Goal: Task Accomplishment & Management: Use online tool/utility

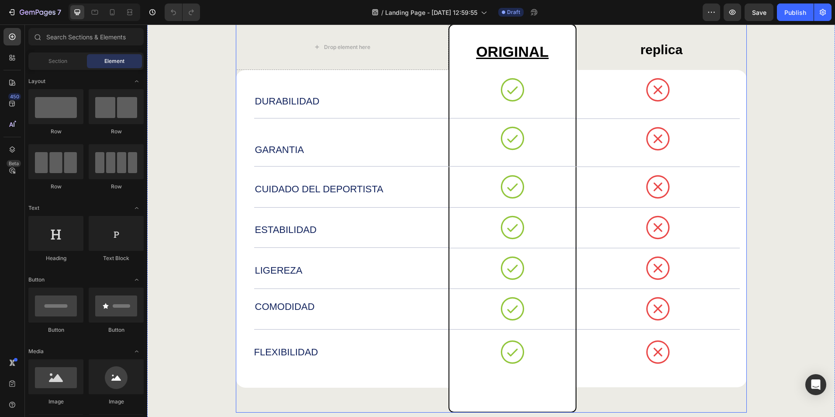
scroll to position [1616, 0]
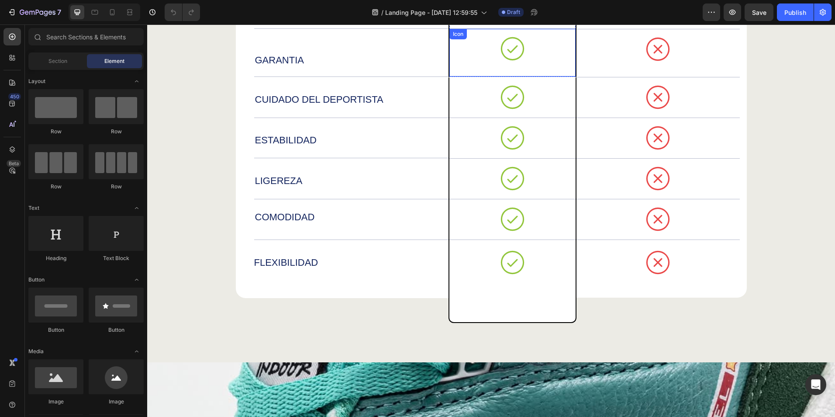
click at [456, 58] on div "Icon" at bounding box center [512, 53] width 126 height 48
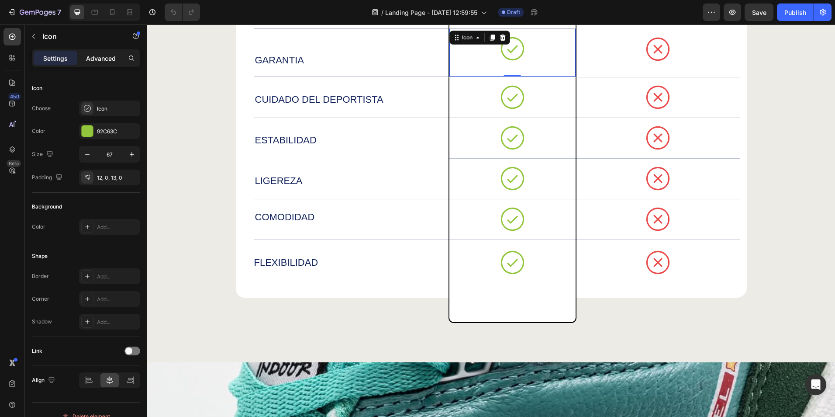
click at [94, 63] on div "Advanced" at bounding box center [101, 58] width 44 height 14
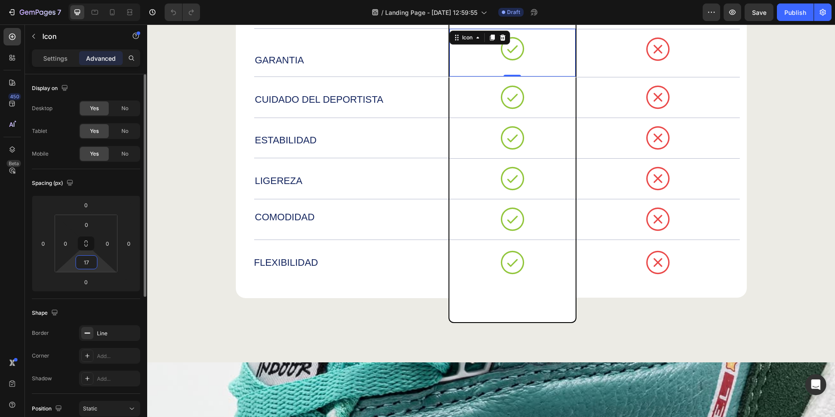
click at [91, 267] on input "17" at bounding box center [86, 261] width 17 height 13
type input "18"
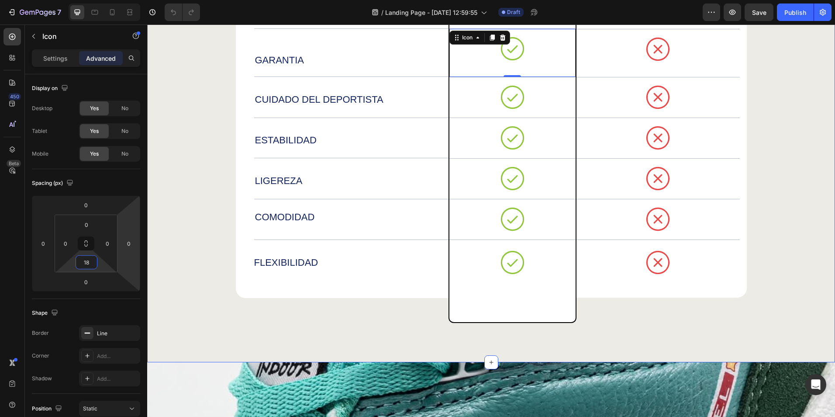
click at [204, 204] on div "BENEFICIOS Heading Drop element here ORIGINAL Text Block replica Text Block Row…" at bounding box center [491, 98] width 670 height 449
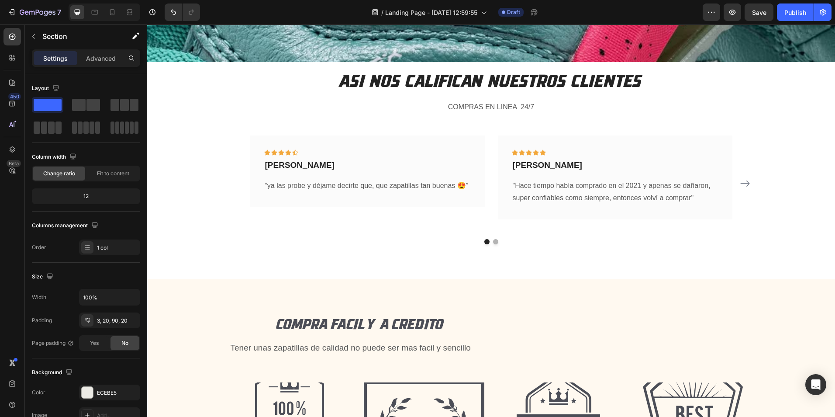
scroll to position [2315, 0]
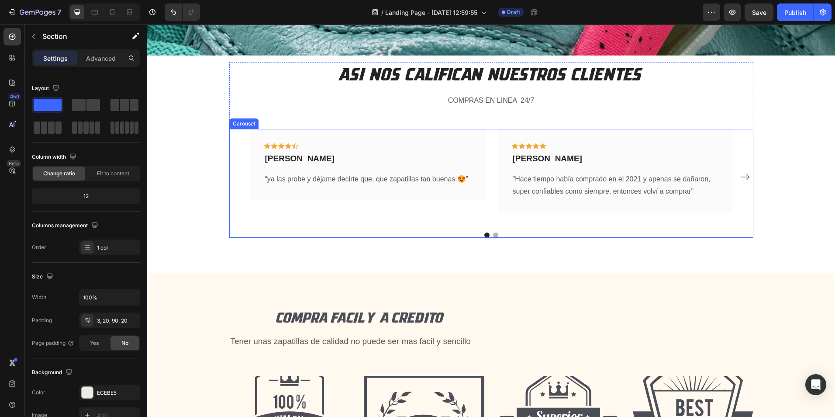
click at [493, 233] on button "Dot" at bounding box center [495, 234] width 5 height 5
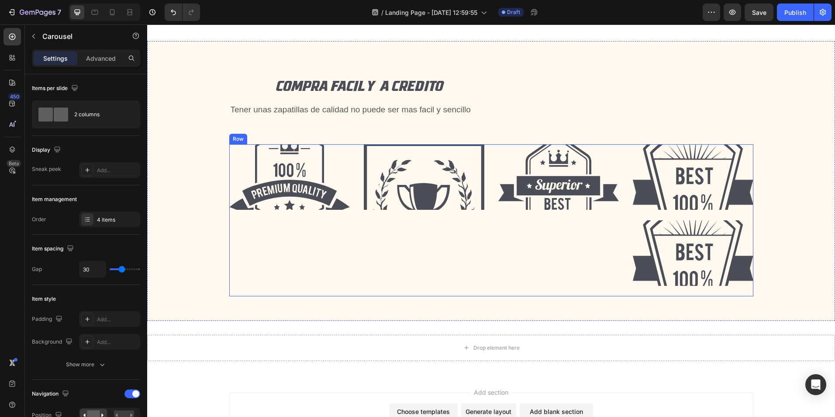
scroll to position [2368, 0]
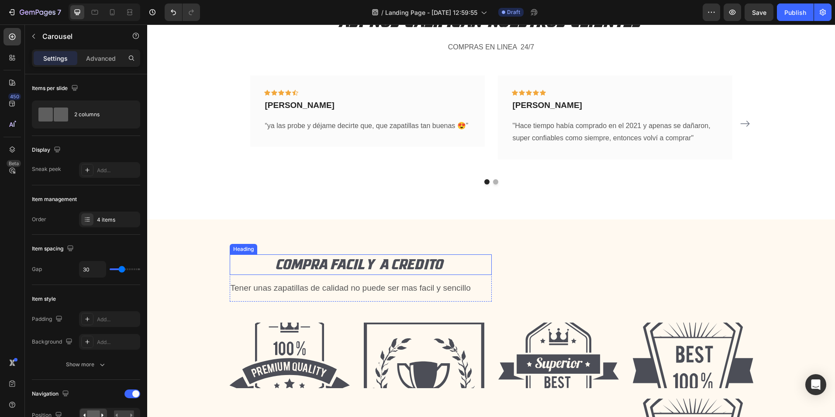
click at [343, 264] on h2 "COMPRA FACIL Y A CREDITO" at bounding box center [361, 264] width 262 height 21
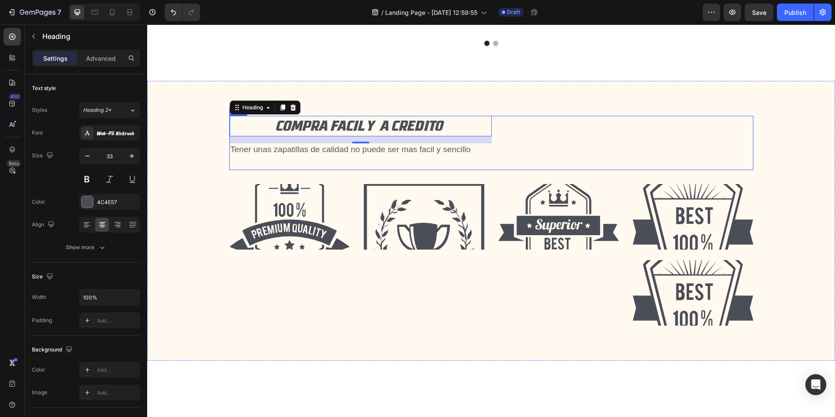
scroll to position [2543, 0]
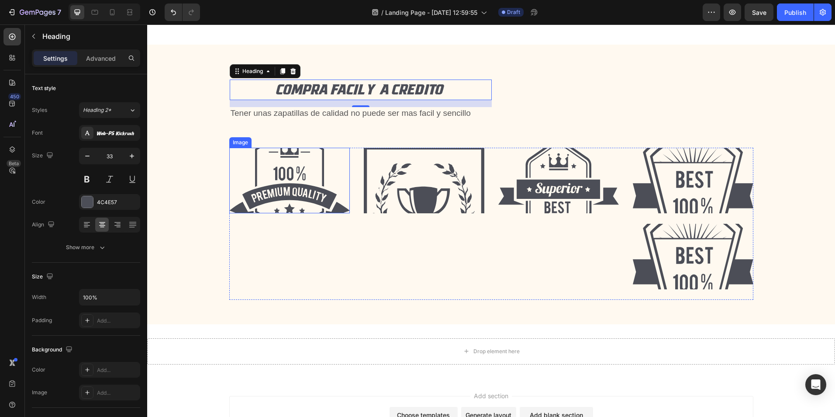
click at [314, 186] on img at bounding box center [289, 181] width 121 height 66
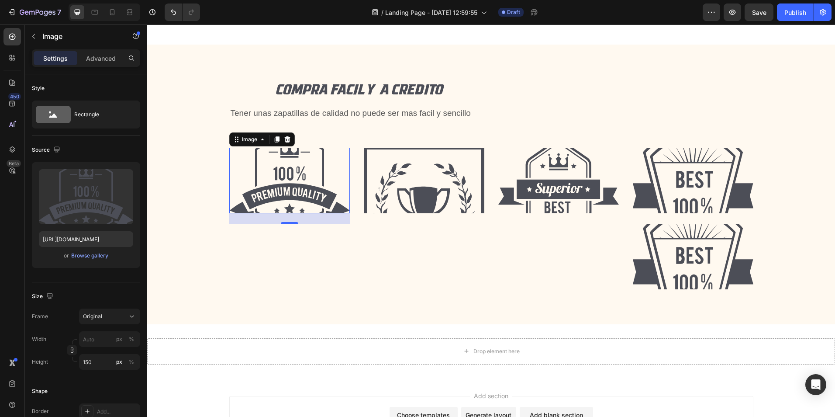
click at [242, 170] on img at bounding box center [289, 181] width 121 height 66
click at [284, 139] on icon at bounding box center [287, 139] width 7 height 7
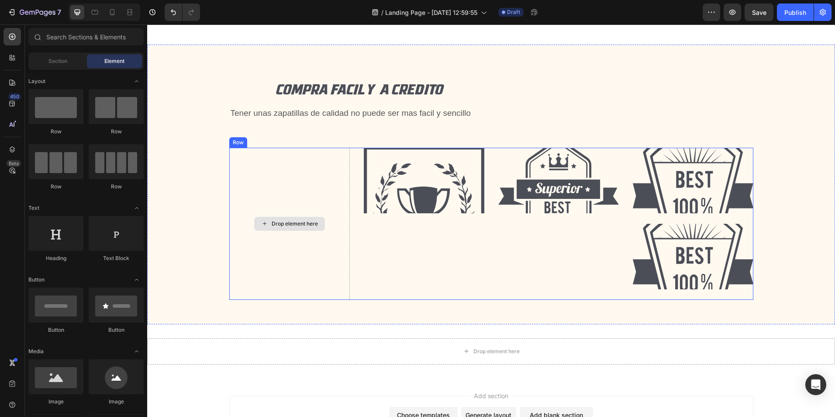
click at [240, 199] on div "Drop element here" at bounding box center [289, 224] width 121 height 152
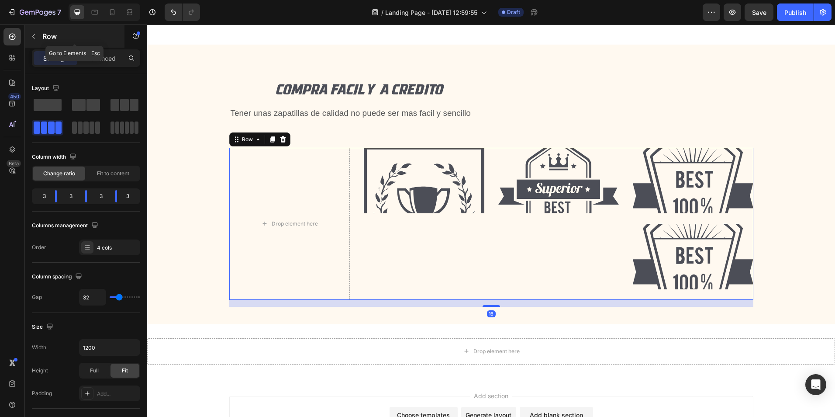
click at [36, 36] on icon "button" at bounding box center [33, 36] width 7 height 7
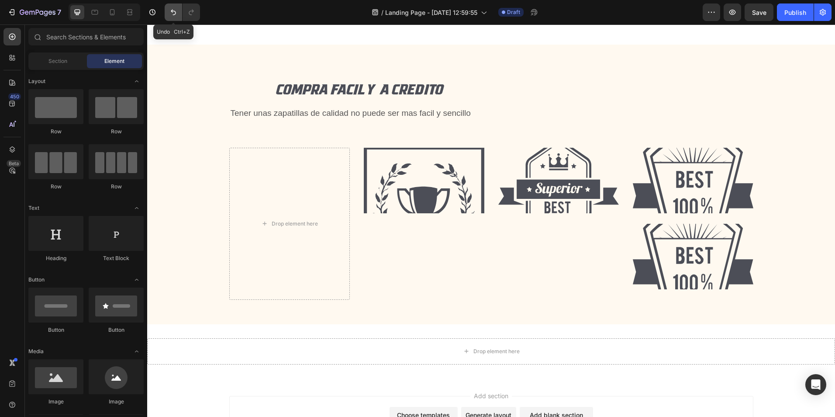
click at [168, 12] on button "Undo/Redo" at bounding box center [173, 11] width 17 height 17
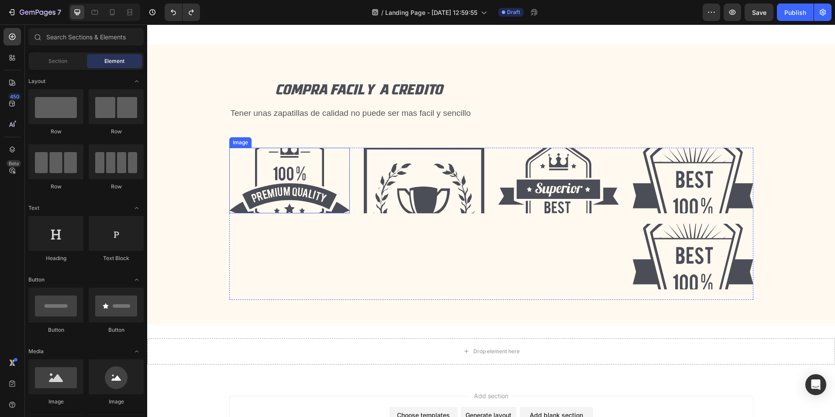
click at [314, 186] on img at bounding box center [289, 181] width 121 height 66
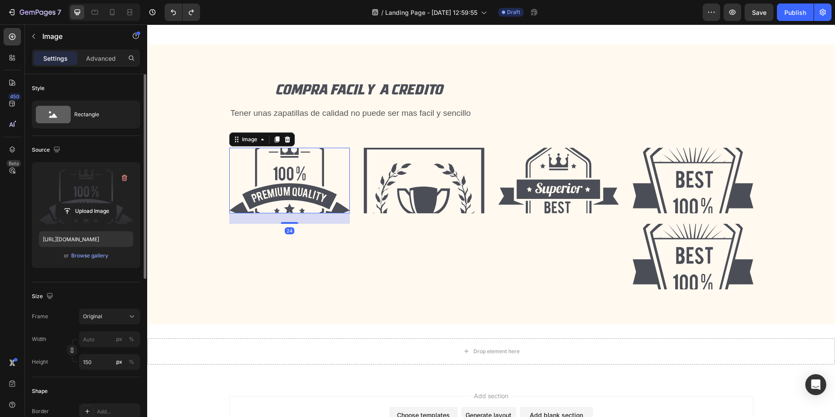
click at [82, 182] on label at bounding box center [86, 196] width 94 height 55
click at [82, 204] on input "file" at bounding box center [86, 211] width 60 height 15
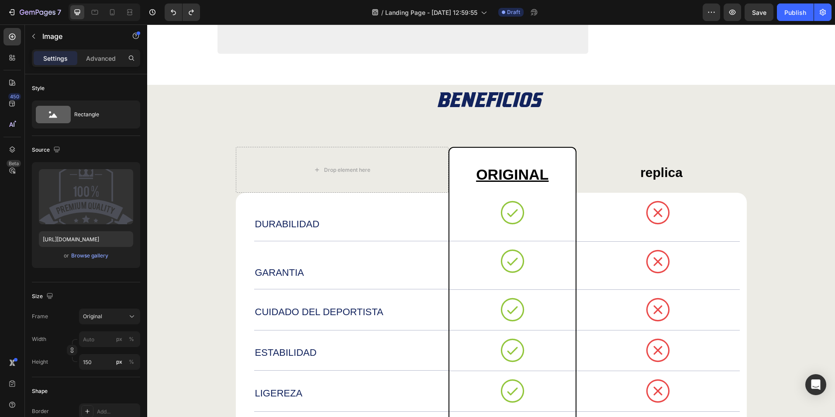
scroll to position [1451, 0]
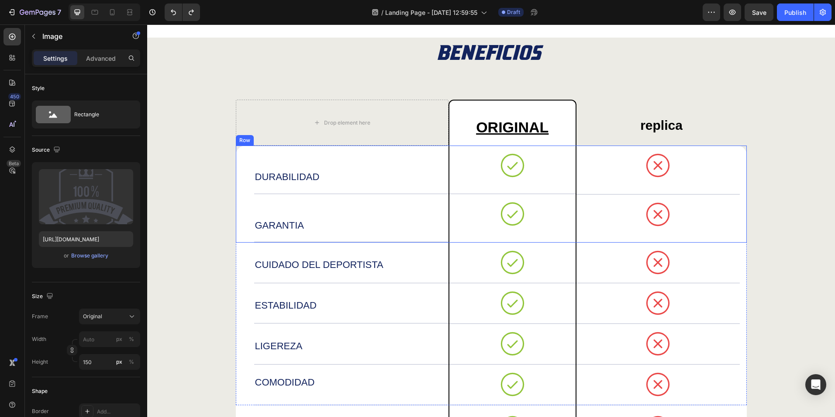
click at [206, 209] on div "BENEFICIOS Heading Drop element here ORIGINAL Text Block replica Text Block Row…" at bounding box center [491, 263] width 670 height 449
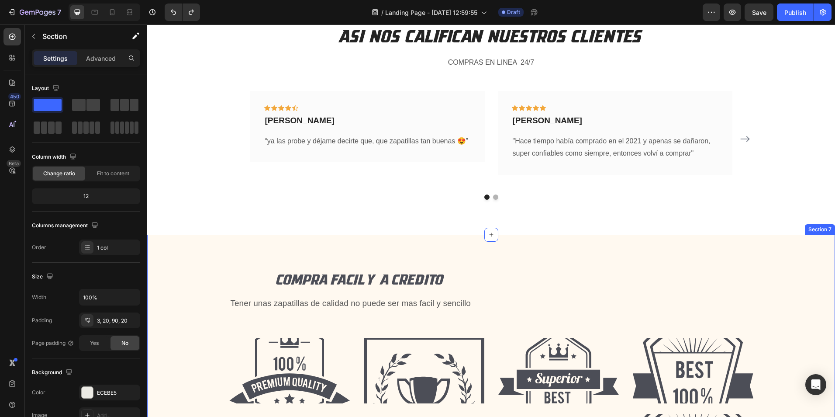
scroll to position [2368, 0]
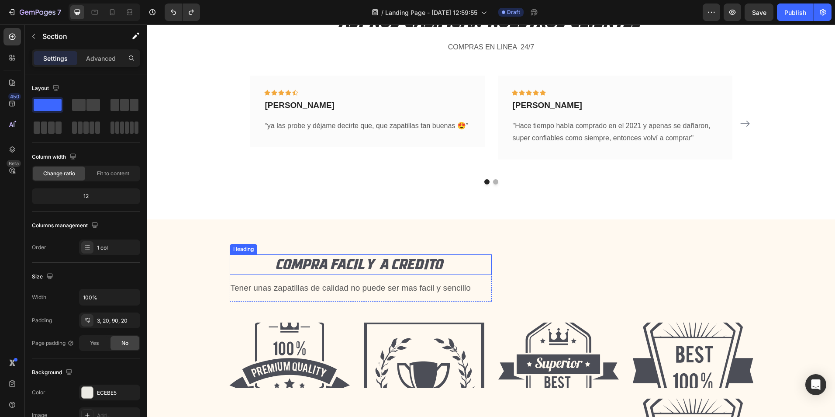
click at [346, 260] on h2 "COMPRA FACIL Y A CREDITO" at bounding box center [361, 264] width 262 height 21
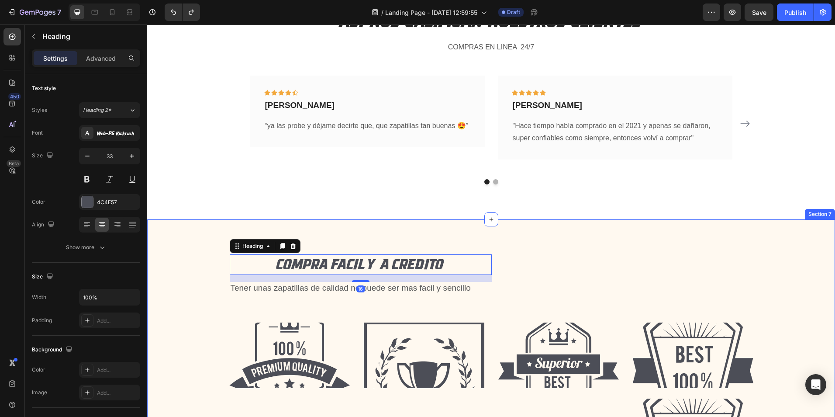
click at [193, 255] on div "COMPRA FACIL Y A CREDITO Heading 16 Tener unas zapatillas de calidad no puede s…" at bounding box center [491, 367] width 675 height 227
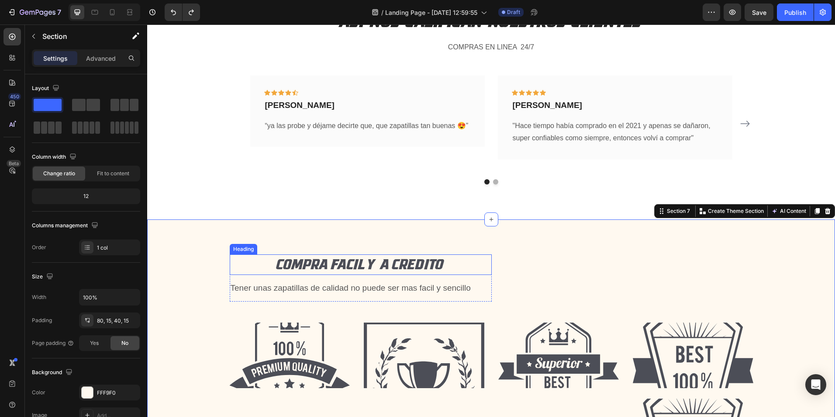
click at [235, 251] on div "Heading" at bounding box center [243, 249] width 24 height 8
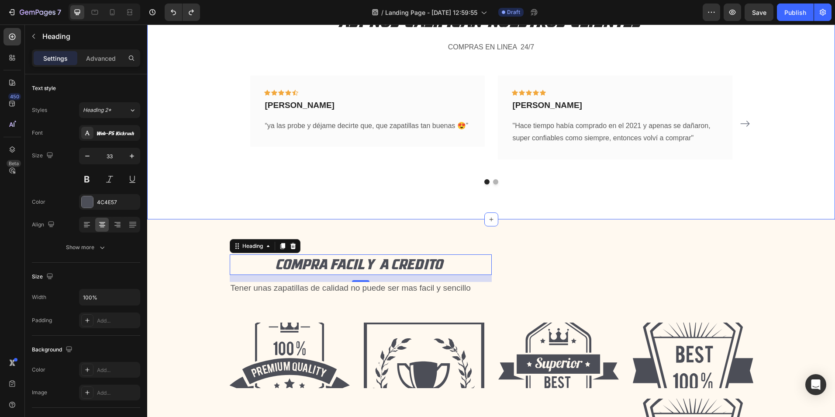
click at [193, 187] on div "ASI NOS CALIFICAN NUESTROS CLIENTES Heading COMPRAS EN LINEA 24/7 Text block Ic…" at bounding box center [491, 110] width 688 height 217
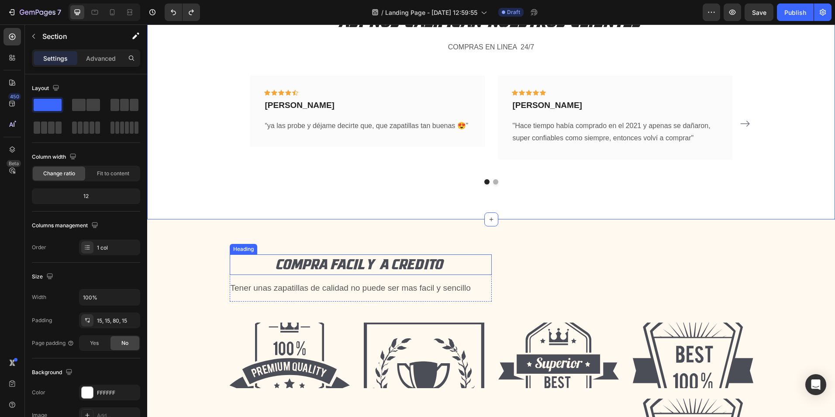
click at [404, 265] on h2 "COMPRA FACIL Y A CREDITO" at bounding box center [361, 264] width 262 height 21
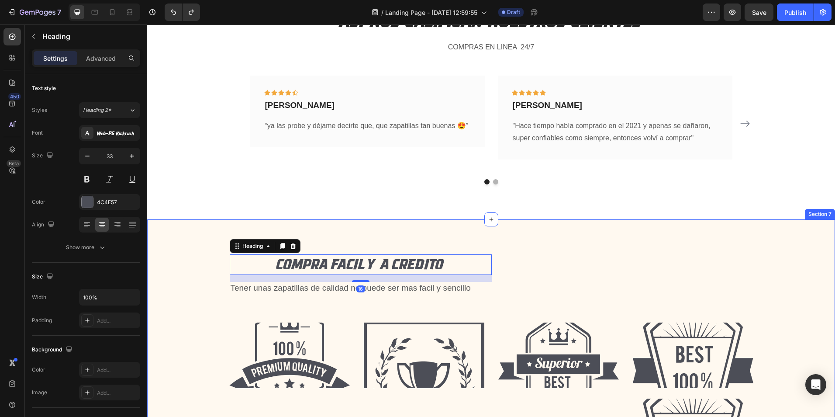
click at [447, 231] on div "COMPRA FACIL Y A CREDITO Heading 16 Tener unas zapatillas de calidad no puede s…" at bounding box center [491, 359] width 688 height 280
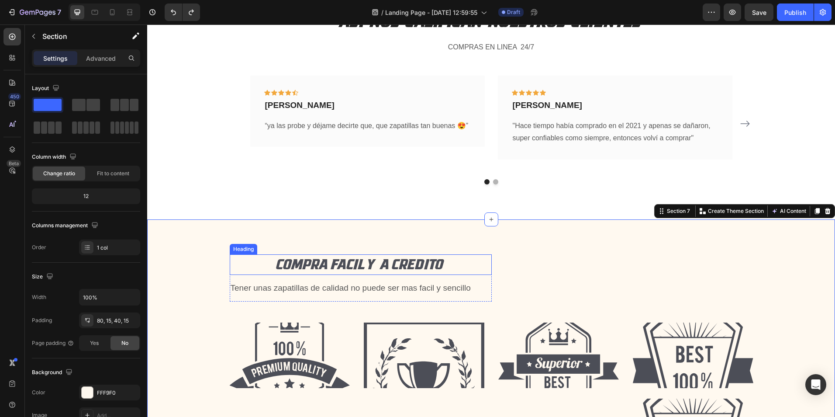
click at [452, 256] on h2 "COMPRA FACIL Y A CREDITO" at bounding box center [361, 264] width 262 height 21
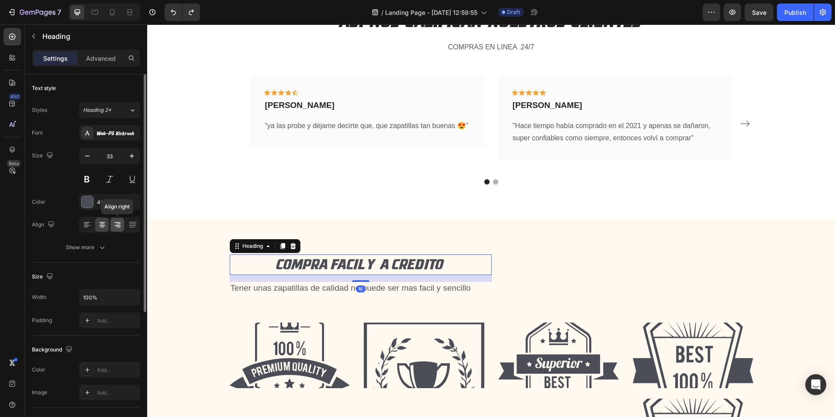
click at [117, 224] on icon at bounding box center [118, 224] width 4 height 1
click at [99, 226] on icon at bounding box center [102, 224] width 9 height 9
click at [238, 248] on icon at bounding box center [238, 247] width 1 height 1
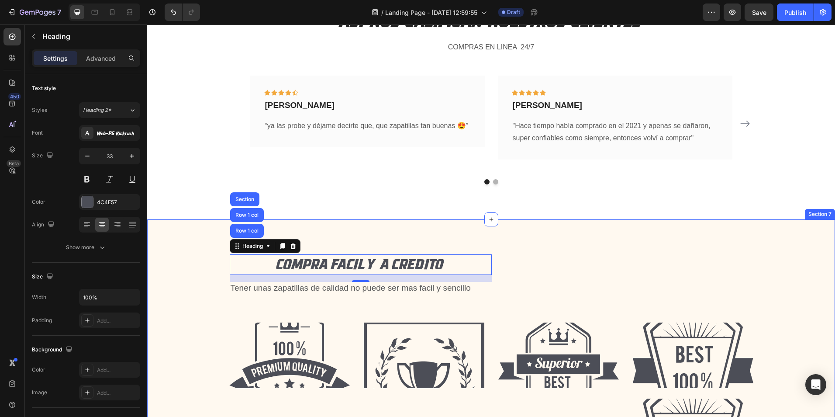
click at [214, 293] on div "COMPRA FACIL Y A CREDITO Heading Row 1 col Row 1 col Section 16 Tener unas zapa…" at bounding box center [491, 367] width 675 height 227
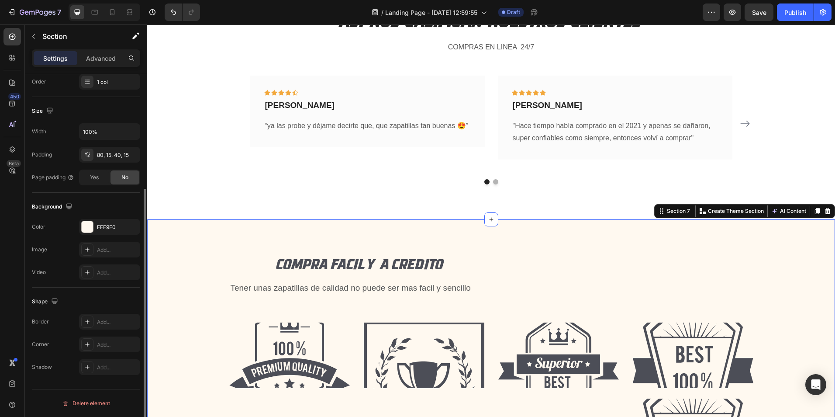
scroll to position [0, 0]
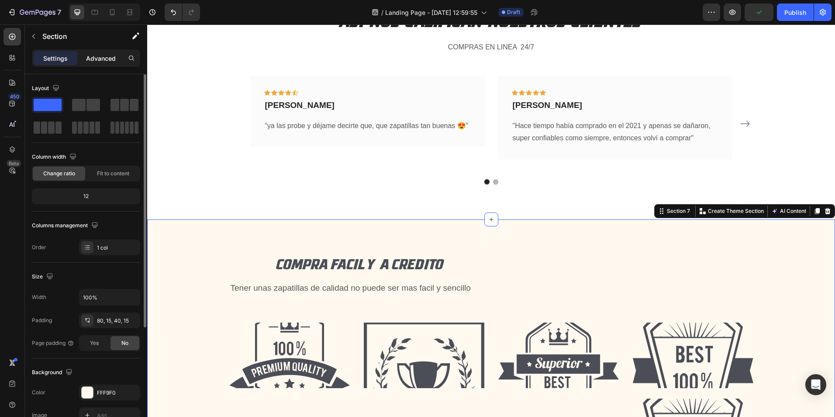
click at [97, 56] on p "Advanced" at bounding box center [101, 58] width 30 height 9
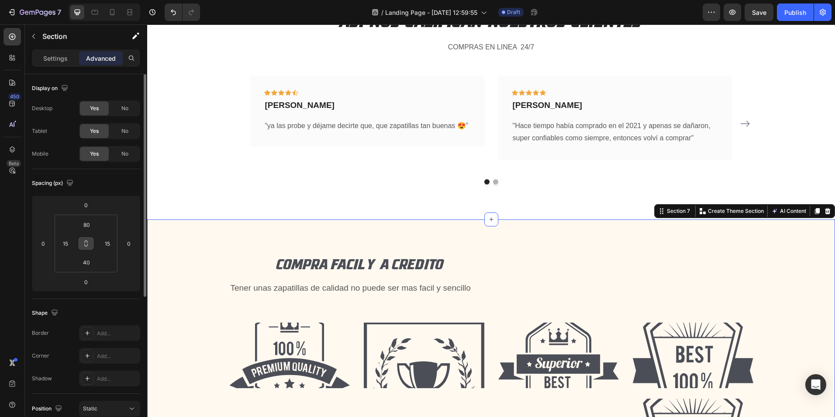
click at [87, 242] on icon at bounding box center [86, 243] width 7 height 7
click at [243, 266] on h2 "COMPRA FACIL Y A CREDITO" at bounding box center [361, 264] width 262 height 21
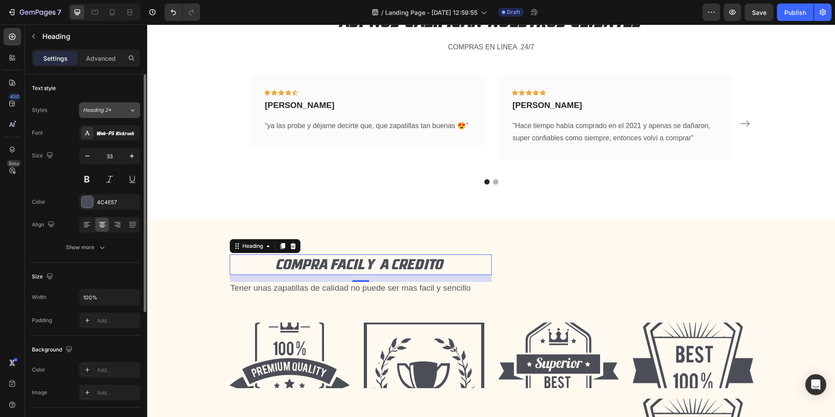
click at [126, 110] on div "Heading 2*" at bounding box center [106, 110] width 46 height 8
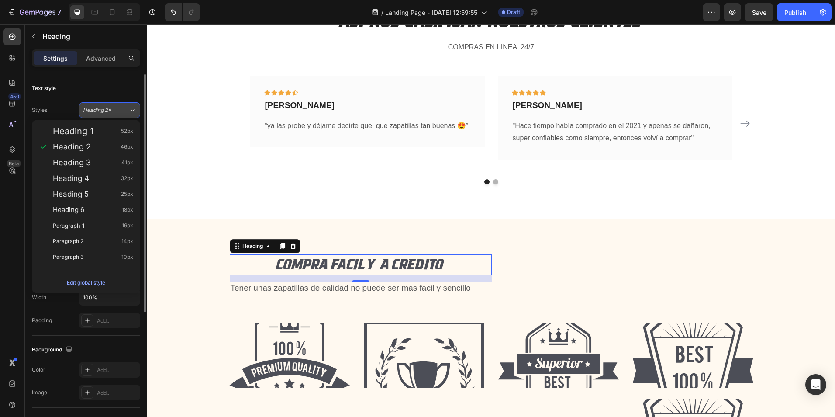
click at [126, 110] on div "Heading 2*" at bounding box center [106, 110] width 46 height 8
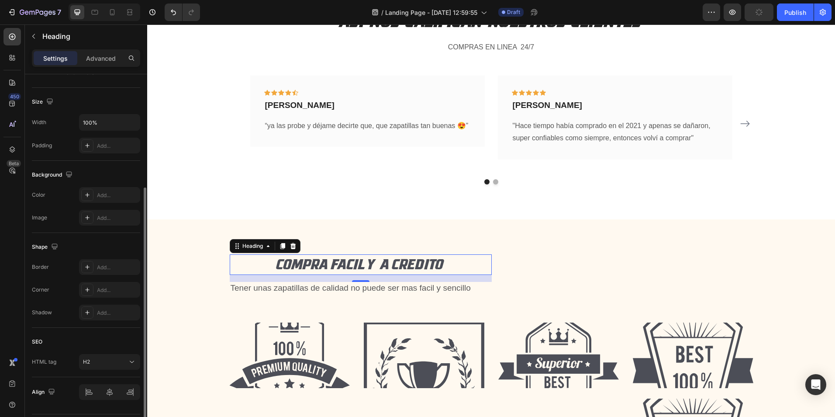
scroll to position [200, 0]
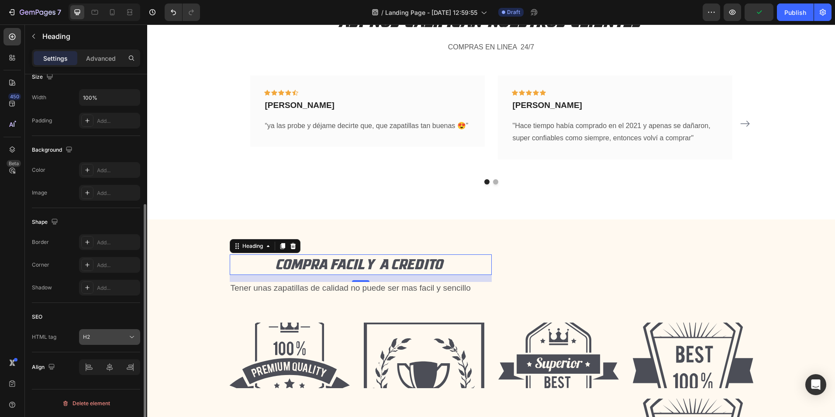
click at [97, 334] on div "H2" at bounding box center [105, 337] width 45 height 8
click at [266, 250] on div "Heading" at bounding box center [252, 246] width 41 height 10
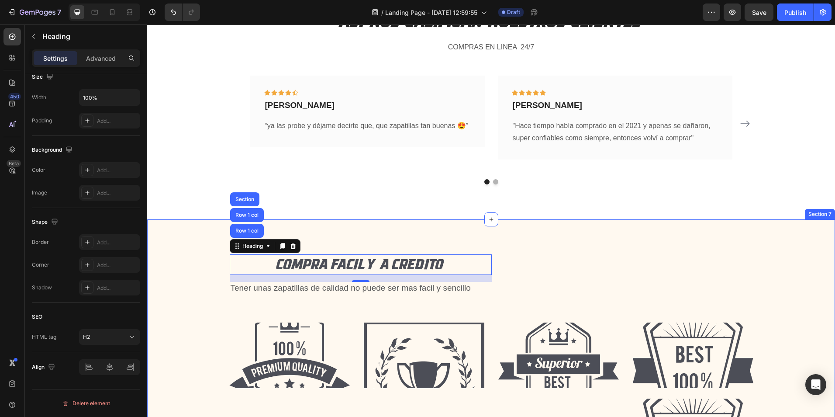
click at [195, 235] on div "COMPRA FACIL Y A CREDITO Heading Row 1 col Row 1 col Section 16 Tener unas zapa…" at bounding box center [491, 359] width 688 height 280
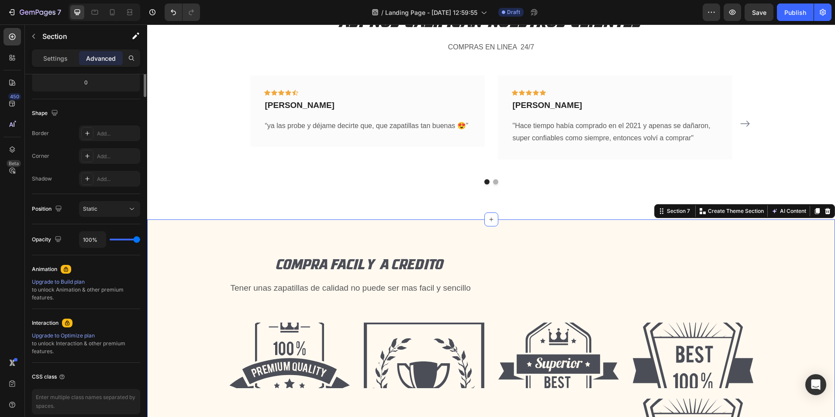
scroll to position [0, 0]
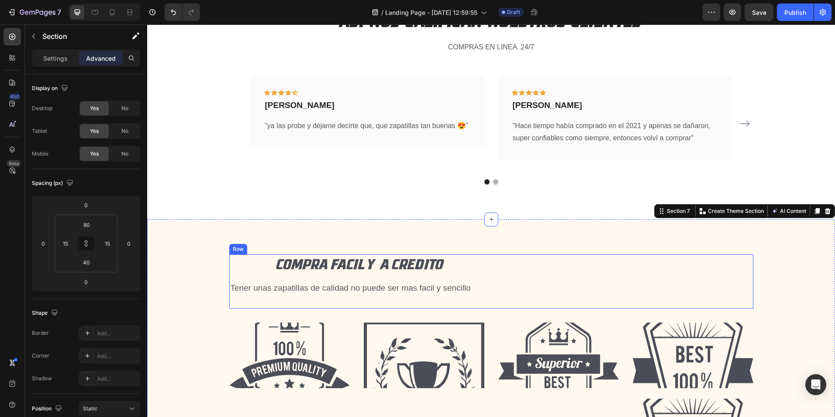
click at [538, 267] on div "COMPRA FACIL Y A CREDITO Heading Tener unas zapatillas de calidad no puede ser …" at bounding box center [491, 281] width 524 height 54
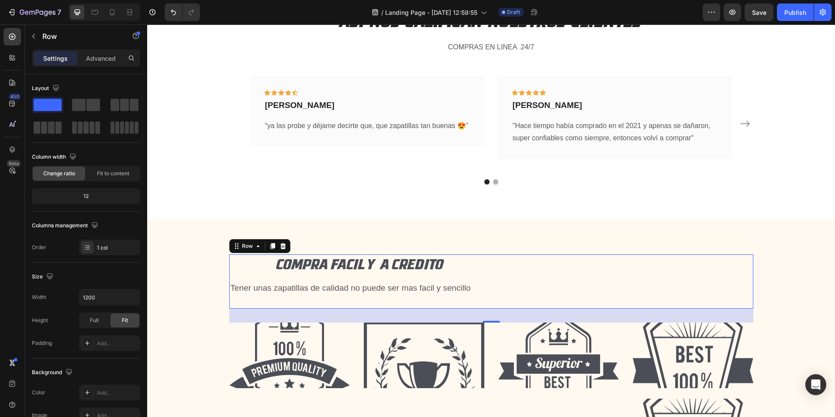
scroll to position [44, 0]
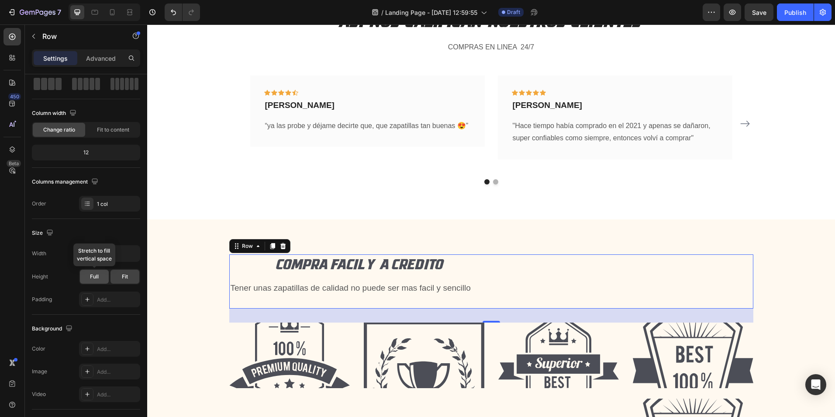
click at [102, 274] on div "Full" at bounding box center [94, 276] width 29 height 14
click at [118, 276] on div "Fit" at bounding box center [124, 276] width 29 height 14
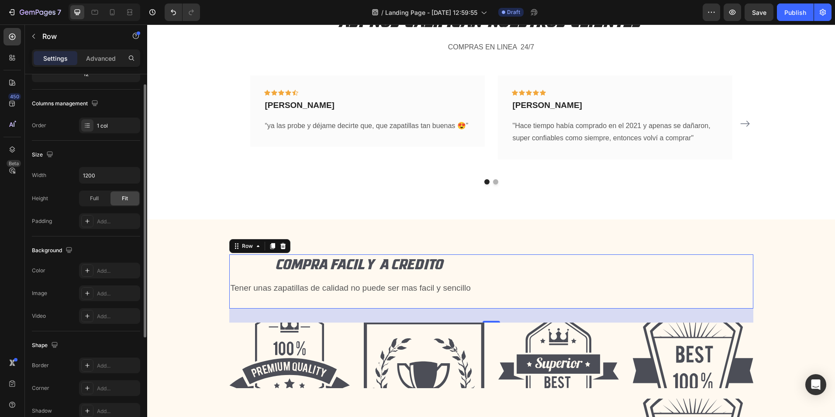
scroll to position [0, 0]
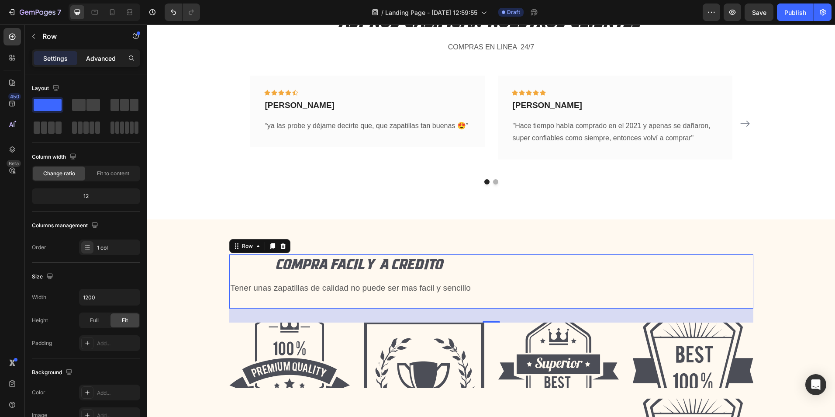
click at [99, 59] on p "Advanced" at bounding box center [101, 58] width 30 height 9
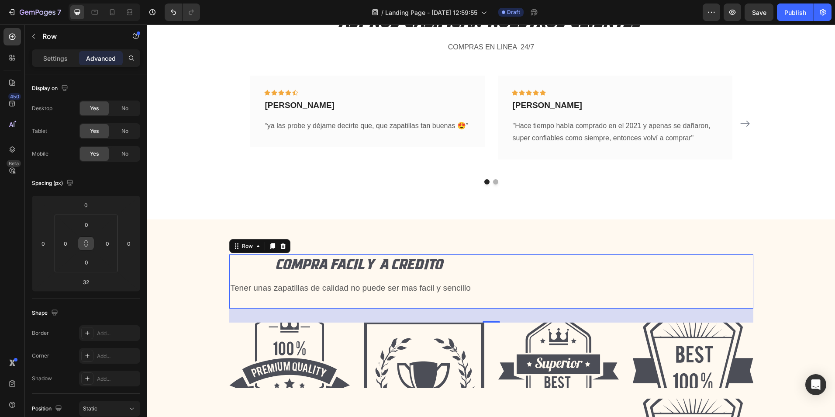
click at [84, 242] on icon at bounding box center [86, 243] width 7 height 7
click at [55, 54] on p "Settings" at bounding box center [55, 58] width 24 height 9
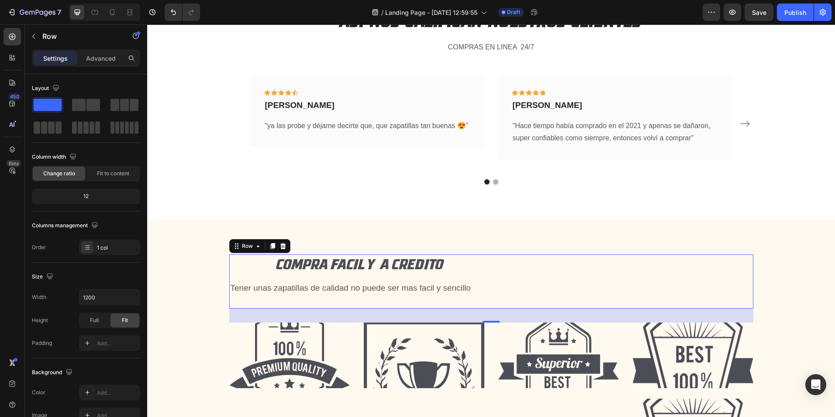
click at [669, 286] on div "COMPRA FACIL Y A CREDITO Heading Tener unas zapatillas de calidad no puede ser …" at bounding box center [491, 281] width 524 height 54
click at [259, 246] on div "Row" at bounding box center [247, 246] width 32 height 10
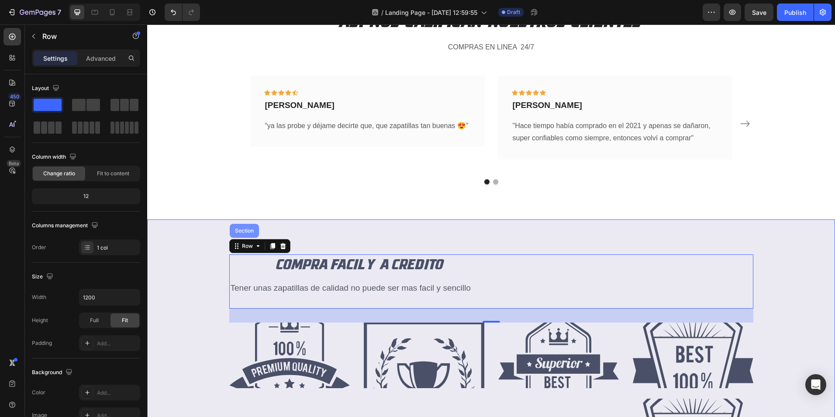
click at [239, 231] on div "Section" at bounding box center [244, 230] width 22 height 5
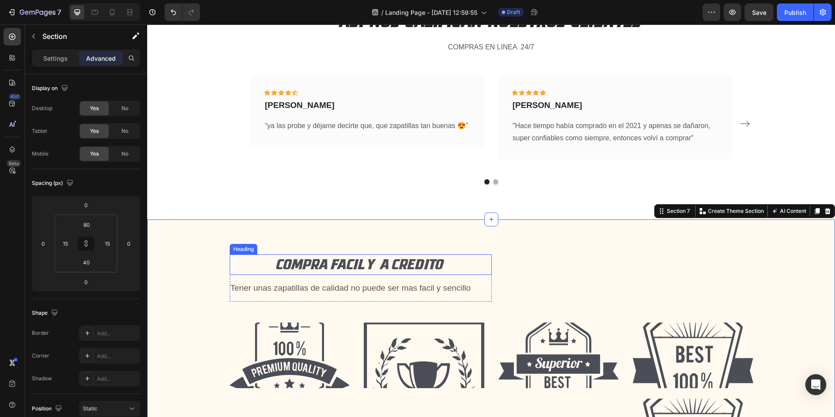
click at [335, 267] on h2 "COMPRA FACIL Y A CREDITO" at bounding box center [361, 264] width 262 height 21
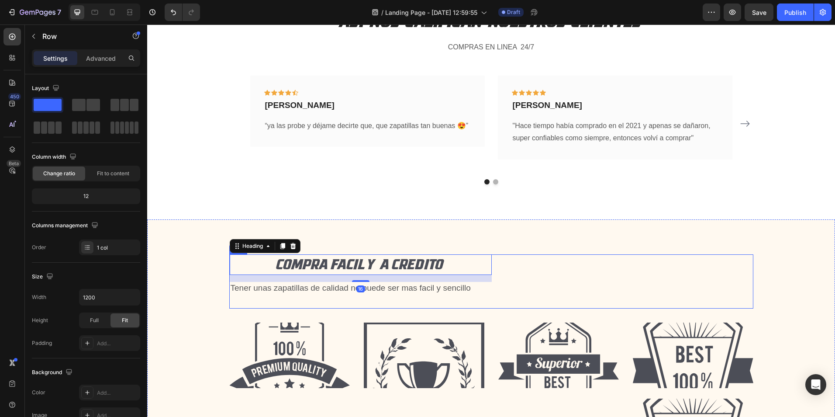
click at [601, 284] on div "COMPRA FACIL Y A CREDITO Heading 16 Tener unas zapatillas de calidad no puede s…" at bounding box center [491, 281] width 524 height 54
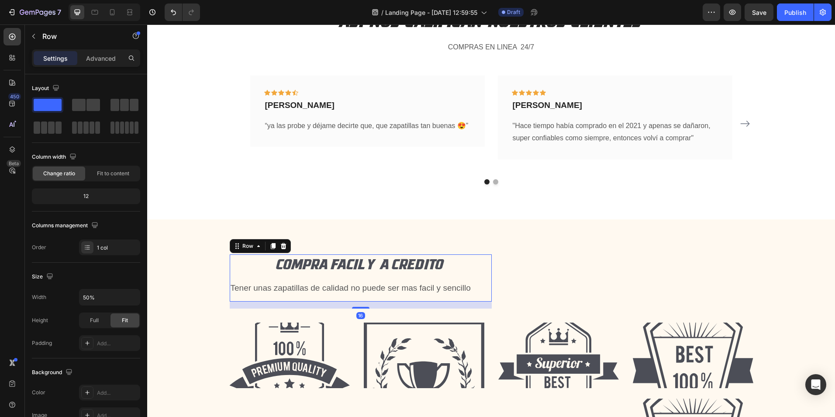
click at [438, 281] on div "COMPRA FACIL Y A CREDITO Heading Tener unas zapatillas de calidad no puede ser …" at bounding box center [361, 277] width 262 height 47
click at [530, 279] on div "COMPRA FACIL Y A CREDITO Heading Tener unas zapatillas de calidad no puede ser …" at bounding box center [491, 281] width 524 height 54
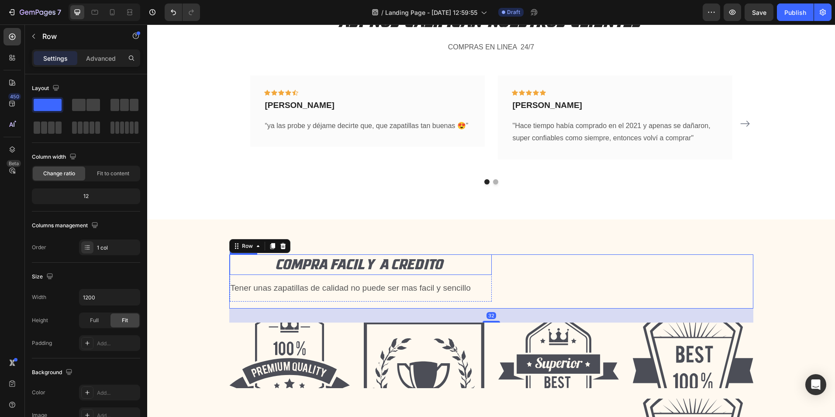
click at [375, 263] on h2 "COMPRA FACIL Y A CREDITO" at bounding box center [361, 264] width 262 height 21
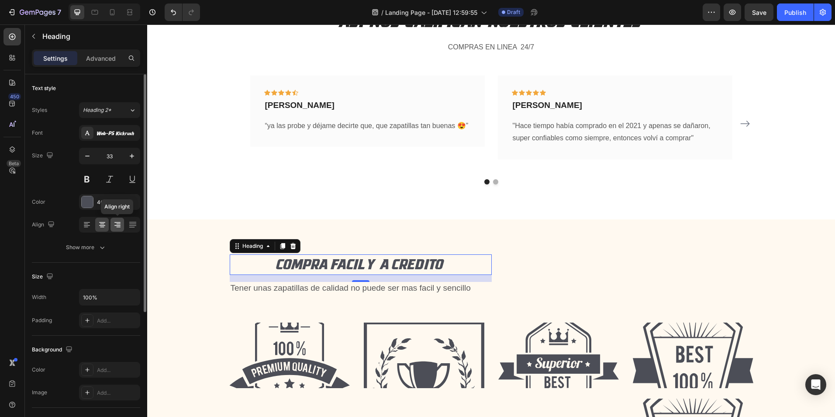
click at [116, 223] on icon at bounding box center [117, 224] width 9 height 9
click at [105, 220] on div at bounding box center [102, 224] width 14 height 14
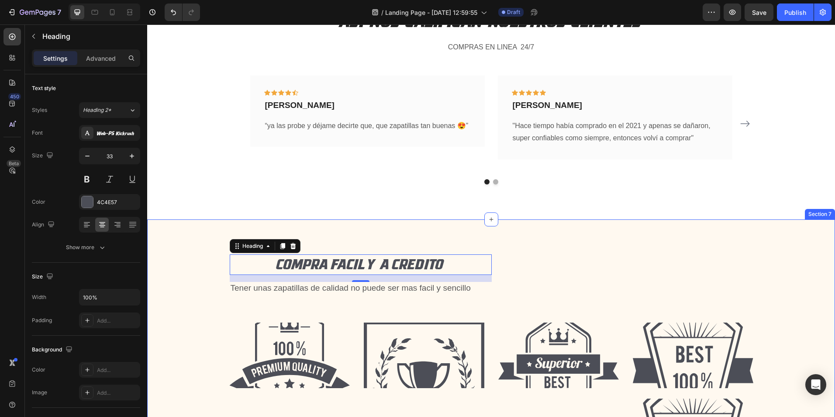
click at [211, 265] on div "COMPRA FACIL Y A CREDITO Heading 16 Tener unas zapatillas de calidad no puede s…" at bounding box center [491, 367] width 675 height 227
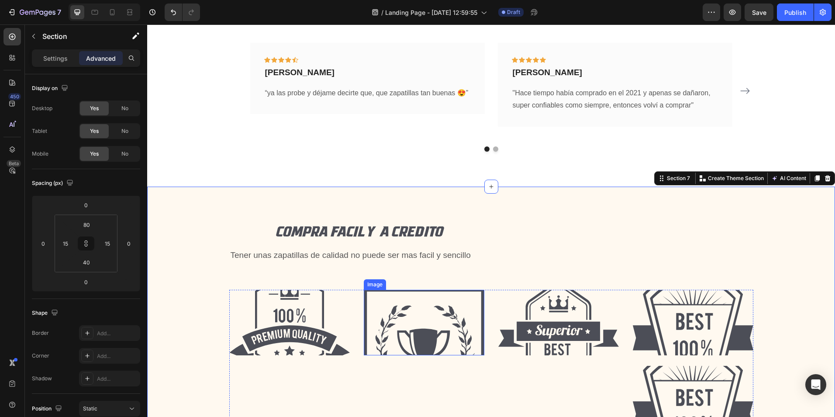
scroll to position [2486, 0]
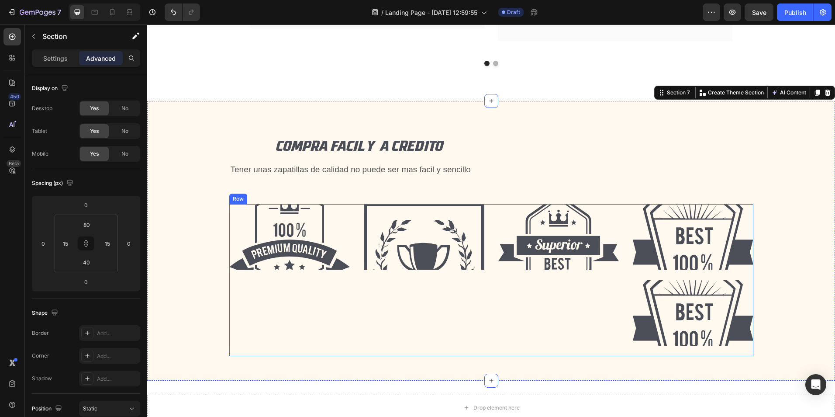
click at [313, 311] on div "Image" at bounding box center [289, 280] width 121 height 152
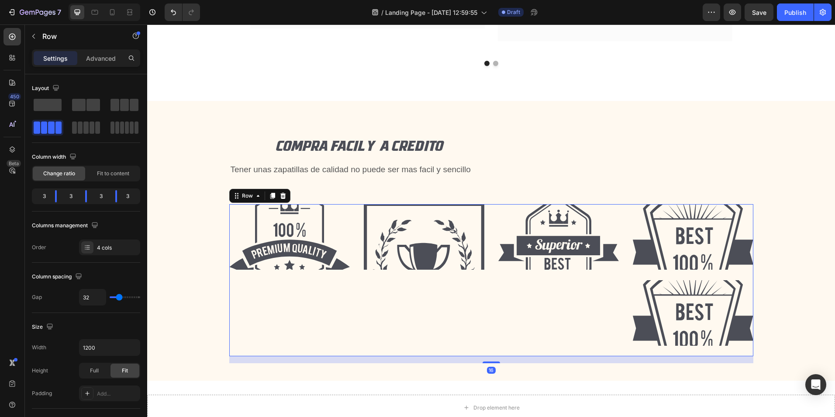
click at [289, 241] on img at bounding box center [289, 237] width 121 height 66
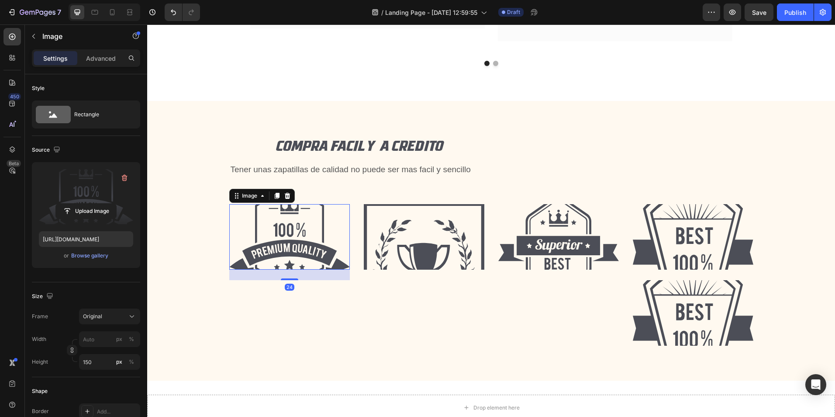
click at [75, 197] on label at bounding box center [86, 196] width 94 height 55
click at [75, 204] on input "file" at bounding box center [86, 211] width 60 height 15
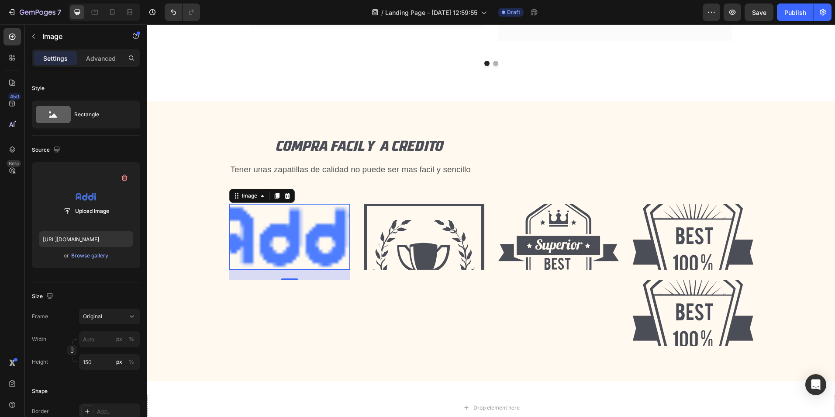
click at [287, 230] on img at bounding box center [289, 237] width 121 height 66
click at [92, 189] on label at bounding box center [86, 196] width 94 height 55
click at [92, 204] on input "file" at bounding box center [86, 211] width 60 height 15
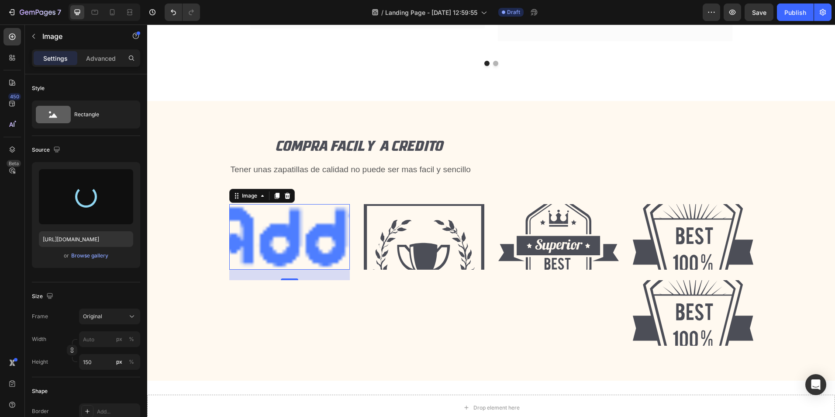
type input "https://cdn.shopify.com/s/files/1/0844/9900/5728/files/gempages_576743432421114…"
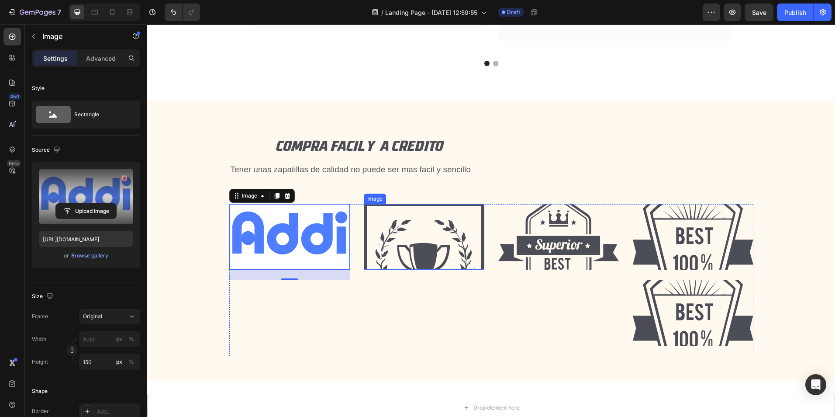
click at [410, 241] on img at bounding box center [424, 237] width 121 height 66
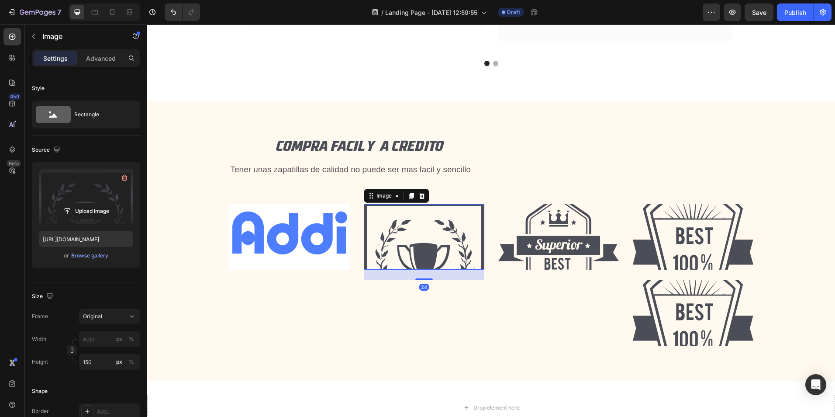
click at [96, 186] on label at bounding box center [86, 196] width 94 height 55
click at [96, 204] on input "file" at bounding box center [86, 211] width 60 height 15
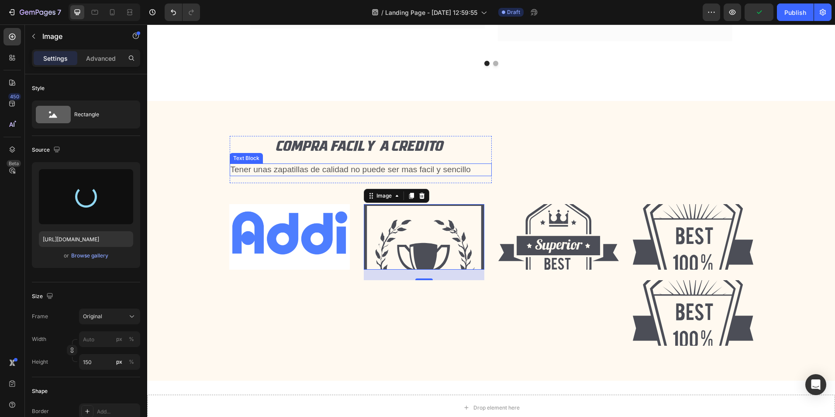
type input "https://cdn.shopify.com/s/files/1/0844/9900/5728/files/gempages_576743432421114…"
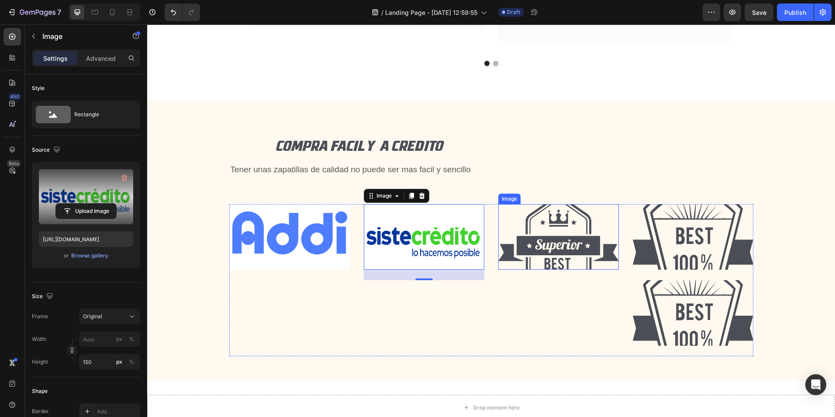
click at [572, 231] on img at bounding box center [558, 237] width 121 height 66
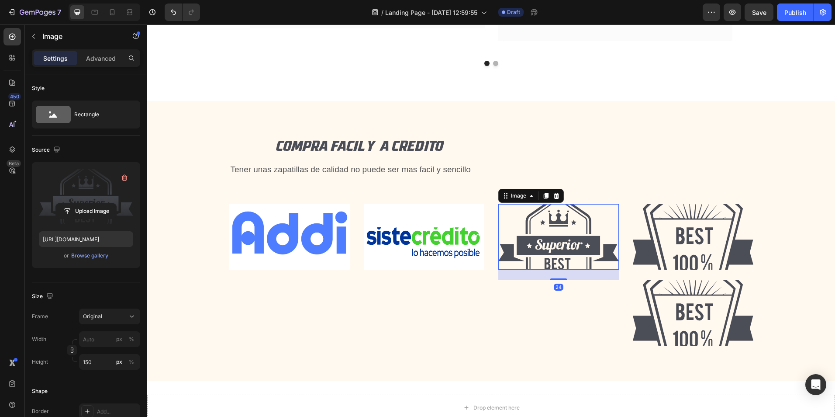
click at [82, 179] on label at bounding box center [86, 196] width 94 height 55
click at [82, 204] on input "file" at bounding box center [86, 211] width 60 height 15
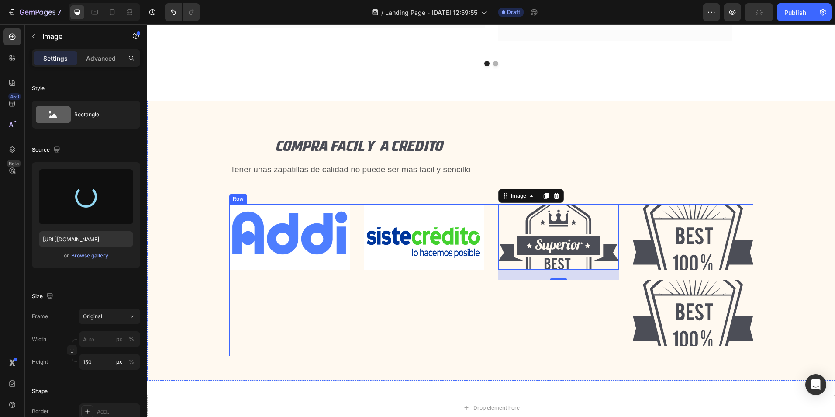
type input "https://cdn.shopify.com/s/files/1/0844/9900/5728/files/gempages_576743432421114…"
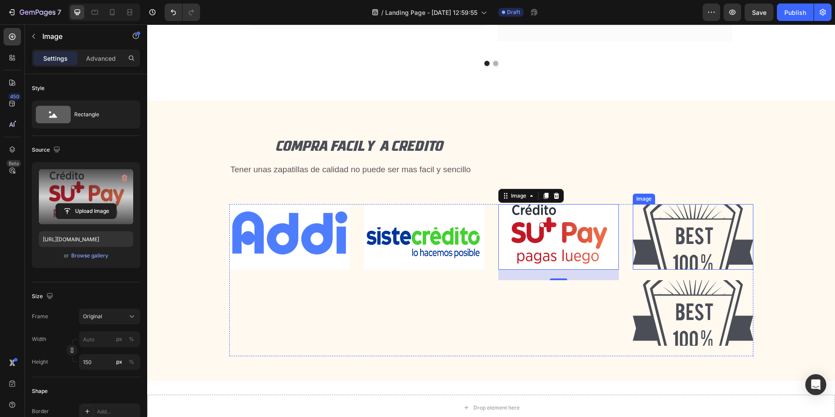
click at [725, 240] on img at bounding box center [693, 237] width 121 height 66
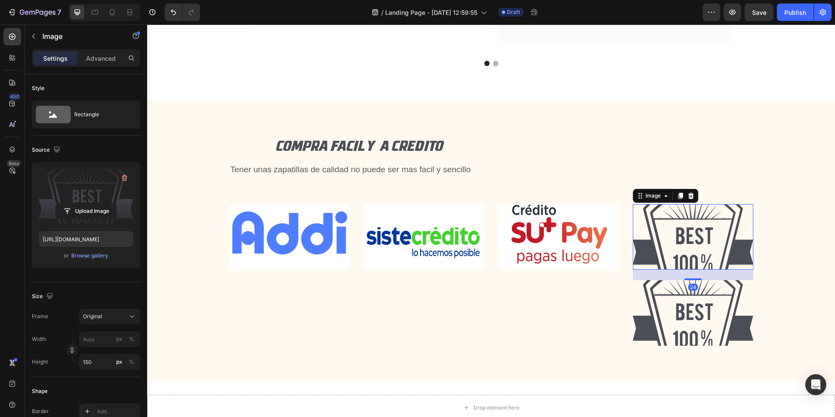
click at [84, 177] on label at bounding box center [86, 196] width 94 height 55
click at [84, 204] on input "file" at bounding box center [86, 211] width 60 height 15
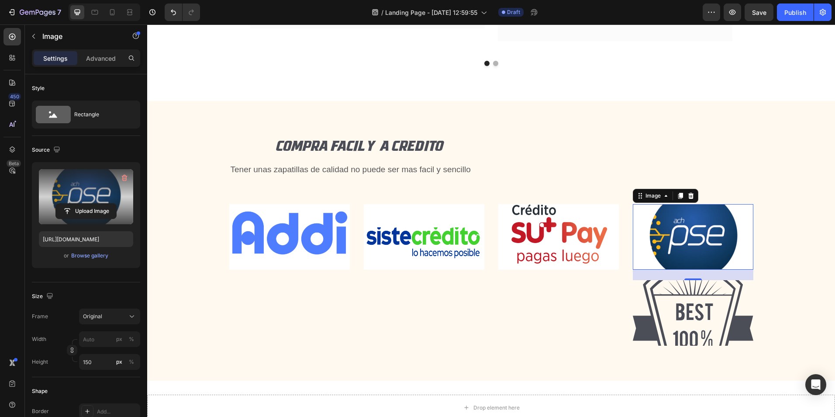
type input "[URL][DOMAIN_NAME]"
click at [677, 307] on img at bounding box center [693, 313] width 121 height 66
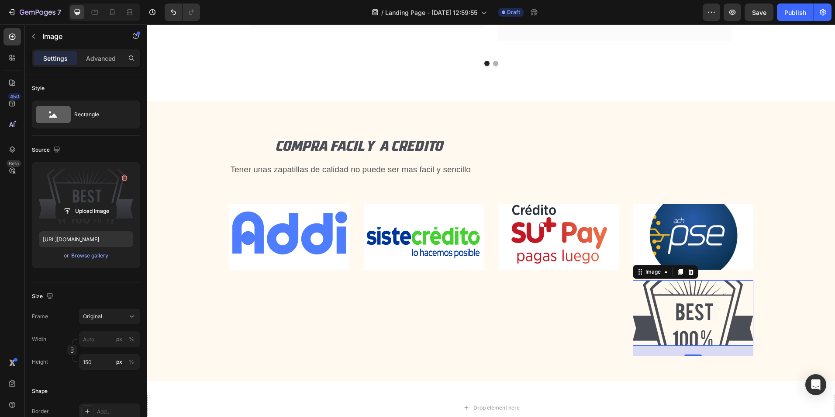
click at [69, 197] on label at bounding box center [86, 196] width 94 height 55
click at [69, 204] on input "file" at bounding box center [86, 211] width 60 height 15
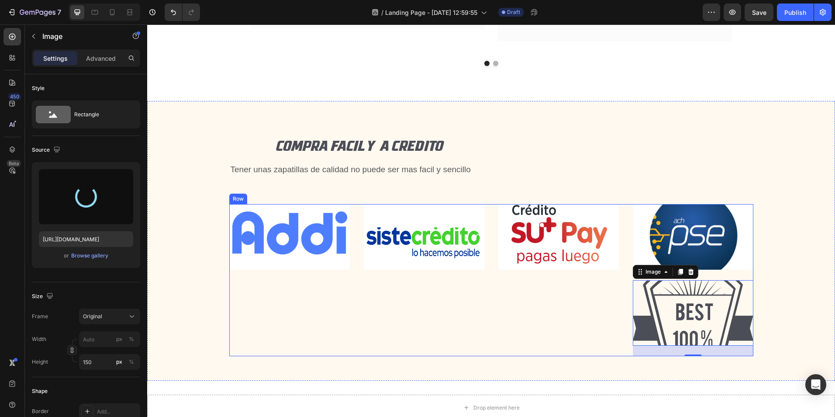
type input "[URL][DOMAIN_NAME]"
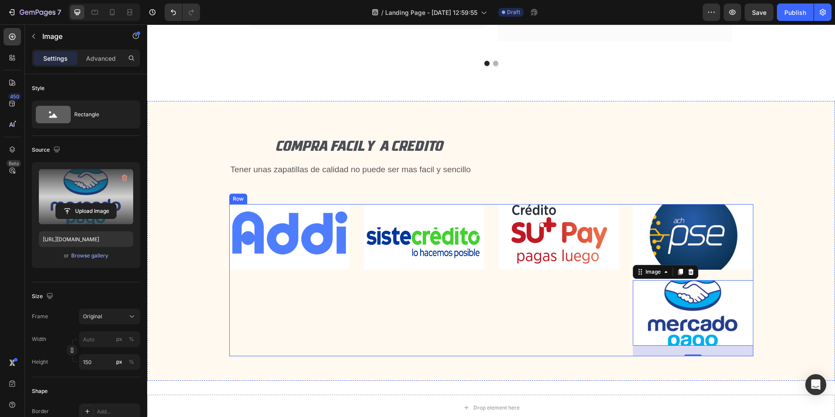
click at [518, 332] on div "Image" at bounding box center [558, 280] width 121 height 152
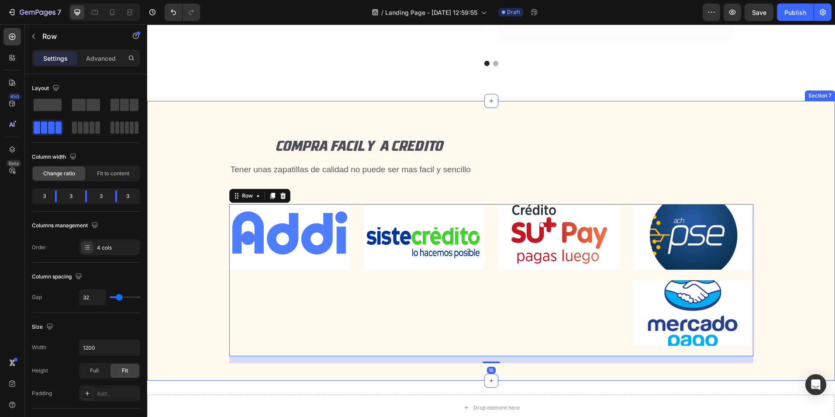
click at [201, 114] on div "COMPRA FACIL Y A CREDITO Heading Tener unas zapatillas de calidad no puede ser …" at bounding box center [491, 241] width 688 height 280
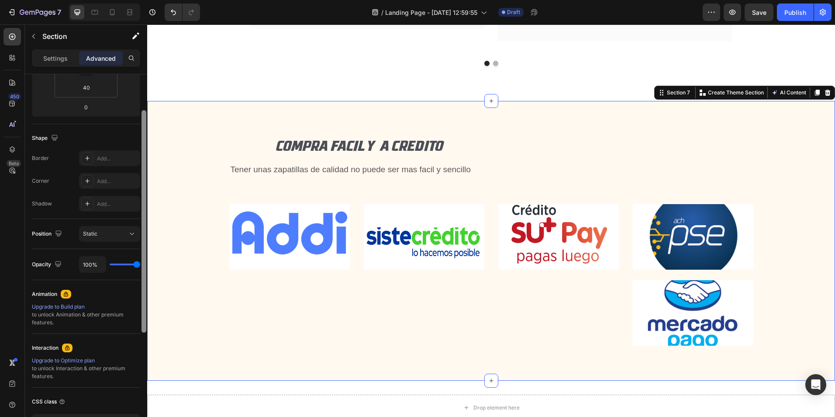
scroll to position [131, 0]
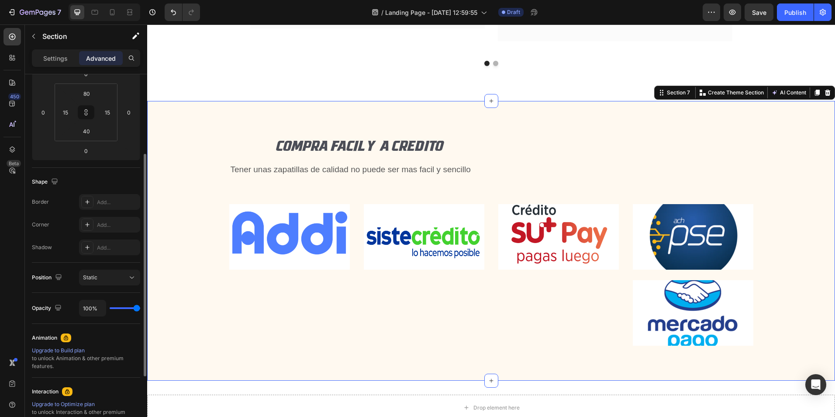
click at [172, 115] on div "COMPRA FACIL Y A CREDITO Heading Tener unas zapatillas de calidad no puede ser …" at bounding box center [491, 241] width 688 height 280
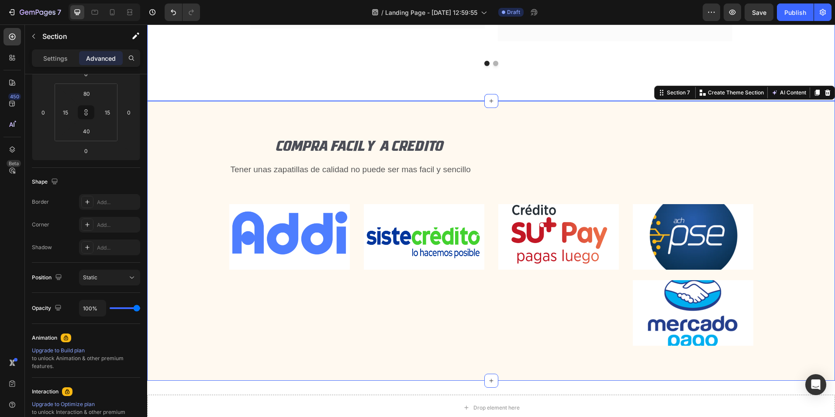
click at [203, 163] on div "COMPRA FACIL Y A CREDITO Heading Tener unas zapatillas de calidad no puede ser …" at bounding box center [491, 249] width 675 height 227
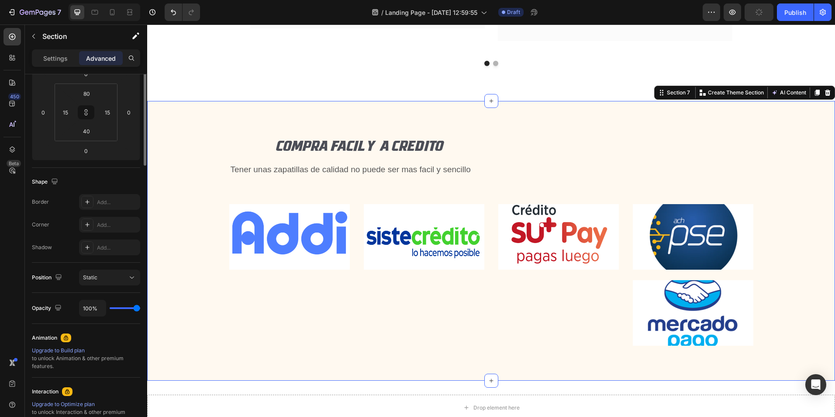
scroll to position [0, 0]
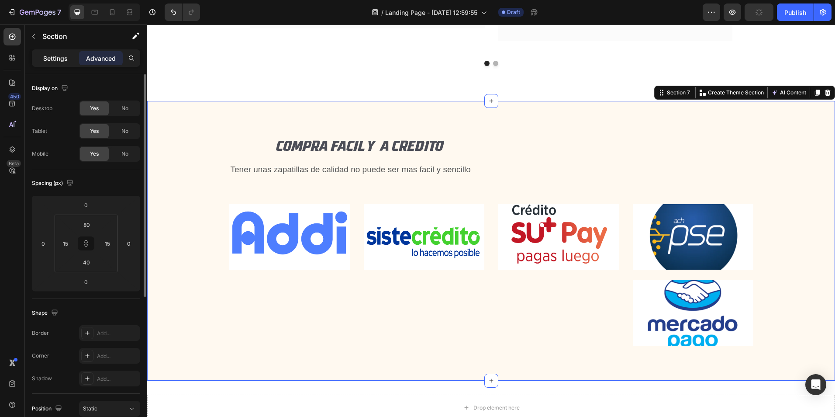
click at [56, 59] on p "Settings" at bounding box center [55, 58] width 24 height 9
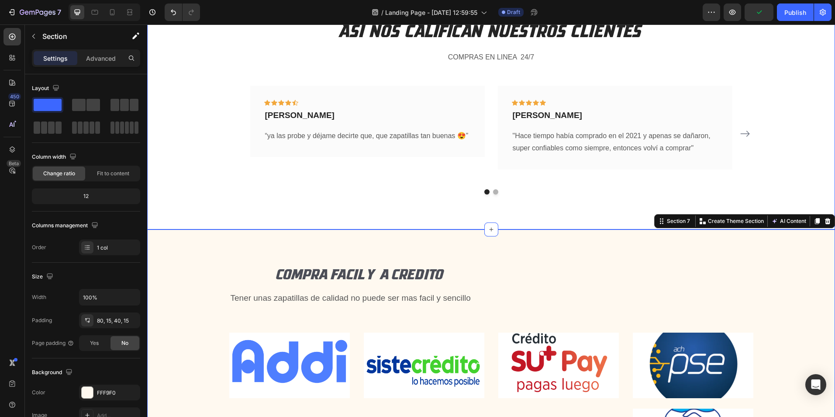
scroll to position [2355, 0]
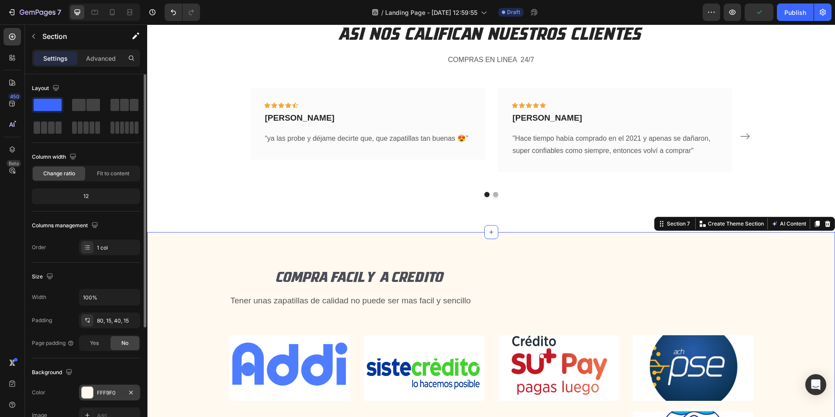
click at [86, 391] on div at bounding box center [87, 392] width 11 height 11
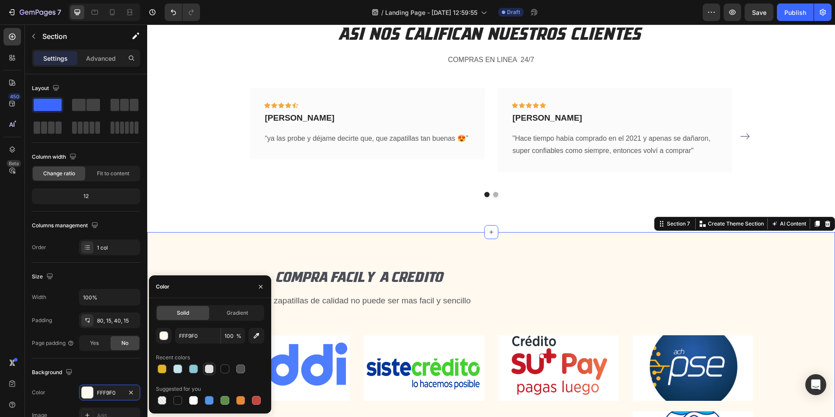
click at [207, 364] on div at bounding box center [209, 368] width 9 height 9
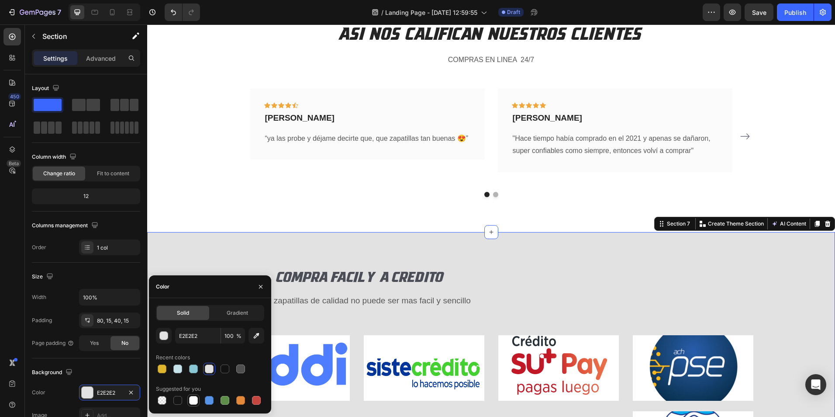
click at [193, 397] on div at bounding box center [193, 400] width 9 height 9
type input "FFFFFF"
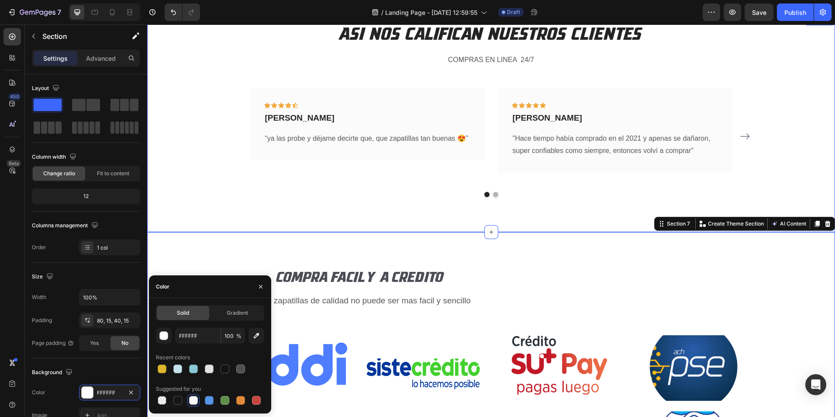
click at [336, 203] on div "ASI NOS CALIFICAN NUESTROS CLIENTES Heading COMPRAS EN LINEA 24/7 Text block Ic…" at bounding box center [491, 123] width 688 height 217
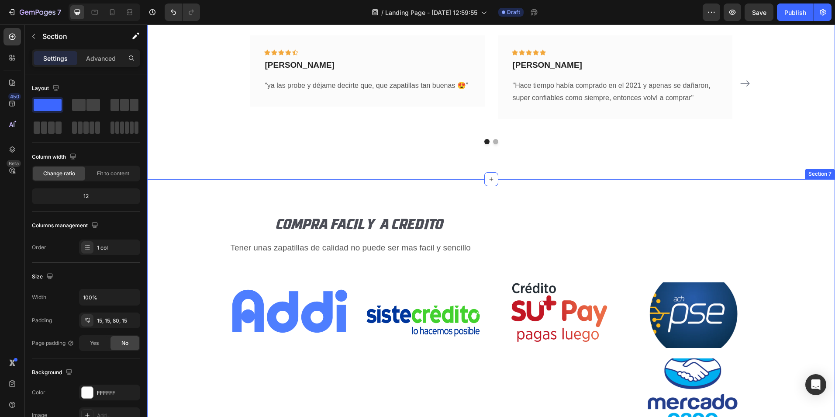
scroll to position [2443, 0]
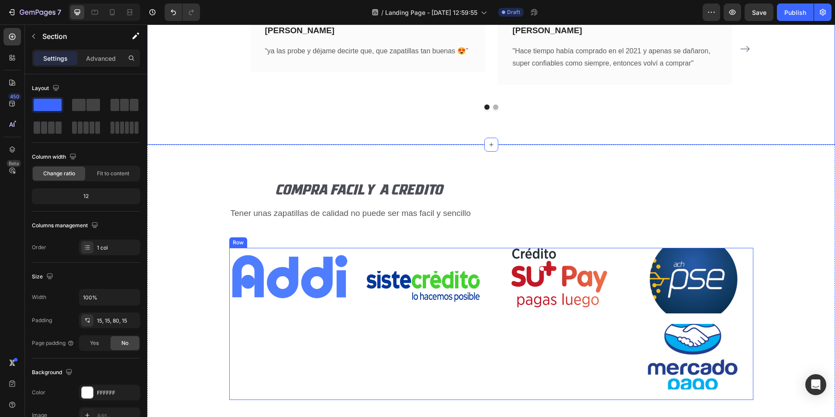
click at [302, 345] on div "Image" at bounding box center [289, 324] width 121 height 152
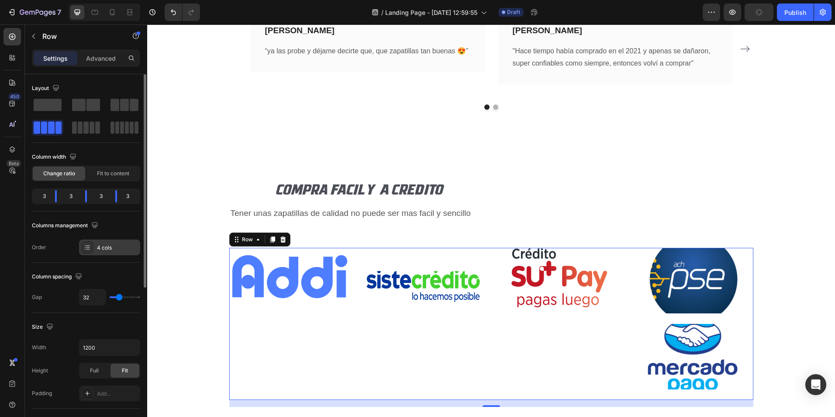
click at [107, 251] on div "4 cols" at bounding box center [117, 248] width 41 height 8
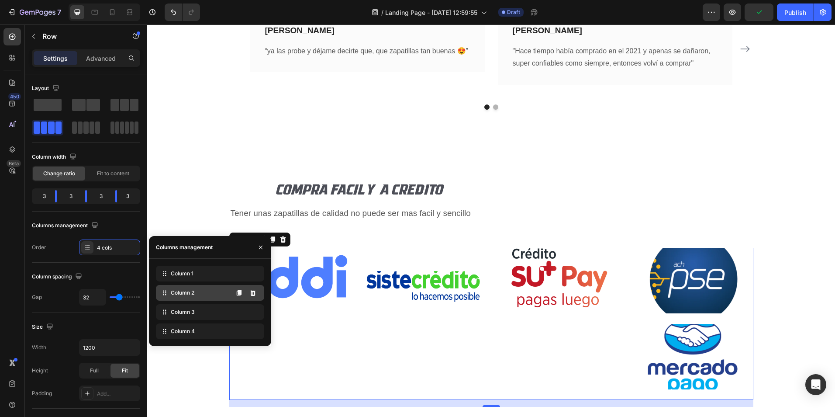
click at [197, 294] on div "Column 2" at bounding box center [210, 293] width 108 height 16
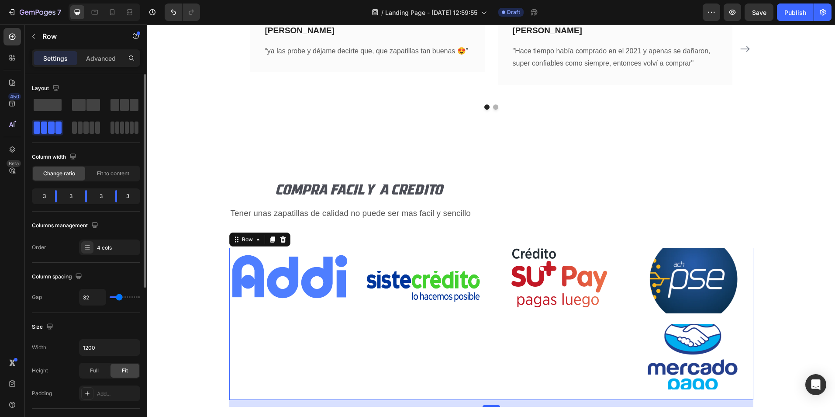
click at [64, 249] on div "Order 4 cols" at bounding box center [86, 247] width 108 height 16
click at [100, 197] on div "3" at bounding box center [101, 196] width 14 height 12
click at [118, 104] on span at bounding box center [114, 105] width 9 height 12
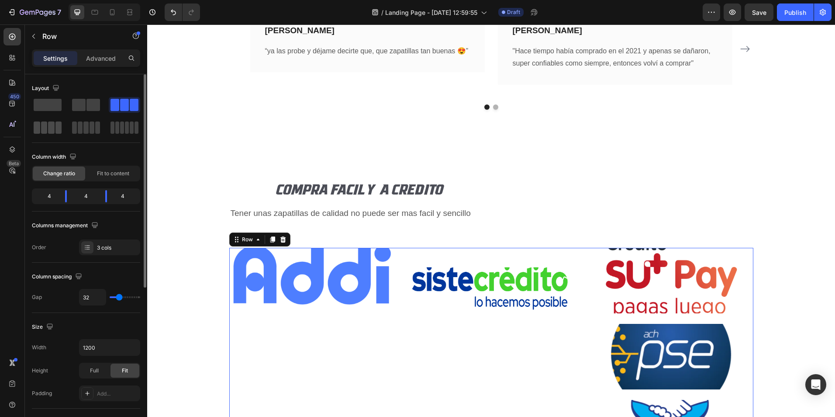
click at [46, 129] on span at bounding box center [44, 127] width 7 height 12
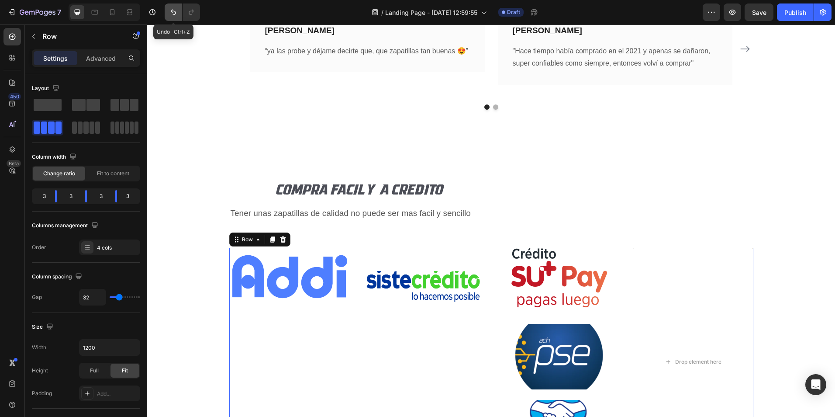
click at [176, 7] on button "Undo/Redo" at bounding box center [173, 11] width 17 height 17
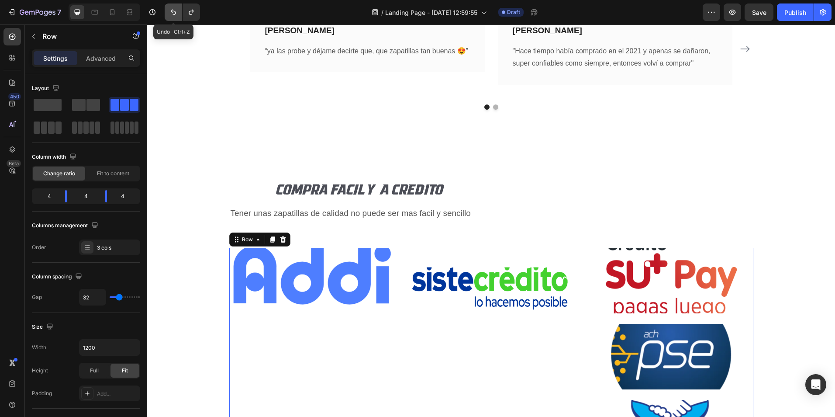
click at [176, 7] on button "Undo/Redo" at bounding box center [173, 11] width 17 height 17
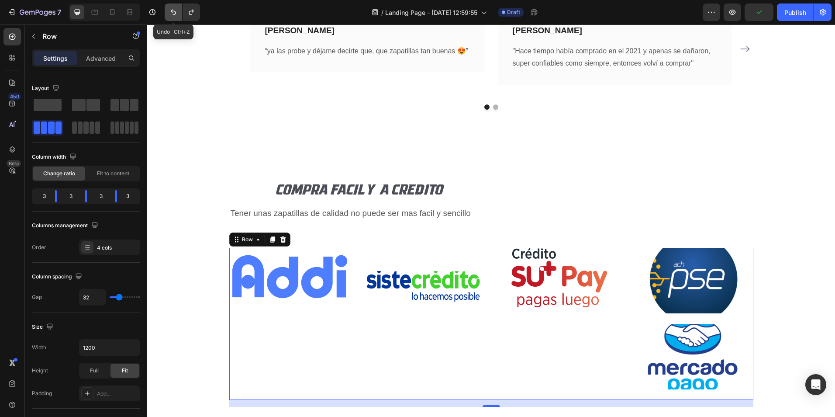
click at [176, 7] on button "Undo/Redo" at bounding box center [173, 11] width 17 height 17
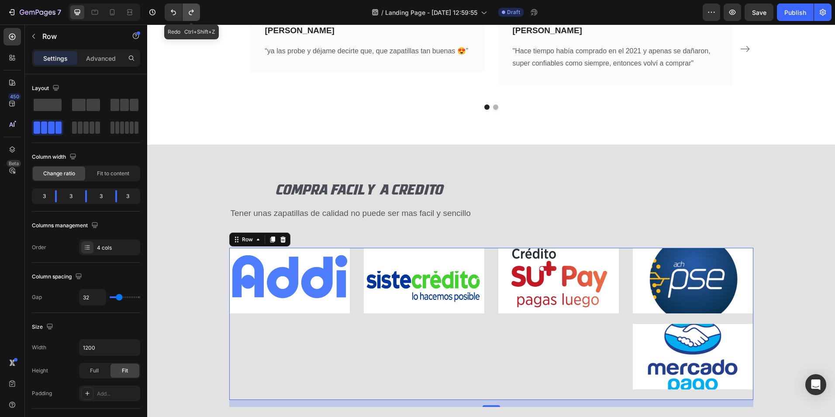
click at [193, 12] on icon "Undo/Redo" at bounding box center [191, 13] width 5 height 6
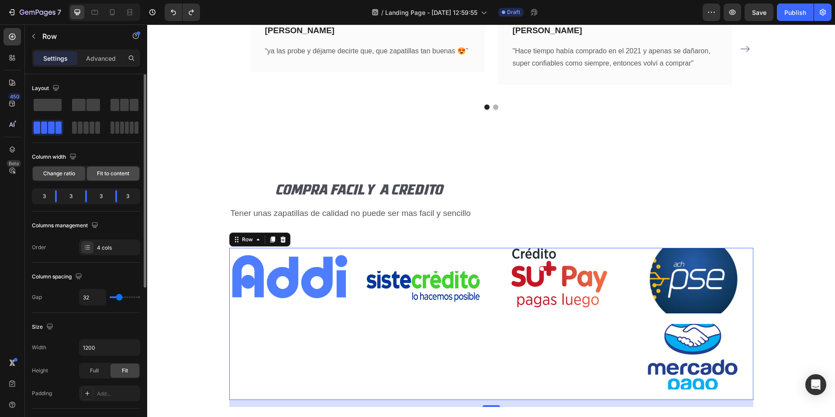
click at [99, 170] on span "Fit to content" at bounding box center [113, 173] width 32 height 8
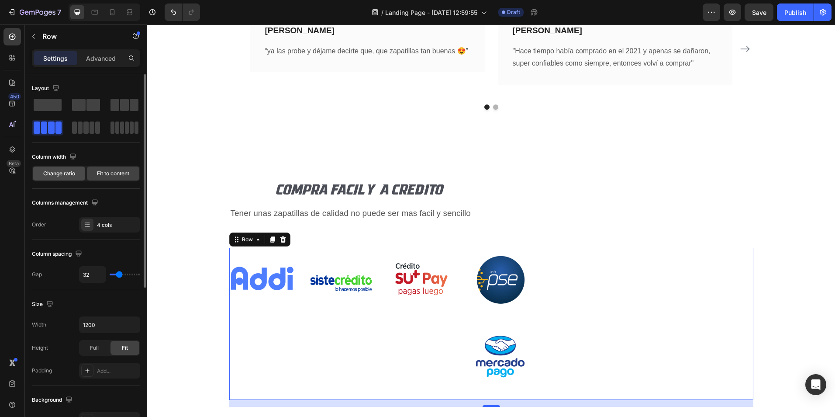
click at [62, 173] on span "Change ratio" at bounding box center [59, 173] width 32 height 8
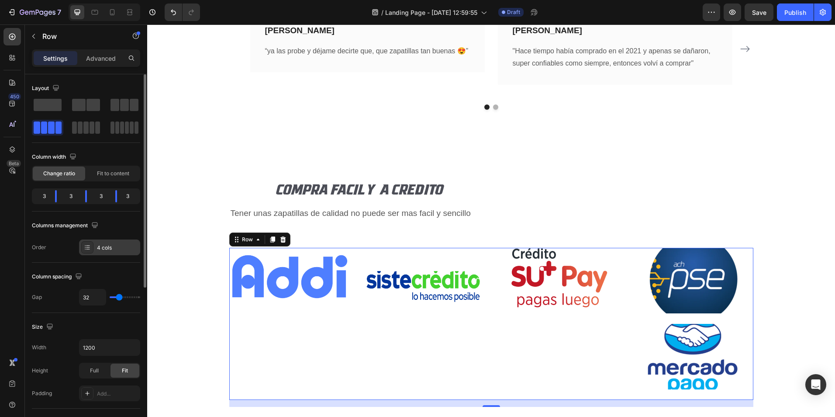
click at [105, 248] on div "4 cols" at bounding box center [117, 248] width 41 height 8
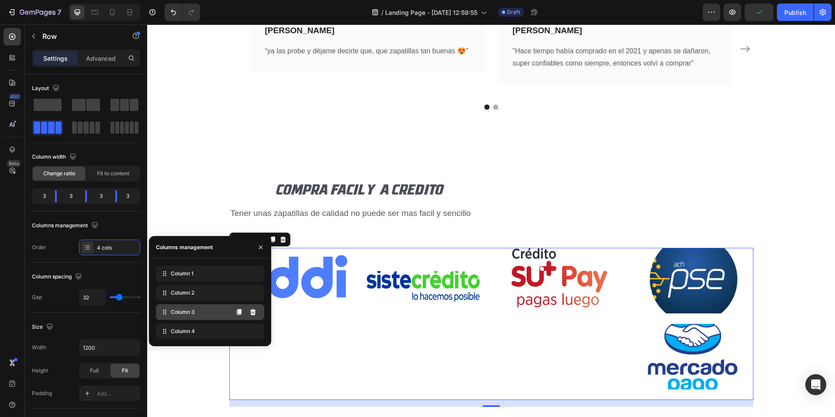
click at [193, 309] on span "Column 3" at bounding box center [183, 312] width 24 height 8
click at [57, 254] on div "Order 4 cols" at bounding box center [86, 247] width 108 height 16
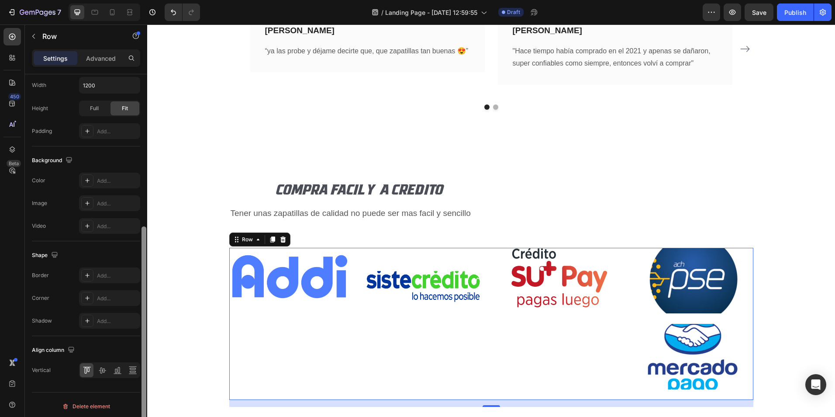
scroll to position [265, 0]
click at [280, 274] on img at bounding box center [289, 281] width 121 height 66
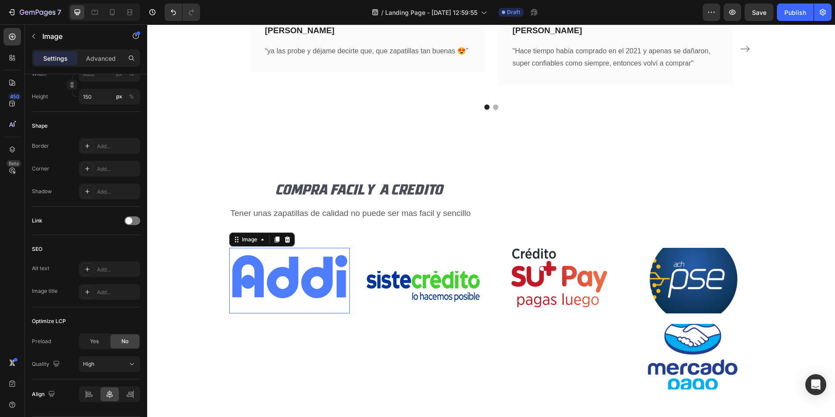
scroll to position [0, 0]
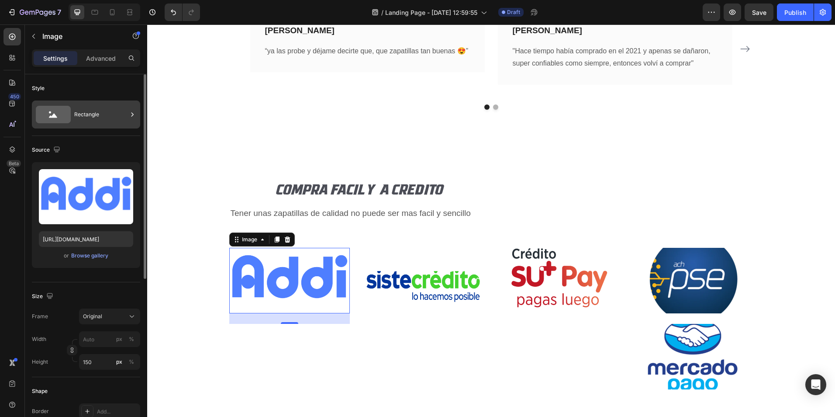
click at [94, 115] on div "Rectangle" at bounding box center [100, 114] width 53 height 20
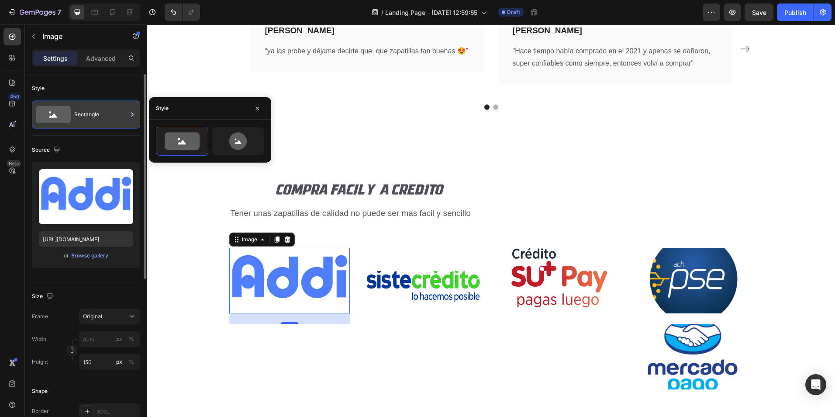
click at [54, 113] on icon at bounding box center [53, 114] width 35 height 17
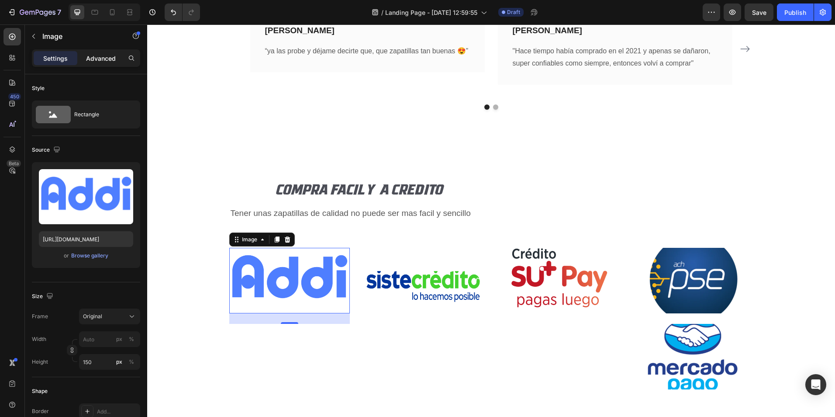
click at [107, 63] on div "Advanced" at bounding box center [101, 58] width 44 height 14
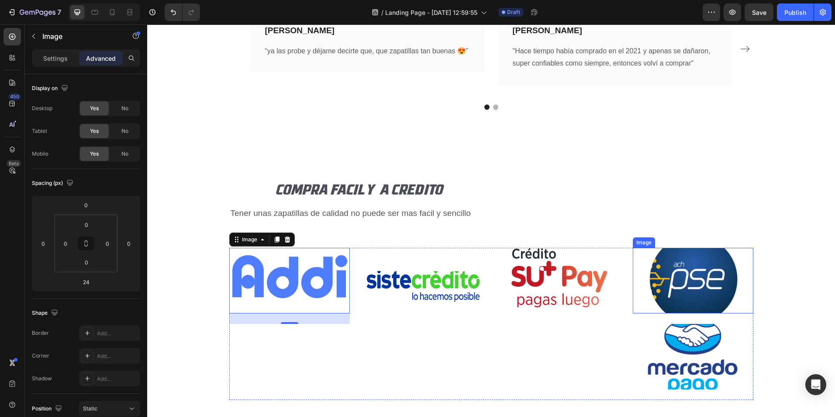
click at [674, 282] on img at bounding box center [693, 281] width 121 height 66
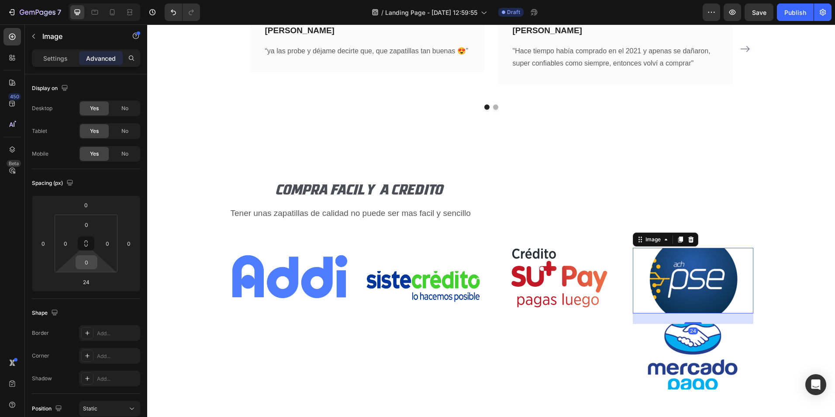
click at [87, 260] on input "0" at bounding box center [86, 261] width 17 height 13
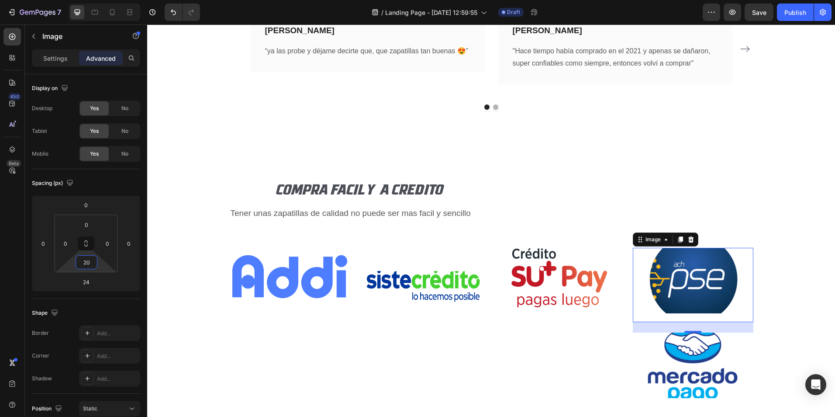
type input "2"
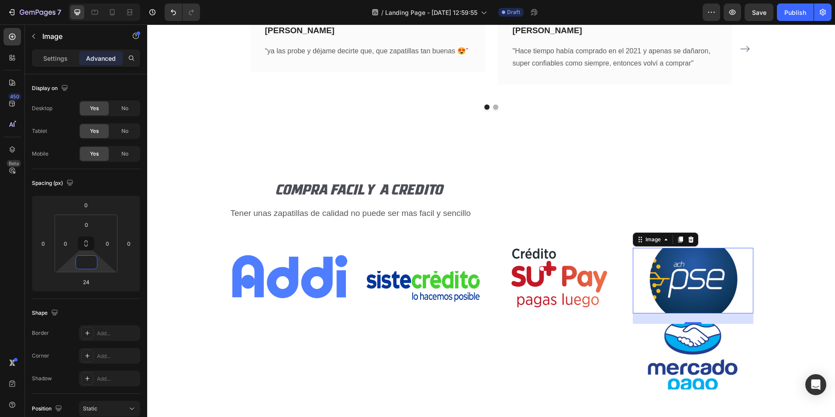
type input "0"
click at [89, 284] on input "24" at bounding box center [85, 281] width 17 height 13
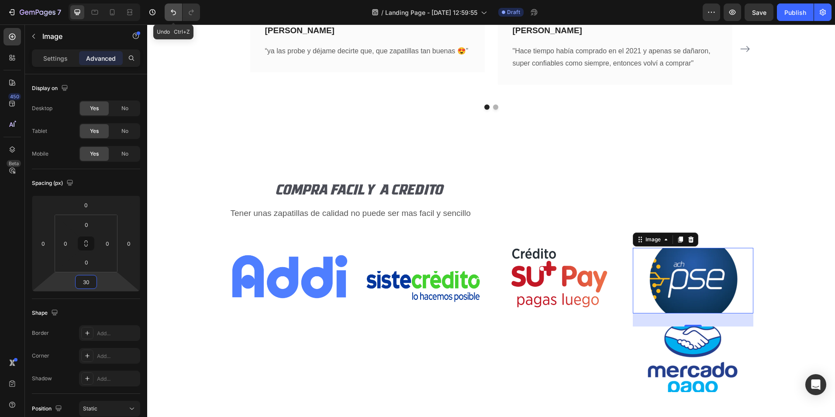
click at [174, 13] on icon "Undo/Redo" at bounding box center [173, 12] width 9 height 9
type input "24"
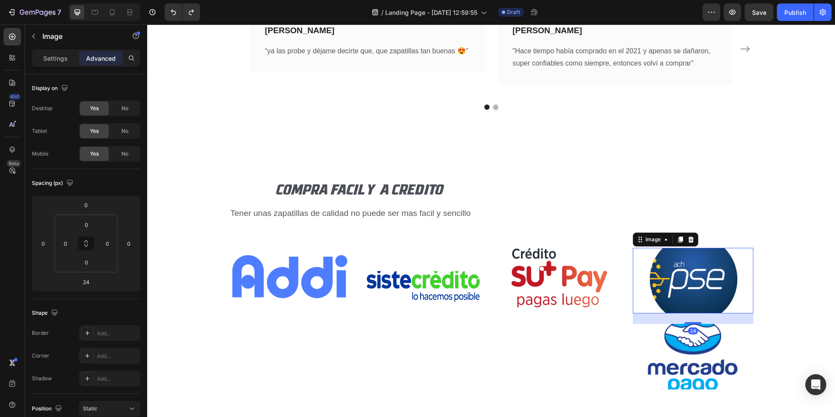
click at [666, 280] on img at bounding box center [693, 281] width 121 height 66
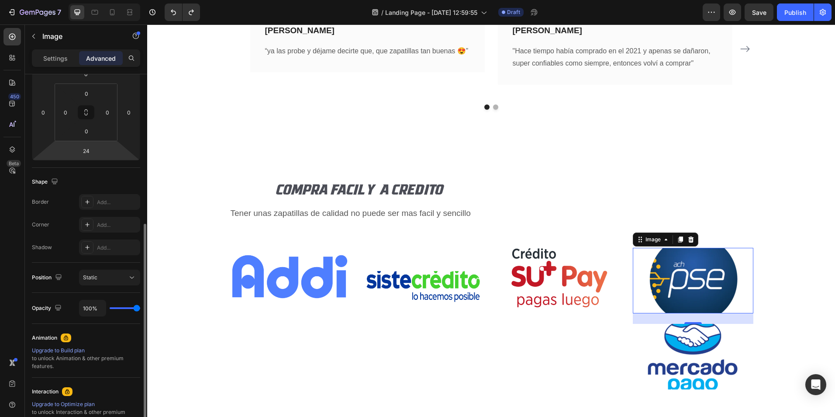
scroll to position [175, 0]
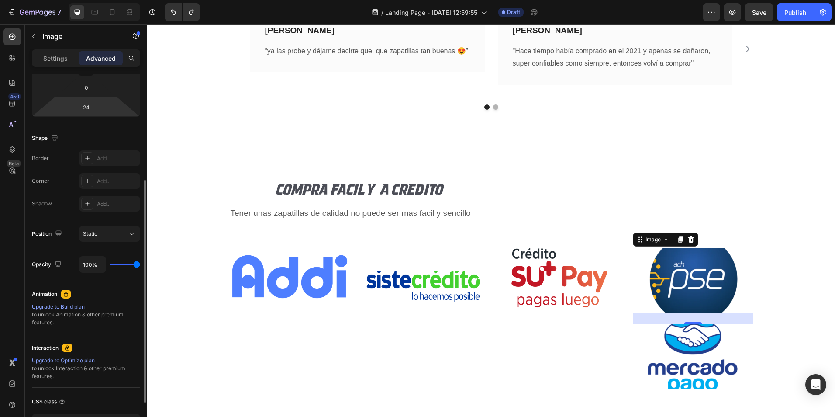
type input "72%"
type input "72"
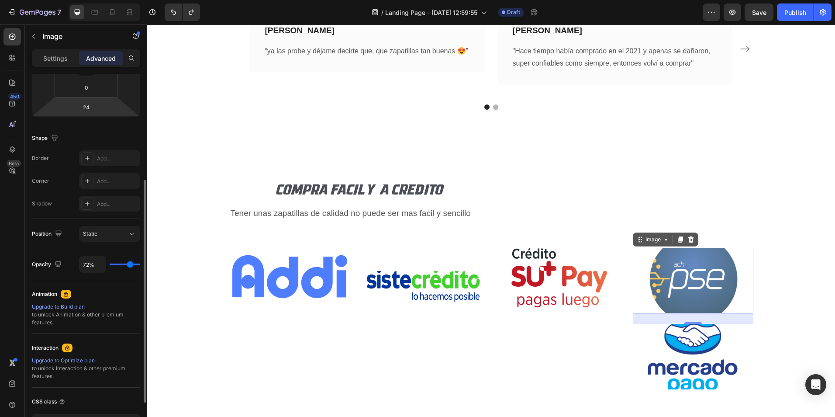
type input "65%"
type input "65"
type input "59%"
type input "59"
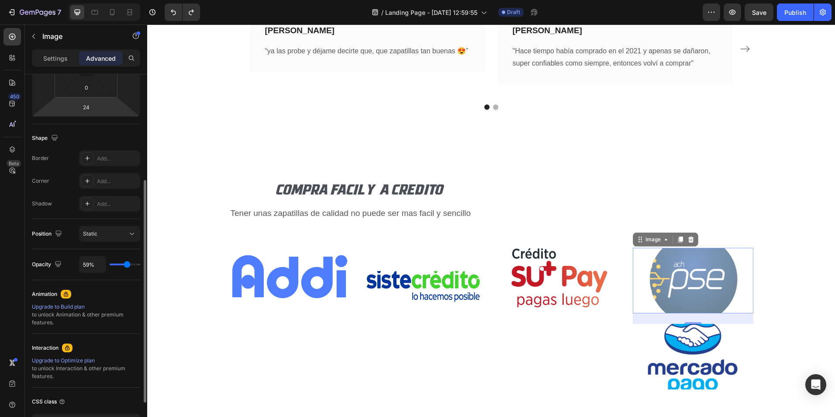
type input "78%"
type input "78"
type input "100%"
type input "100"
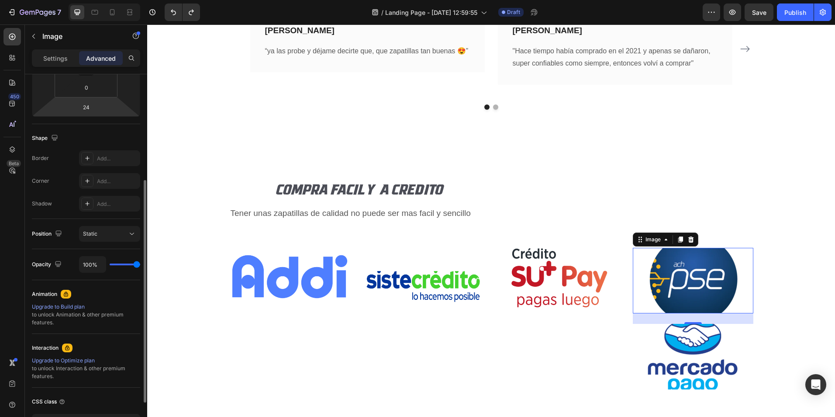
drag, startPoint x: 135, startPoint y: 262, endPoint x: 11, endPoint y: 239, distance: 126.1
click at [140, 263] on input "range" at bounding box center [125, 264] width 31 height 2
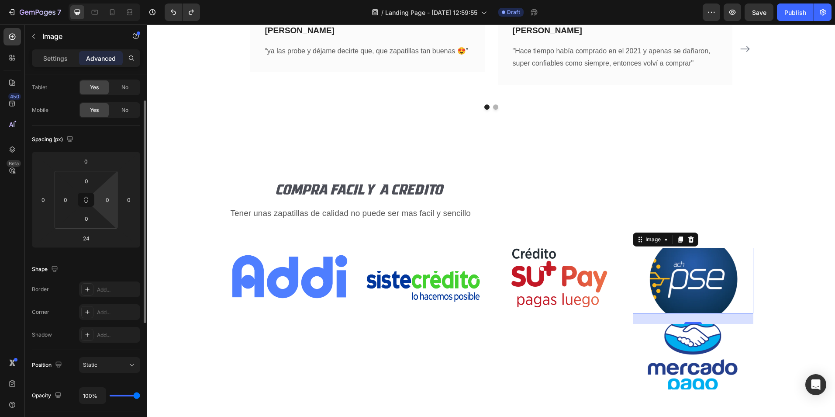
scroll to position [0, 0]
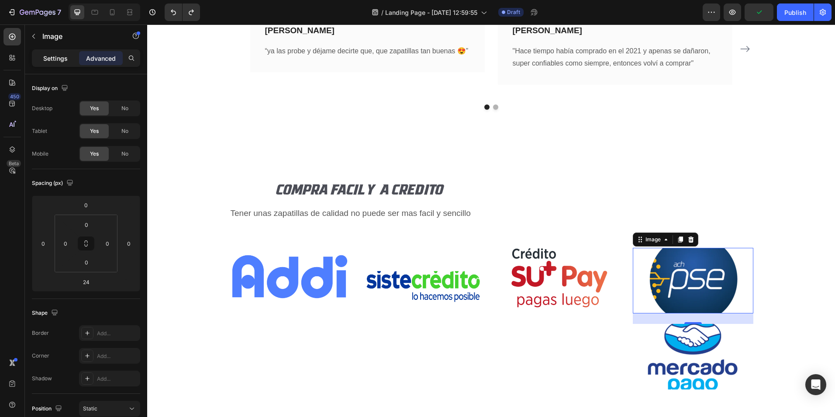
click at [62, 57] on p "Settings" at bounding box center [55, 58] width 24 height 9
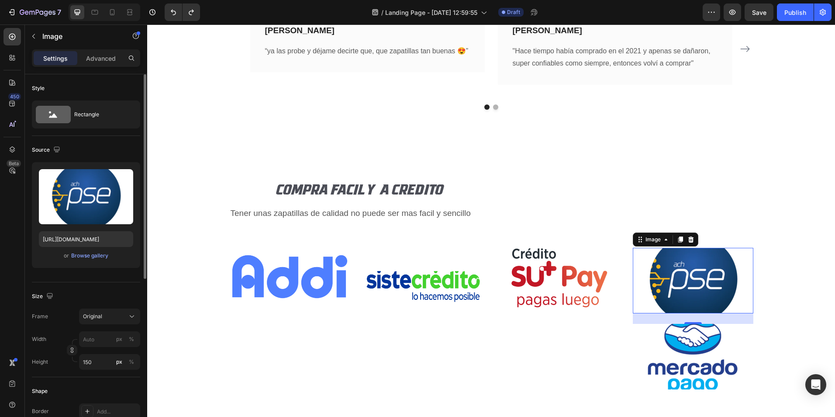
scroll to position [44, 0]
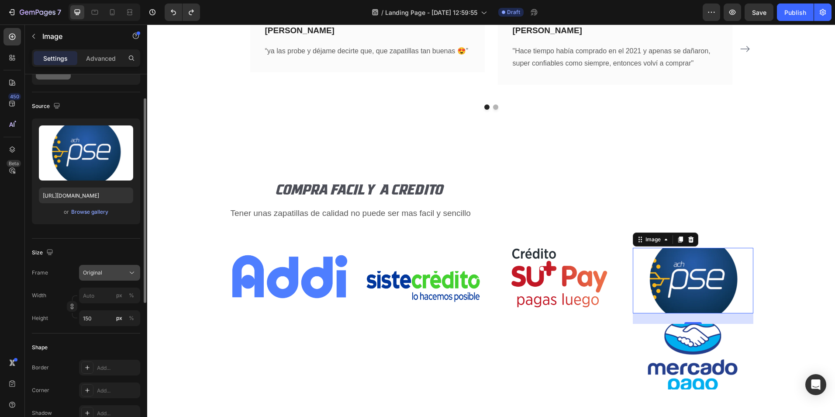
click at [124, 275] on div "Original" at bounding box center [104, 273] width 43 height 8
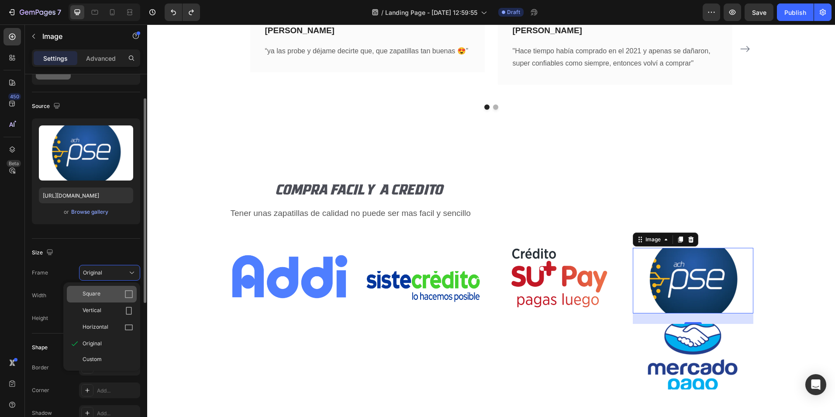
click at [102, 294] on div "Square" at bounding box center [108, 294] width 51 height 9
type input "150"
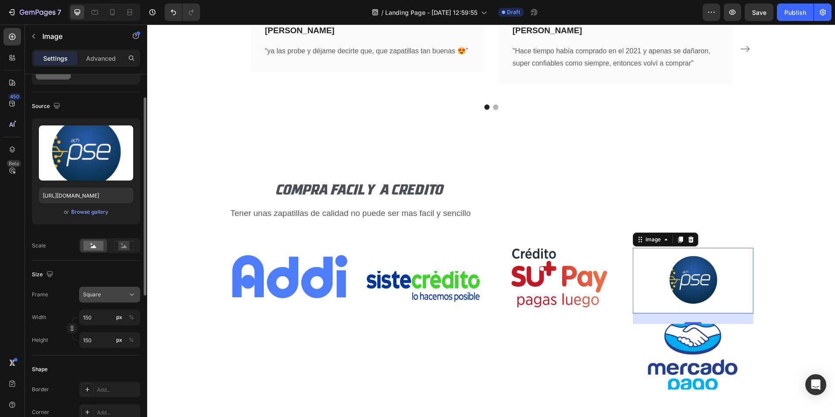
click at [104, 298] on div "Square" at bounding box center [104, 294] width 43 height 8
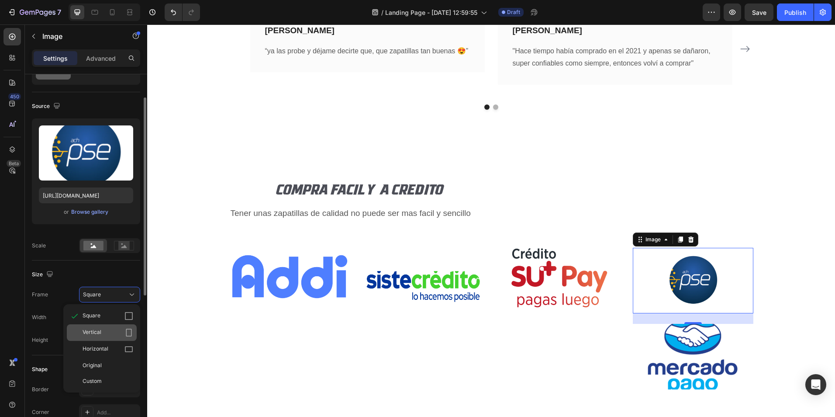
click at [107, 331] on div "Vertical" at bounding box center [108, 332] width 51 height 9
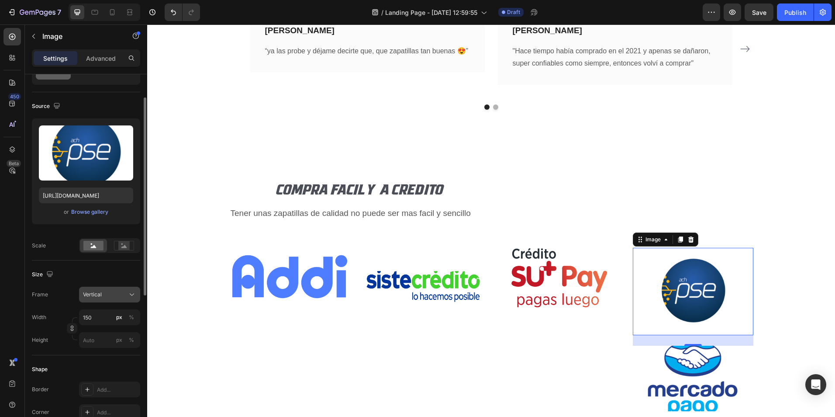
click at [113, 293] on div "Vertical" at bounding box center [104, 294] width 43 height 8
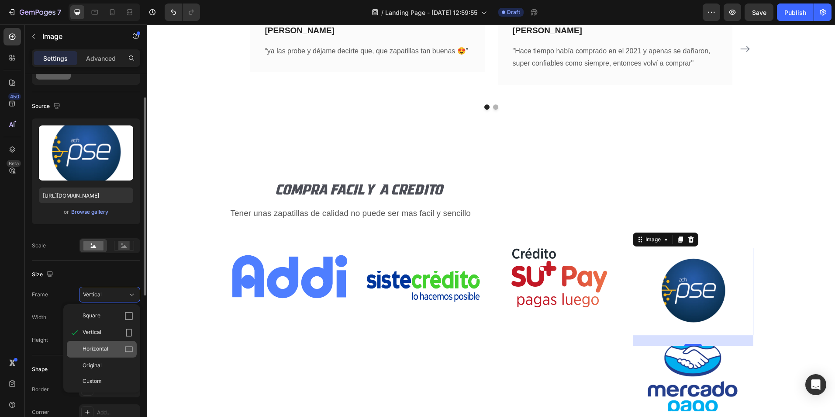
click at [98, 349] on span "Horizontal" at bounding box center [96, 349] width 26 height 9
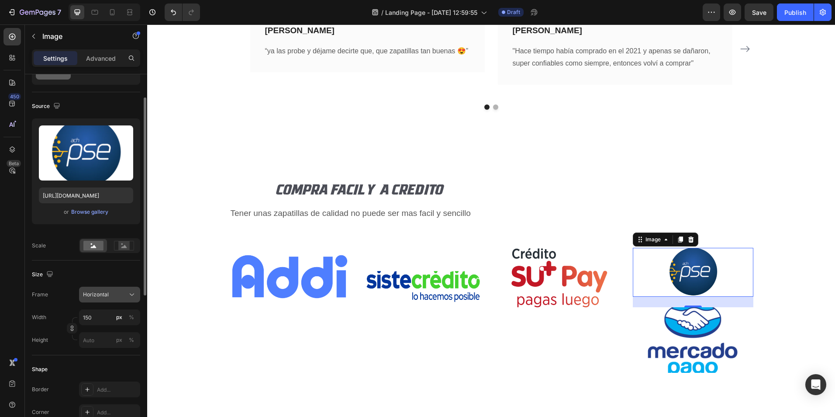
click at [113, 290] on div "Horizontal" at bounding box center [104, 294] width 43 height 8
click at [103, 365] on div "Original" at bounding box center [108, 365] width 51 height 8
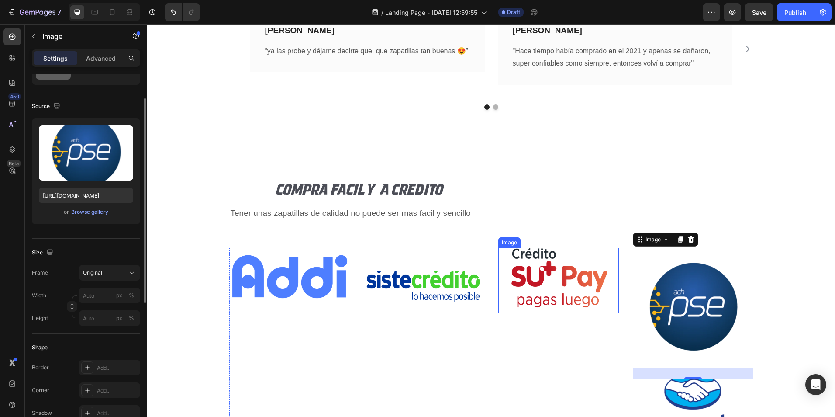
click at [532, 286] on img at bounding box center [558, 281] width 121 height 66
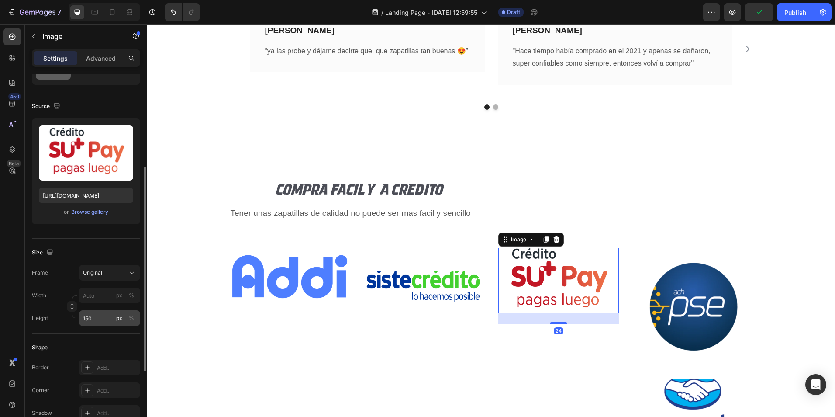
scroll to position [87, 0]
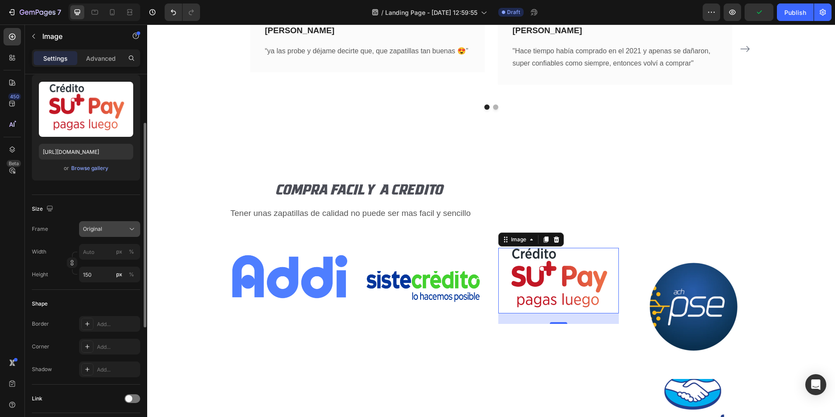
click at [119, 226] on div "Original" at bounding box center [104, 229] width 43 height 8
click at [108, 304] on div "Original" at bounding box center [102, 300] width 70 height 16
click at [125, 222] on button "Original" at bounding box center [109, 229] width 61 height 16
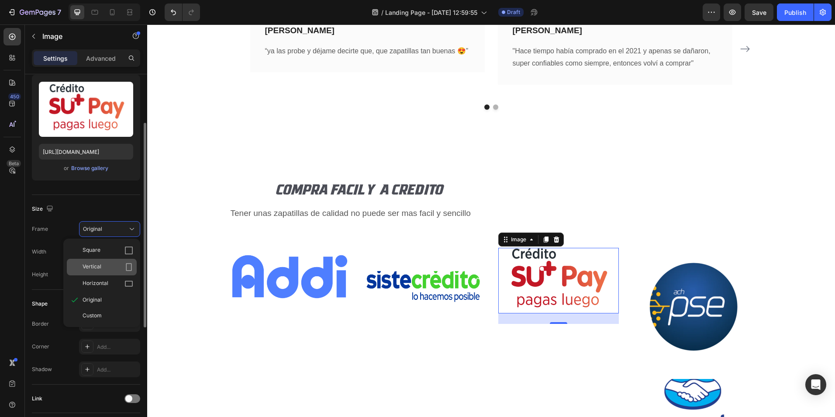
click at [119, 263] on div "Vertical" at bounding box center [108, 266] width 51 height 9
type input "113"
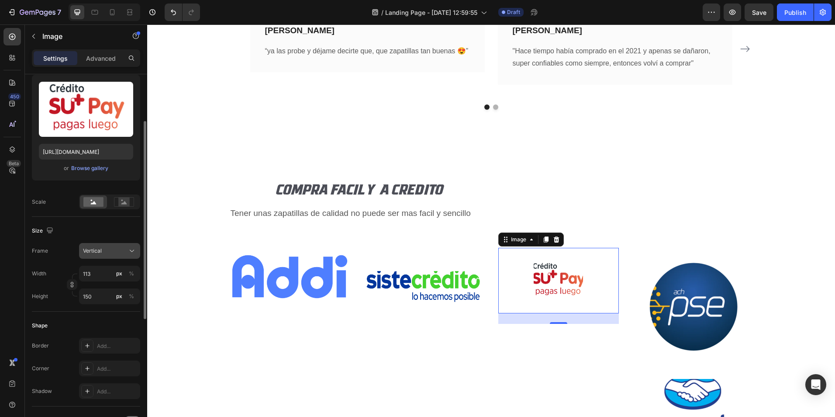
click at [114, 256] on button "Vertical" at bounding box center [109, 251] width 61 height 16
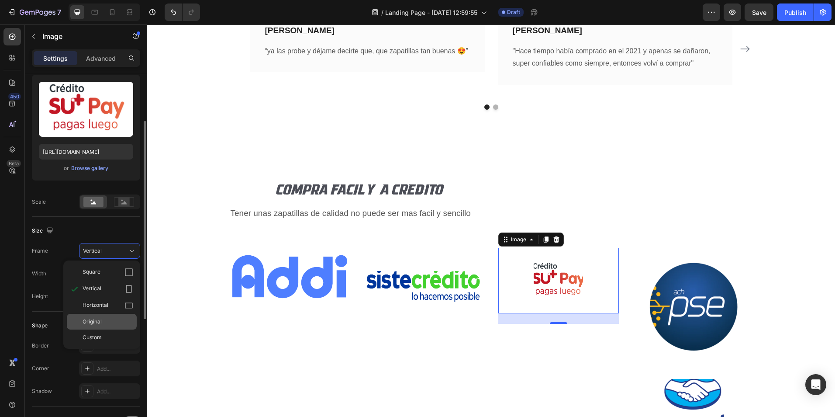
click at [106, 323] on div "Original" at bounding box center [108, 322] width 51 height 8
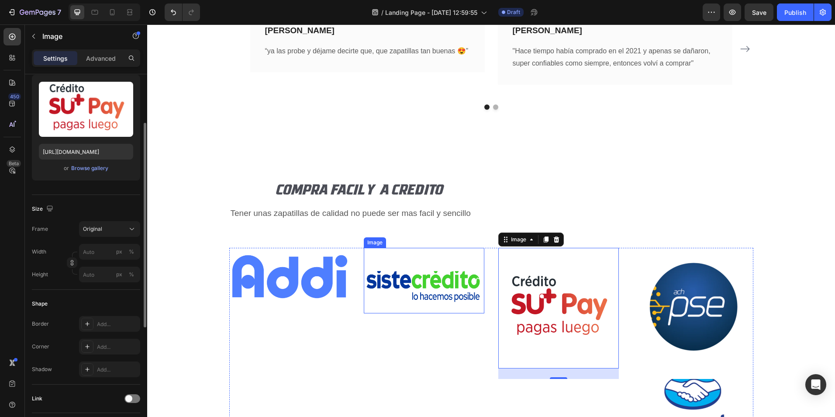
click at [428, 283] on img at bounding box center [424, 281] width 121 height 66
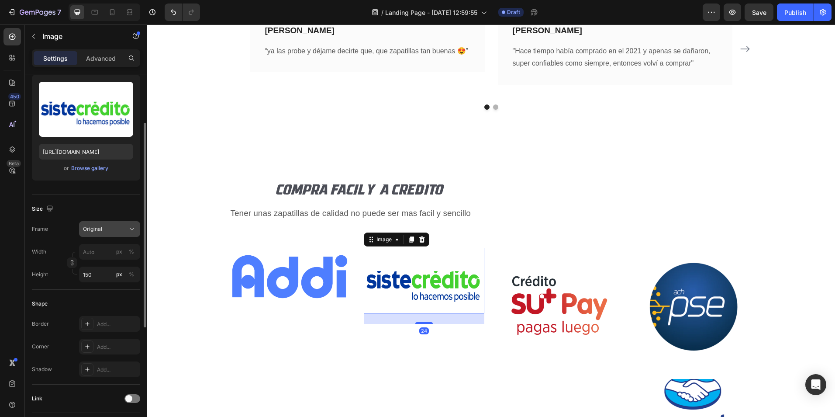
click at [107, 221] on button "Original" at bounding box center [109, 229] width 61 height 16
click at [102, 290] on div "Horizontal" at bounding box center [102, 283] width 70 height 17
type input "200"
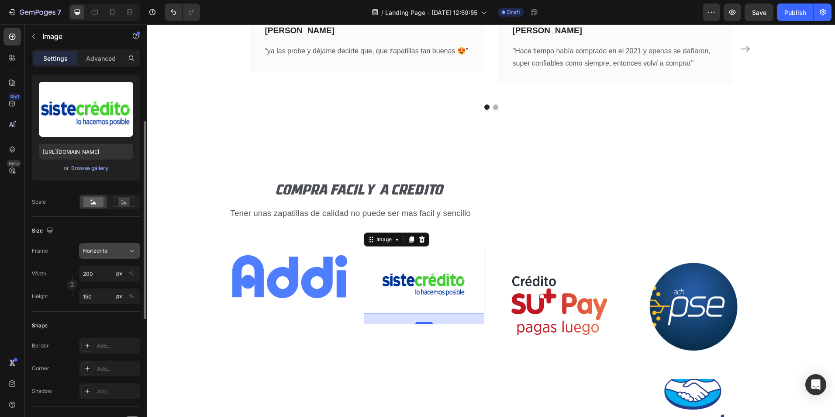
click at [110, 255] on div "Horizontal" at bounding box center [104, 251] width 43 height 8
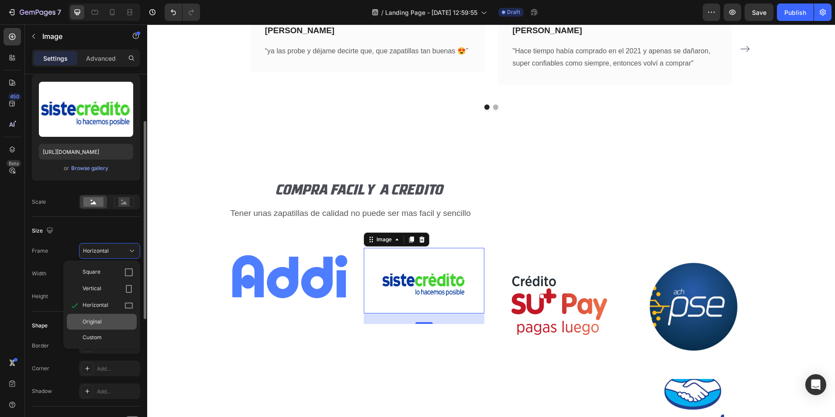
click at [99, 324] on span "Original" at bounding box center [92, 322] width 19 height 8
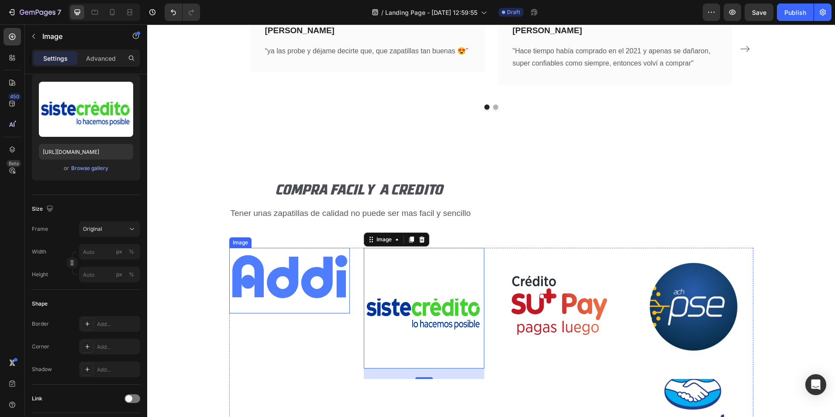
click at [303, 277] on img at bounding box center [289, 281] width 121 height 66
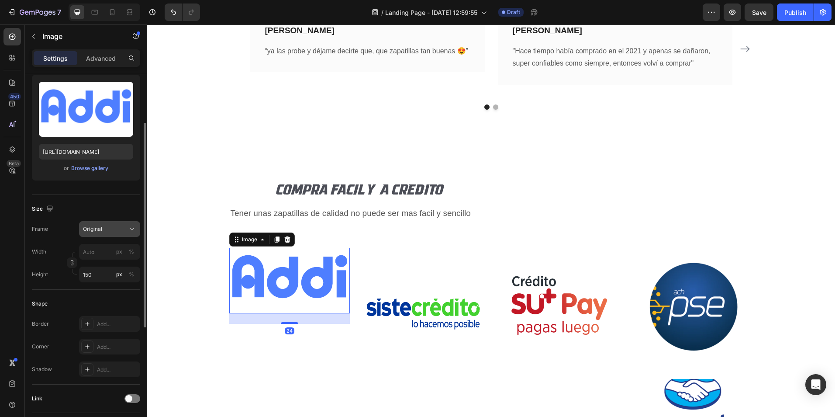
click at [100, 228] on span "Original" at bounding box center [92, 229] width 19 height 8
click at [98, 288] on div "Horizontal" at bounding box center [102, 283] width 70 height 17
type input "200"
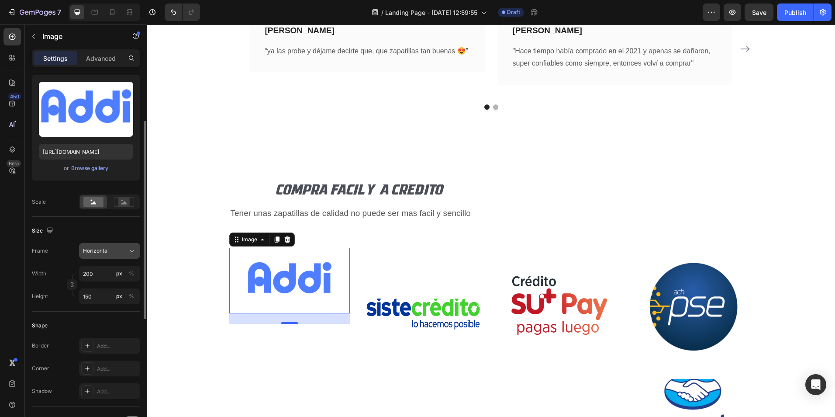
click at [110, 253] on div "Horizontal" at bounding box center [104, 251] width 43 height 8
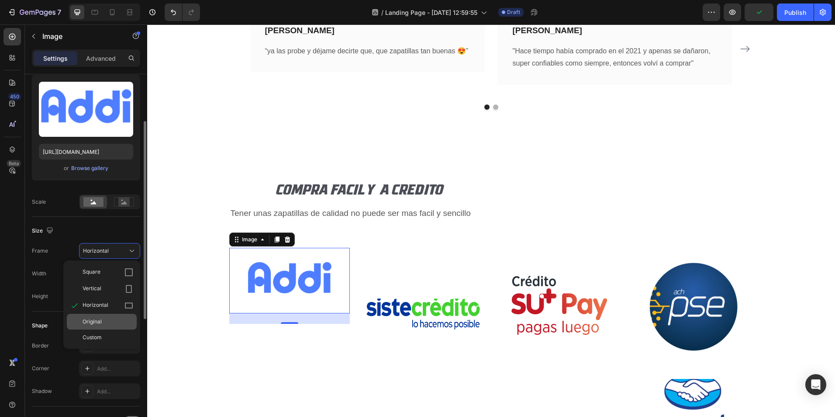
click at [101, 324] on span "Original" at bounding box center [92, 322] width 19 height 8
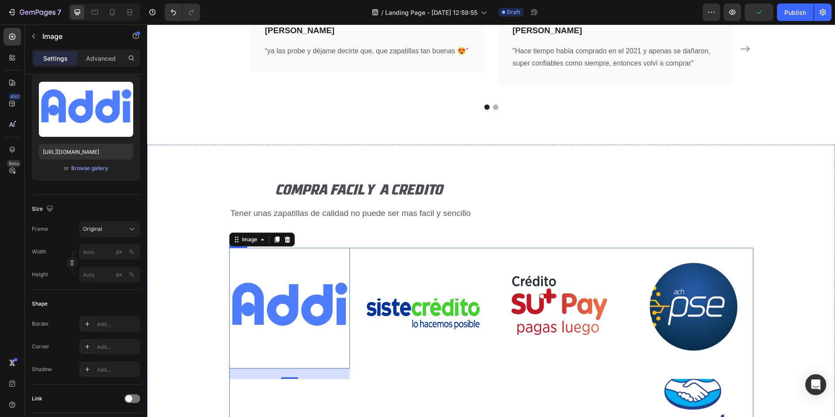
click at [436, 390] on div "Image" at bounding box center [424, 351] width 121 height 207
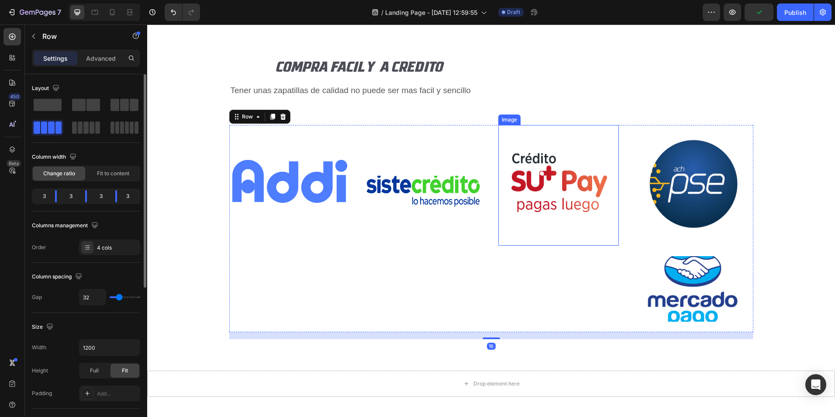
scroll to position [2574, 0]
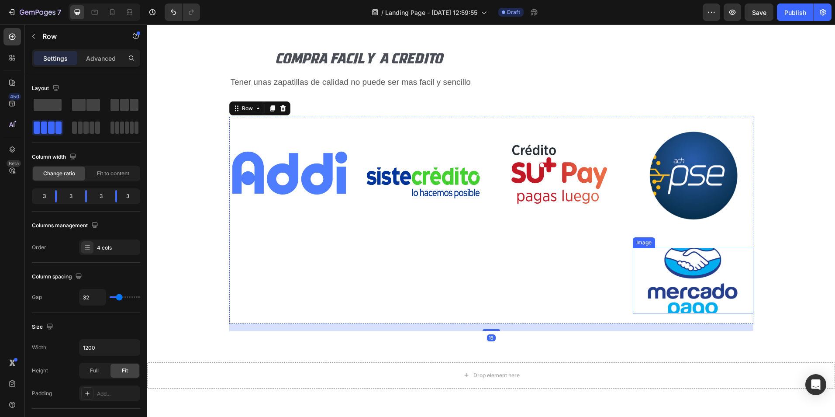
click at [684, 273] on img at bounding box center [693, 281] width 121 height 66
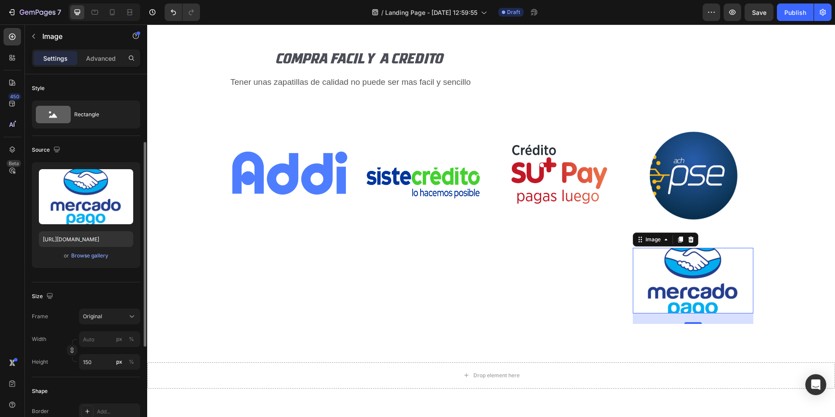
scroll to position [44, 0]
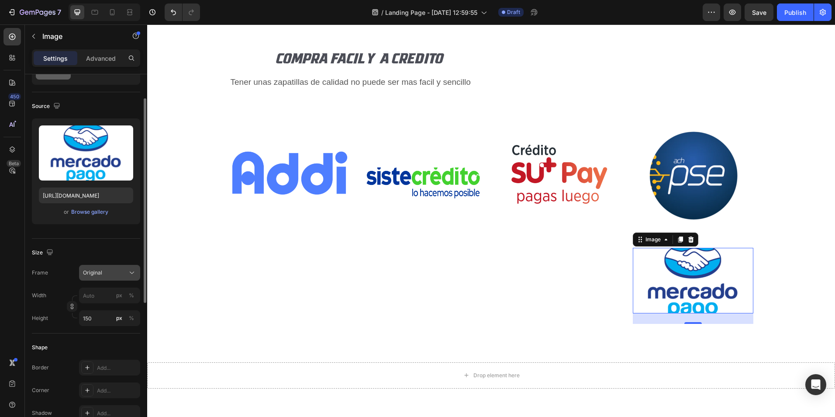
click at [112, 273] on div "Original" at bounding box center [104, 273] width 43 height 8
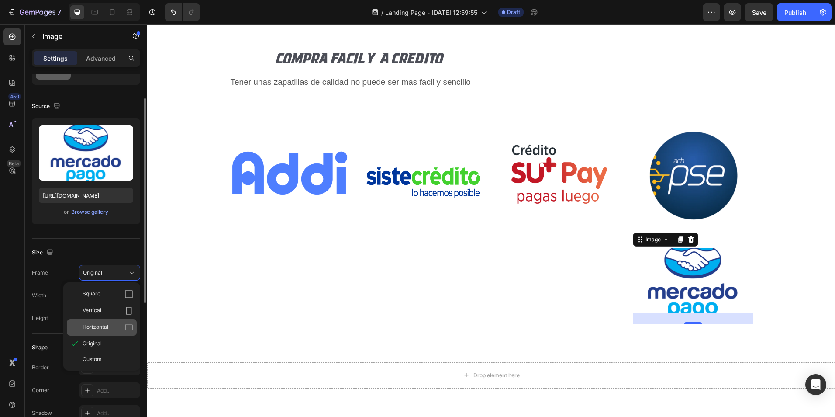
click at [105, 331] on span "Horizontal" at bounding box center [96, 327] width 26 height 9
type input "200"
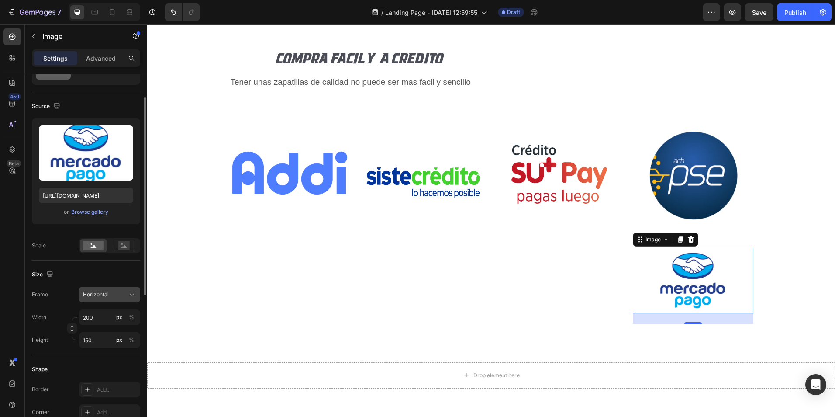
click at [106, 292] on span "Horizontal" at bounding box center [96, 294] width 26 height 8
click at [101, 364] on span "Original" at bounding box center [92, 365] width 19 height 8
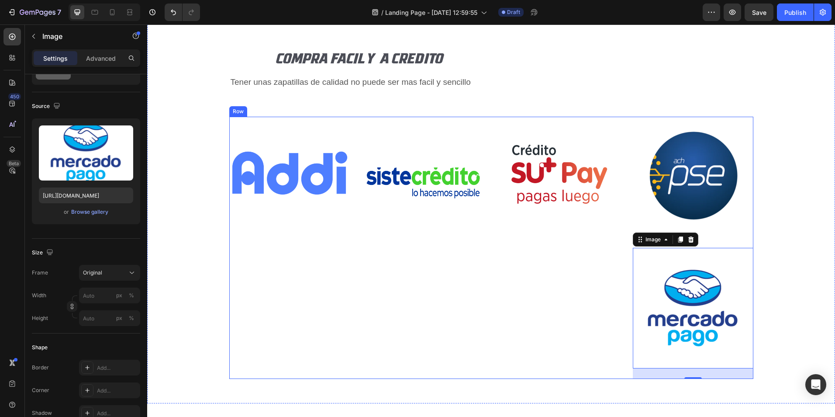
click at [456, 302] on div "Image" at bounding box center [424, 248] width 121 height 262
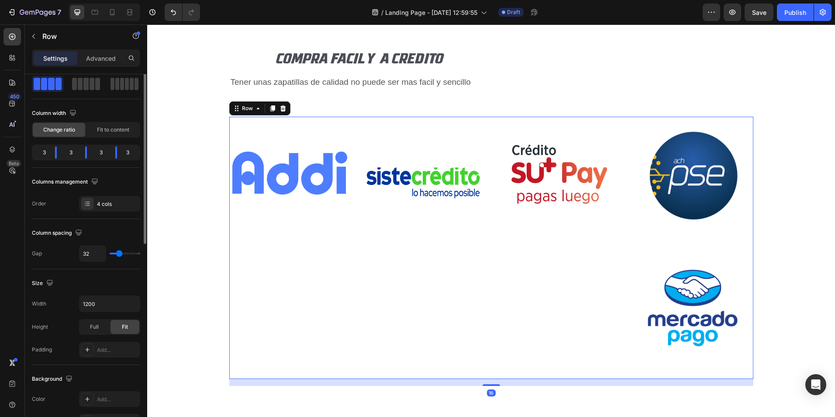
scroll to position [0, 0]
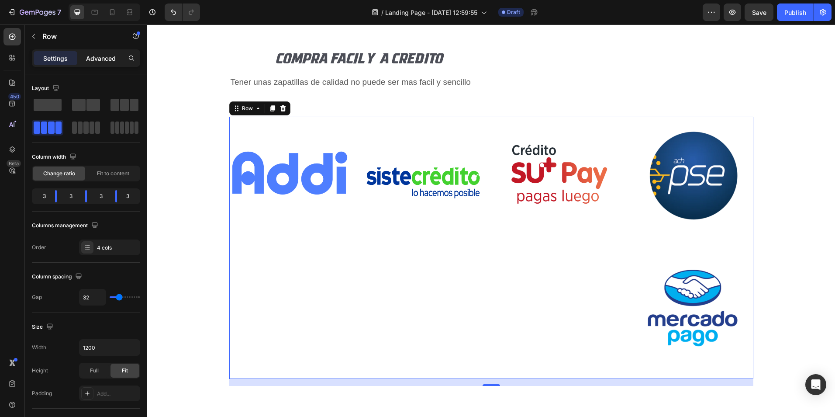
click at [105, 56] on p "Advanced" at bounding box center [101, 58] width 30 height 9
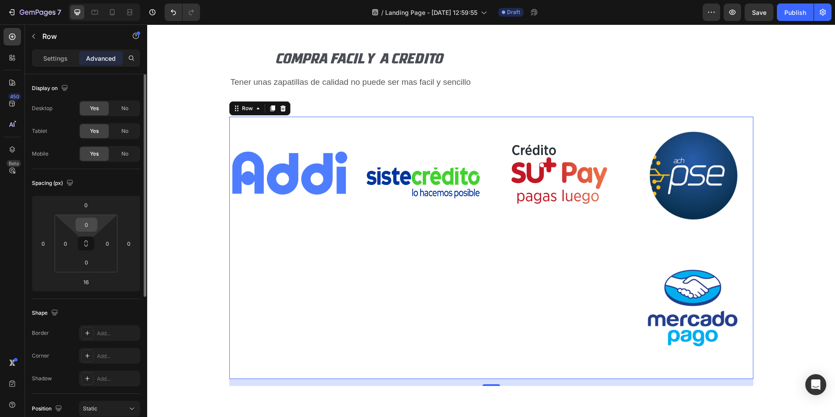
click at [90, 222] on input "0" at bounding box center [86, 224] width 17 height 13
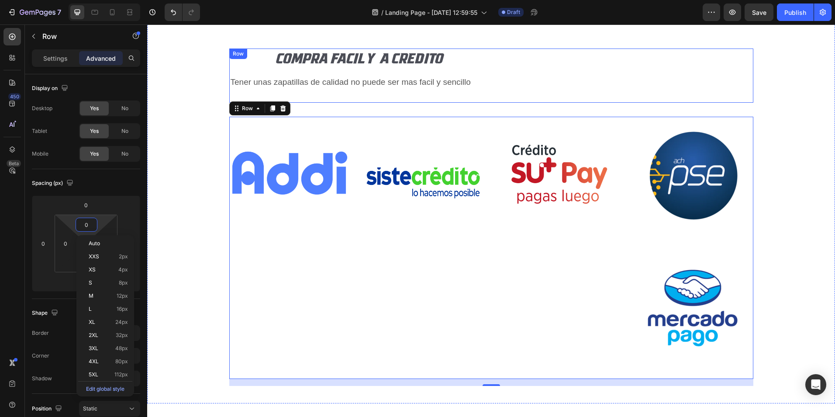
click at [526, 79] on div "COMPRA FACIL Y A CREDITO Heading Tener unas zapatillas de calidad no puede ser …" at bounding box center [491, 75] width 524 height 54
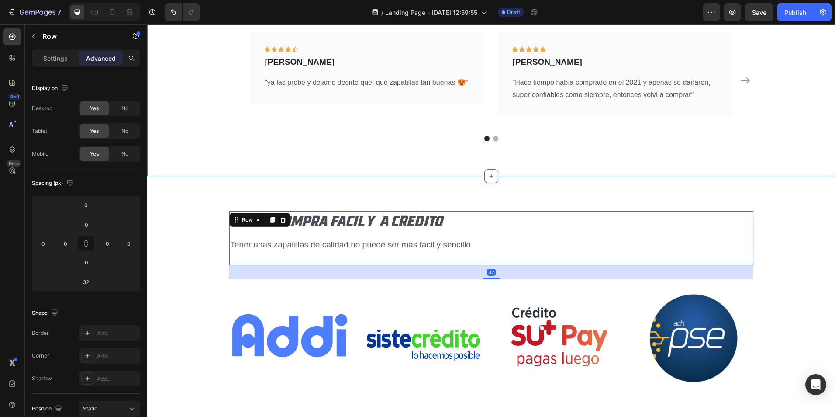
scroll to position [2392, 0]
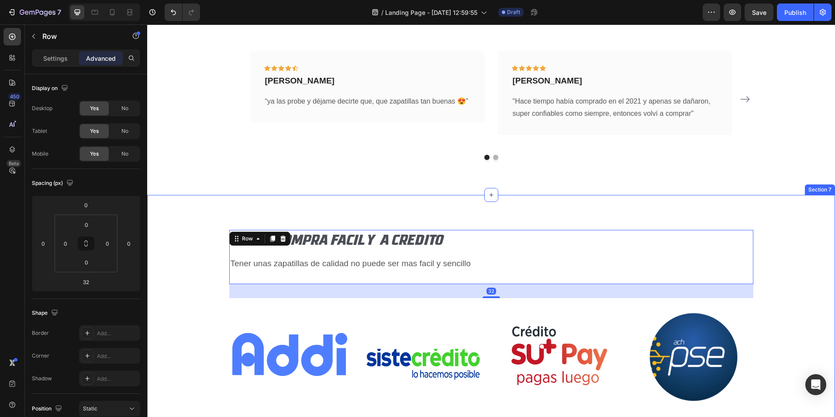
click at [175, 218] on div "COMPRA FACIL Y A CREDITO Heading Tener unas zapatillas de calidad no puede ser …" at bounding box center [491, 390] width 688 height 390
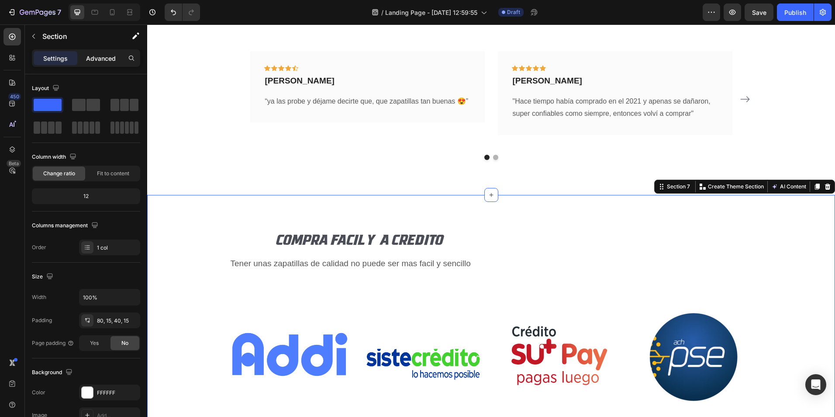
click at [98, 56] on p "Advanced" at bounding box center [101, 58] width 30 height 9
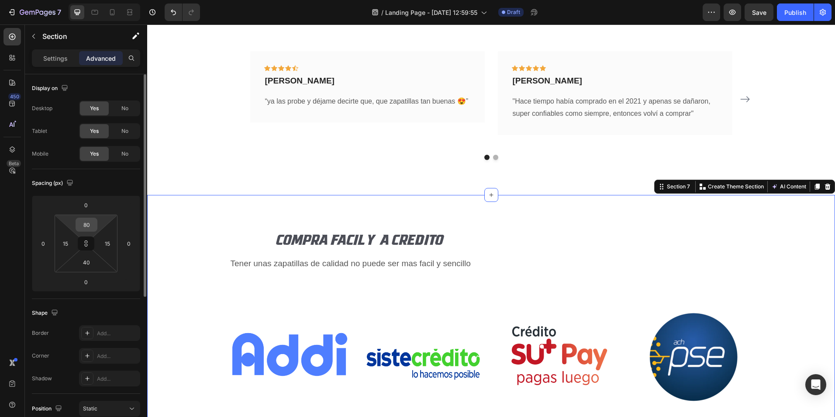
click at [96, 221] on div "80" at bounding box center [87, 224] width 22 height 14
click at [92, 223] on input "80" at bounding box center [86, 224] width 17 height 13
type input "2"
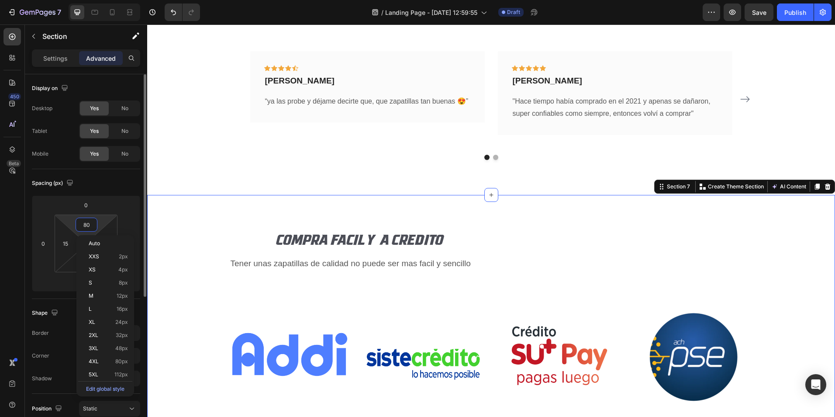
type input "2"
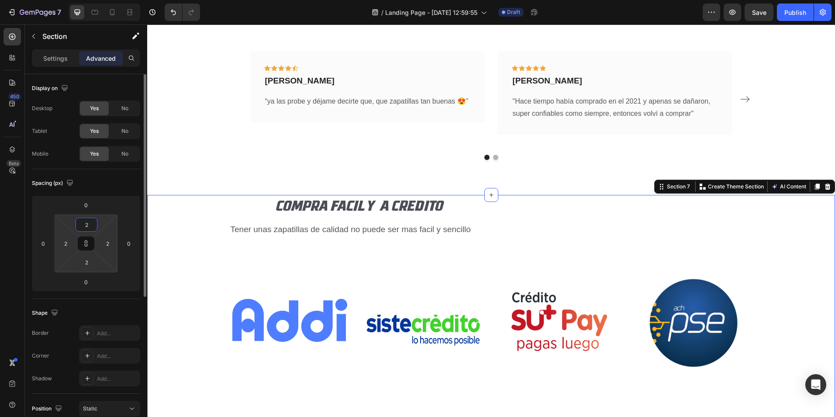
type input "20"
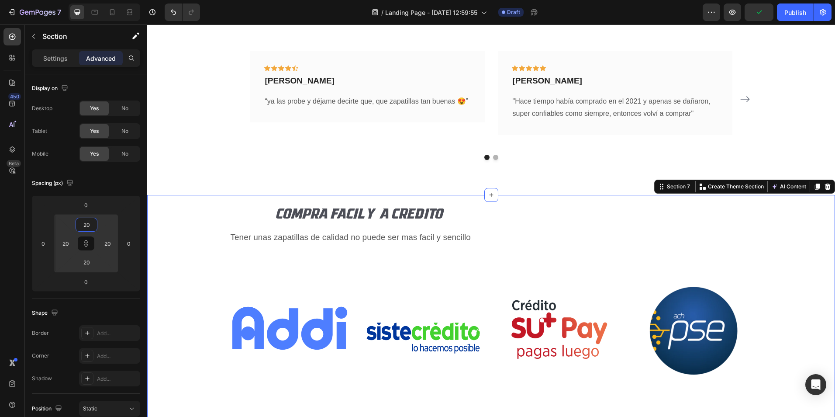
click at [320, 282] on img at bounding box center [289, 332] width 121 height 121
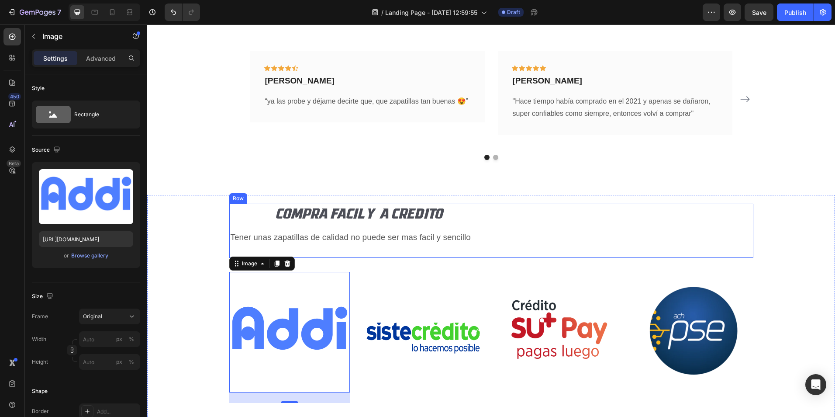
click at [552, 239] on div "COMPRA FACIL Y A CREDITO Heading Tener unas zapatillas de calidad no puede ser …" at bounding box center [491, 231] width 524 height 54
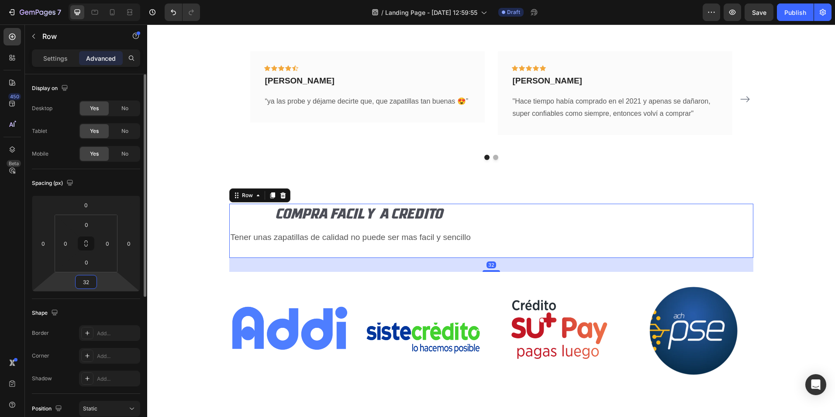
click at [97, 0] on html "7 / Landing Page - Aug 26, 12:59:55 Draft Preview Save Publish 450 Beta Section…" at bounding box center [417, 0] width 835 height 0
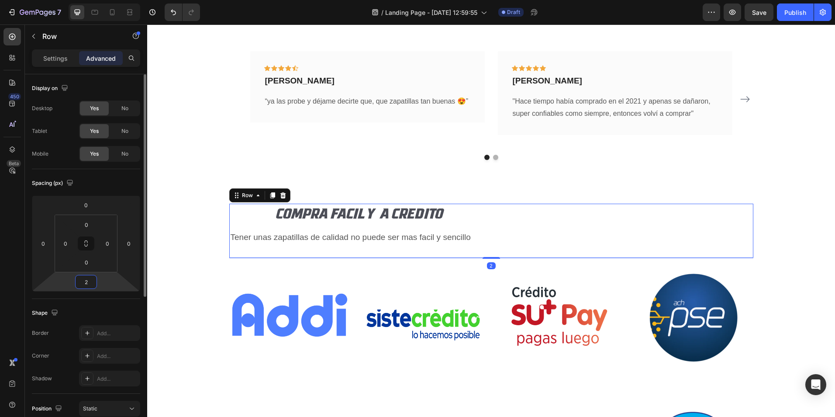
type input "20"
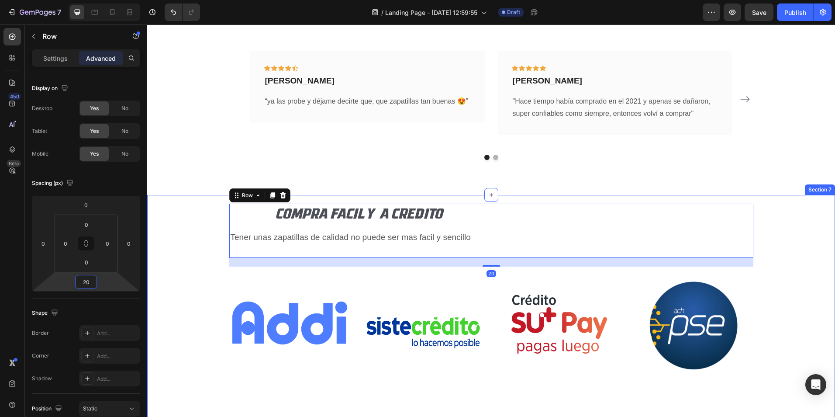
click at [190, 272] on div "COMPRA FACIL Y A CREDITO Heading Tener unas zapatillas de calidad no puede ser …" at bounding box center [491, 370] width 670 height 332
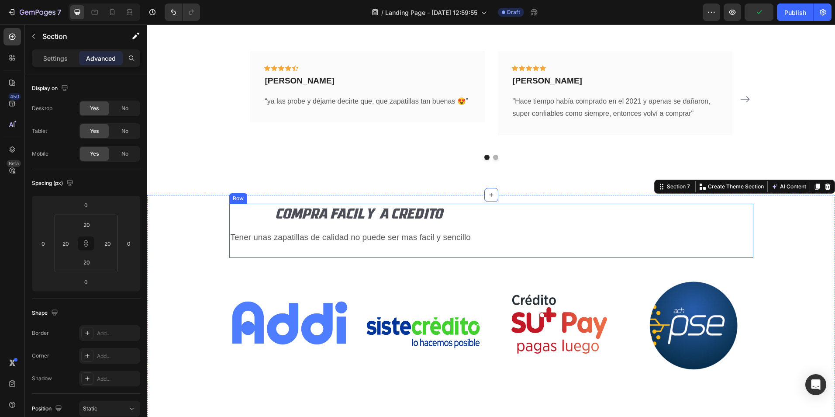
click at [373, 252] on div "COMPRA FACIL Y A CREDITO Heading Tener unas zapatillas de calidad no puede ser …" at bounding box center [491, 231] width 524 height 54
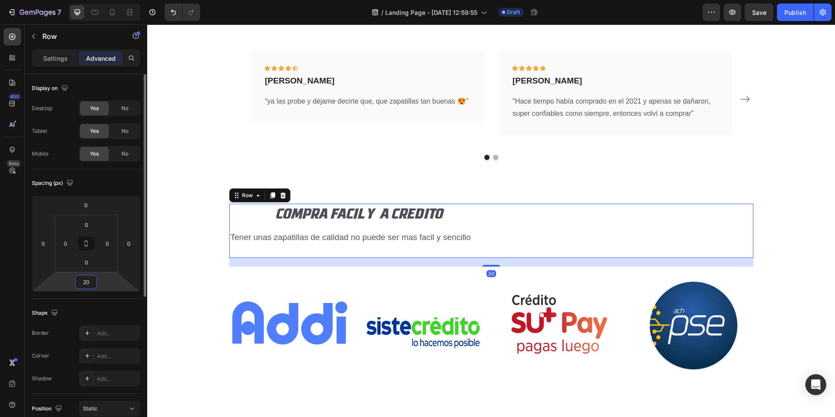
click at [93, 284] on input "20" at bounding box center [85, 281] width 17 height 13
type input "5"
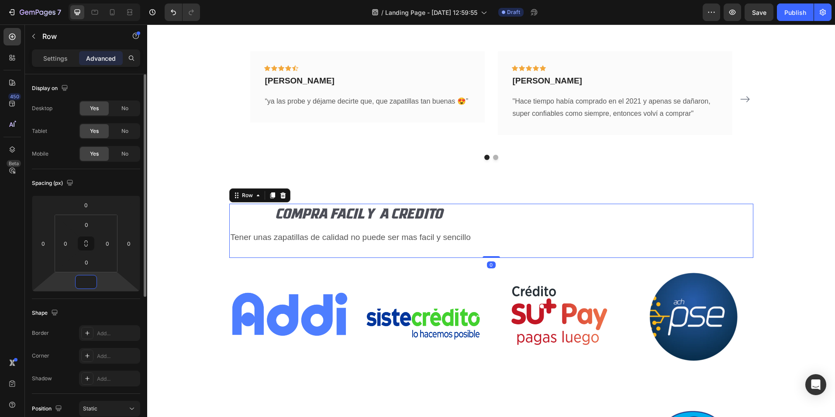
type input "0"
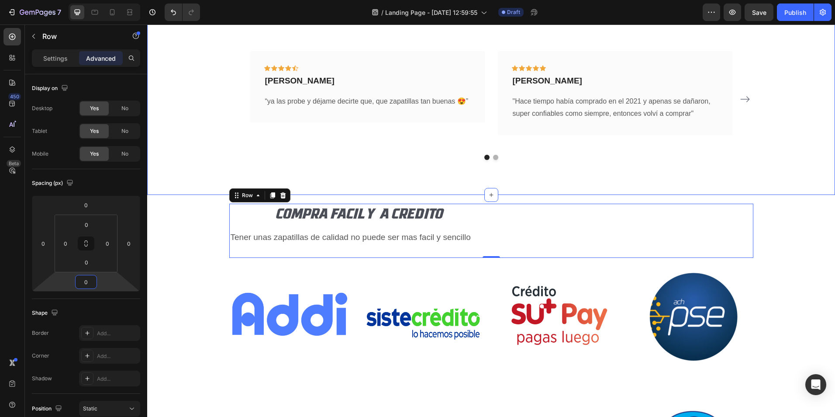
click at [220, 157] on div "ASI NOS CALIFICAN NUESTROS CLIENTES Heading COMPRAS EN LINEA 24/7 Text block Ic…" at bounding box center [491, 72] width 675 height 176
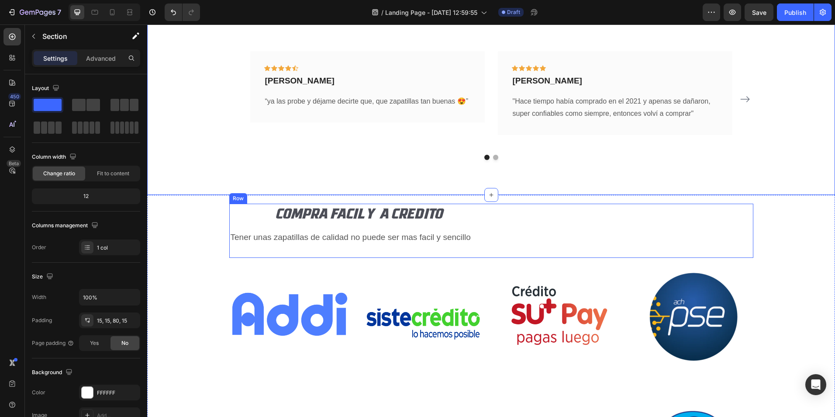
click at [541, 234] on div "COMPRA FACIL Y A CREDITO Heading Tener unas zapatillas de calidad no puede ser …" at bounding box center [491, 231] width 524 height 54
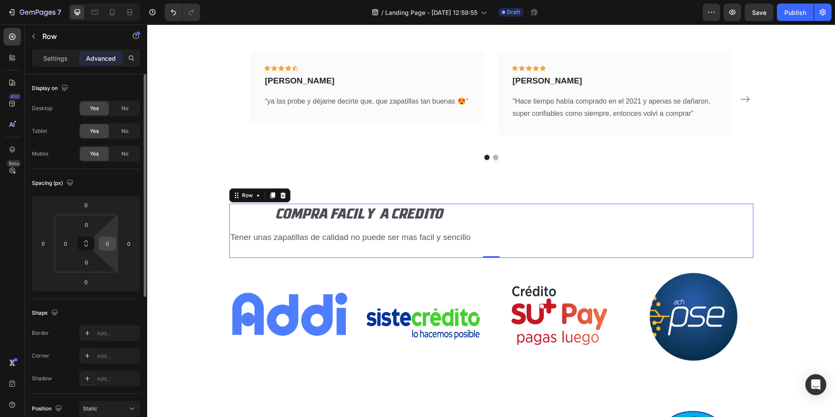
click at [109, 242] on input "0" at bounding box center [107, 243] width 13 height 13
type input "2"
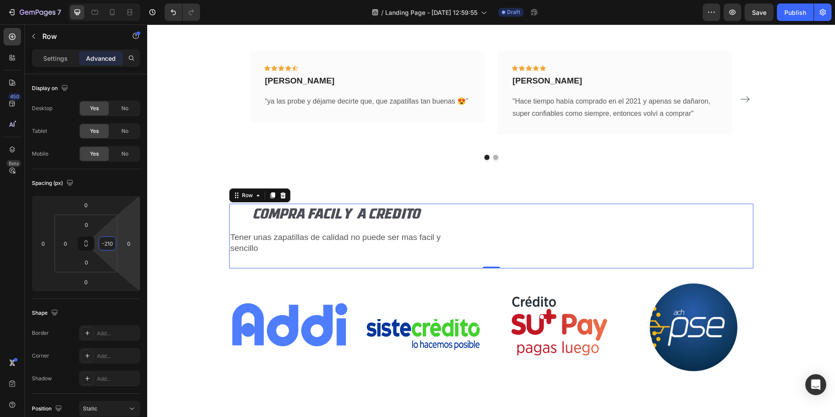
scroll to position [0, 0]
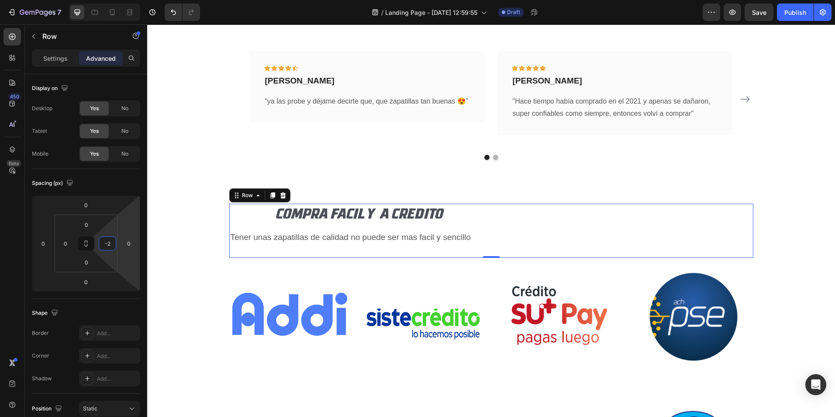
type input "-"
click at [69, 242] on input "0" at bounding box center [65, 243] width 13 height 13
type input "0"
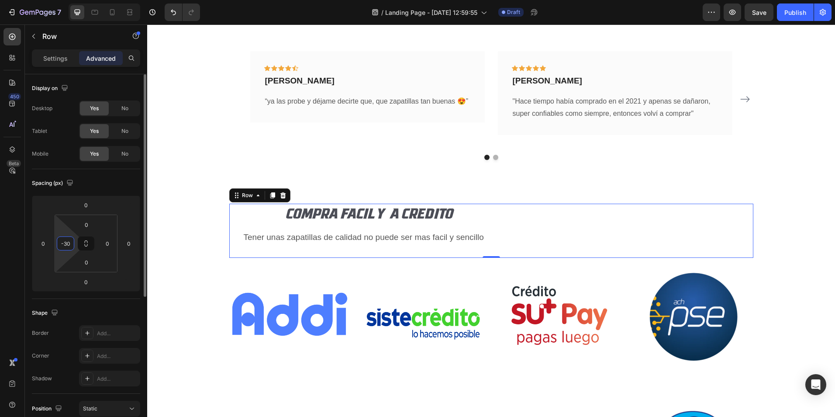
type input "-300"
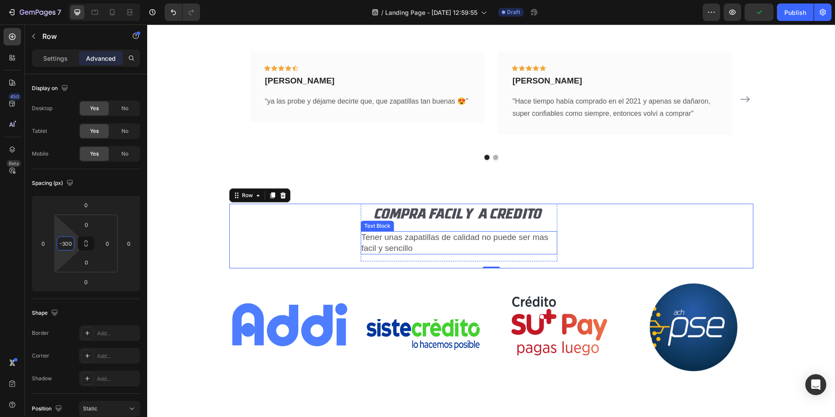
click at [444, 244] on p "Tener unas zapatillas de calidad no puede ser mas facil y sencillo" at bounding box center [459, 242] width 195 height 21
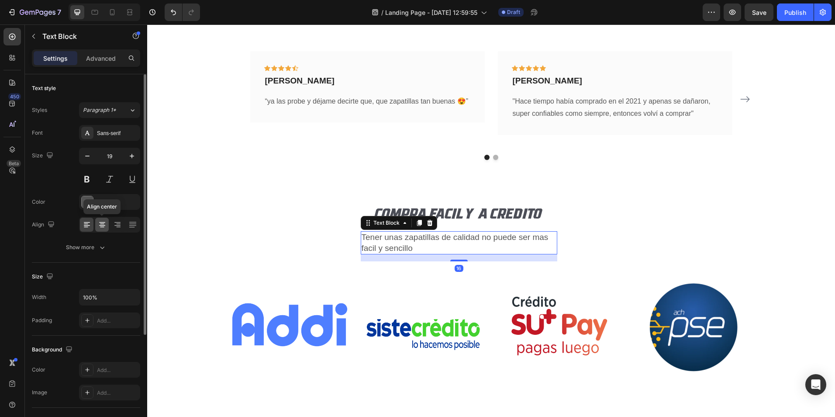
click at [104, 226] on icon at bounding box center [102, 224] width 9 height 9
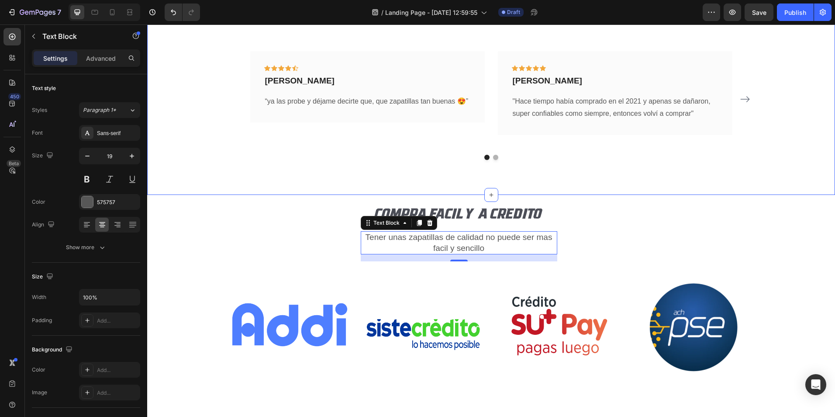
click at [358, 163] on div "ASI NOS CALIFICAN NUESTROS CLIENTES Heading COMPRAS EN LINEA 24/7 Text block Ic…" at bounding box center [491, 86] width 688 height 217
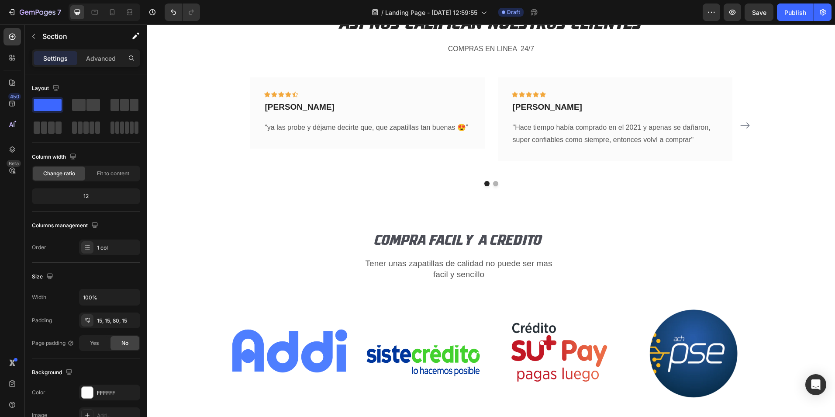
scroll to position [2442, 0]
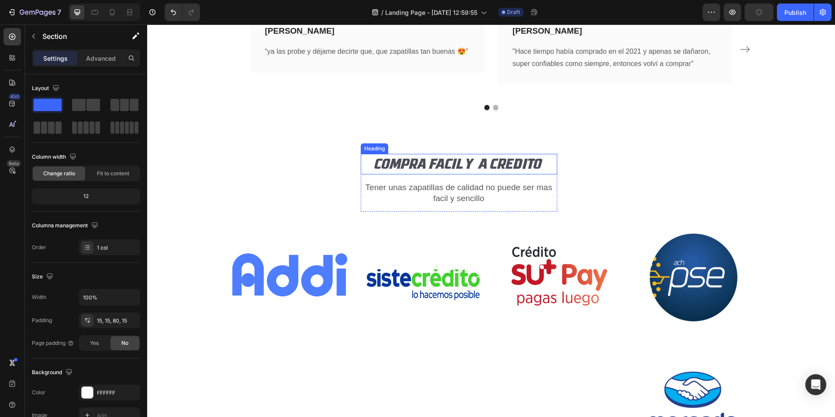
click at [366, 164] on h2 "COMPRA FACIL Y A CREDITO" at bounding box center [459, 164] width 197 height 21
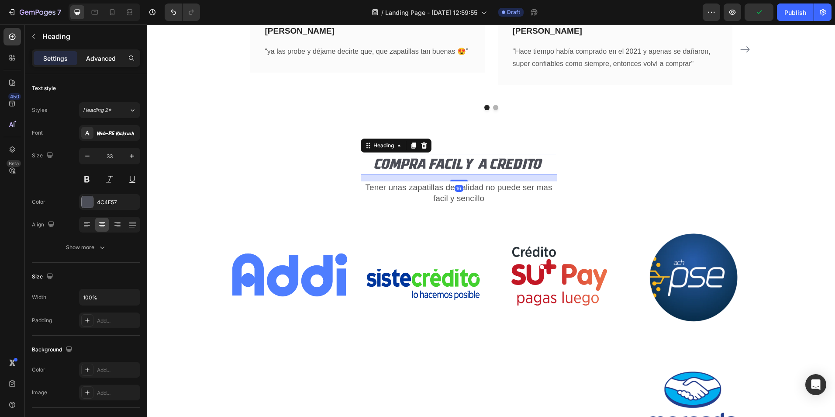
click at [107, 55] on p "Advanced" at bounding box center [101, 58] width 30 height 9
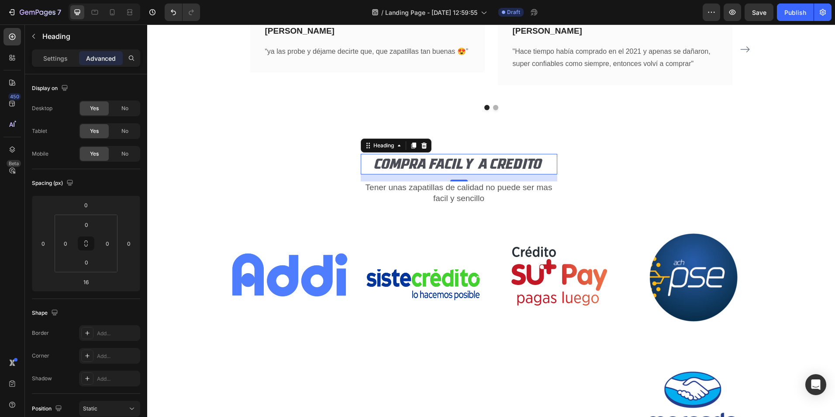
click at [373, 166] on h2 "COMPRA FACIL Y A CREDITO" at bounding box center [459, 164] width 197 height 21
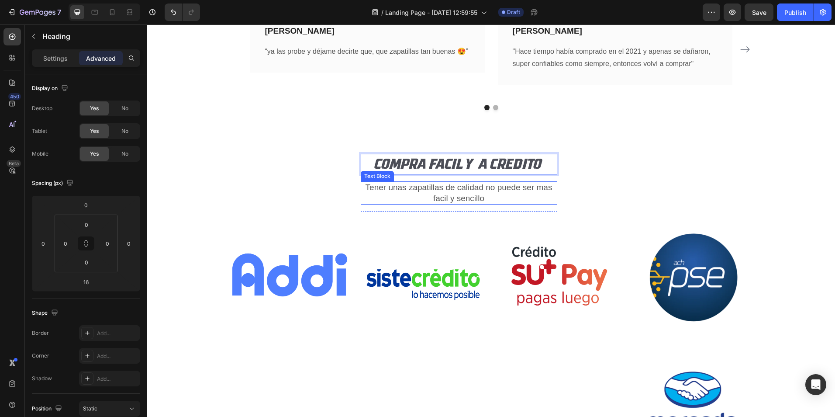
click at [377, 187] on p "Tener unas zapatillas de calidad no puede ser mas facil y sencillo" at bounding box center [459, 192] width 195 height 21
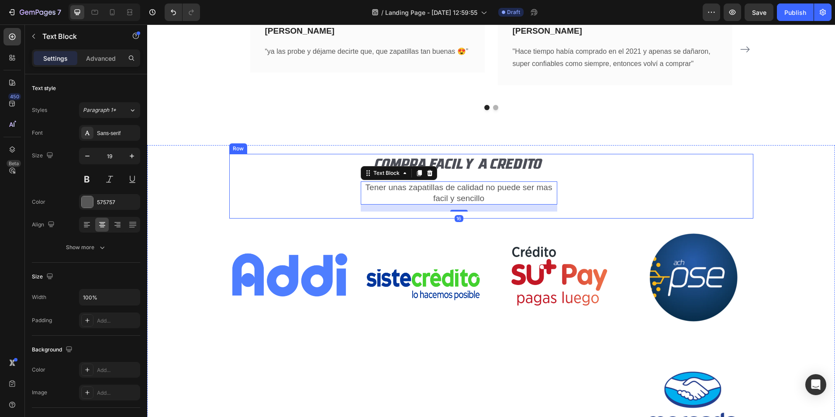
click at [585, 165] on div "COMPRA FACIL Y A CREDITO Heading Tener unas zapatillas de calidad no puede ser …" at bounding box center [556, 186] width 393 height 65
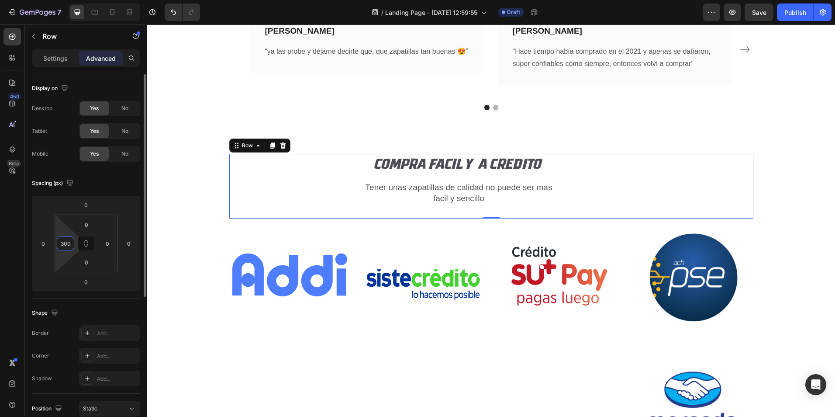
click at [67, 242] on input "300" at bounding box center [65, 243] width 13 height 13
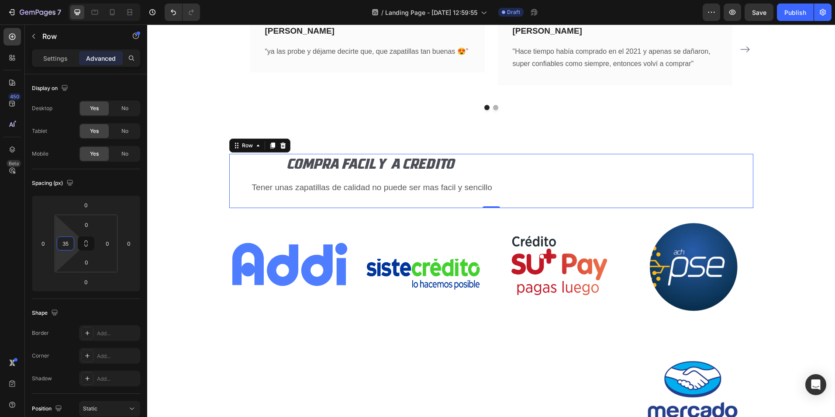
type input "3"
type input "400"
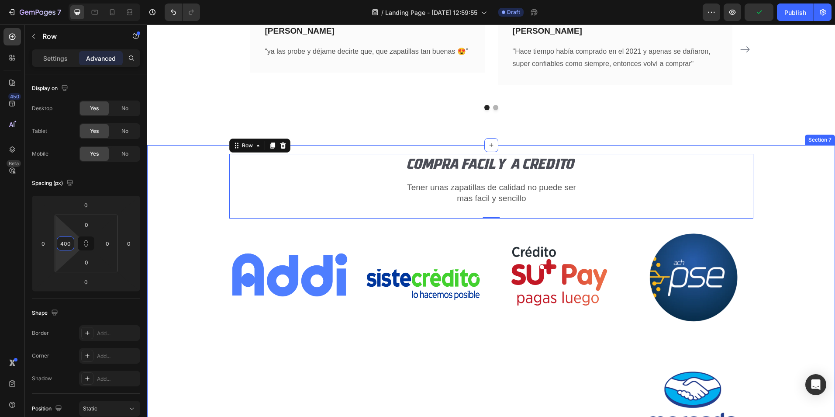
click at [199, 102] on div "ASI NOS CALIFICAN NUESTROS CLIENTES Heading COMPRAS EN LINEA 24/7 Text block Ic…" at bounding box center [491, 22] width 675 height 176
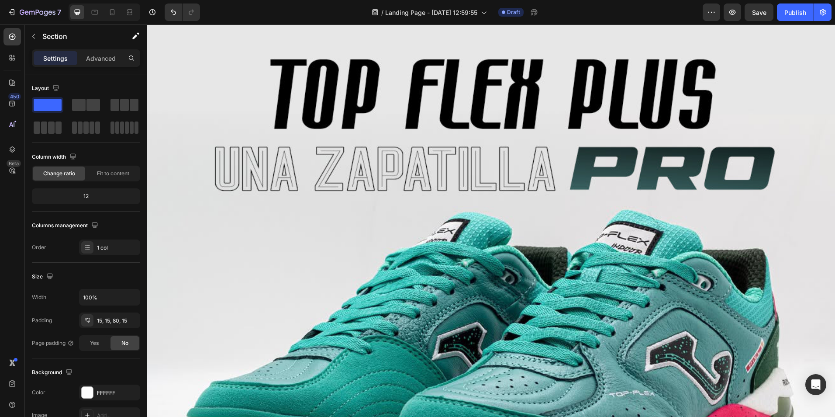
scroll to position [38, 0]
click at [730, 12] on icon "button" at bounding box center [732, 12] width 7 height 5
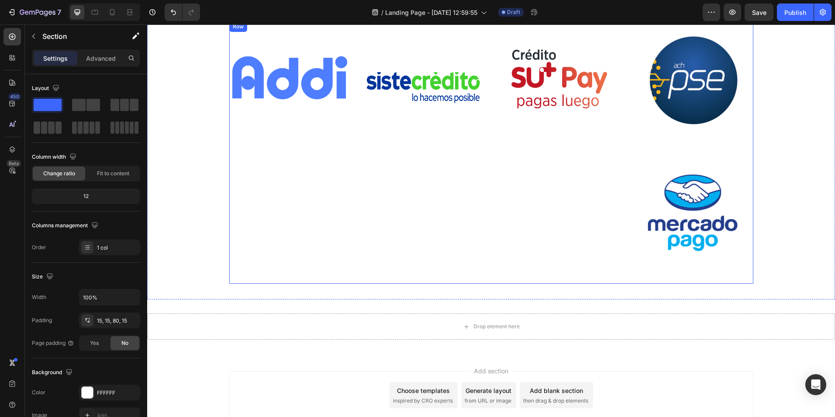
scroll to position [2614, 0]
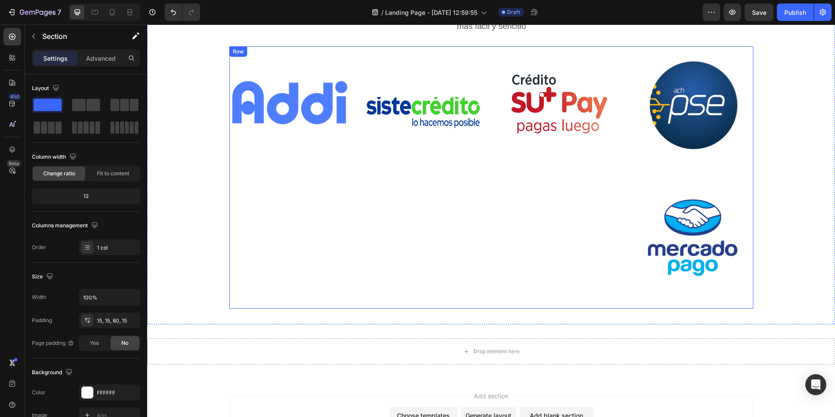
click at [431, 176] on div "Image" at bounding box center [424, 177] width 121 height 262
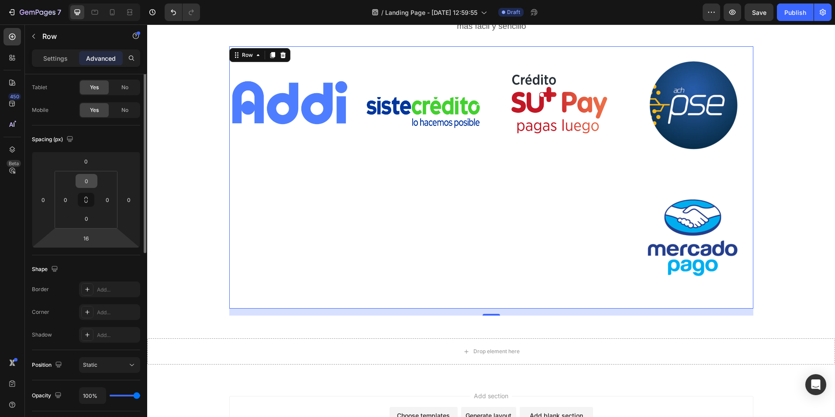
scroll to position [0, 0]
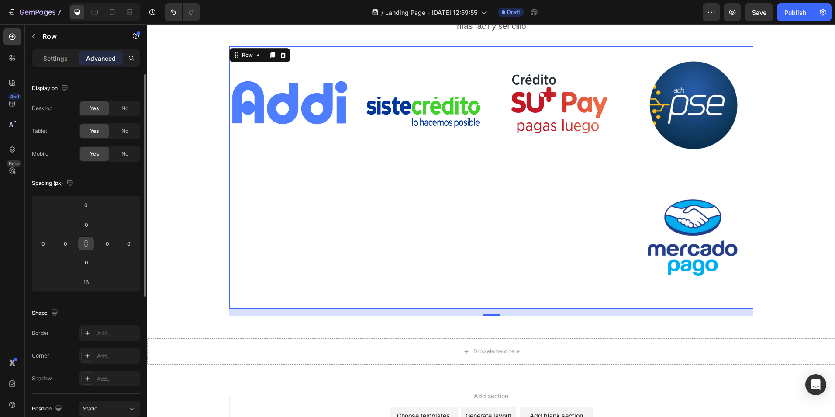
click at [86, 243] on icon at bounding box center [86, 243] width 7 height 7
click at [52, 57] on p "Settings" at bounding box center [55, 58] width 24 height 9
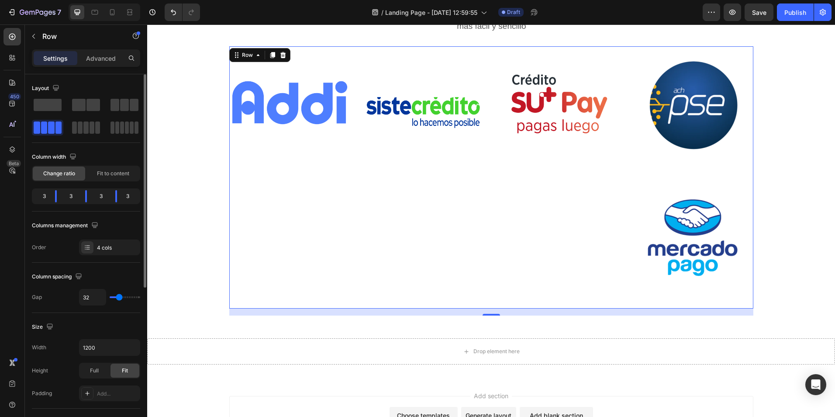
click at [43, 195] on div "3" at bounding box center [41, 196] width 14 height 12
click at [106, 172] on span "Fit to content" at bounding box center [113, 173] width 32 height 8
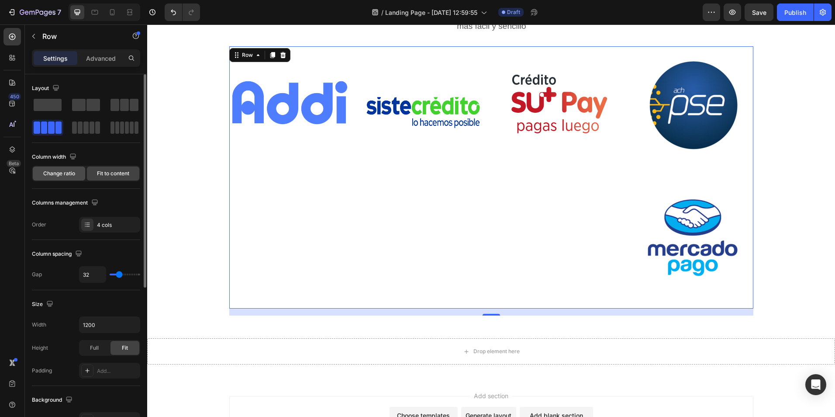
click at [54, 173] on span "Change ratio" at bounding box center [59, 173] width 32 height 8
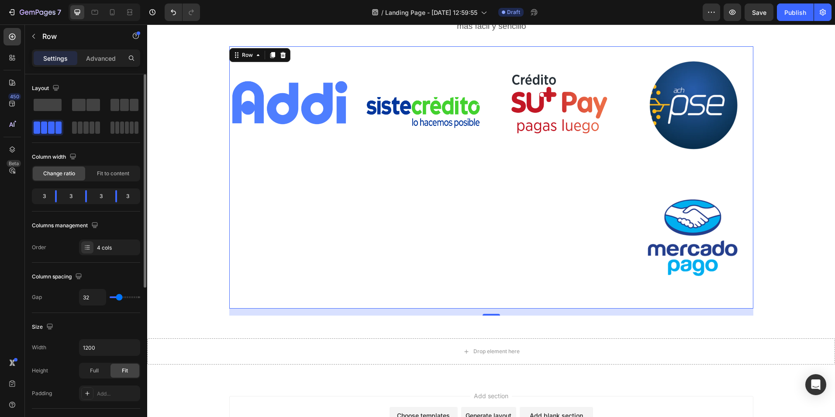
click at [108, 194] on div "3" at bounding box center [101, 196] width 14 height 12
click at [133, 195] on div "3" at bounding box center [131, 196] width 14 height 12
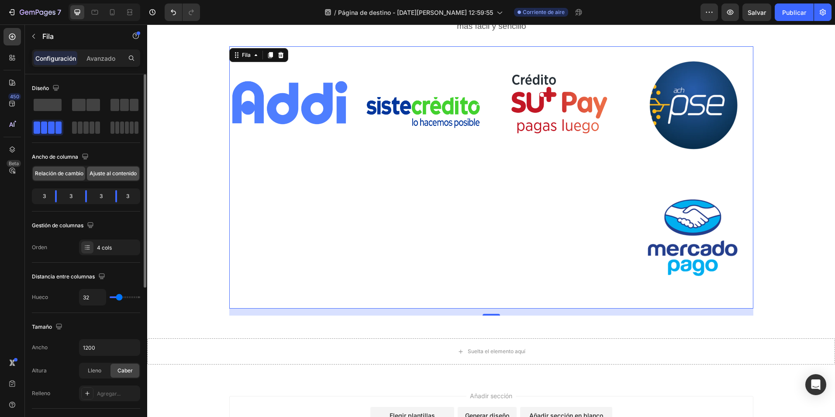
click at [116, 176] on span "Ajuste al contenido" at bounding box center [113, 173] width 47 height 8
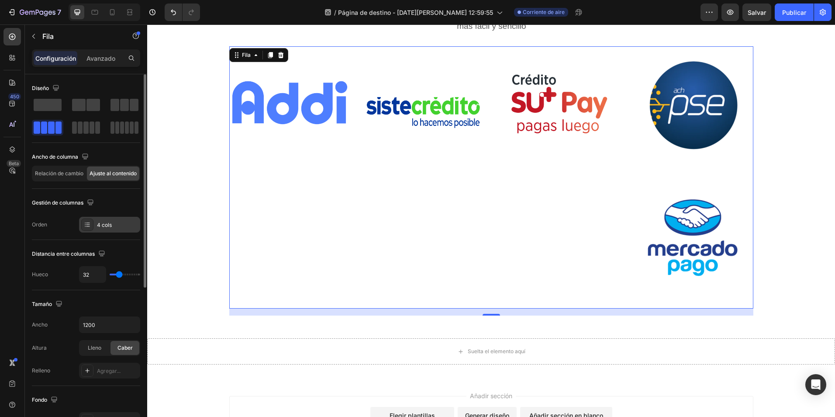
click at [111, 224] on div "4 cols" at bounding box center [117, 225] width 41 height 8
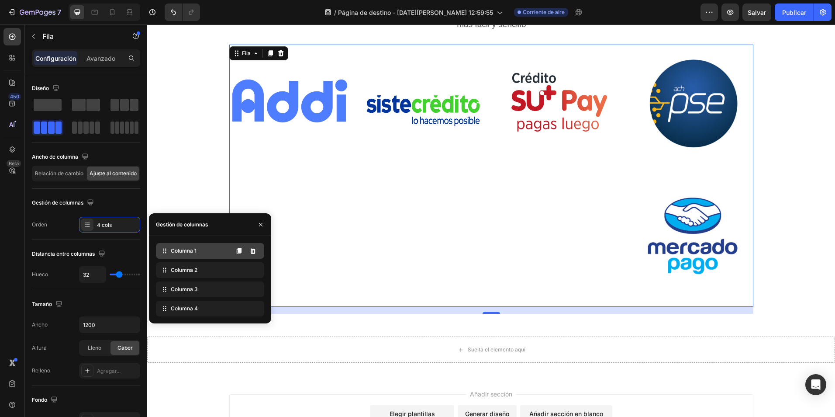
scroll to position [2571, 0]
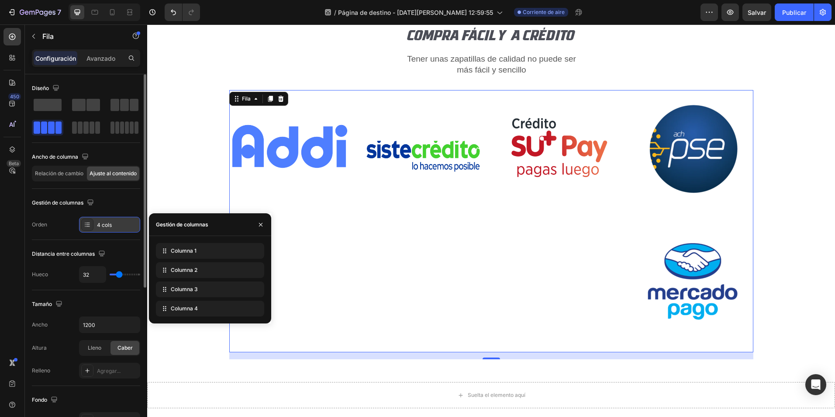
drag, startPoint x: 179, startPoint y: 252, endPoint x: 99, endPoint y: 223, distance: 85.0
click at [99, 223] on div "450 Beta Sections(18) Elements(83) Section Element Hero Section Product Detail …" at bounding box center [73, 220] width 147 height 392
drag, startPoint x: 163, startPoint y: 253, endPoint x: 98, endPoint y: 221, distance: 72.9
click at [98, 221] on div "450 Beta Sections(18) Elements(83) Section Element Hero Section Product Detail …" at bounding box center [73, 220] width 147 height 392
click at [84, 224] on icon at bounding box center [87, 224] width 7 height 7
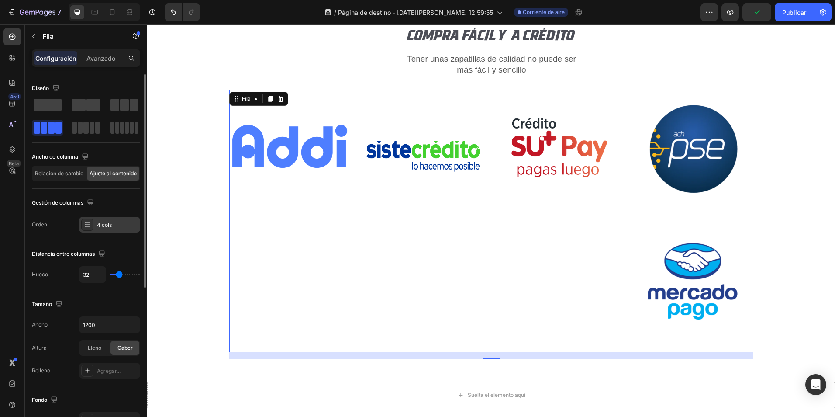
click at [89, 224] on icon at bounding box center [87, 224] width 7 height 7
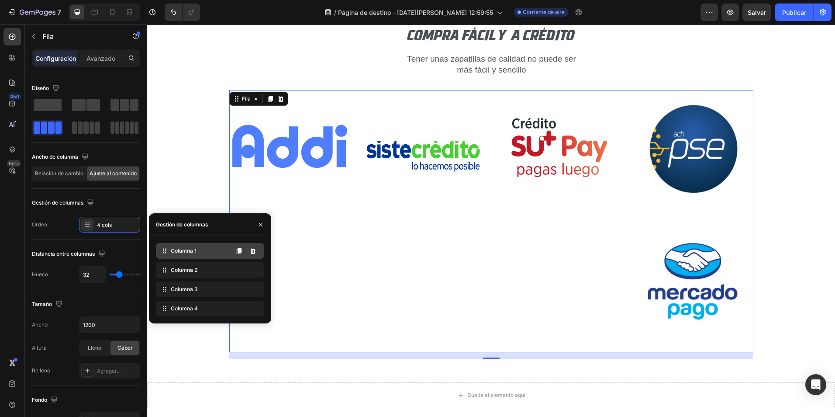
click at [188, 254] on span "Columna 1" at bounding box center [184, 251] width 26 height 8
click at [240, 250] on icon at bounding box center [239, 251] width 5 height 6
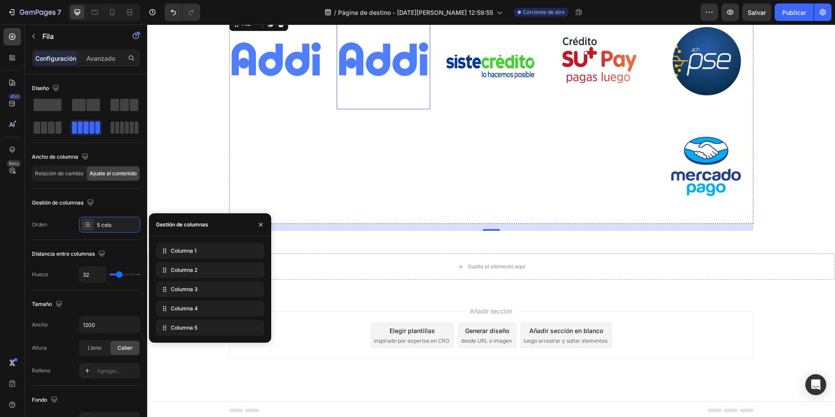
scroll to position [2648, 0]
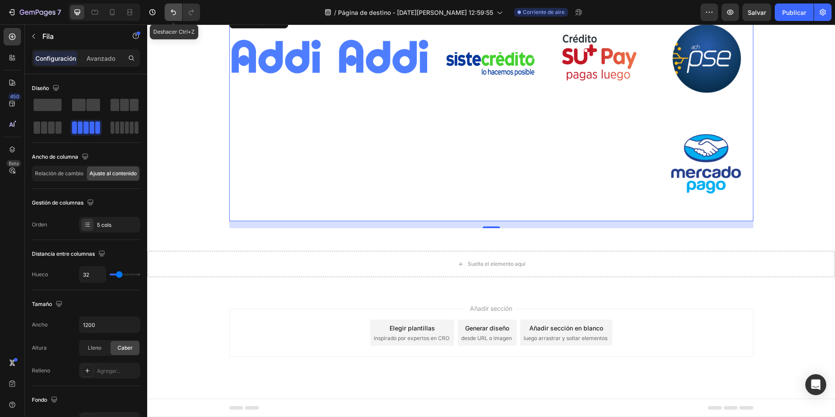
click at [170, 14] on icon "Deshacer/Rehacer" at bounding box center [173, 12] width 9 height 9
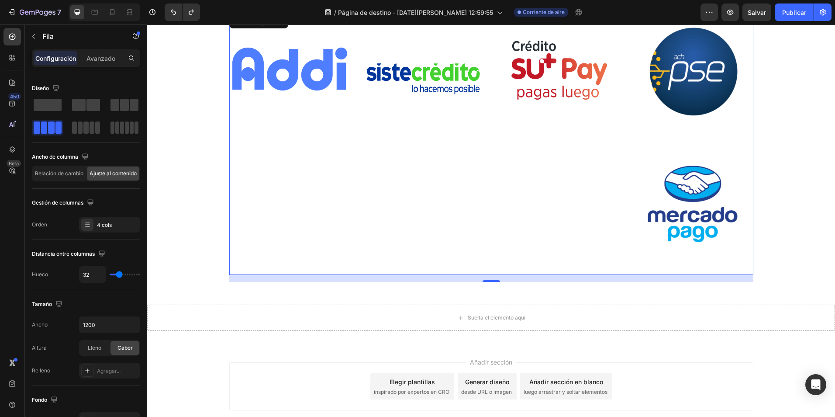
click at [325, 202] on div "Imagen" at bounding box center [289, 144] width 121 height 262
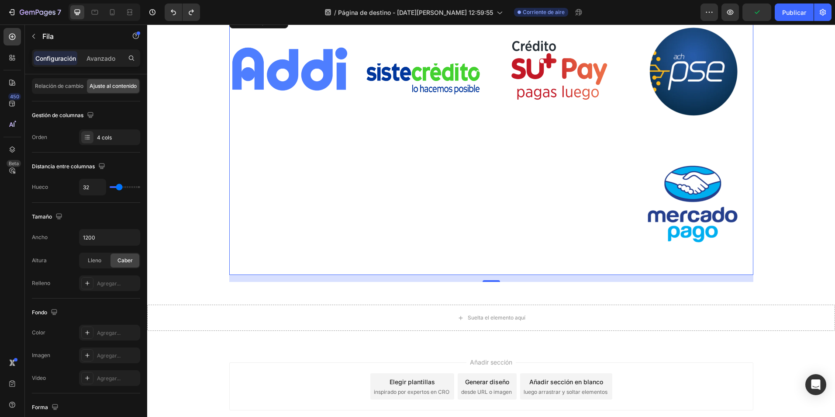
type input "36"
type input "47"
type input "53"
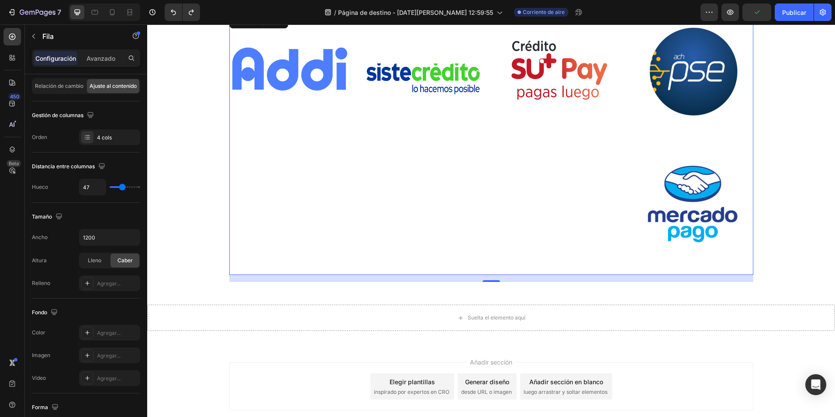
type input "53"
type input "56"
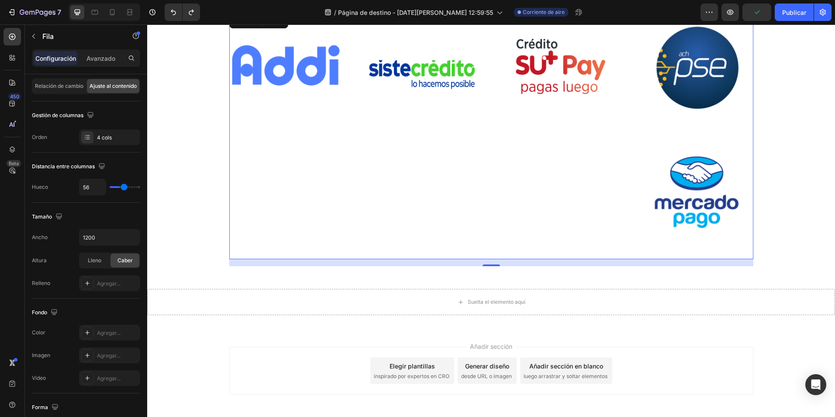
type input "58"
type input "60"
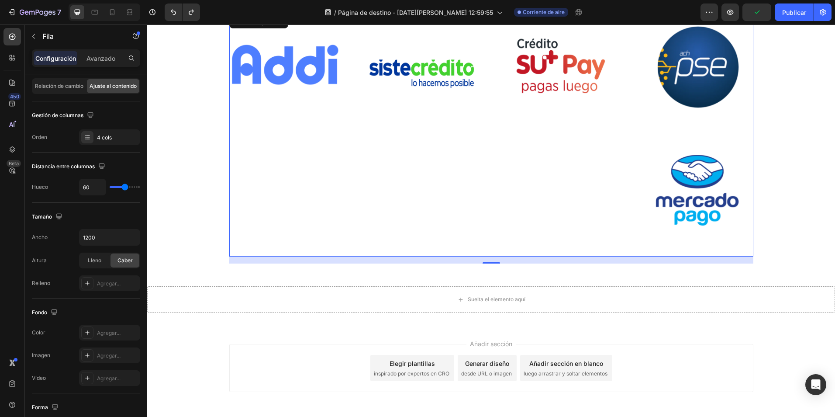
type input "64"
type input "67"
type input "80"
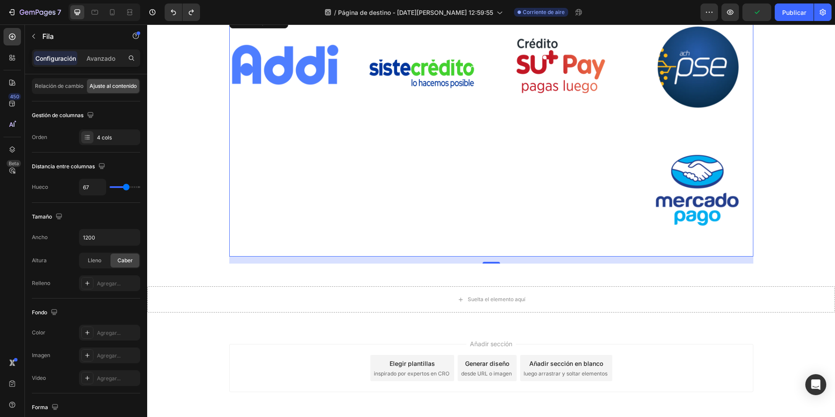
type input "80"
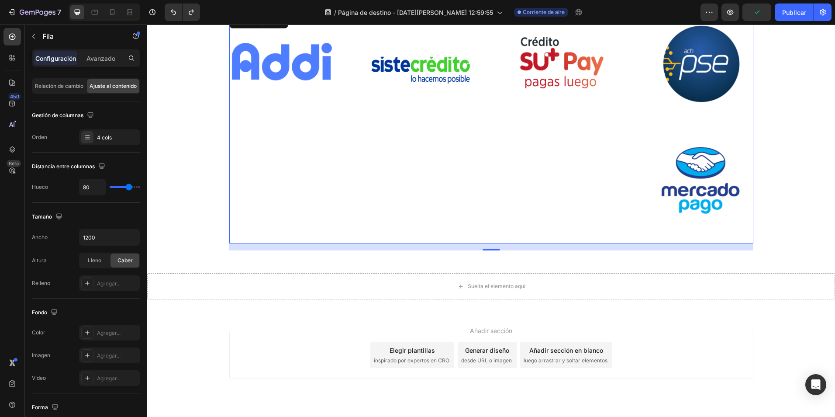
type input "82"
type input "87"
type input "102"
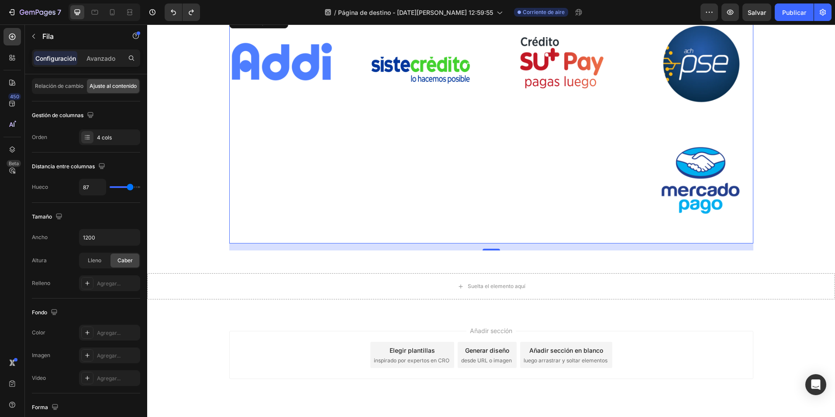
type input "102"
type input "120"
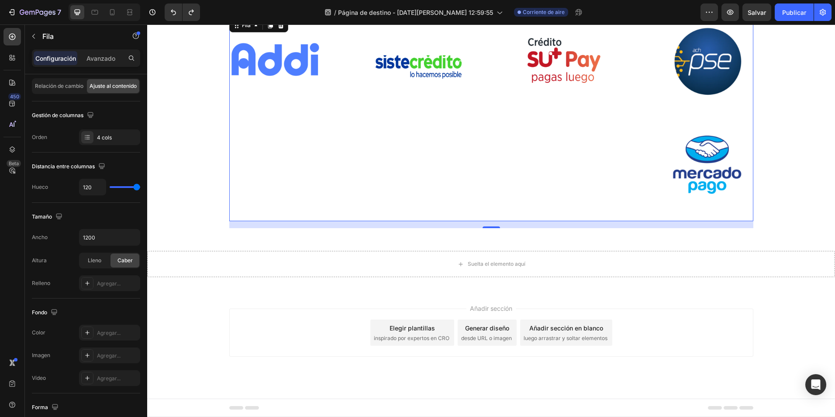
scroll to position [2644, 0]
type input "100"
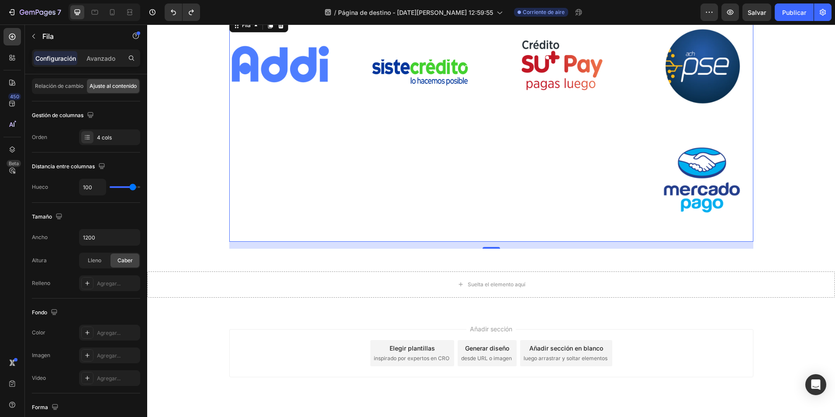
type input "89"
type input "82"
type input "80"
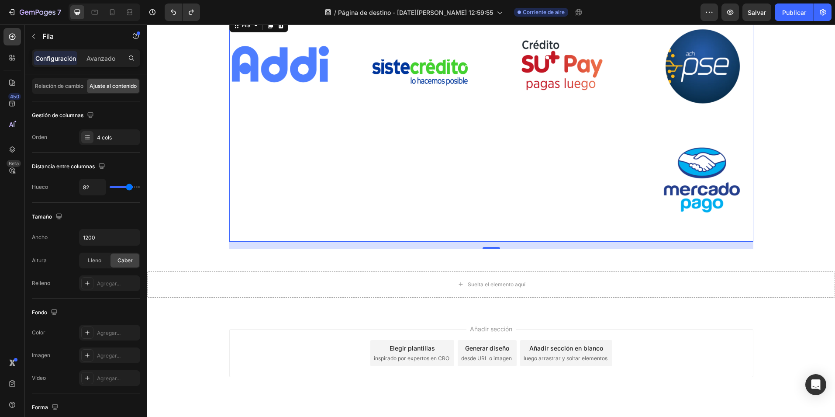
type input "80"
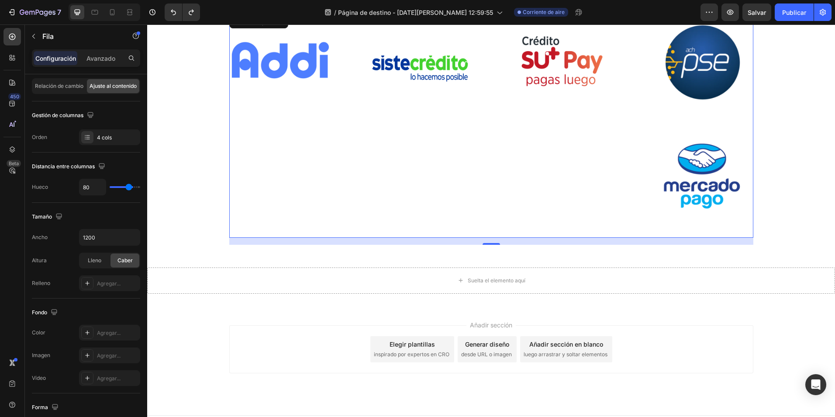
type input "76"
type input "71"
type input "69"
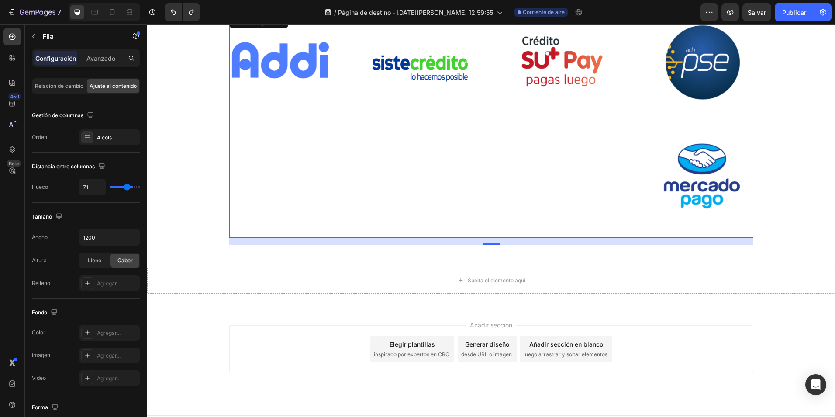
type input "69"
type input "60"
type input "49"
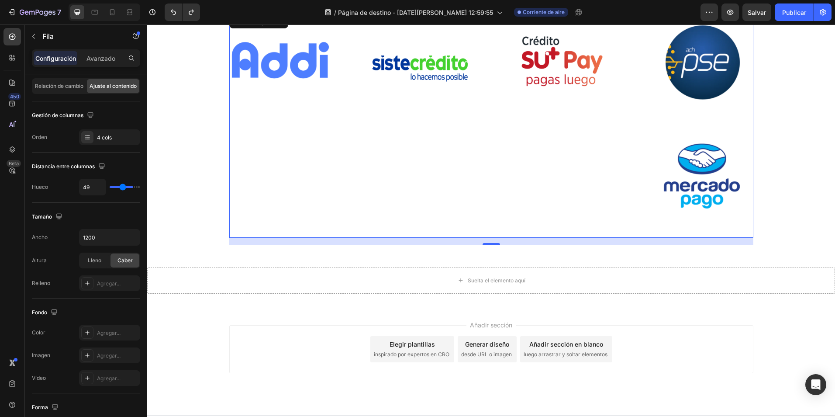
type input "47"
type input "44"
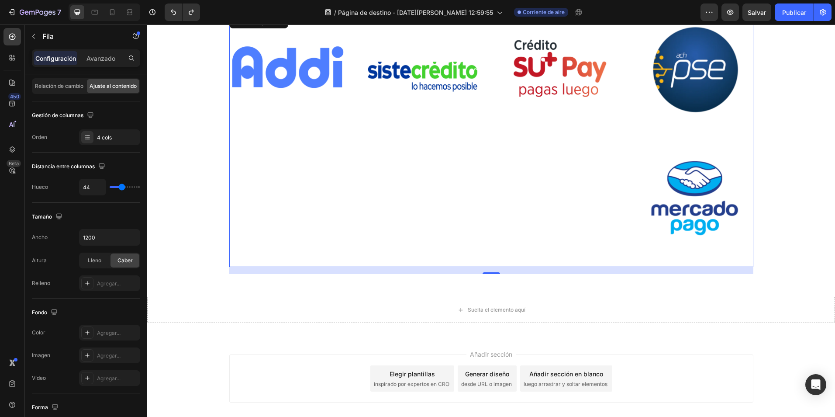
type input "42"
type input "24"
type input "18"
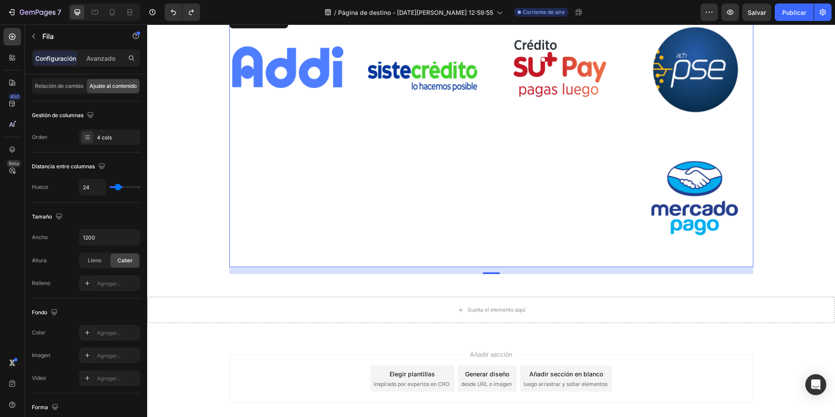
type input "18"
type input "11"
type input "0"
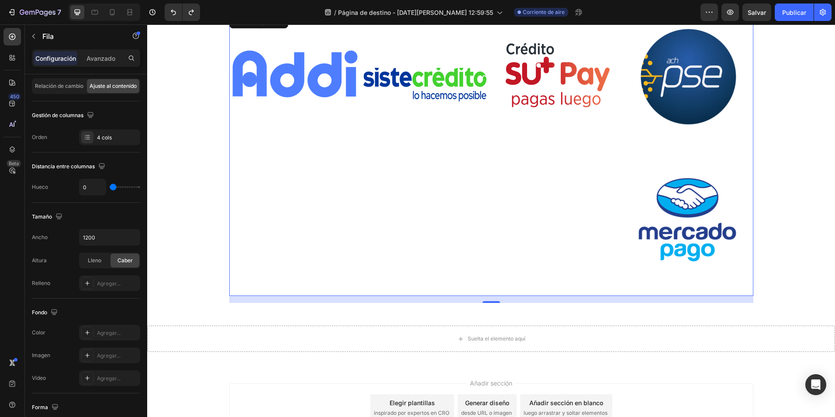
drag, startPoint x: 120, startPoint y: 185, endPoint x: 85, endPoint y: 183, distance: 35.0
type input "0"
click at [110, 186] on input "range" at bounding box center [125, 187] width 31 height 2
click at [174, 14] on icon "Deshacer/Rehacer" at bounding box center [173, 13] width 5 height 6
type input "32"
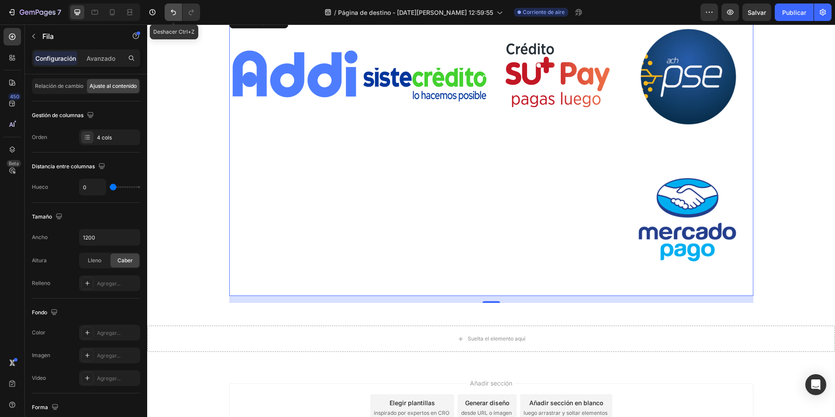
type input "32"
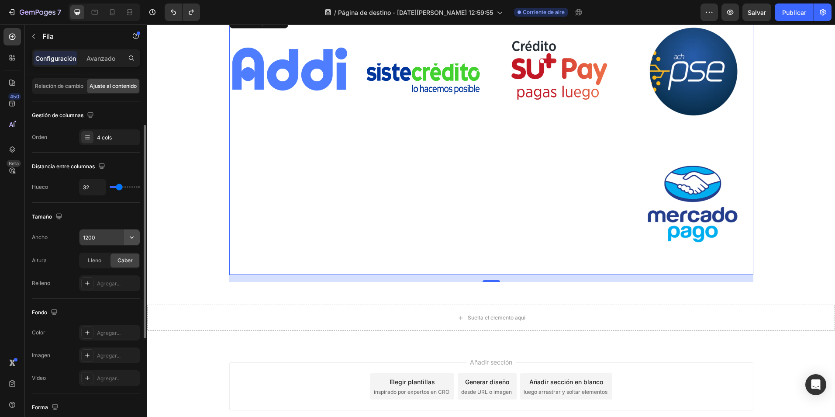
click at [130, 236] on icon "button" at bounding box center [132, 237] width 9 height 9
click at [120, 214] on div "Tamaño" at bounding box center [86, 217] width 108 height 14
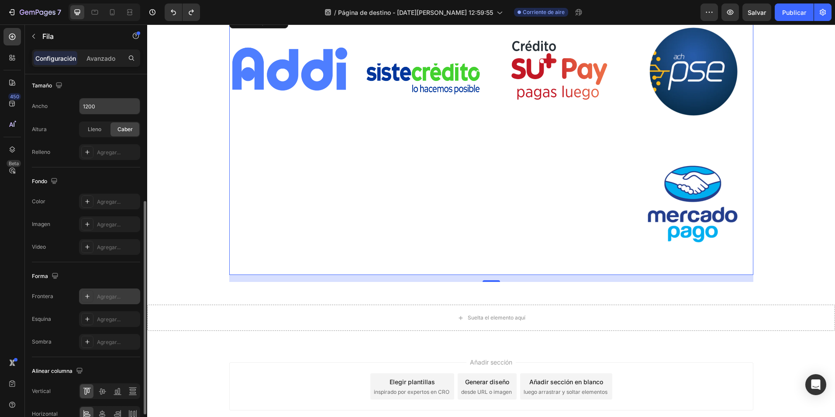
scroll to position [262, 0]
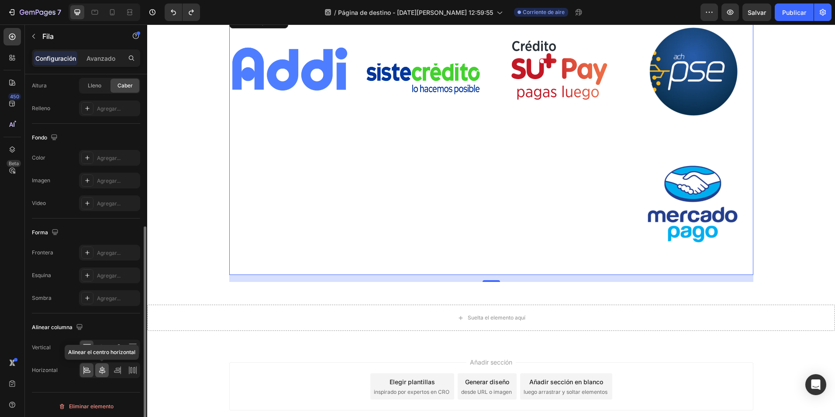
click at [103, 366] on icon at bounding box center [102, 370] width 9 height 9
click at [102, 346] on icon at bounding box center [102, 348] width 7 height 6
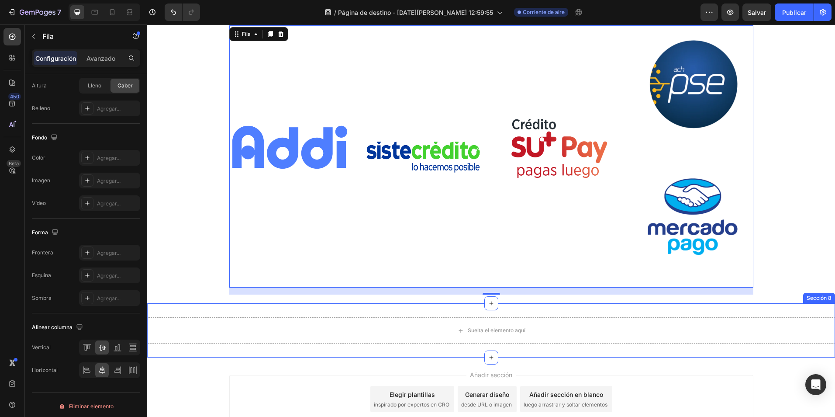
scroll to position [2645, 0]
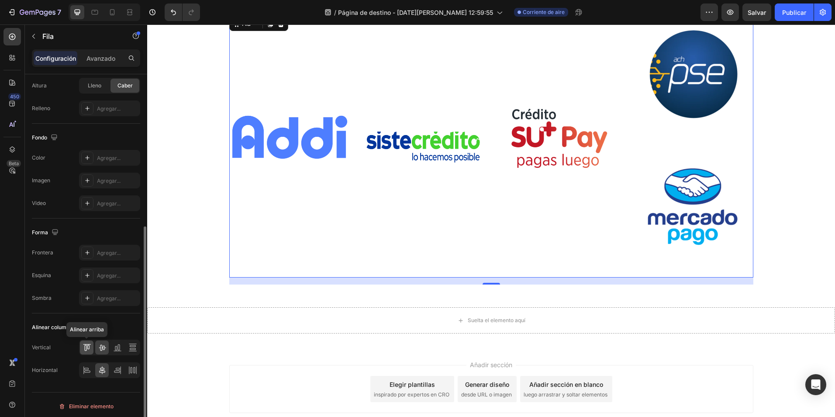
click at [88, 348] on icon at bounding box center [87, 347] width 9 height 9
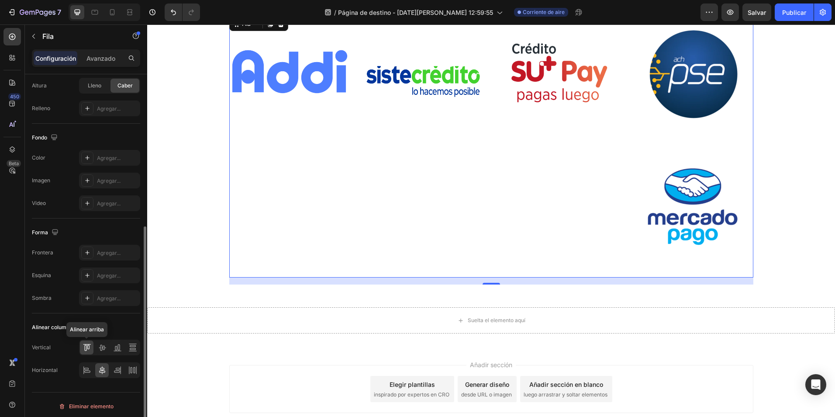
scroll to position [2580, 0]
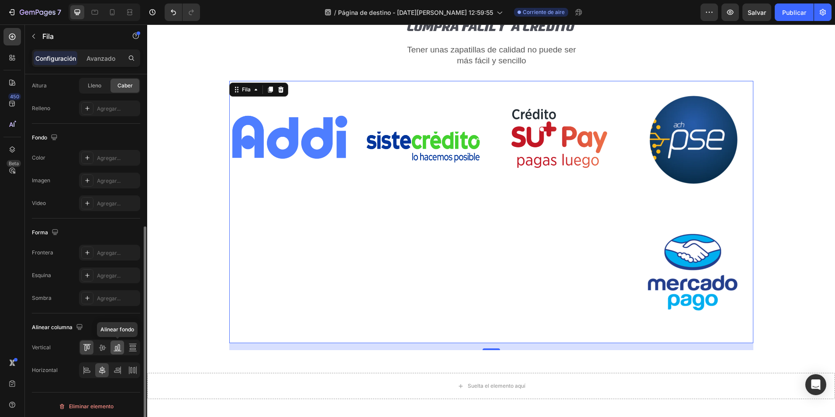
click at [119, 348] on icon at bounding box center [118, 347] width 2 height 6
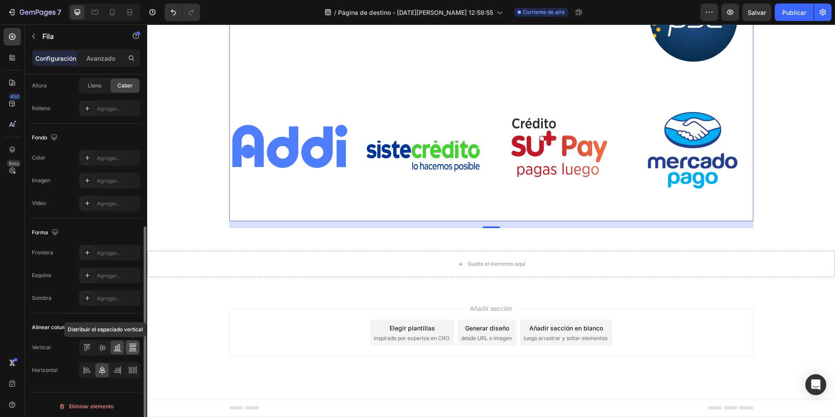
click at [131, 345] on icon at bounding box center [132, 346] width 6 height 2
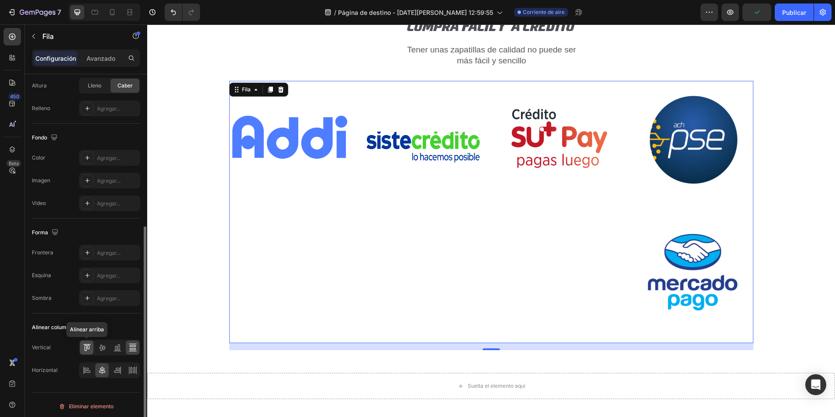
click at [86, 347] on icon at bounding box center [87, 347] width 9 height 9
click at [119, 370] on icon at bounding box center [117, 371] width 6 height 2
click at [135, 367] on icon at bounding box center [132, 370] width 9 height 9
click at [84, 367] on icon at bounding box center [87, 370] width 9 height 9
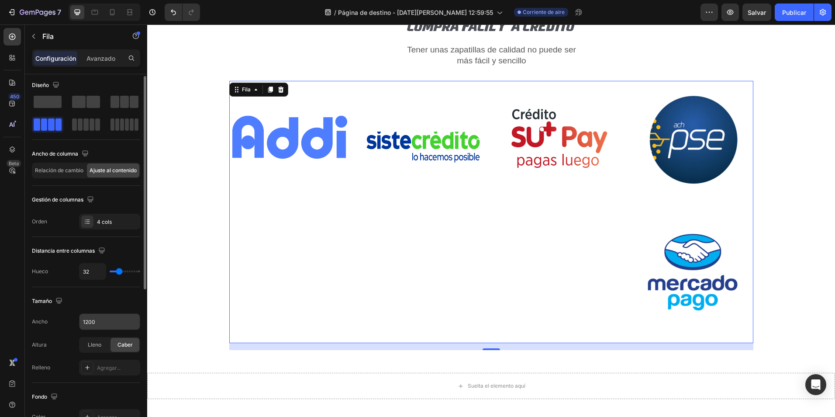
scroll to position [0, 0]
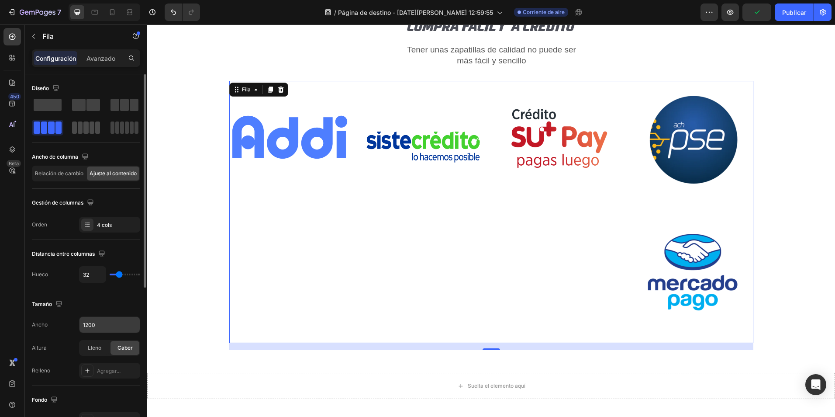
click at [93, 130] on span at bounding box center [92, 127] width 5 height 12
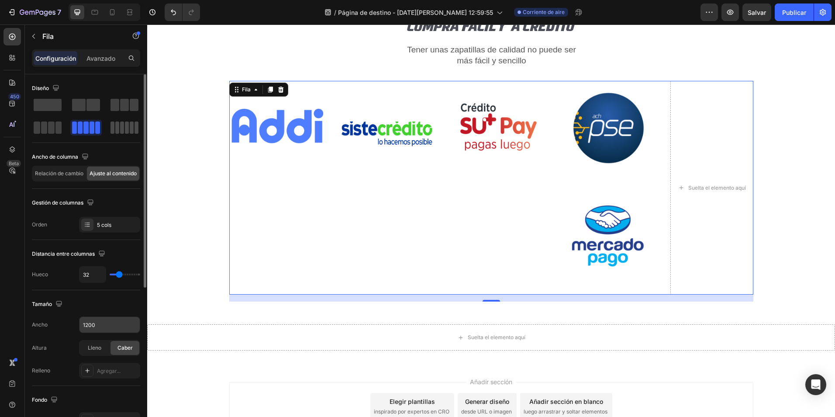
click at [130, 131] on span at bounding box center [132, 127] width 4 height 12
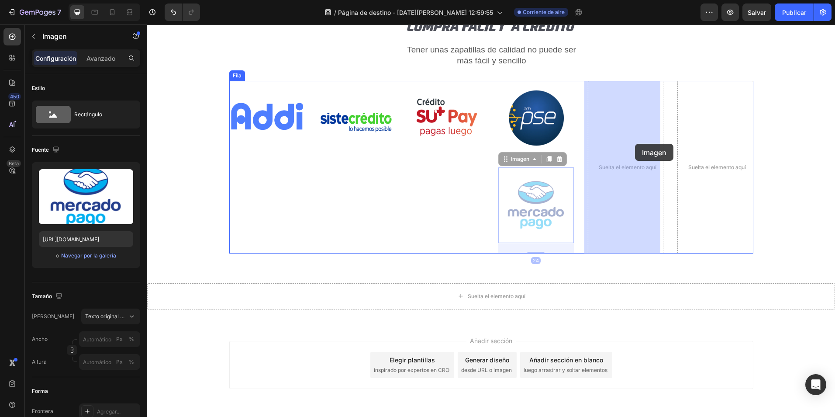
drag, startPoint x: 541, startPoint y: 197, endPoint x: 635, endPoint y: 144, distance: 108.3
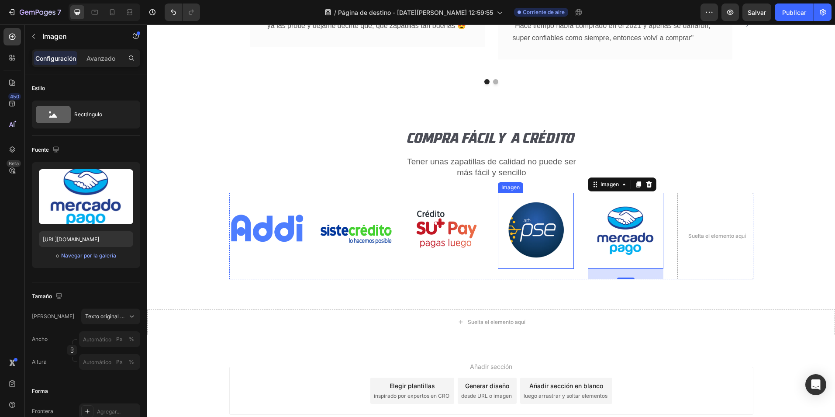
scroll to position [2439, 0]
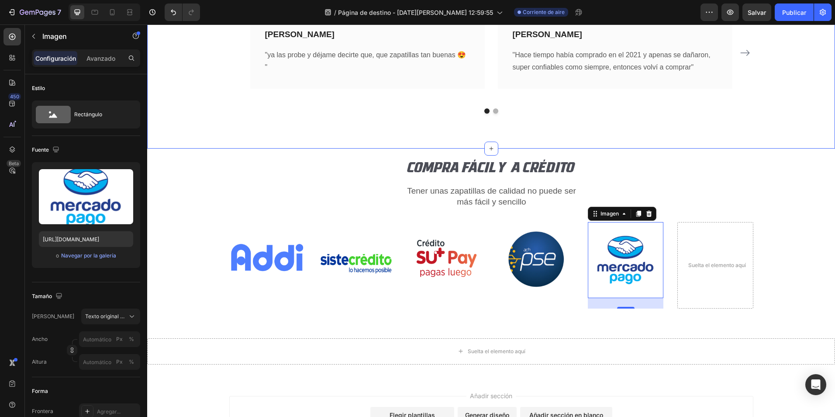
click at [665, 117] on div "ASI NOS CALIFICAN NUESTROS CLIENTES Heading COMPRAS EN LINEA 24/7 Text block Ic…" at bounding box center [491, 39] width 688 height 217
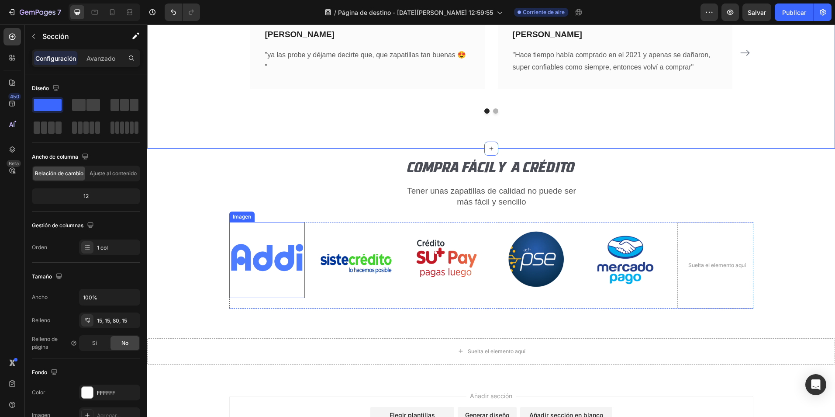
click at [276, 235] on img at bounding box center [267, 260] width 76 height 76
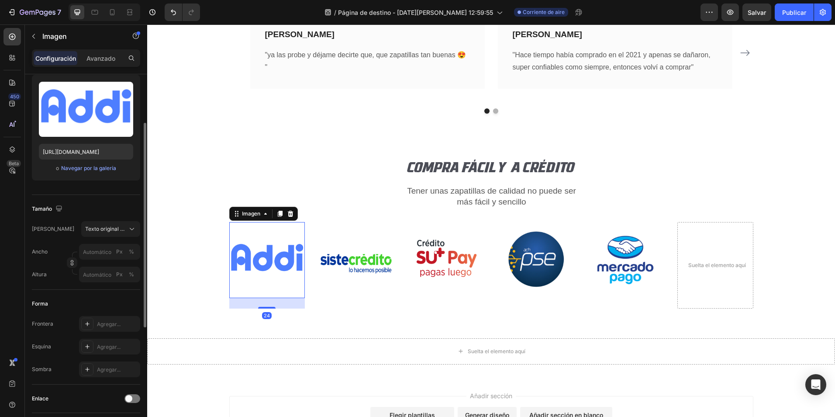
scroll to position [131, 0]
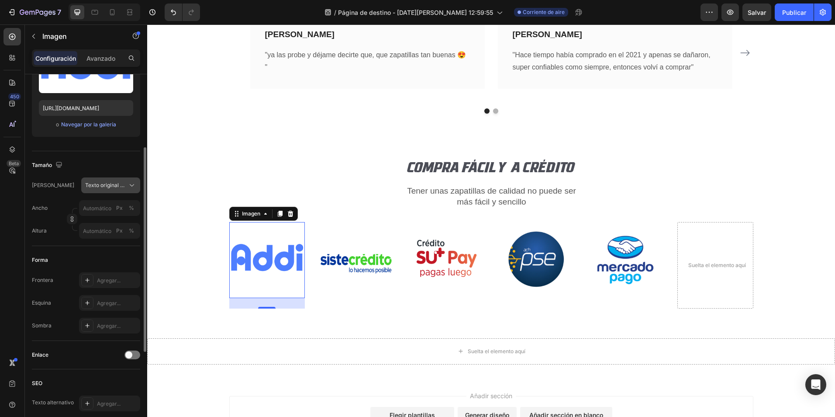
click at [132, 185] on icon at bounding box center [132, 185] width 9 height 9
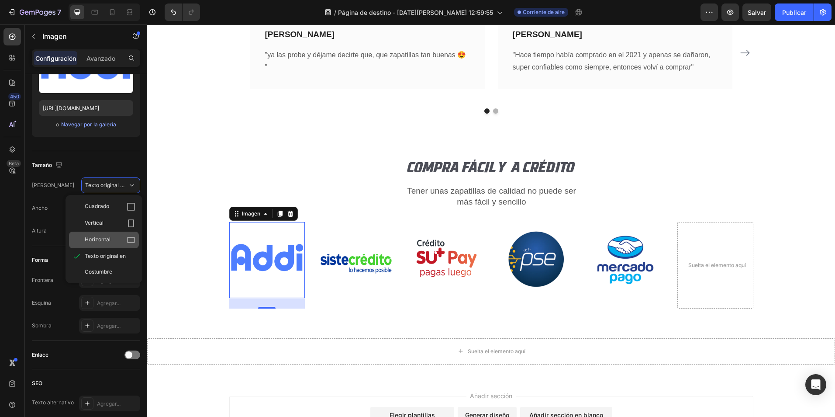
click at [102, 242] on span "Horizontal" at bounding box center [98, 239] width 26 height 9
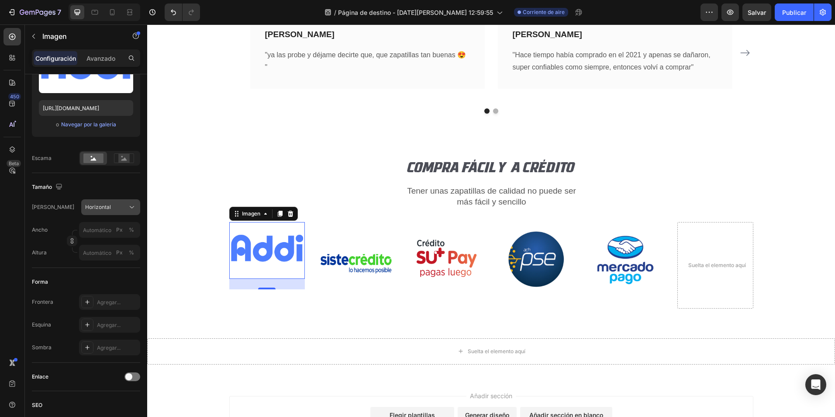
click at [107, 206] on span "Horizontal" at bounding box center [98, 207] width 26 height 8
click at [95, 277] on span "Texto original en" at bounding box center [105, 278] width 41 height 8
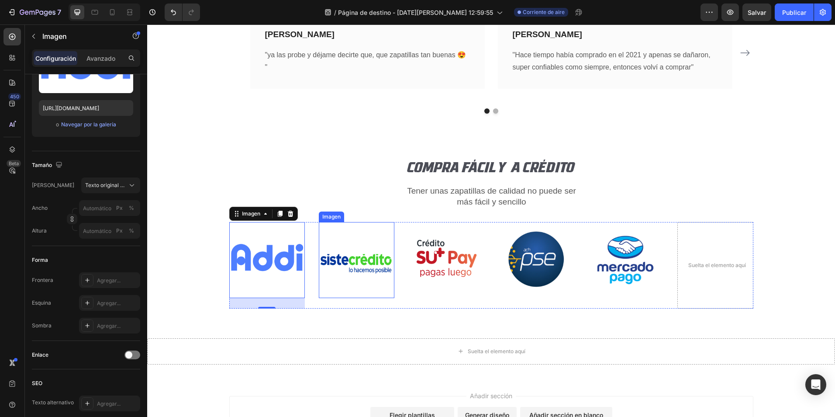
click at [336, 262] on img at bounding box center [357, 260] width 76 height 76
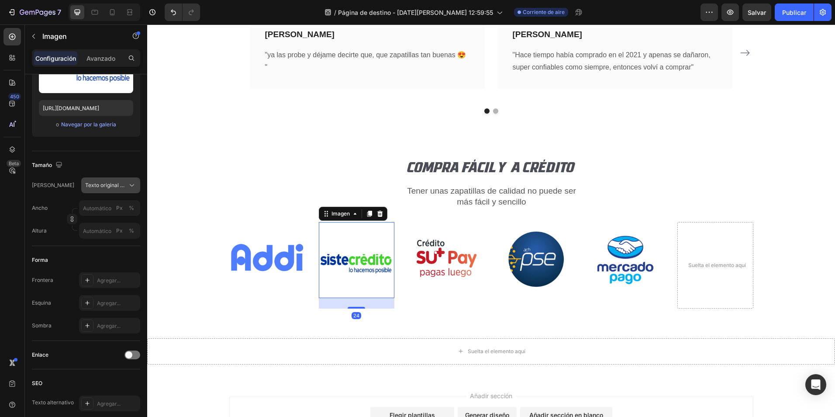
click at [121, 185] on span "Texto original en" at bounding box center [105, 185] width 41 height 8
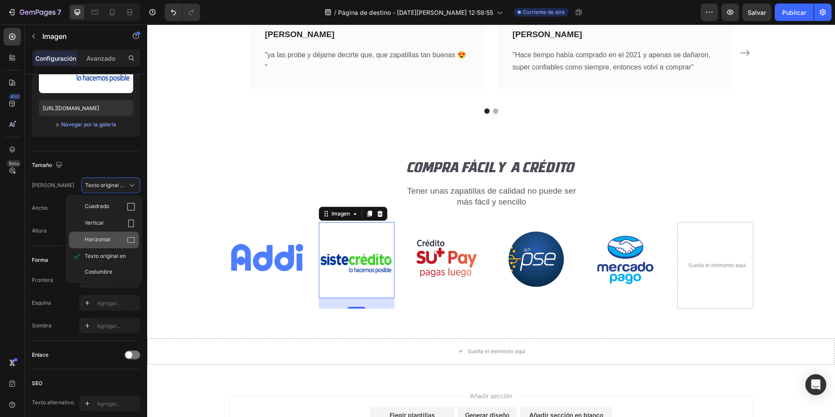
click at [112, 242] on div "Horizontal" at bounding box center [110, 239] width 51 height 9
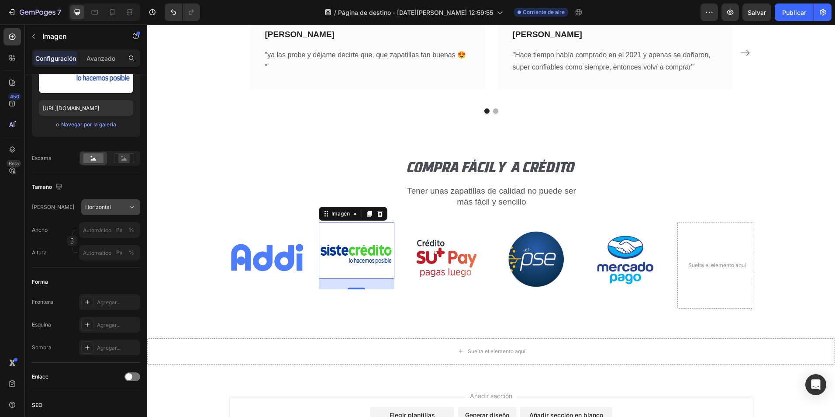
click at [127, 211] on div "Horizontal" at bounding box center [110, 207] width 51 height 9
click at [109, 278] on span "Texto original en" at bounding box center [105, 278] width 41 height 8
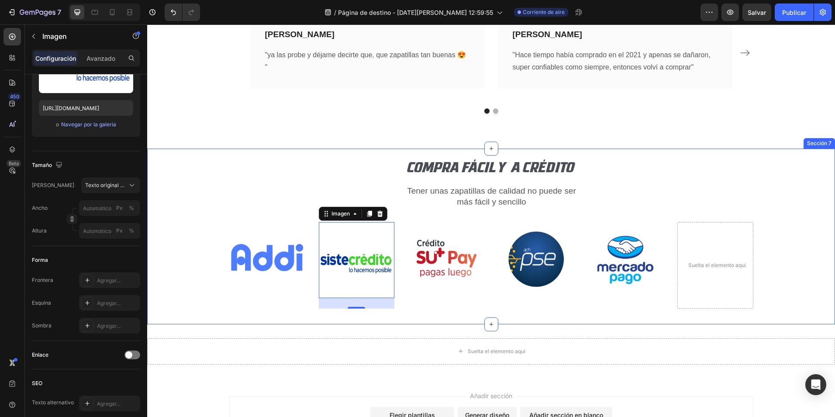
click at [196, 196] on div "COMPRA FÁCIL Y A CRÉDITO Encabezado Tener unas zapatillas de calidad no puede s…" at bounding box center [491, 236] width 670 height 158
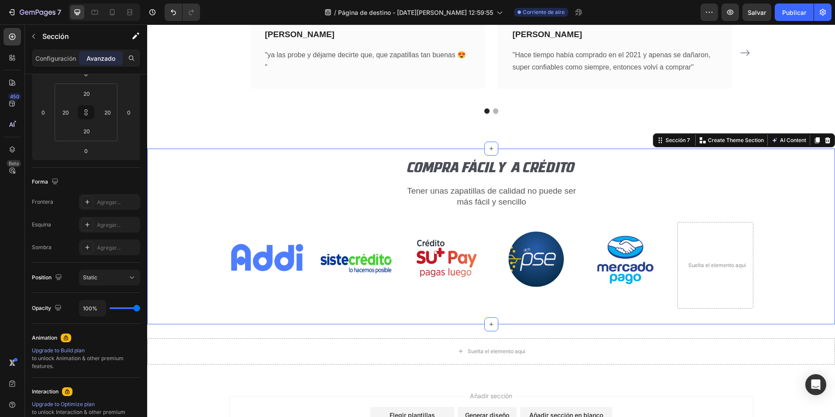
scroll to position [0, 0]
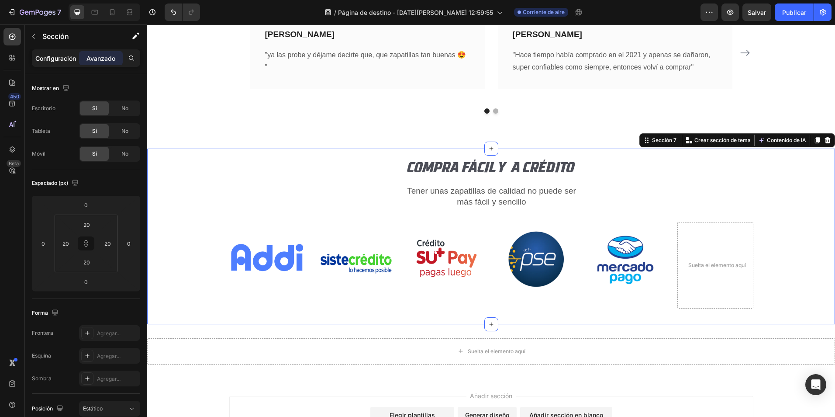
click at [65, 61] on p "Configuración" at bounding box center [55, 58] width 41 height 9
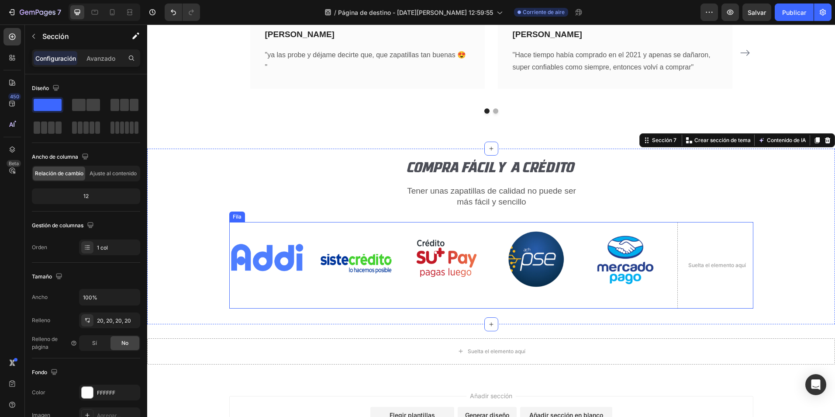
click at [330, 302] on div "Imagen" at bounding box center [357, 265] width 76 height 86
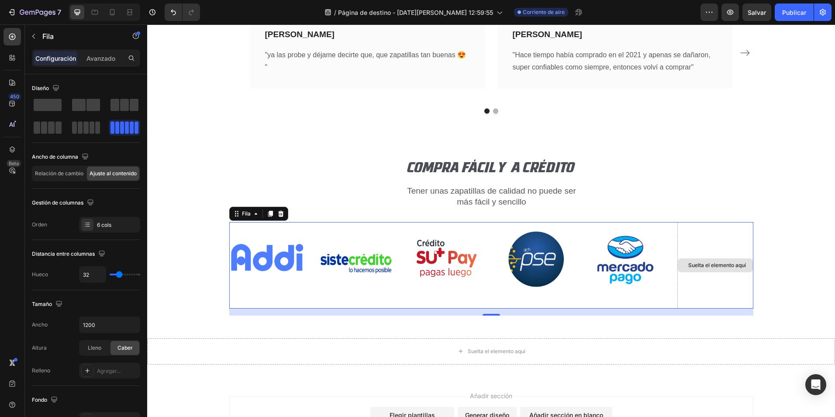
click at [714, 235] on div "Suelta el elemento aquí" at bounding box center [715, 265] width 76 height 86
click at [123, 104] on span at bounding box center [124, 105] width 9 height 12
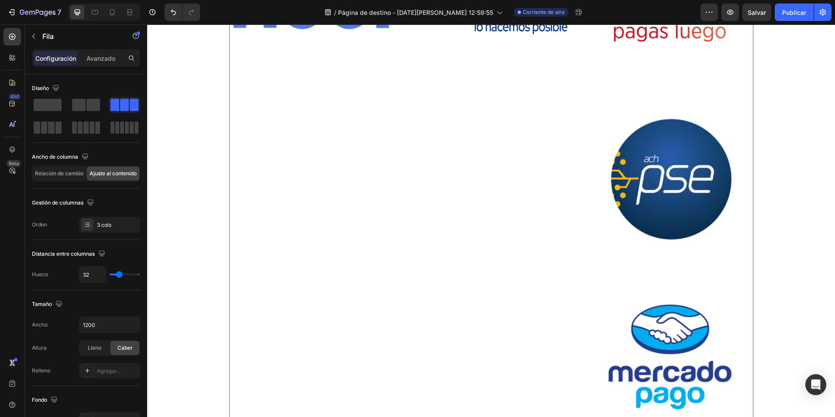
scroll to position [2744, 0]
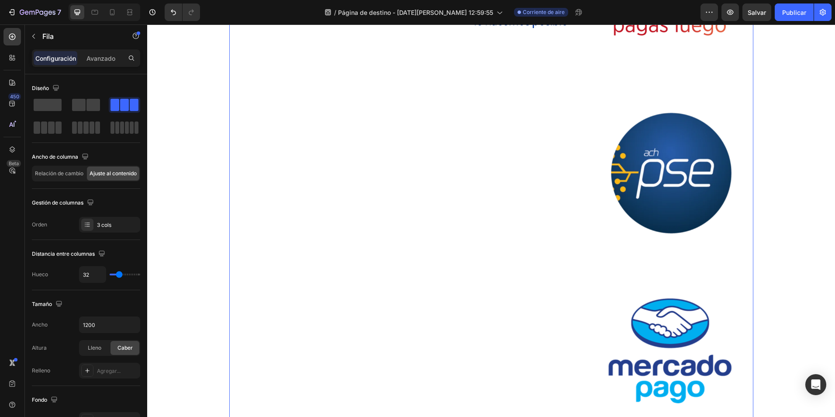
click at [559, 164] on div "Imagen" at bounding box center [491, 180] width 166 height 528
click at [652, 159] on img at bounding box center [671, 175] width 166 height 166
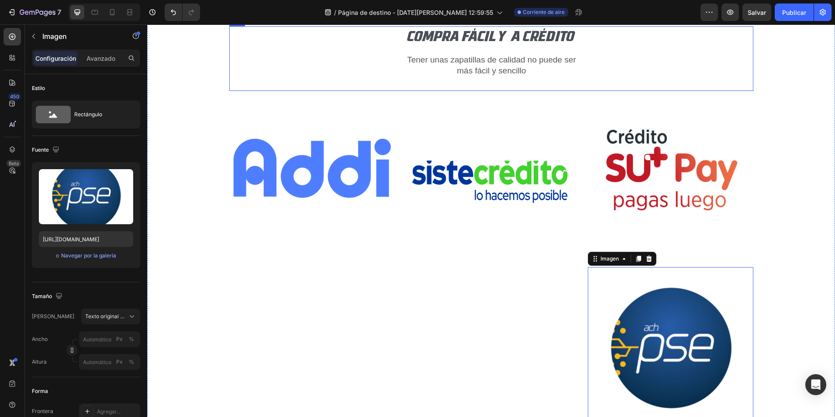
scroll to position [2395, 0]
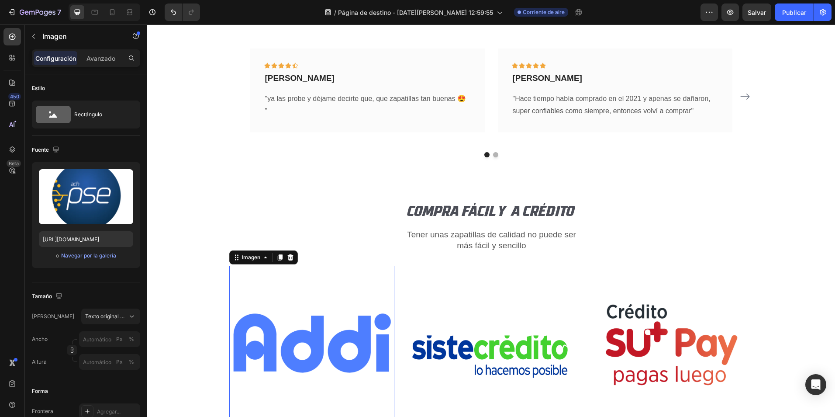
click at [296, 280] on img at bounding box center [312, 349] width 166 height 166
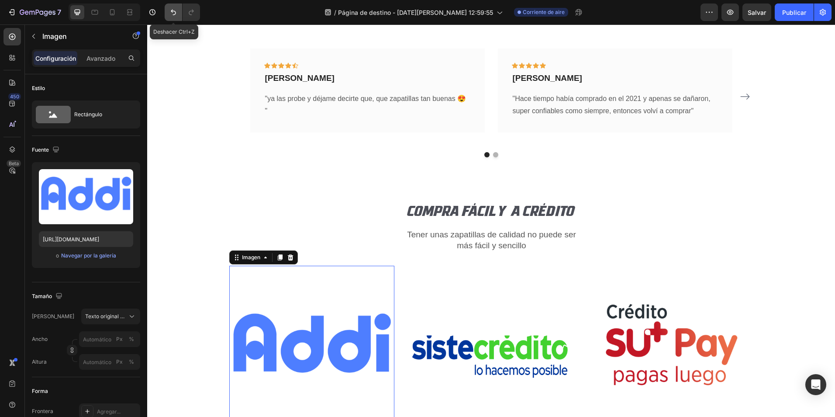
click at [175, 18] on button "Deshacer/Rehacer" at bounding box center [173, 11] width 17 height 17
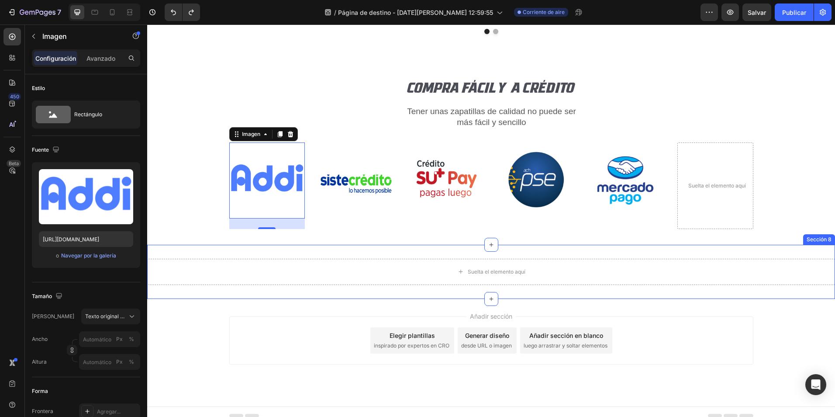
scroll to position [2526, 0]
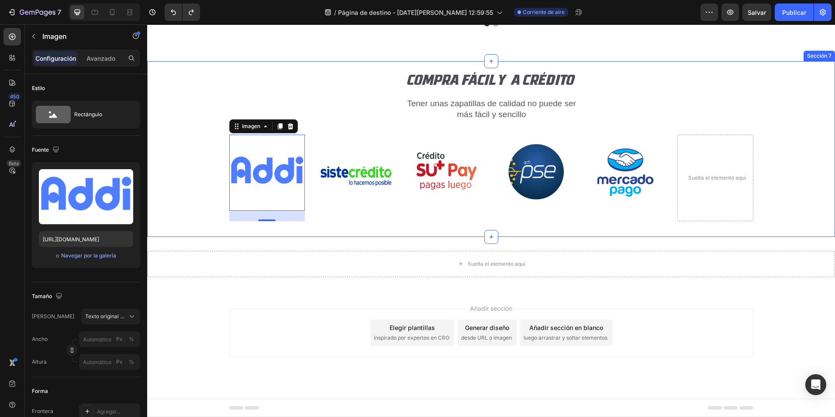
click at [799, 90] on div "COMPRA FÁCIL Y A CRÉDITO Encabezado Tener unas zapatillas de calidad no puede s…" at bounding box center [491, 149] width 670 height 158
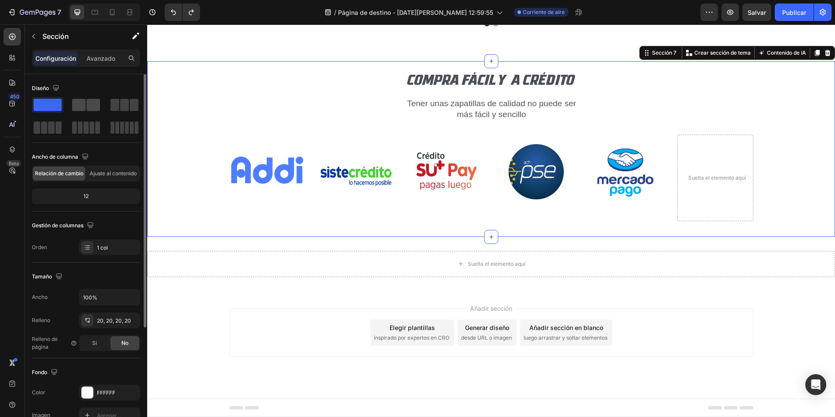
click at [87, 104] on span at bounding box center [93, 105] width 14 height 12
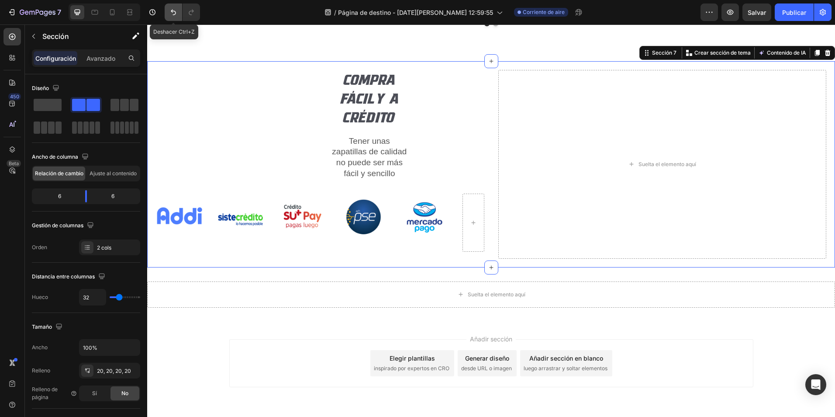
click at [176, 13] on icon "Deshacer/Rehacer" at bounding box center [173, 12] width 9 height 9
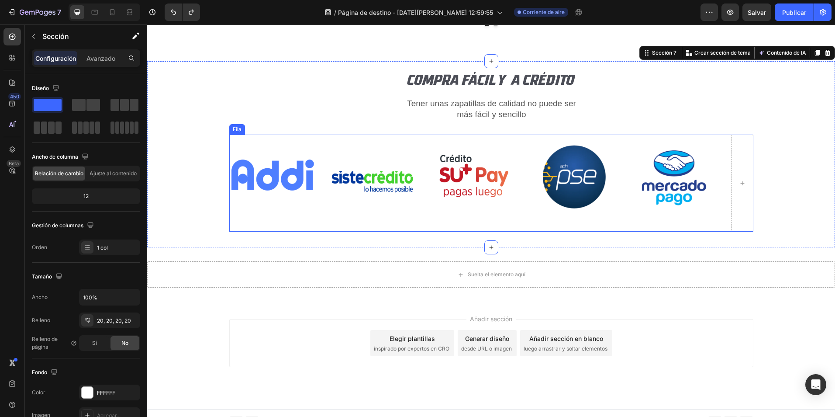
click at [720, 157] on div "Imagen Imagen Imagen Imagen Imagen Fila" at bounding box center [491, 183] width 524 height 97
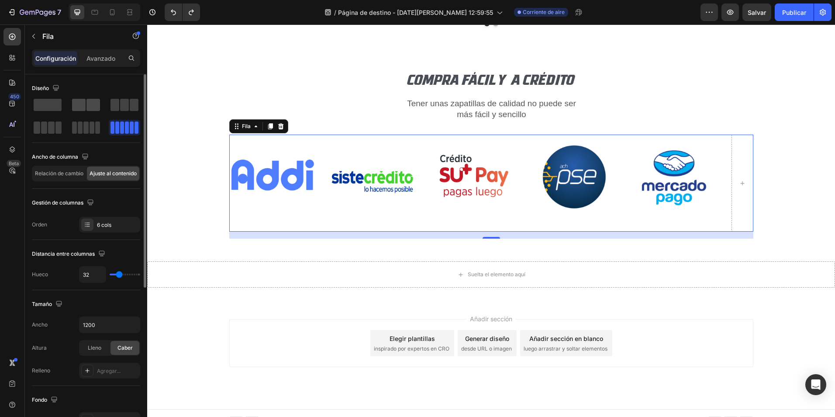
click at [89, 105] on span at bounding box center [93, 105] width 14 height 12
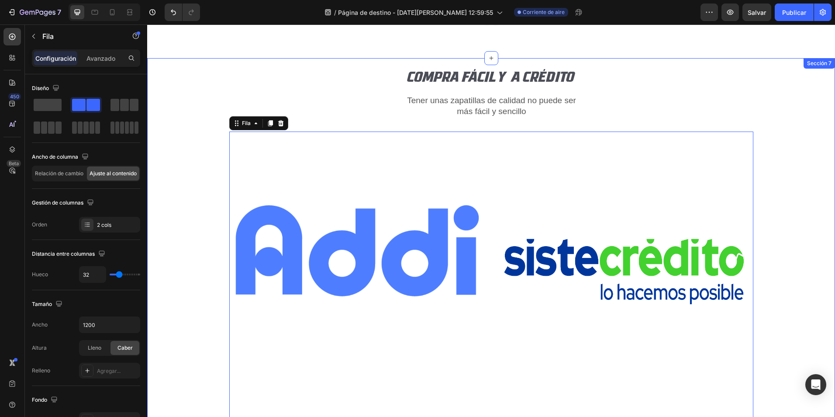
scroll to position [2482, 0]
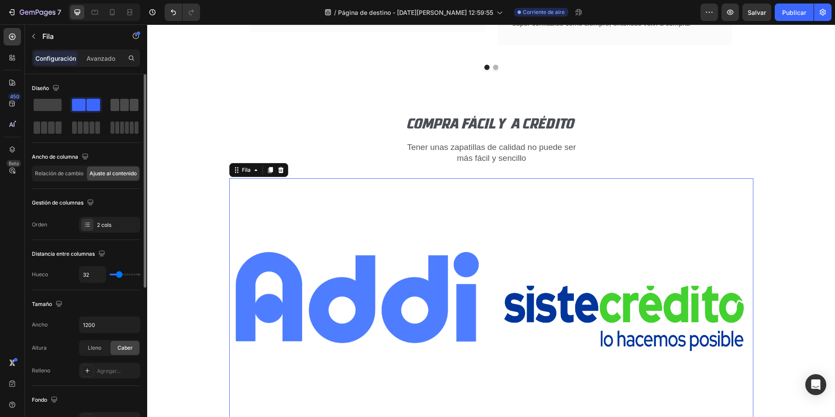
click at [123, 110] on span at bounding box center [124, 105] width 9 height 12
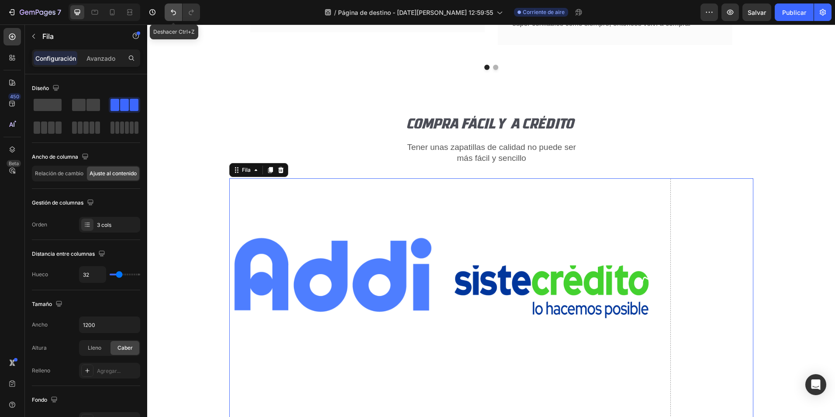
click at [175, 9] on icon "Deshacer/Rehacer" at bounding box center [173, 12] width 9 height 9
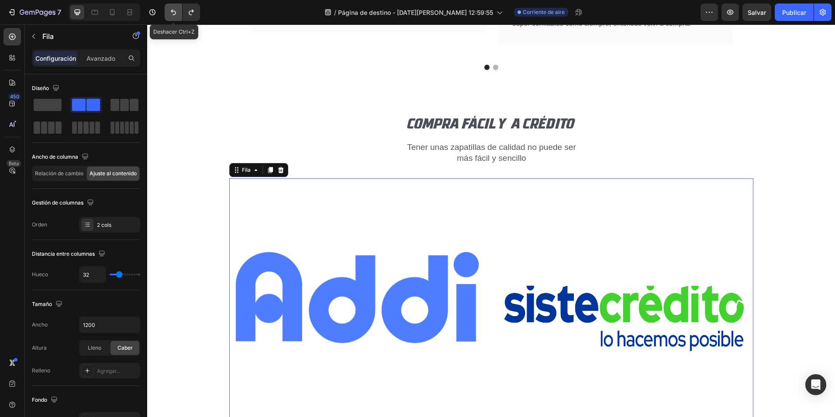
click at [175, 9] on icon "Deshacer/Rehacer" at bounding box center [173, 12] width 9 height 9
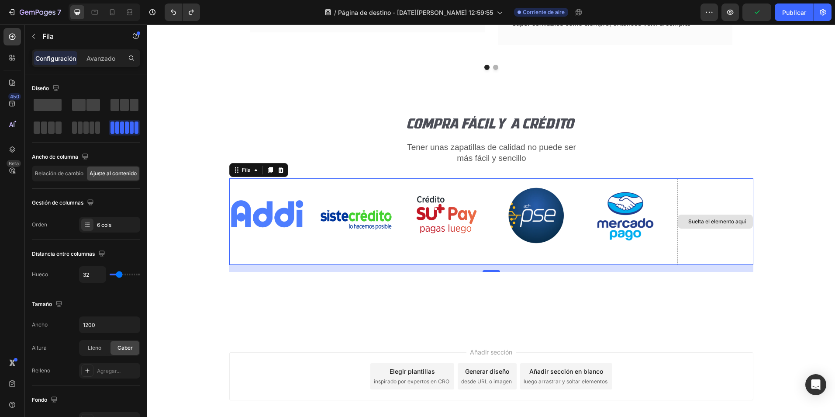
click at [728, 189] on div "Suelta el elemento aquí" at bounding box center [715, 221] width 76 height 86
click at [666, 257] on div "Imagen Imagen Imagen Imagen Imagen Suelta el elemento aquí Fila 16" at bounding box center [491, 221] width 524 height 86
click at [232, 327] on div at bounding box center [491, 307] width 688 height 54
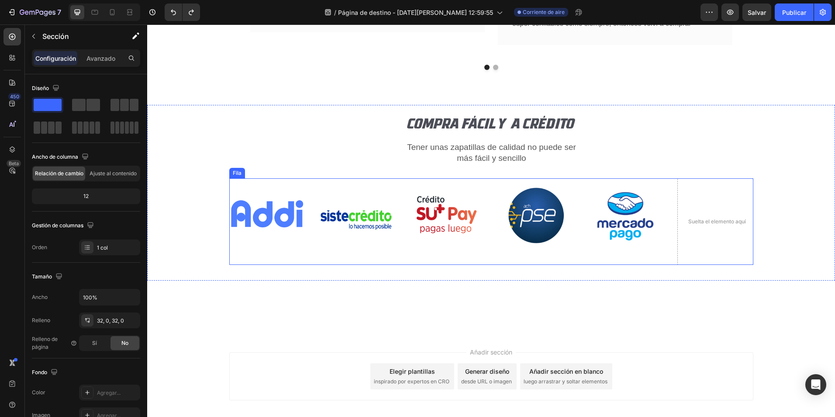
click at [415, 262] on div "Imagen" at bounding box center [446, 221] width 76 height 86
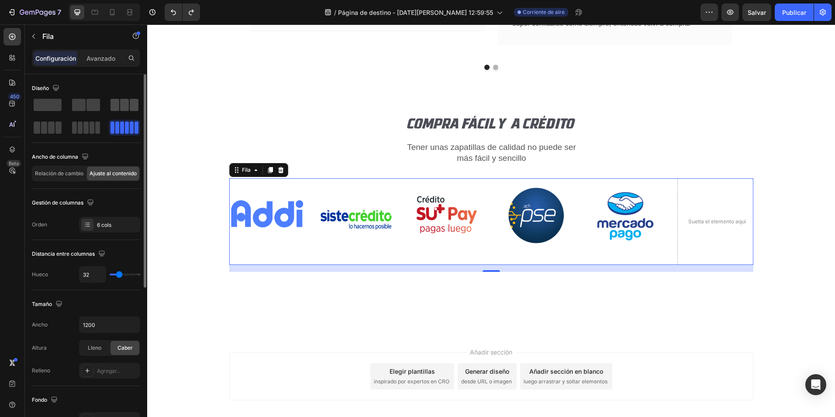
click at [117, 104] on span at bounding box center [114, 105] width 9 height 12
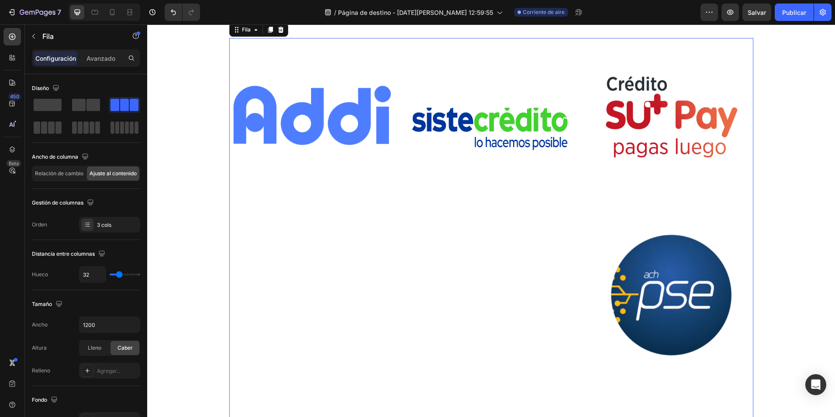
scroll to position [2657, 0]
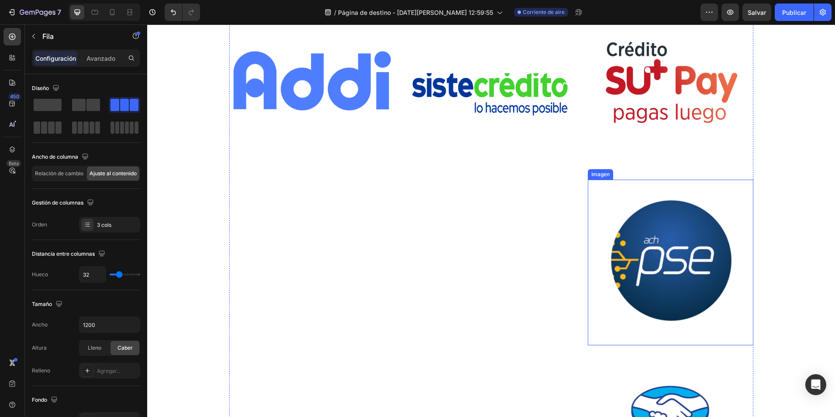
click at [652, 266] on img at bounding box center [671, 262] width 166 height 166
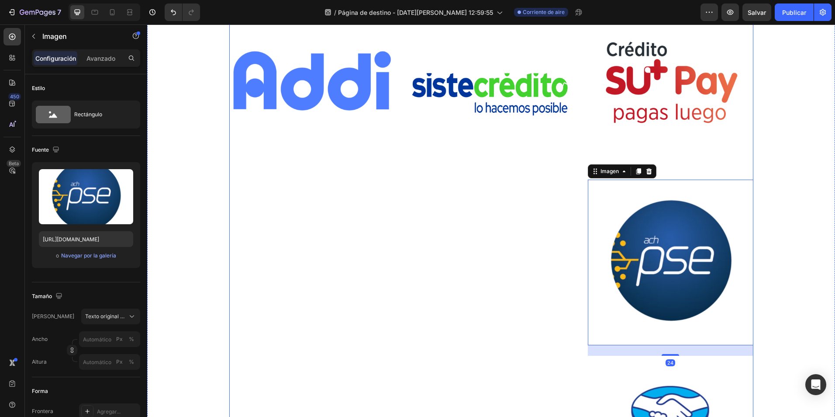
click at [472, 243] on div "Imagen" at bounding box center [491, 267] width 166 height 528
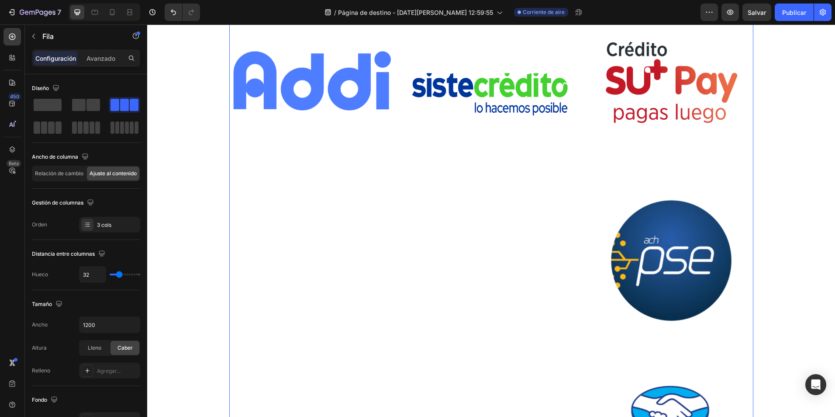
click at [410, 238] on div "Imagen" at bounding box center [491, 267] width 166 height 528
click at [305, 224] on div "Imagen" at bounding box center [312, 267] width 166 height 528
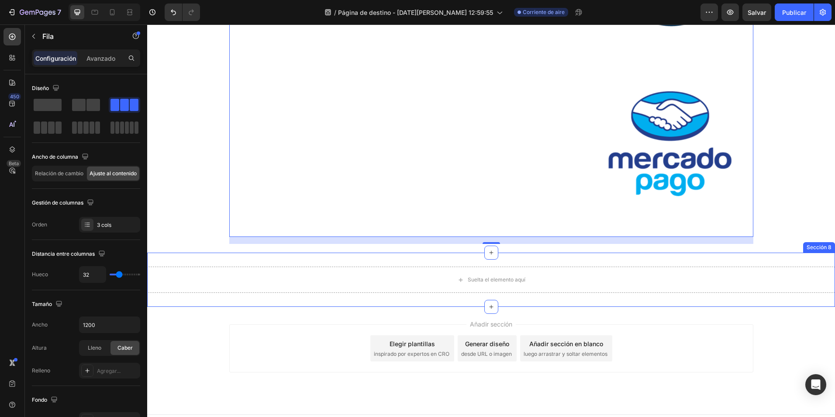
scroll to position [2963, 0]
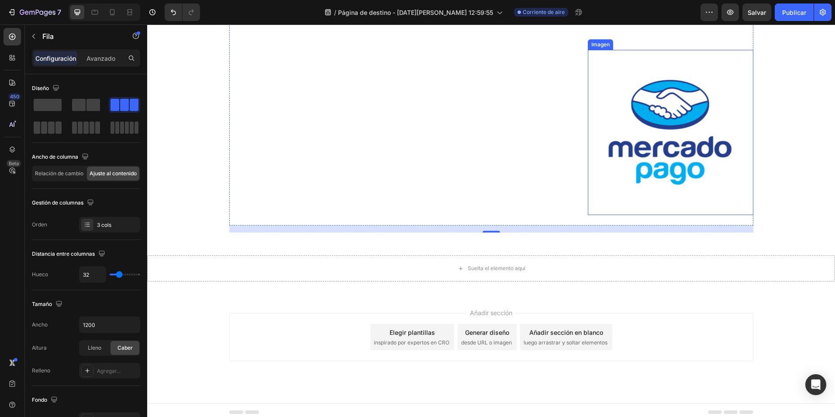
click at [637, 158] on img at bounding box center [671, 133] width 166 height 166
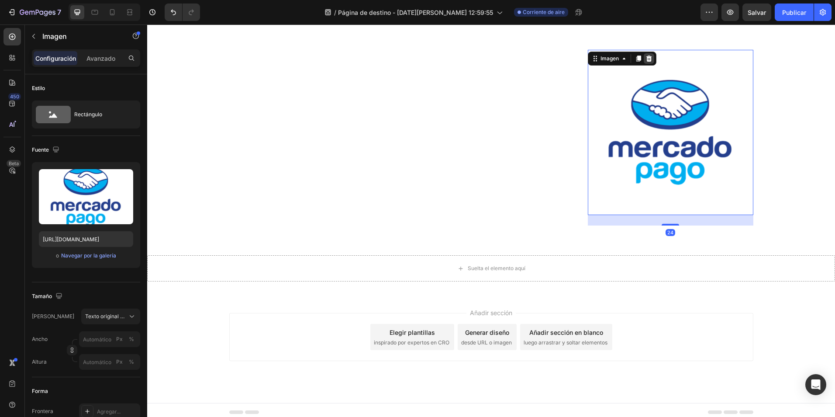
click at [646, 60] on icon at bounding box center [649, 58] width 7 height 7
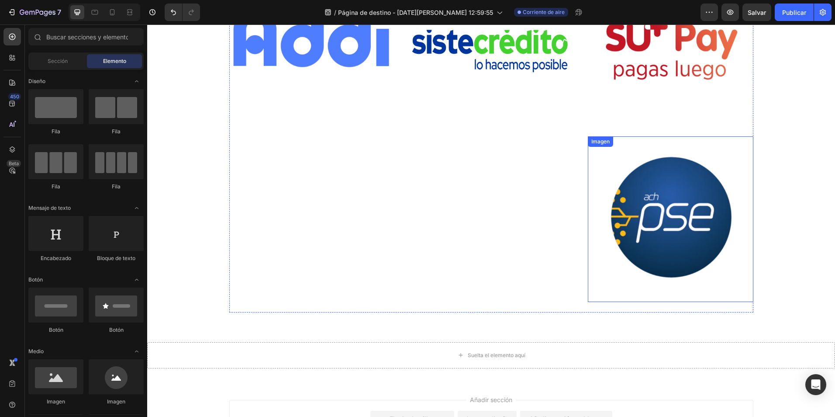
scroll to position [2573, 0]
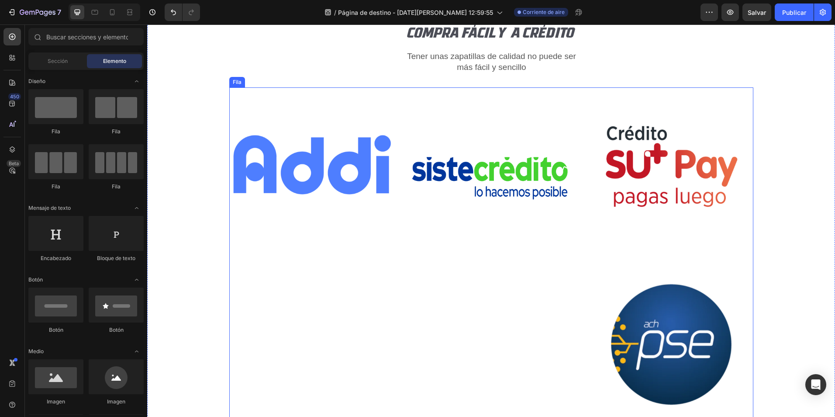
click at [479, 317] on div "Imagen" at bounding box center [491, 263] width 166 height 352
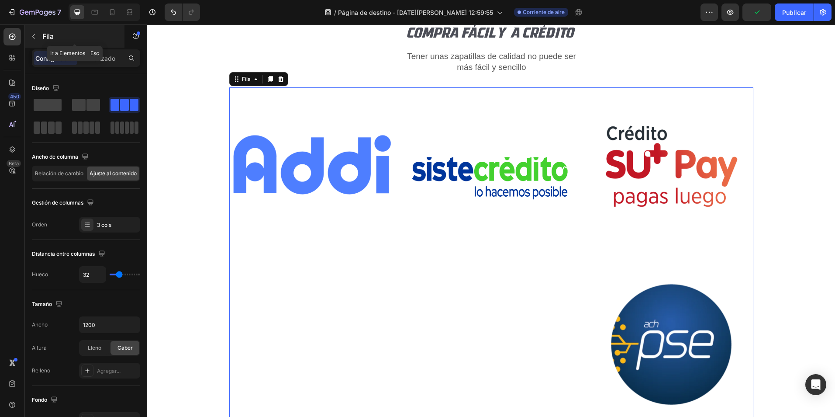
click at [31, 37] on icon "button" at bounding box center [33, 36] width 7 height 7
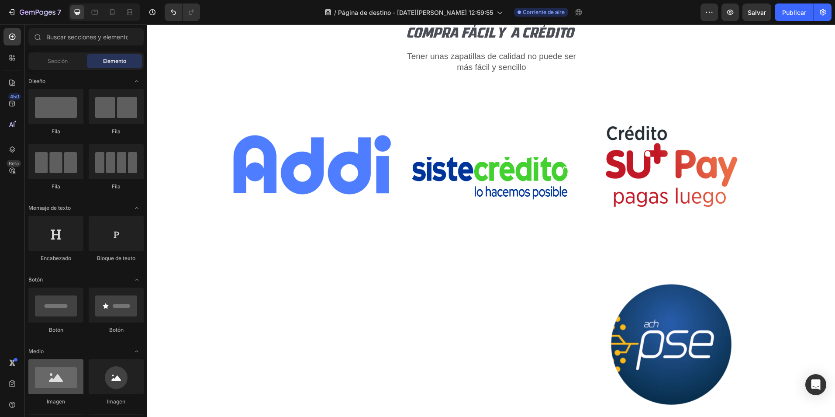
scroll to position [44, 0]
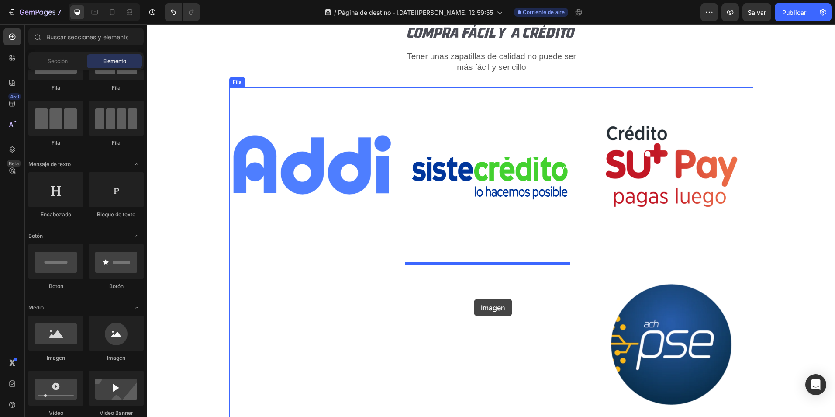
drag, startPoint x: 207, startPoint y: 359, endPoint x: 474, endPoint y: 299, distance: 273.2
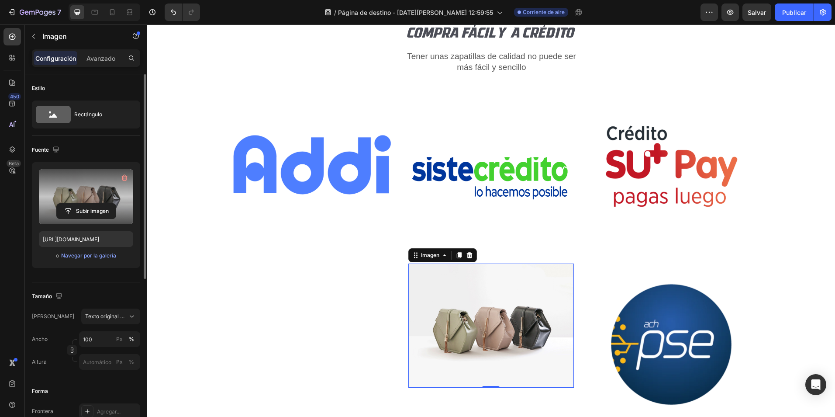
click at [89, 181] on label at bounding box center [86, 196] width 94 height 55
click at [89, 204] on input "file" at bounding box center [86, 211] width 59 height 15
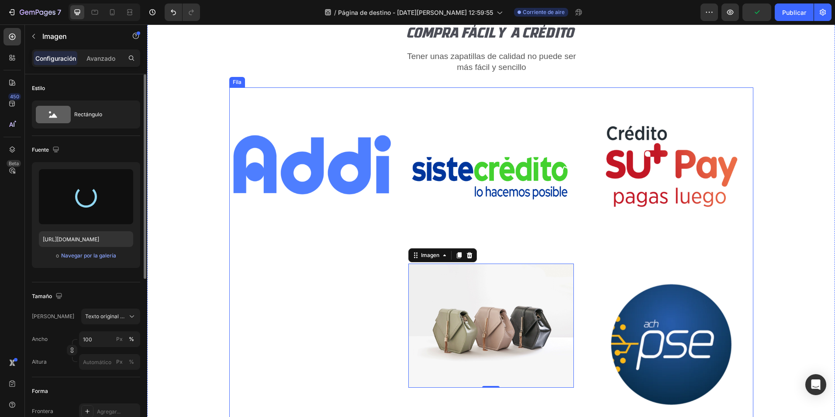
type input "[URL][DOMAIN_NAME]"
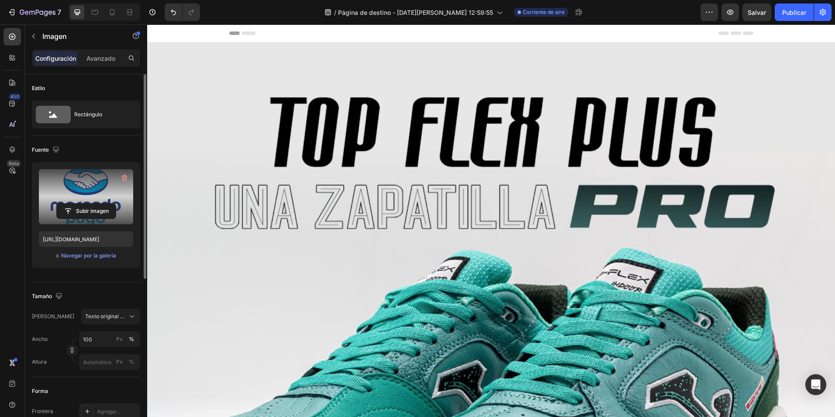
scroll to position [131, 0]
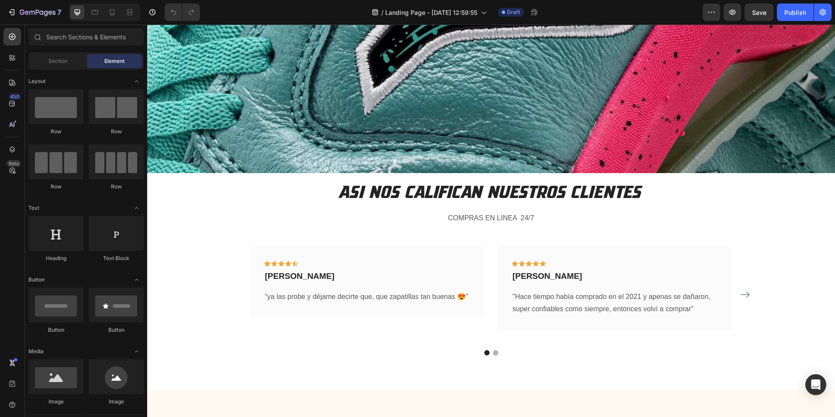
scroll to position [2271, 0]
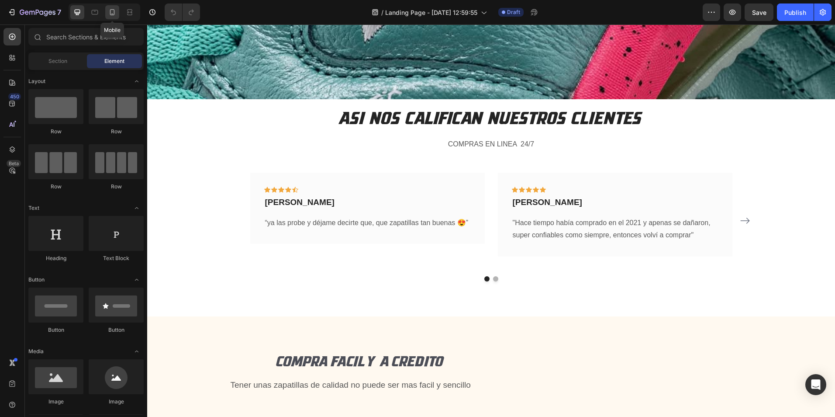
click at [117, 14] on icon at bounding box center [112, 12] width 9 height 9
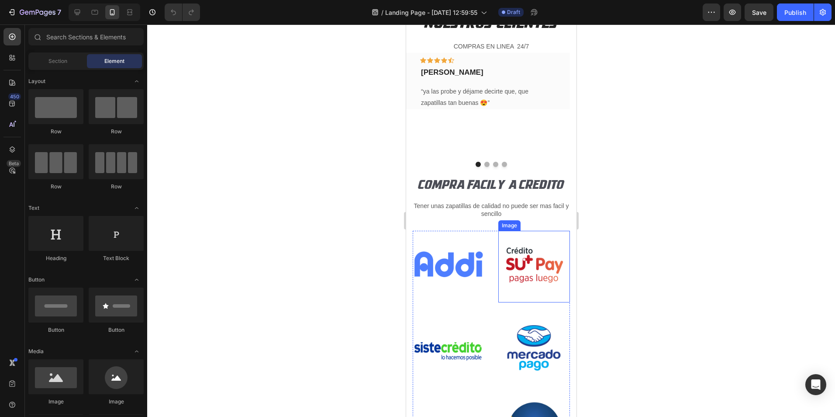
scroll to position [2154, 0]
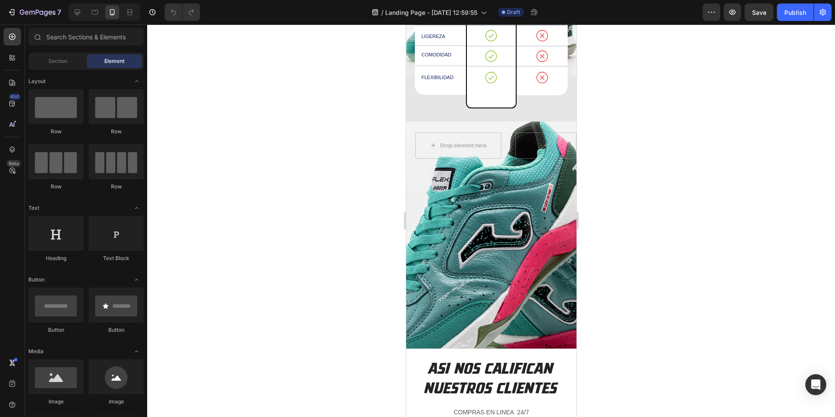
scroll to position [1196, 0]
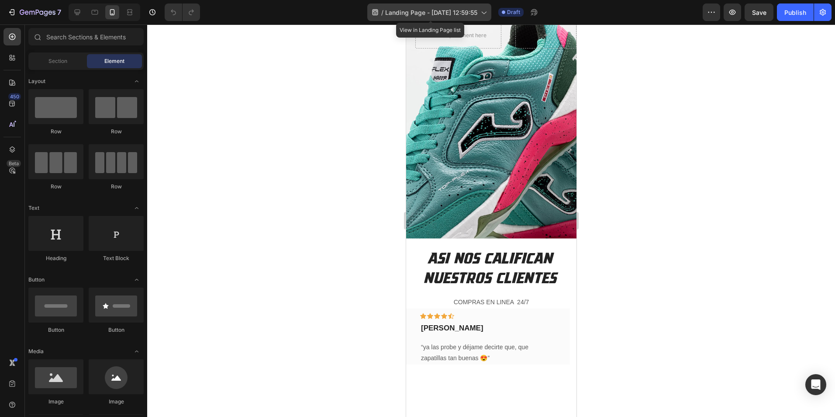
click at [483, 10] on icon at bounding box center [483, 12] width 9 height 9
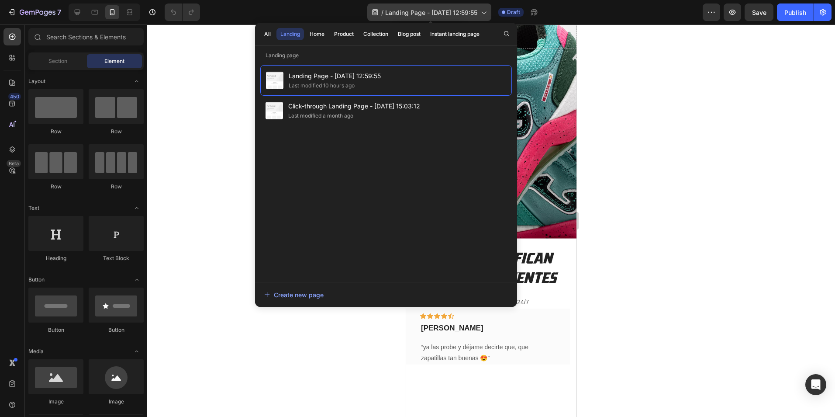
click at [483, 10] on icon at bounding box center [483, 12] width 9 height 9
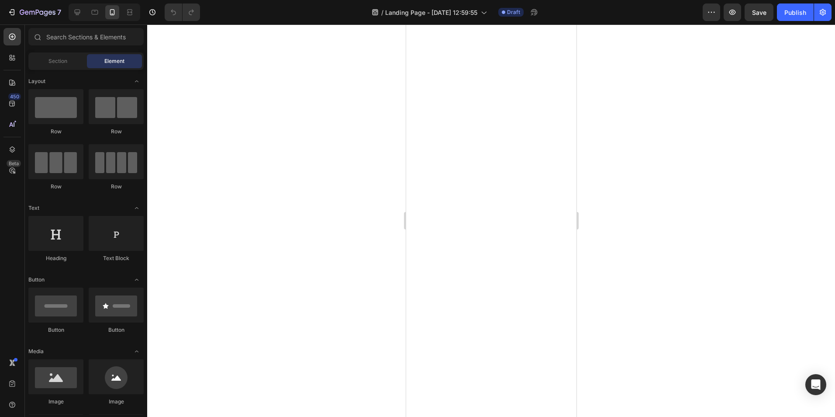
scroll to position [1327, 0]
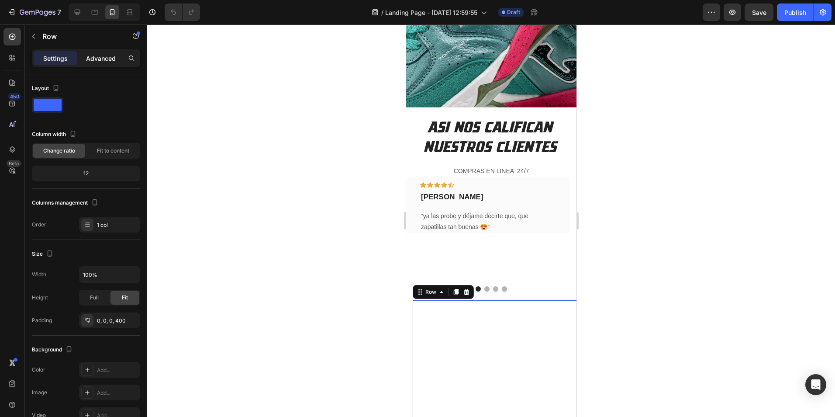
click at [106, 60] on p "Advanced" at bounding box center [101, 58] width 30 height 9
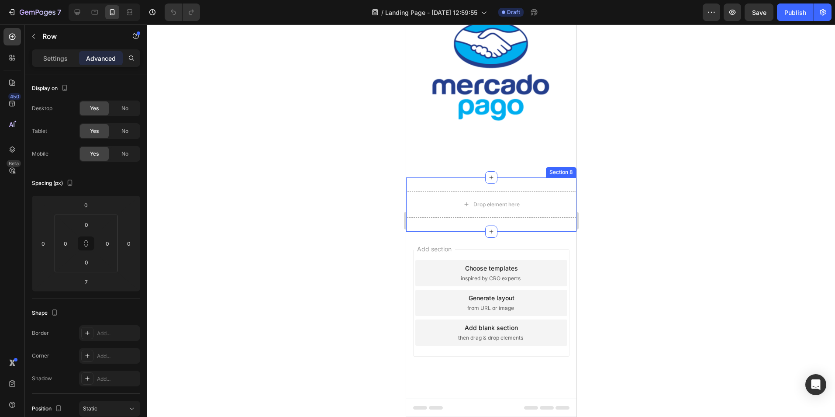
scroll to position [3030, 0]
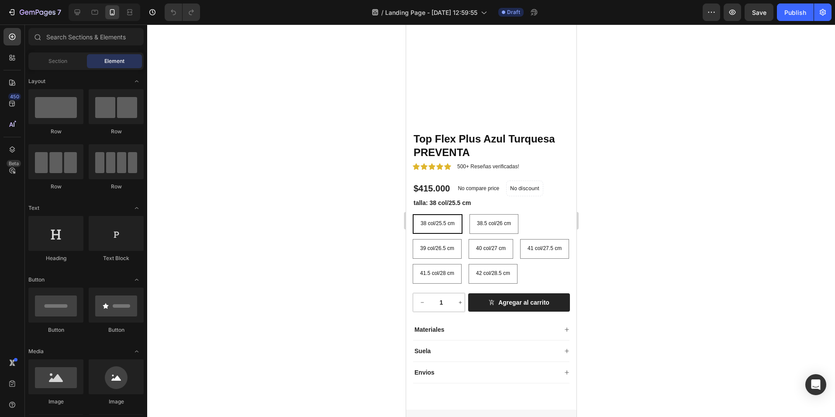
scroll to position [218, 0]
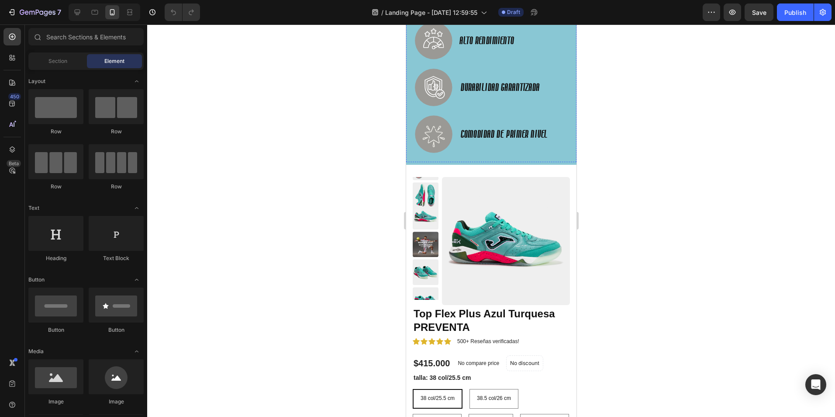
click at [495, 9] on h2 "FUTBOL SALA / FUTBOL DE SALON" at bounding box center [490, 1] width 153 height 15
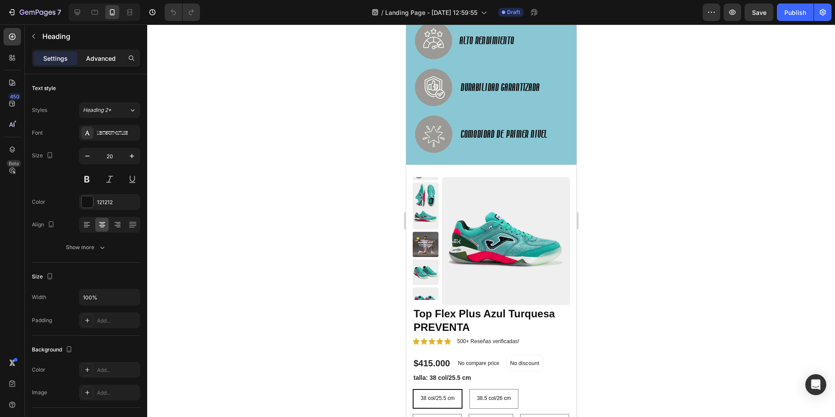
click at [106, 57] on p "Advanced" at bounding box center [101, 58] width 30 height 9
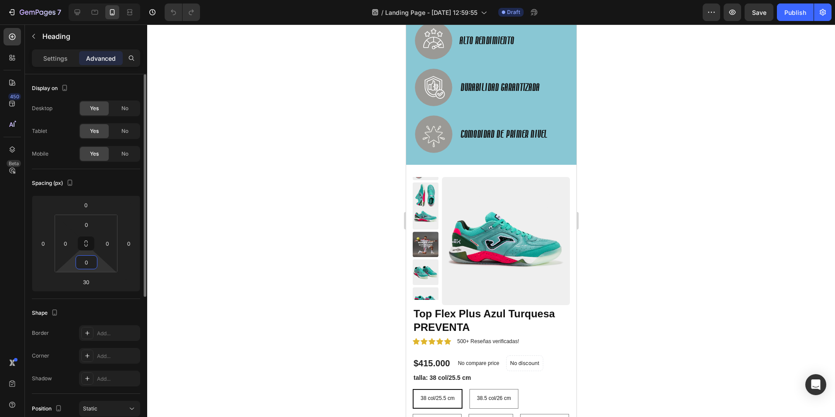
click at [88, 266] on input "0" at bounding box center [86, 261] width 17 height 13
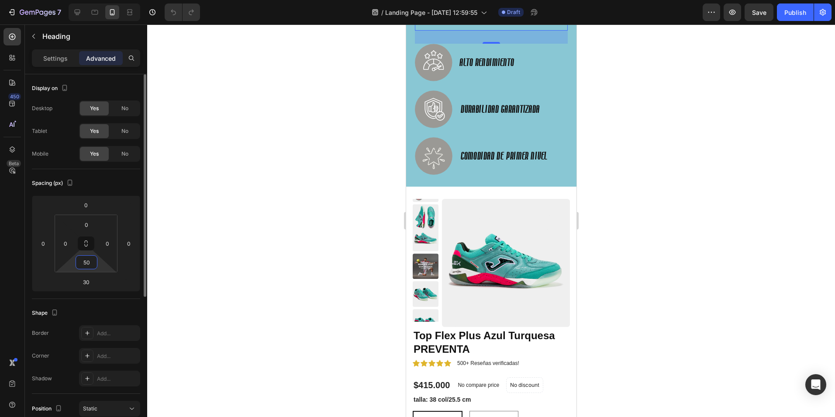
type input "5"
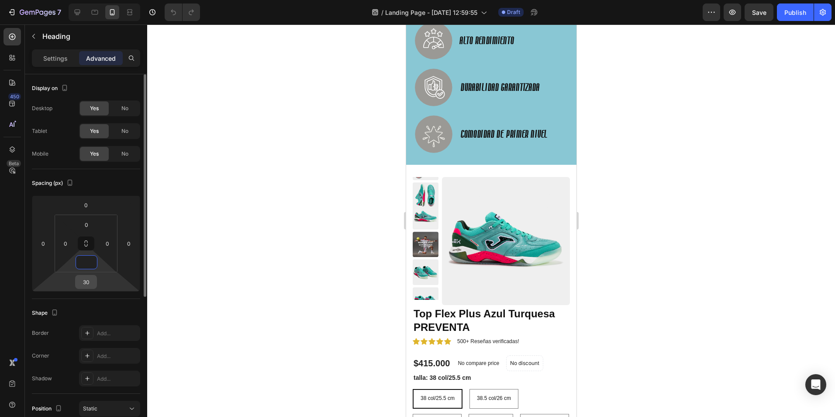
click at [86, 283] on input "30" at bounding box center [85, 281] width 17 height 13
type input "0"
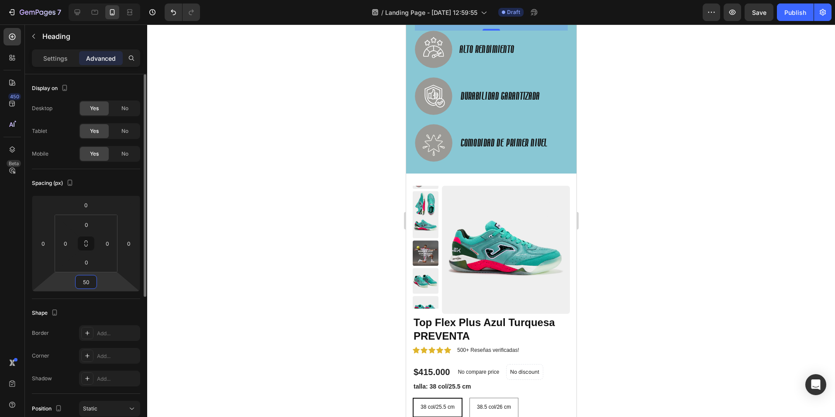
type input "5"
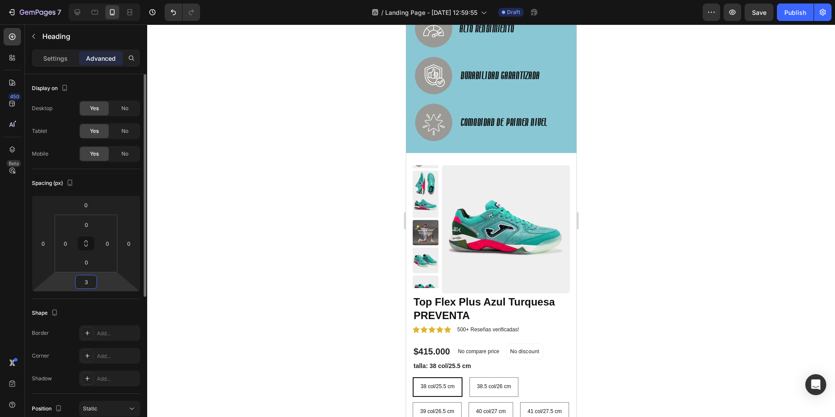
type input "30"
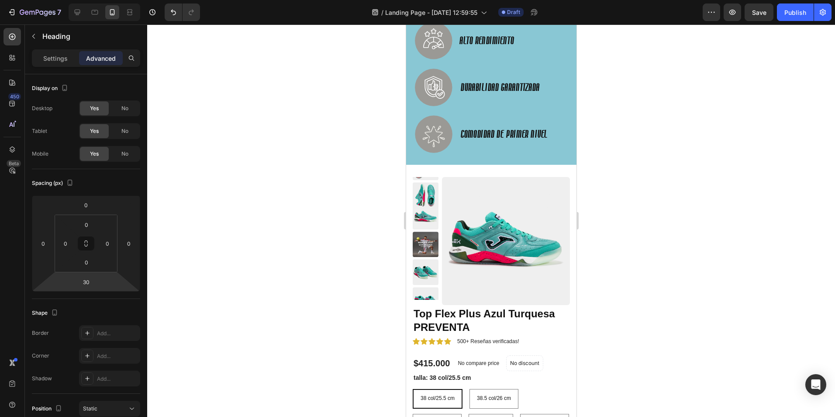
click at [214, 279] on div at bounding box center [491, 220] width 688 height 392
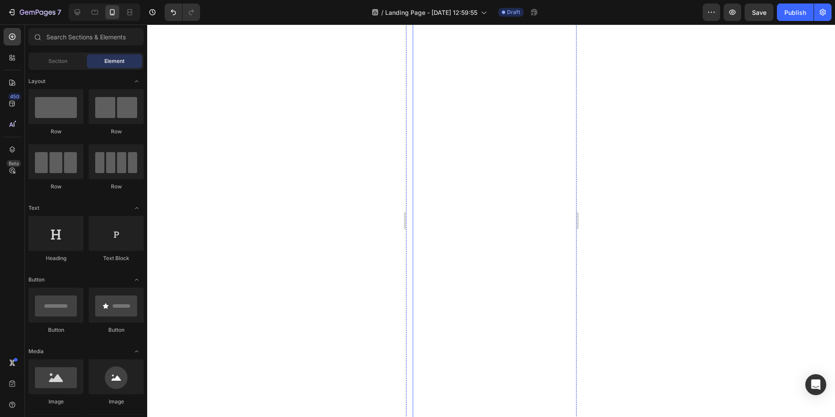
scroll to position [1722, 0]
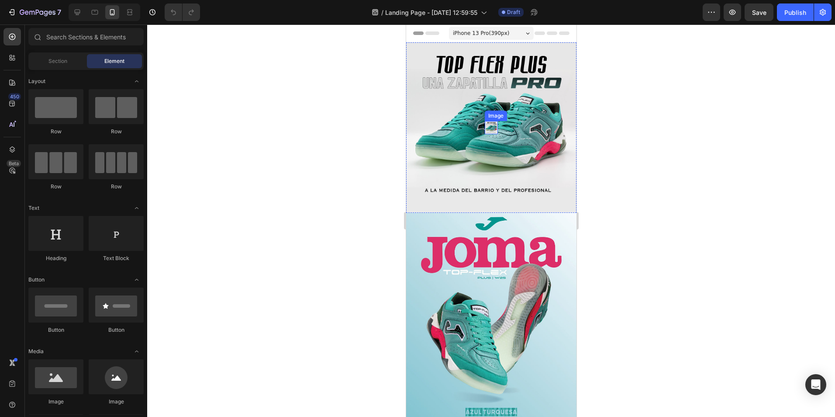
click at [488, 124] on img at bounding box center [490, 127] width 13 height 13
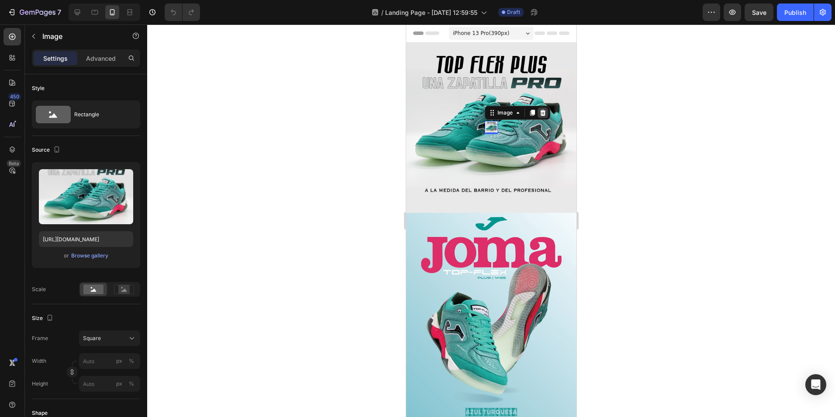
click at [543, 110] on icon at bounding box center [543, 113] width 6 height 6
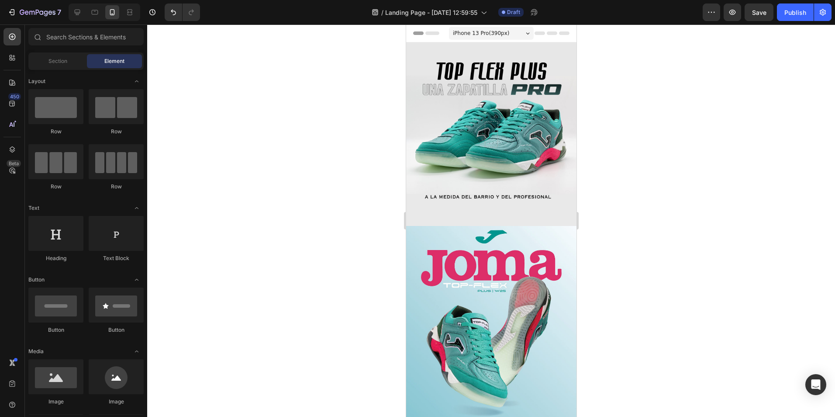
drag, startPoint x: 348, startPoint y: 317, endPoint x: 346, endPoint y: 248, distance: 68.6
click at [348, 315] on div at bounding box center [491, 220] width 688 height 392
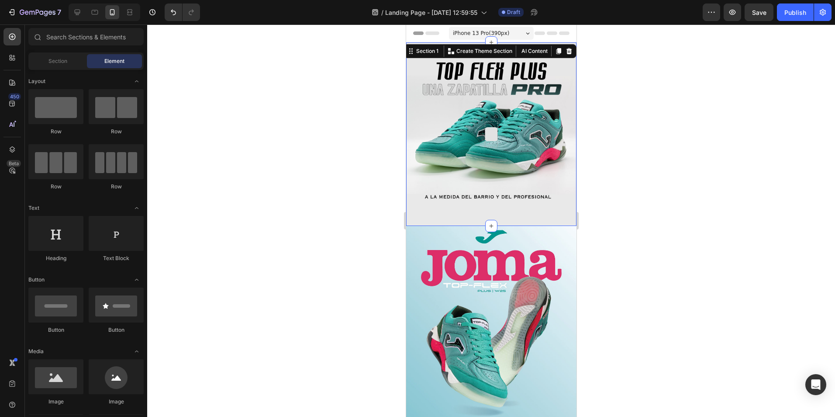
click at [488, 124] on div at bounding box center [490, 134] width 13 height 26
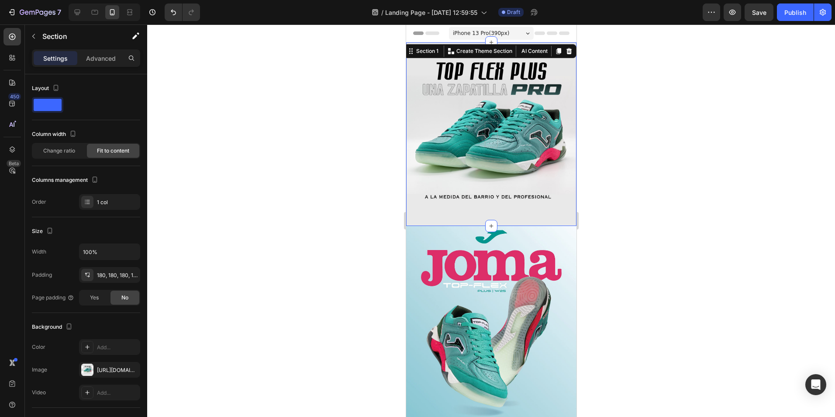
click at [566, 48] on icon at bounding box center [569, 51] width 6 height 6
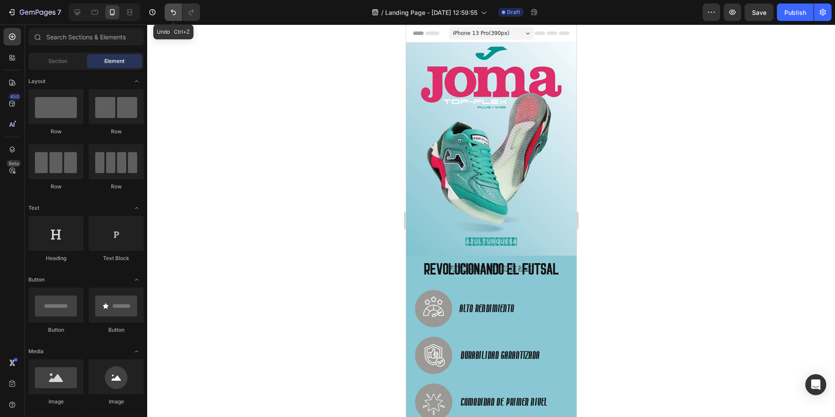
click at [176, 10] on icon "Undo/Redo" at bounding box center [173, 12] width 9 height 9
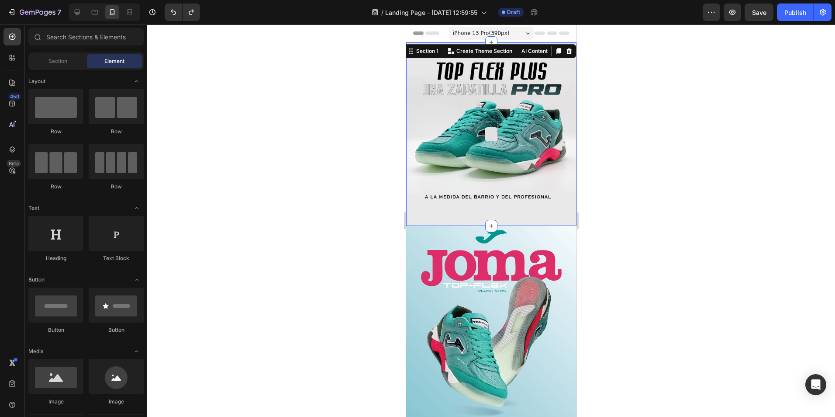
click at [488, 123] on div at bounding box center [490, 134] width 13 height 26
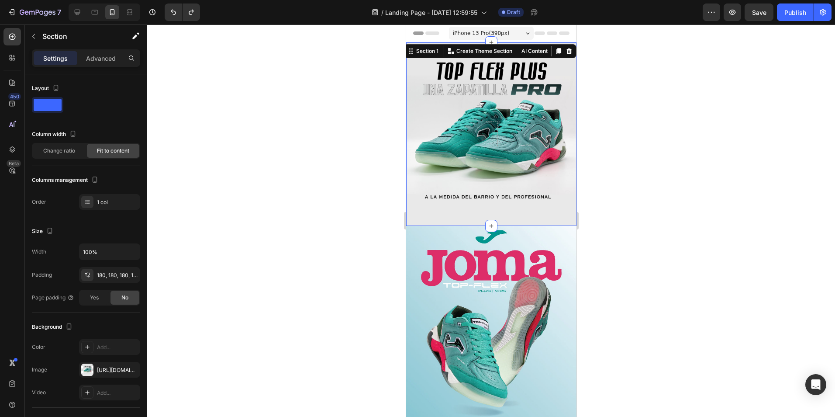
click at [296, 85] on div at bounding box center [491, 220] width 688 height 392
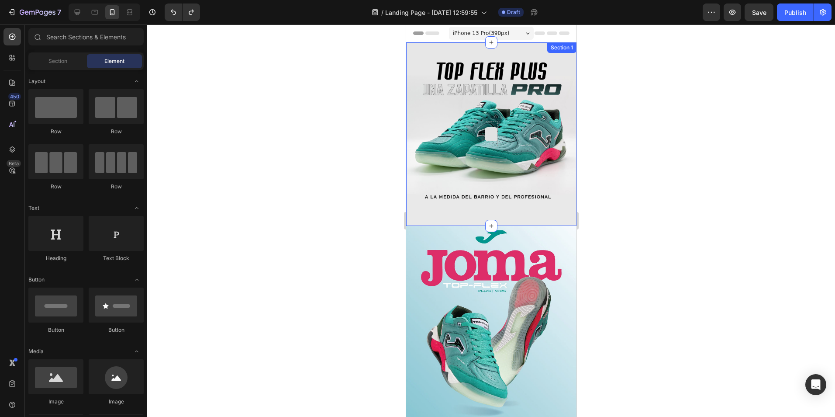
click at [484, 132] on div at bounding box center [491, 134] width 14 height 14
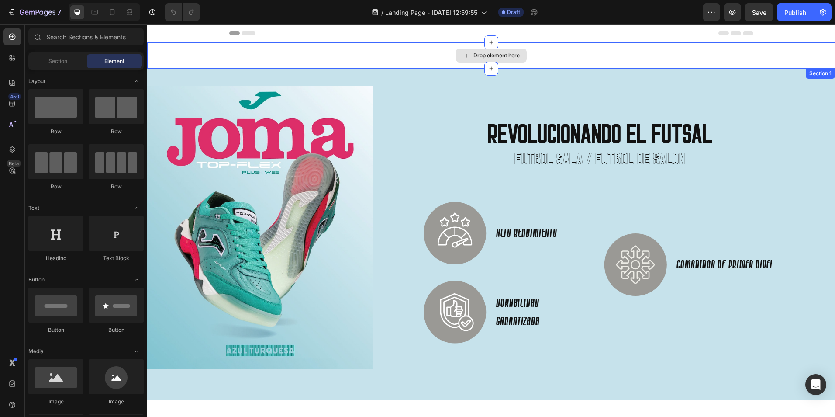
click at [464, 54] on icon at bounding box center [465, 55] width 3 height 3
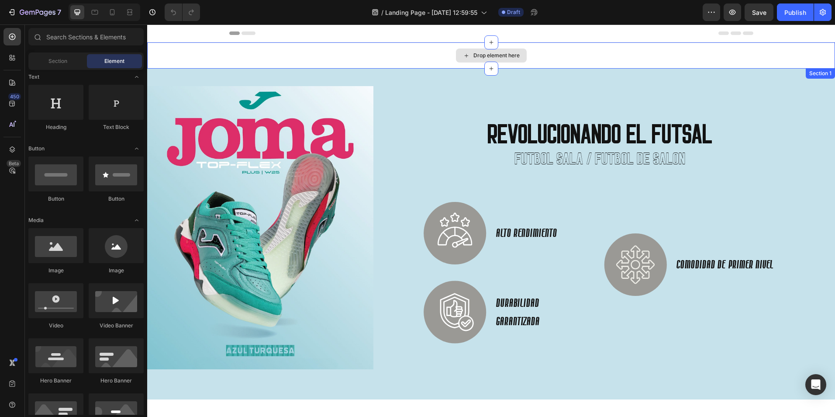
click at [474, 52] on div "Drop element here" at bounding box center [491, 55] width 71 height 14
click at [54, 57] on span "Section" at bounding box center [57, 61] width 19 height 8
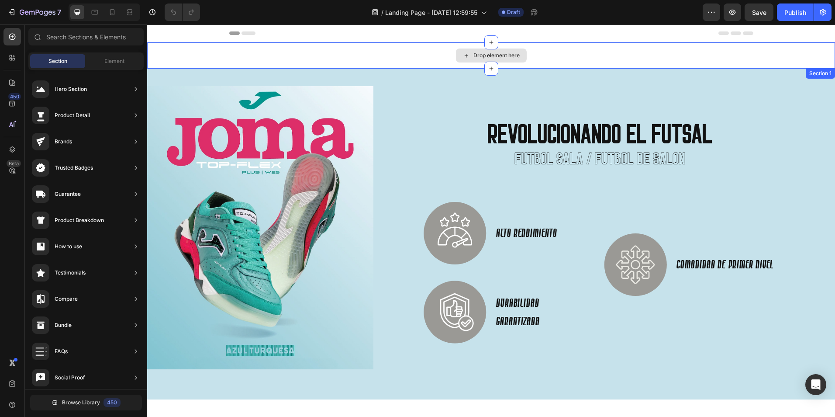
click at [433, 52] on div "Drop element here" at bounding box center [491, 55] width 688 height 26
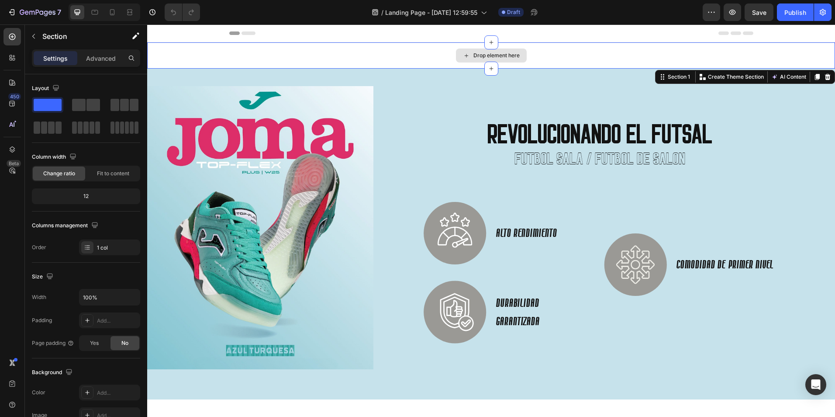
click at [467, 52] on div "Drop element here" at bounding box center [491, 55] width 71 height 14
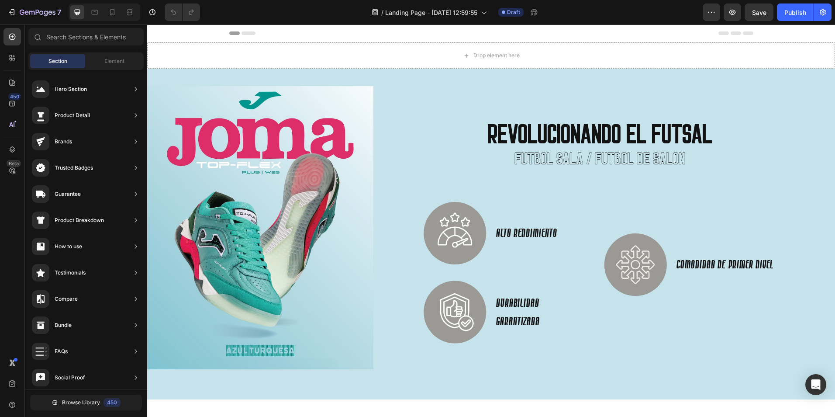
click at [246, 34] on icon at bounding box center [249, 32] width 14 height 3
click at [108, 11] on icon at bounding box center [112, 12] width 9 height 9
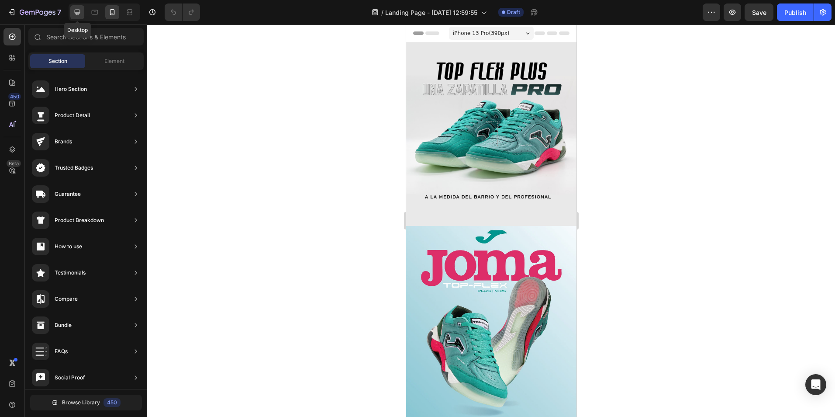
click at [80, 11] on icon at bounding box center [78, 13] width 6 height 6
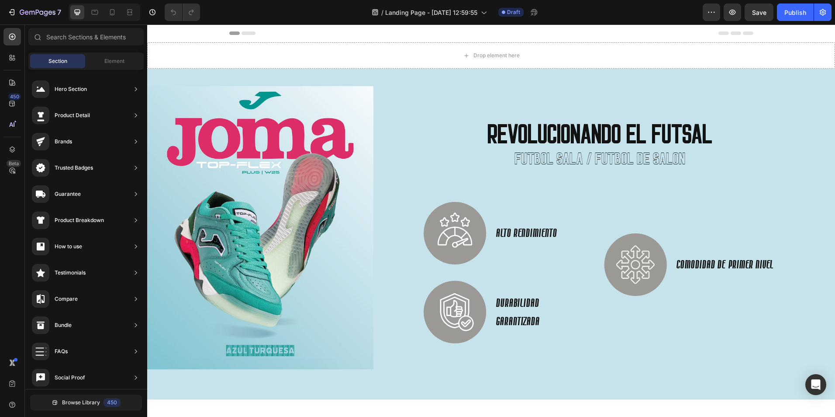
click at [244, 31] on div "Header" at bounding box center [491, 32] width 524 height 17
click at [245, 32] on icon at bounding box center [249, 32] width 14 height 3
click at [232, 31] on icon at bounding box center [234, 32] width 10 height 3
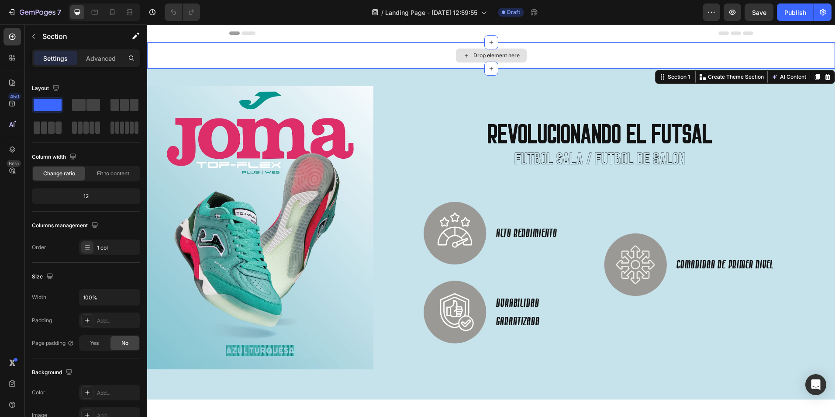
click at [452, 61] on div "Drop element here" at bounding box center [491, 55] width 688 height 26
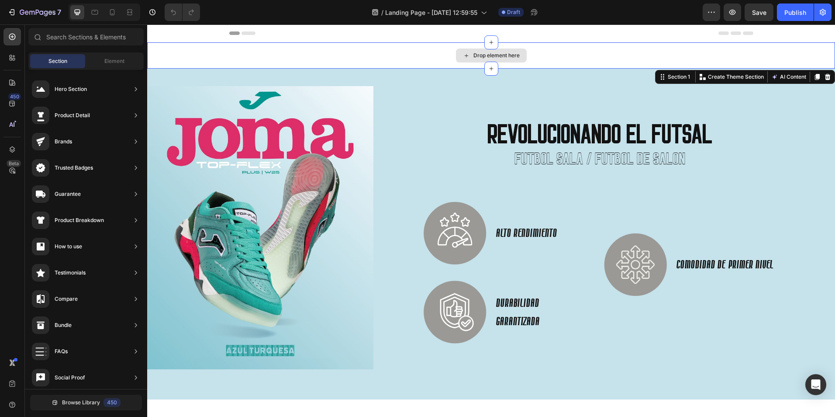
click at [497, 53] on div "Drop element here" at bounding box center [496, 55] width 46 height 7
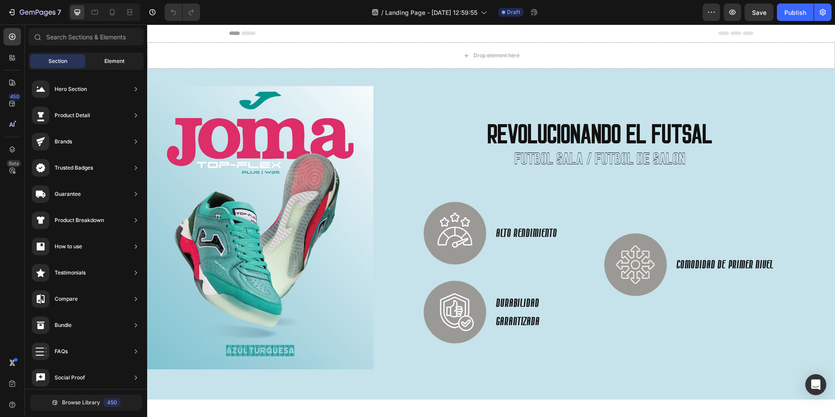
click at [116, 64] on span "Element" at bounding box center [114, 61] width 20 height 8
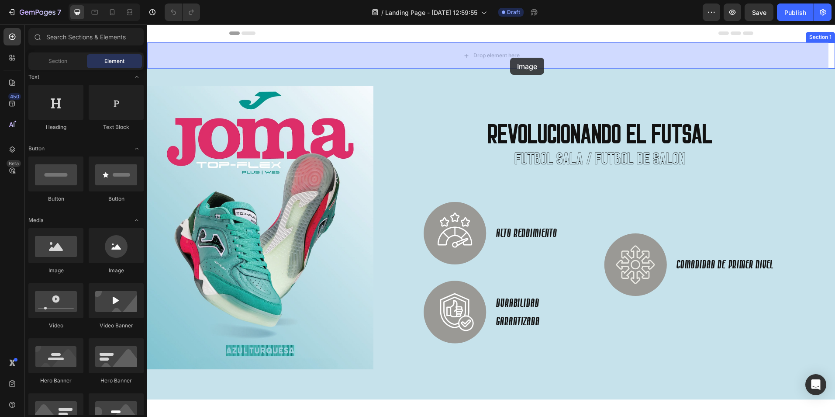
drag, startPoint x: 209, startPoint y: 275, endPoint x: 511, endPoint y: 58, distance: 371.7
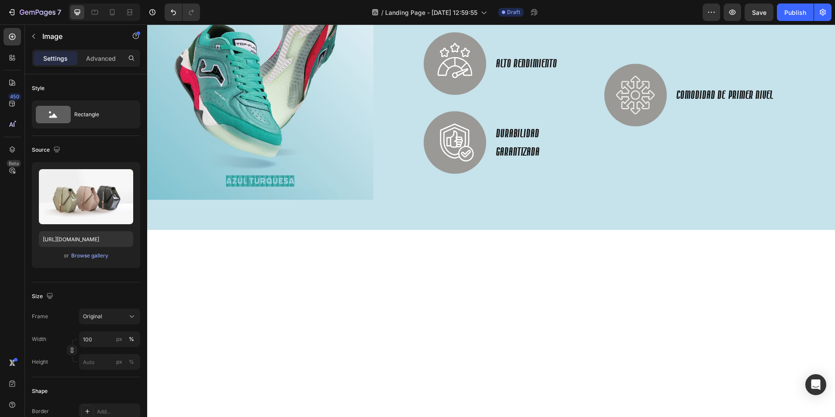
scroll to position [218, 0]
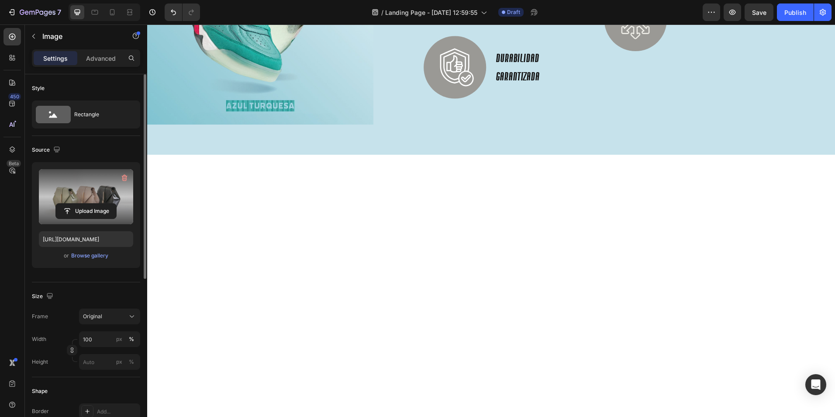
click at [83, 184] on label at bounding box center [86, 196] width 94 height 55
click at [83, 204] on input "file" at bounding box center [86, 211] width 60 height 15
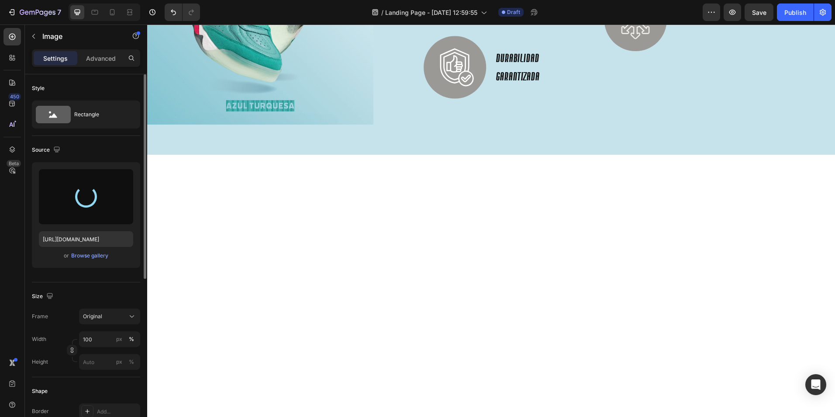
type input "https://cdn.shopify.com/s/files/1/0844/9900/5728/files/gempages_576743432421114…"
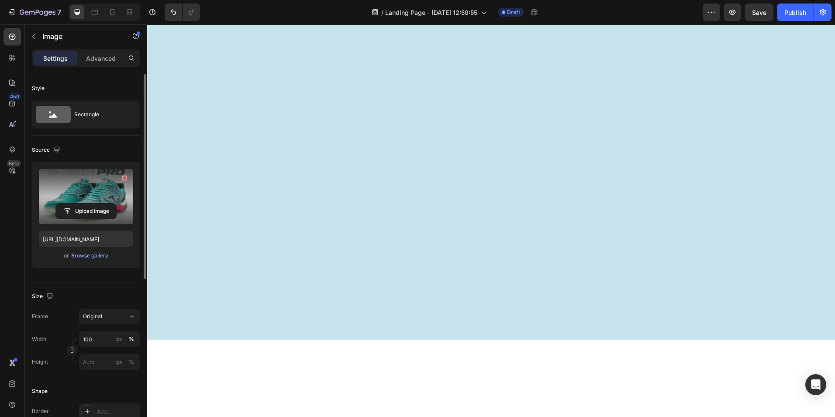
scroll to position [0, 0]
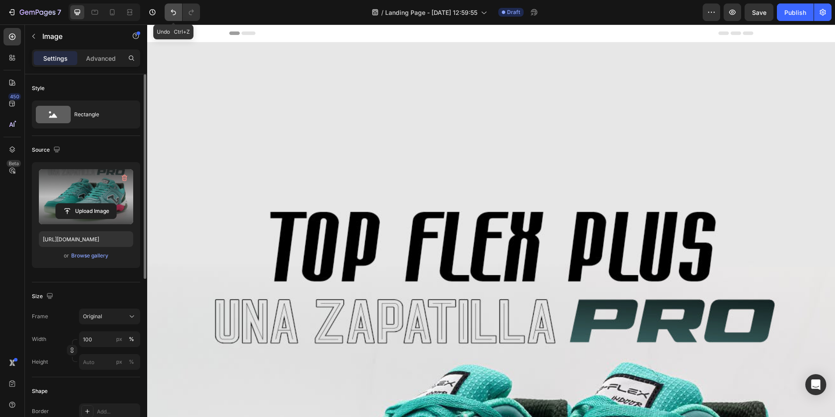
click at [172, 10] on icon "Undo/Redo" at bounding box center [173, 12] width 9 height 9
click at [190, 8] on icon "Undo/Redo" at bounding box center [191, 12] width 9 height 9
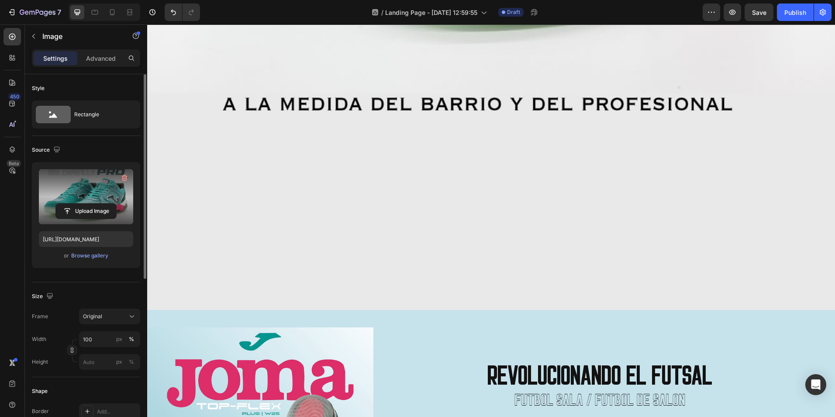
scroll to position [568, 0]
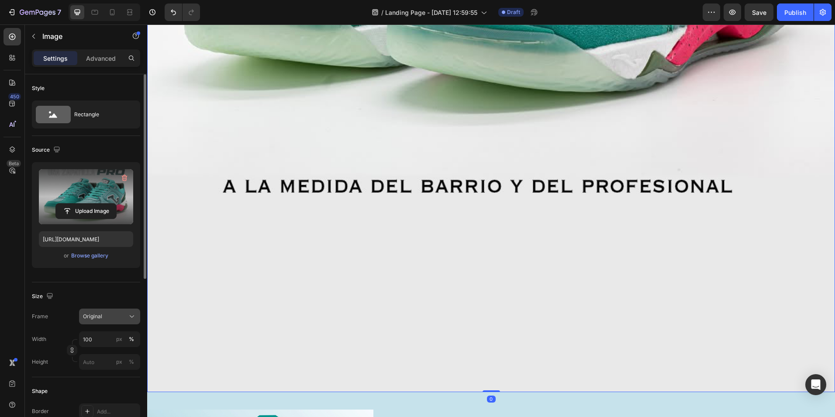
click at [107, 313] on div "Original" at bounding box center [104, 316] width 43 height 8
click at [118, 321] on button "Original" at bounding box center [109, 316] width 61 height 16
click at [108, 312] on div "Original" at bounding box center [104, 316] width 43 height 8
click at [109, 313] on div "Original" at bounding box center [104, 316] width 43 height 8
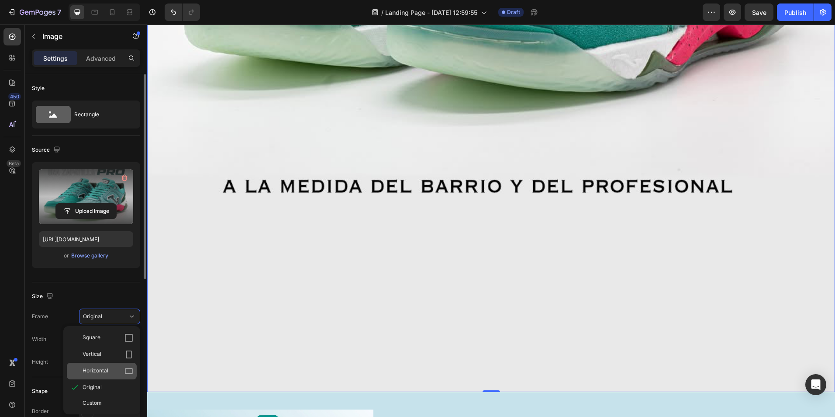
click at [102, 370] on span "Horizontal" at bounding box center [96, 370] width 26 height 9
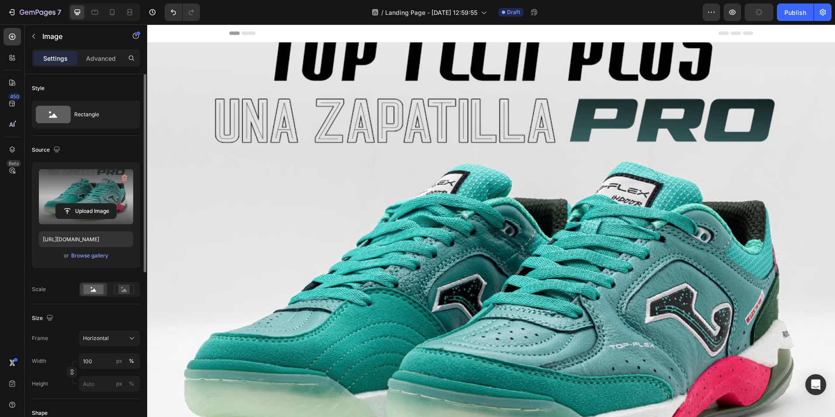
scroll to position [175, 0]
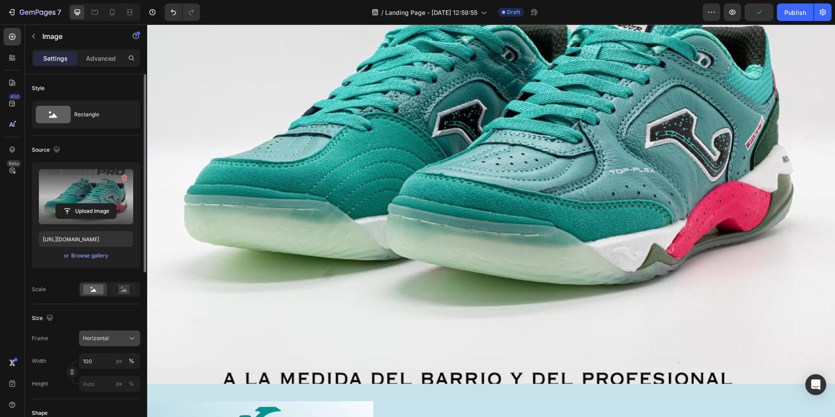
click at [109, 332] on button "Horizontal" at bounding box center [109, 338] width 61 height 16
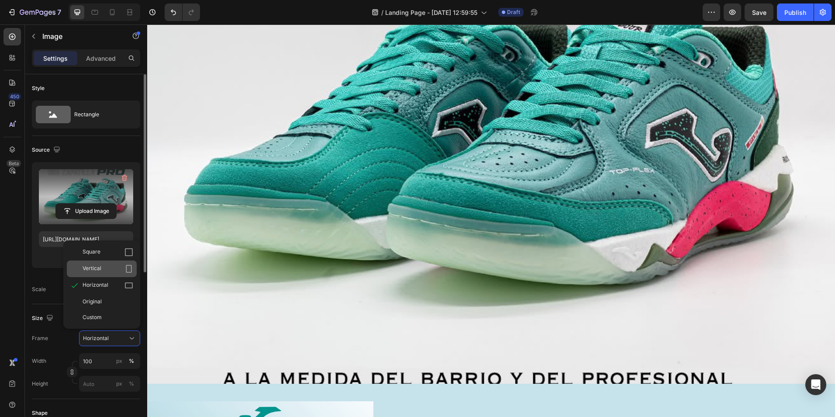
click at [103, 269] on div "Vertical" at bounding box center [108, 268] width 51 height 9
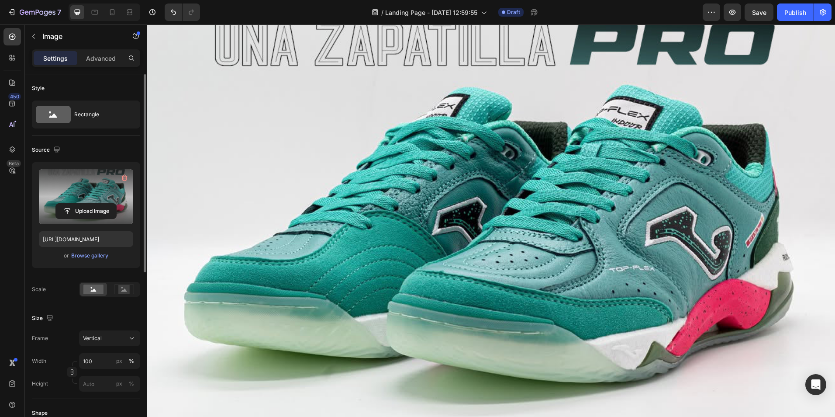
scroll to position [437, 0]
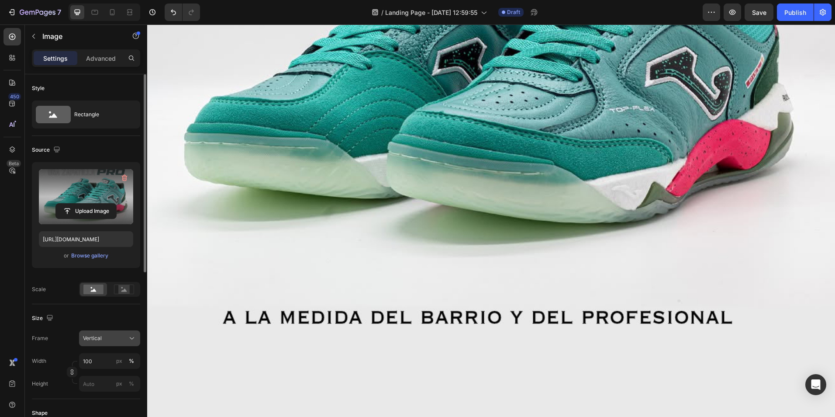
click at [96, 341] on span "Vertical" at bounding box center [92, 338] width 19 height 8
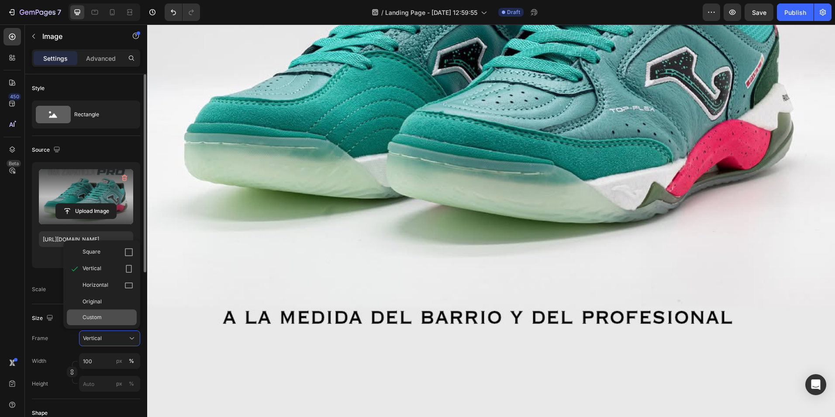
click at [111, 318] on div "Custom" at bounding box center [108, 317] width 51 height 8
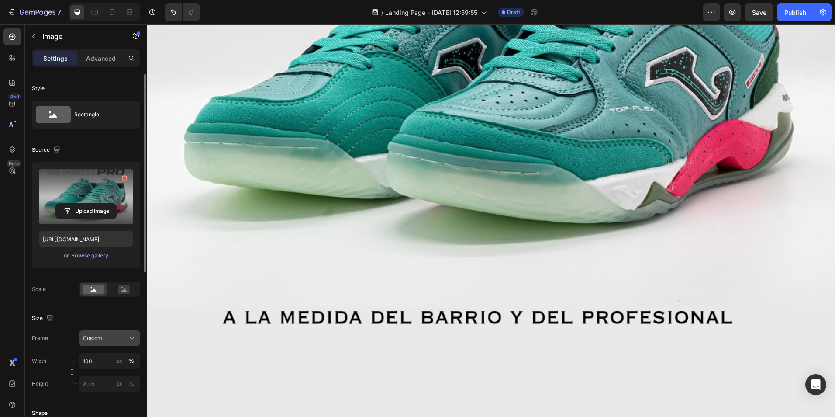
click at [104, 341] on div "Custom" at bounding box center [104, 338] width 43 height 8
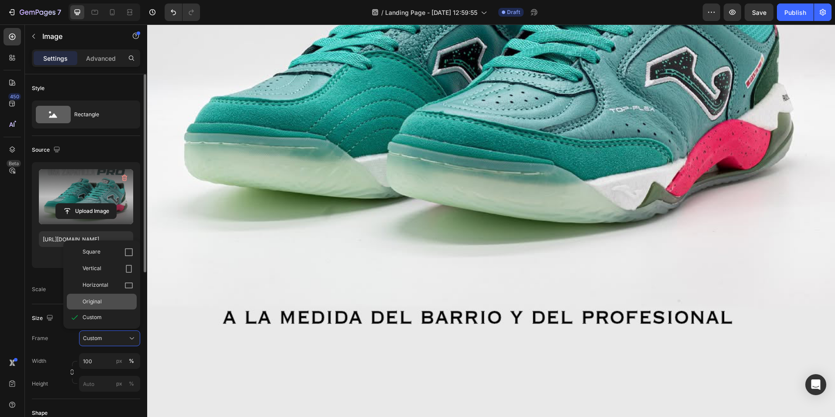
click at [96, 300] on span "Original" at bounding box center [92, 301] width 19 height 8
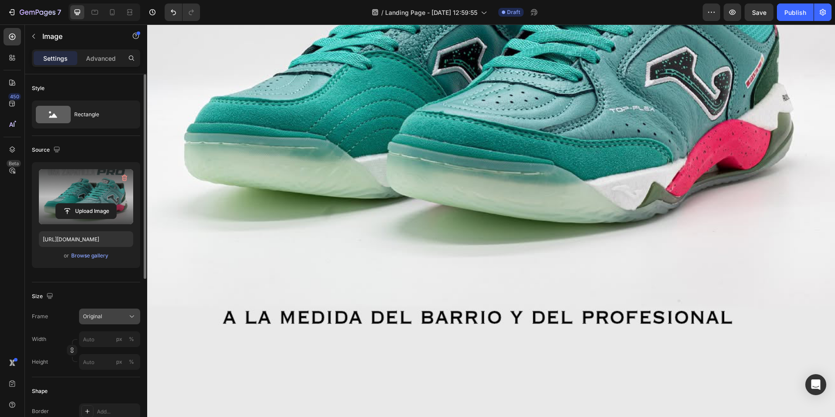
click at [89, 311] on button "Original" at bounding box center [109, 316] width 61 height 16
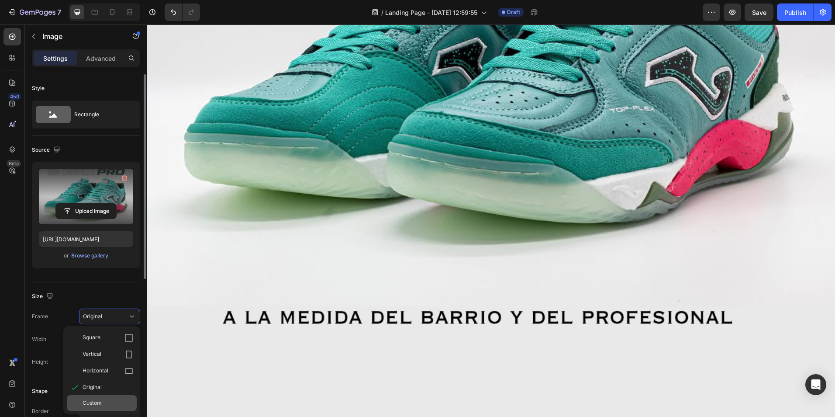
click at [95, 401] on span "Custom" at bounding box center [92, 403] width 19 height 8
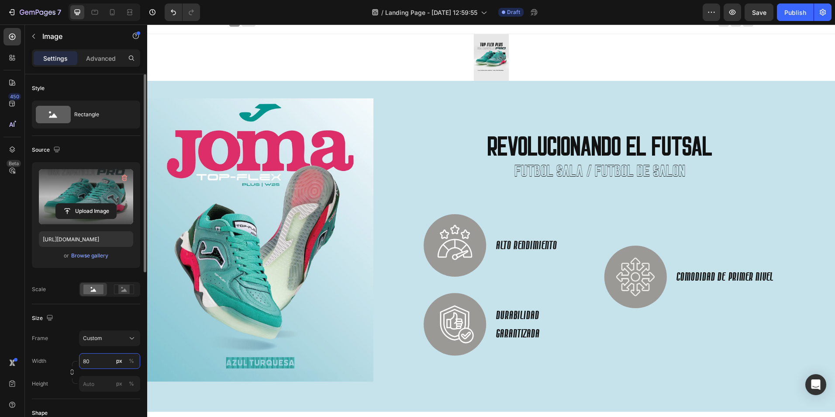
scroll to position [0, 0]
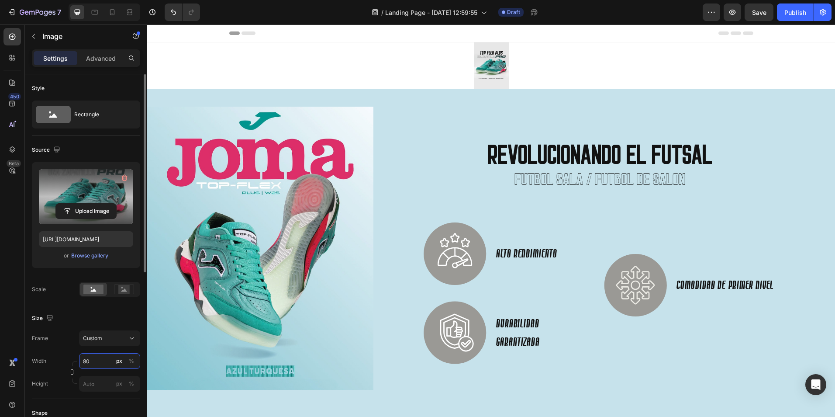
type input "8"
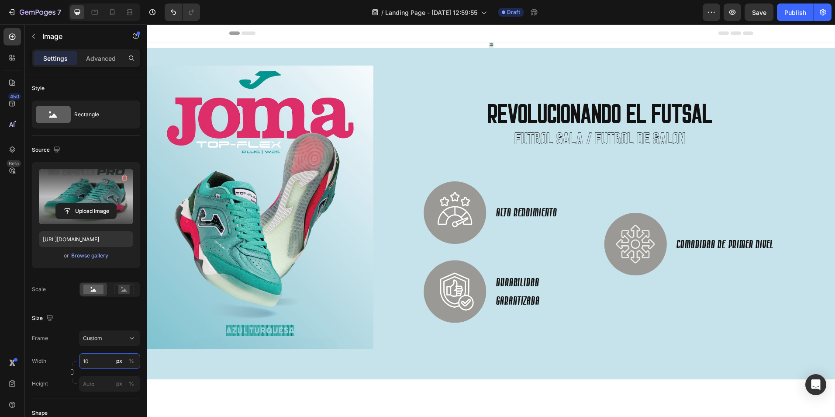
type input "1"
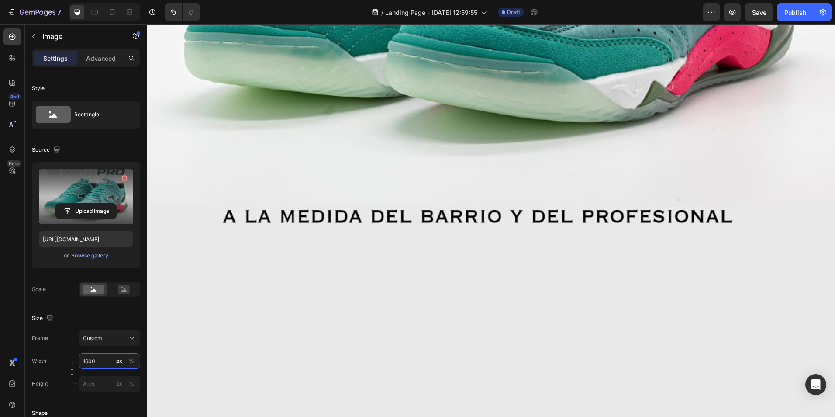
scroll to position [611, 0]
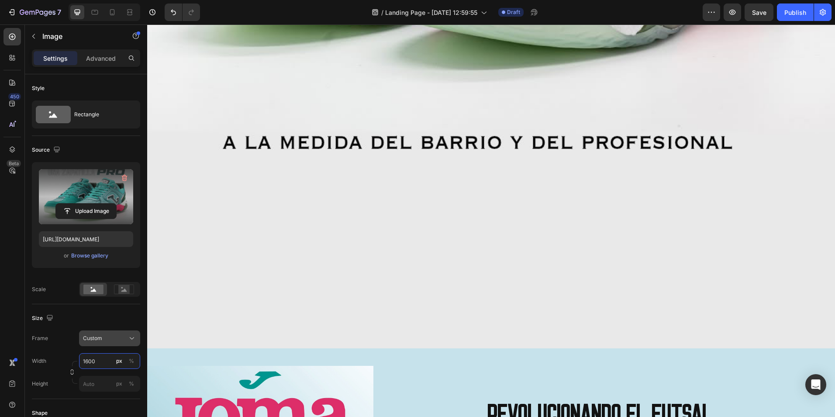
type input "1600"
click at [109, 335] on div "Custom" at bounding box center [104, 338] width 43 height 8
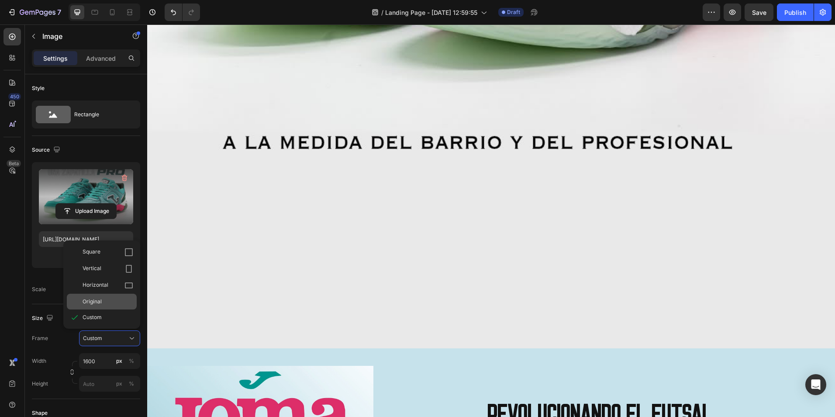
click at [103, 296] on div "Original" at bounding box center [102, 301] width 70 height 16
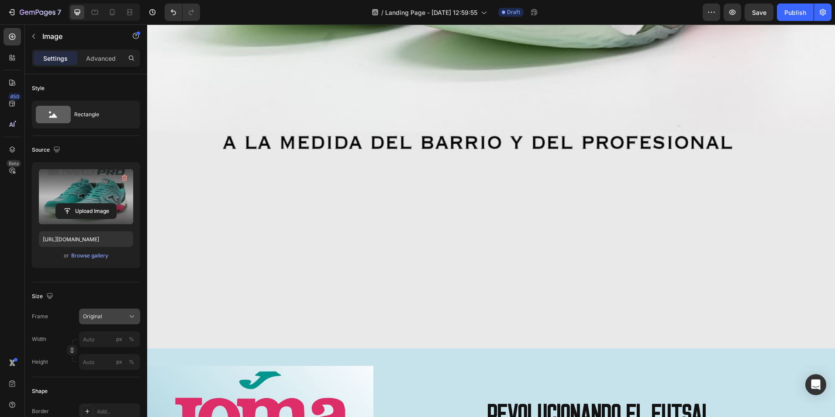
click at [116, 313] on div "Original" at bounding box center [104, 316] width 43 height 8
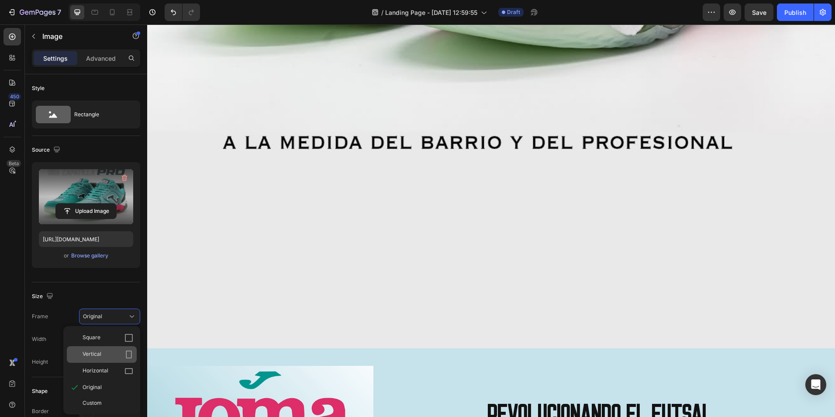
scroll to position [44, 0]
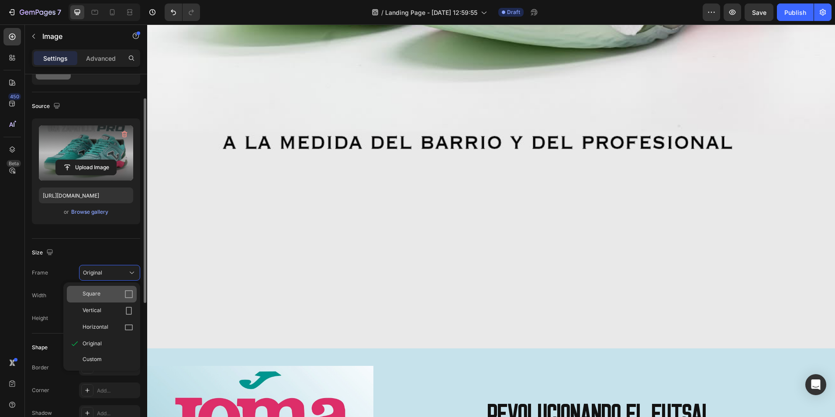
click at [115, 290] on div "Square" at bounding box center [108, 294] width 51 height 9
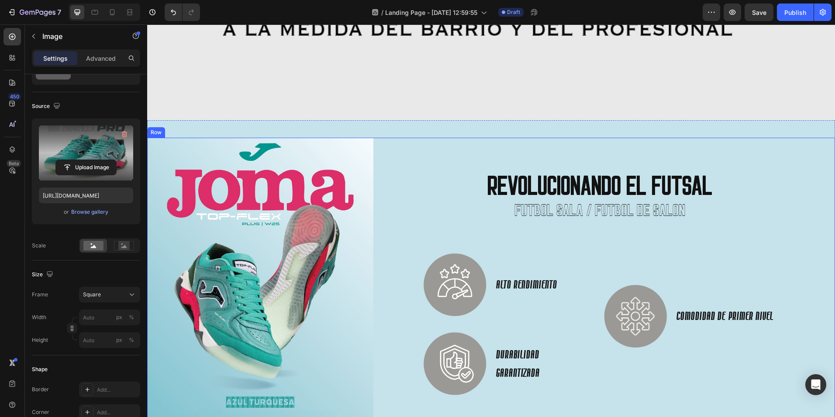
scroll to position [611, 0]
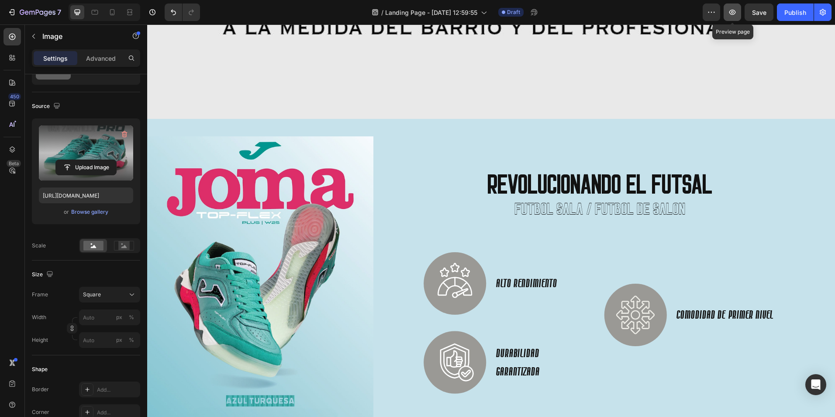
click at [733, 13] on icon "button" at bounding box center [732, 12] width 9 height 9
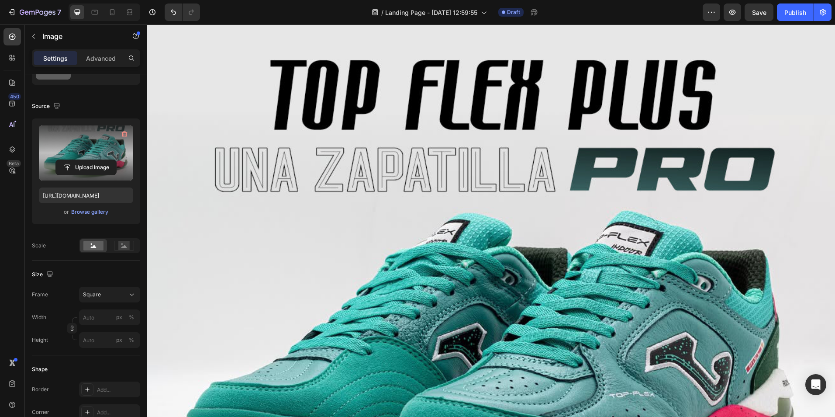
scroll to position [0, 0]
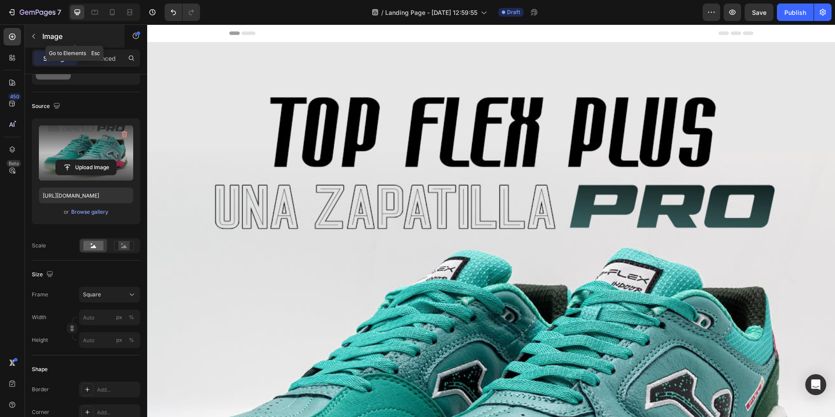
click at [36, 36] on icon "button" at bounding box center [33, 36] width 7 height 7
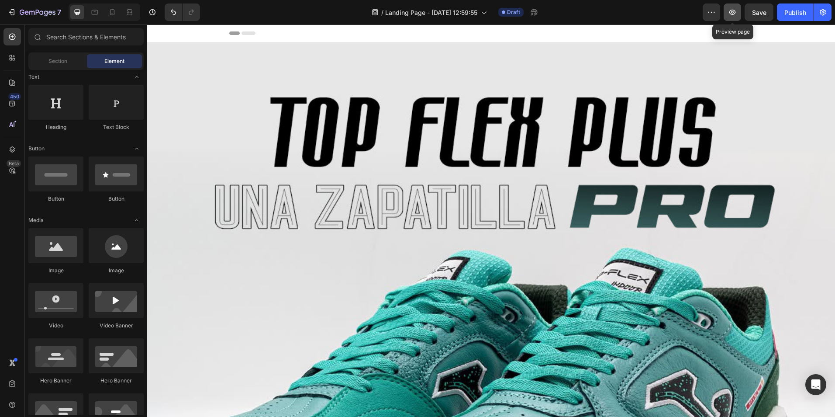
click at [731, 12] on icon "button" at bounding box center [732, 12] width 9 height 9
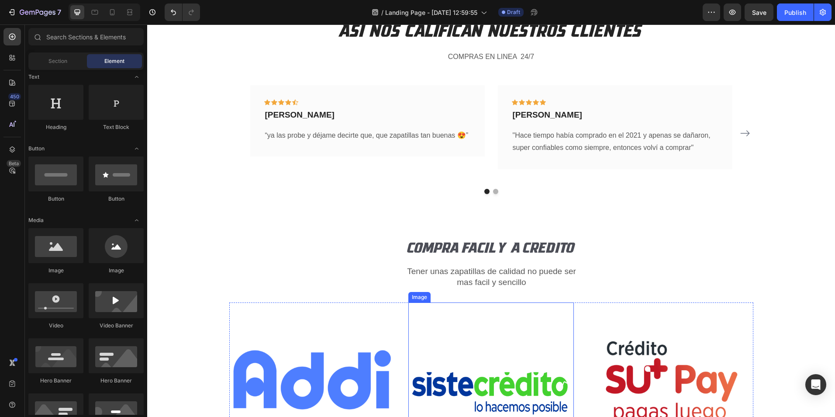
scroll to position [2577, 0]
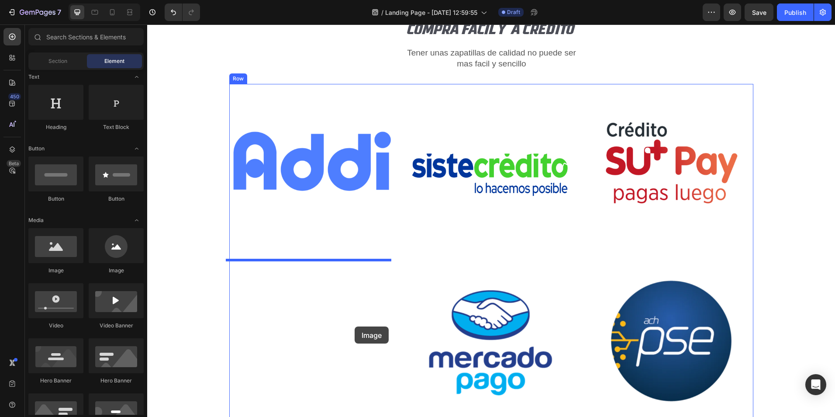
drag, startPoint x: 210, startPoint y: 273, endPoint x: 345, endPoint y: 326, distance: 146.1
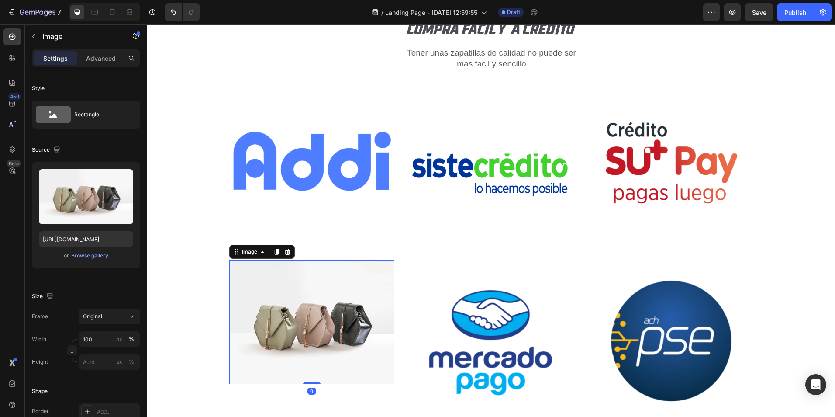
click at [337, 313] on img at bounding box center [312, 322] width 166 height 124
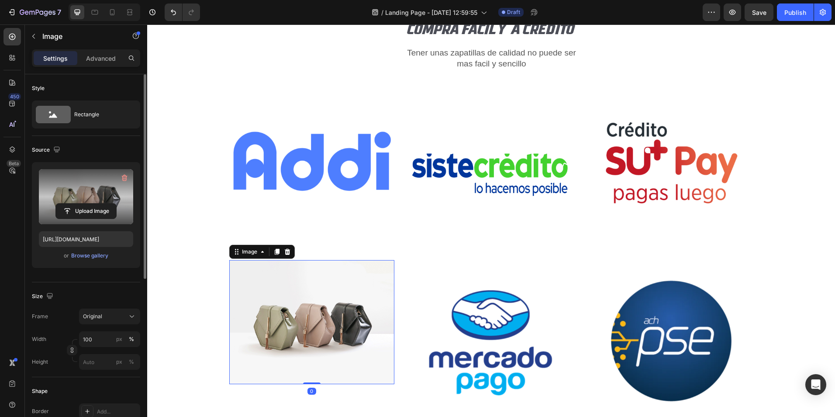
click at [87, 188] on label at bounding box center [86, 196] width 94 height 55
click at [87, 204] on input "file" at bounding box center [86, 211] width 60 height 15
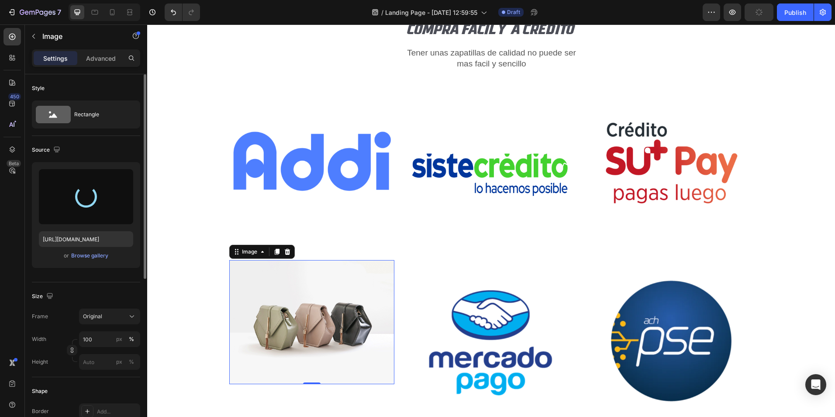
type input "https://cdn.shopify.com/s/files/1/0844/9900/5728/files/gempages_576743432421114…"
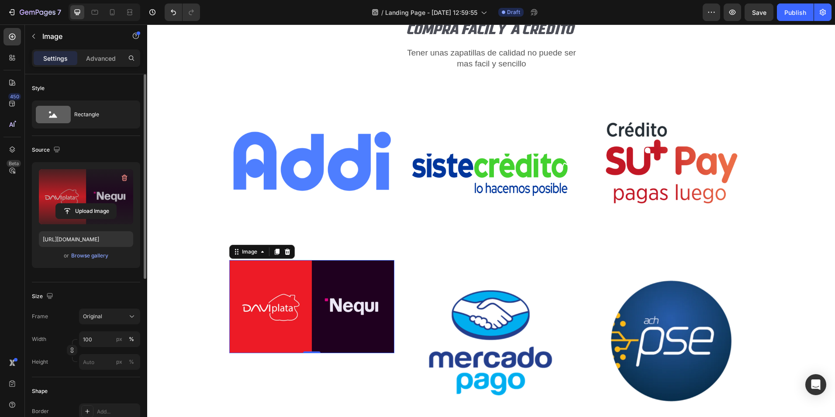
click at [362, 338] on img at bounding box center [312, 306] width 166 height 93
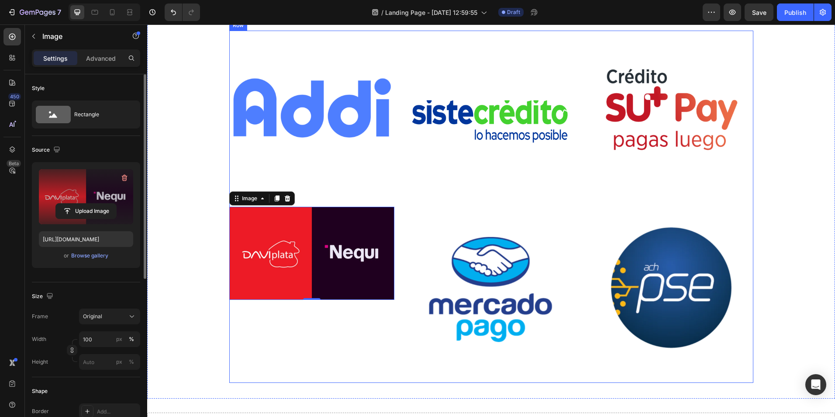
scroll to position [2664, 0]
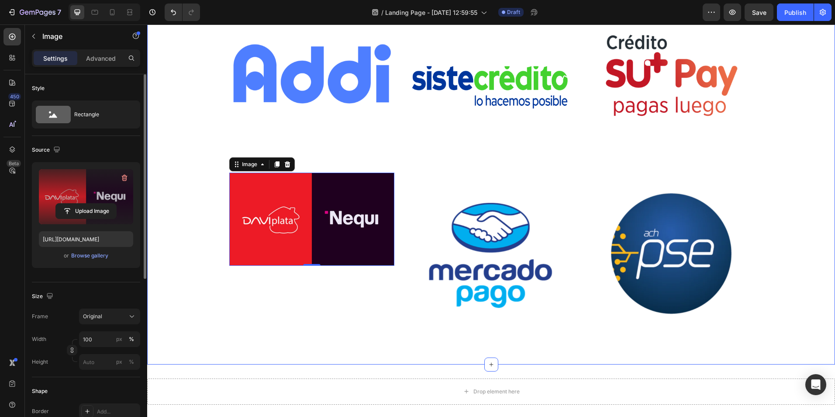
click at [169, 228] on div "COMPRA FACIL Y A CREDITO Heading Tener unas zapatillas de calidad no puede ser …" at bounding box center [491, 144] width 670 height 424
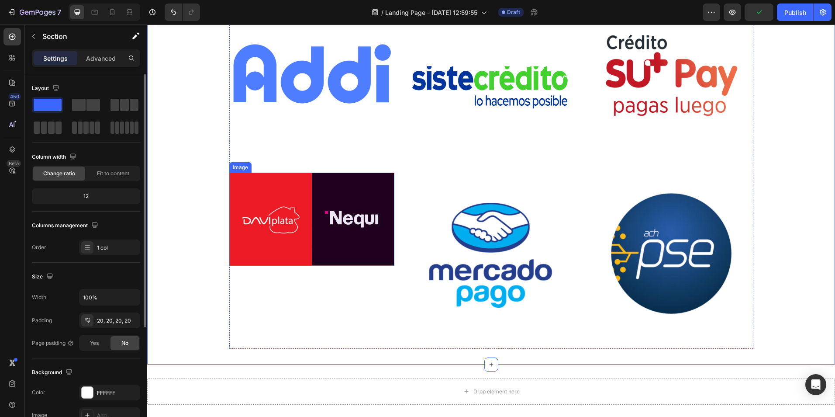
click at [286, 224] on img at bounding box center [312, 219] width 166 height 93
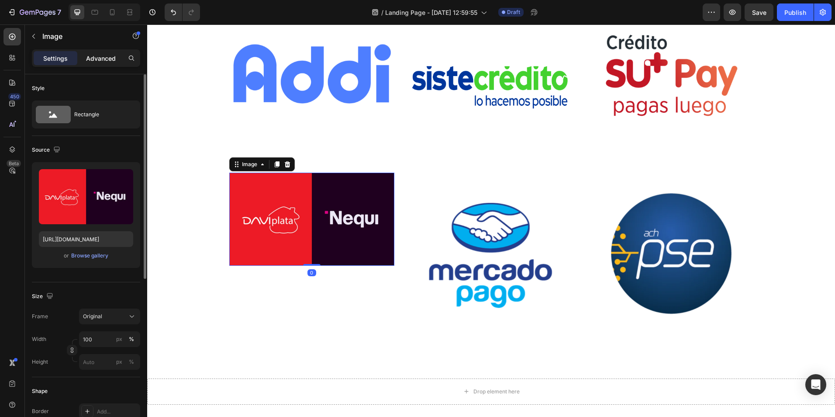
click at [103, 57] on p "Advanced" at bounding box center [101, 58] width 30 height 9
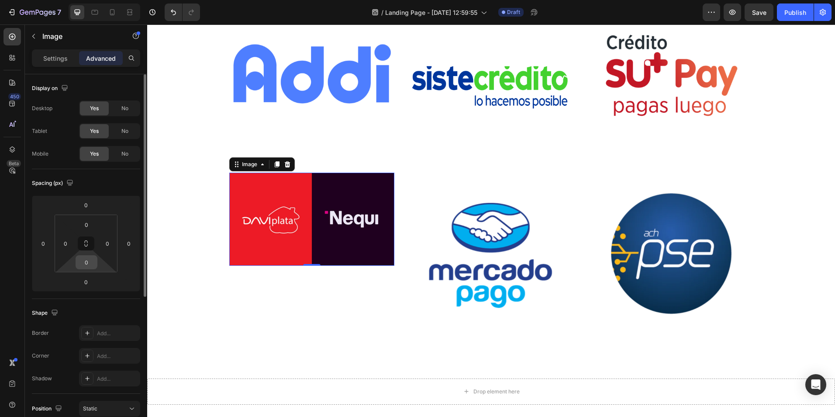
click at [90, 264] on input "0" at bounding box center [86, 261] width 17 height 13
type input "5"
click at [91, 283] on input "0" at bounding box center [85, 281] width 17 height 13
type input "0"
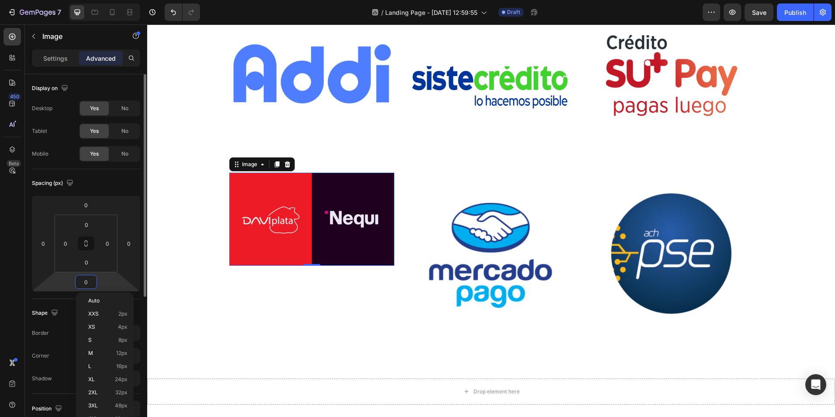
type input "5"
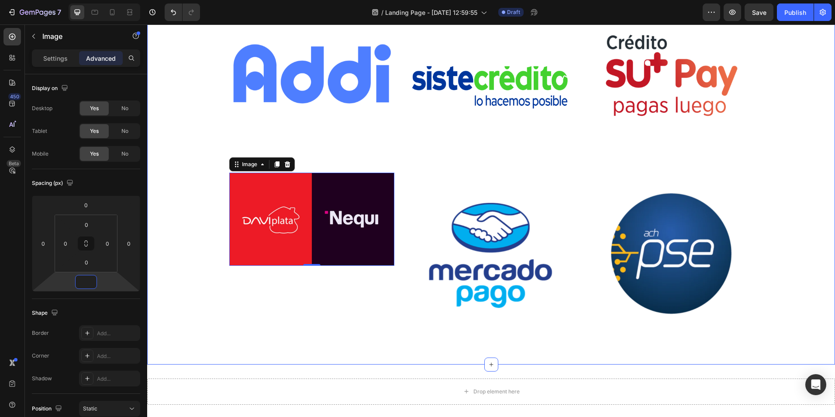
click at [187, 197] on div "COMPRA FACIL Y A CREDITO Heading Tener unas zapatillas de calidad no puede ser …" at bounding box center [491, 144] width 670 height 424
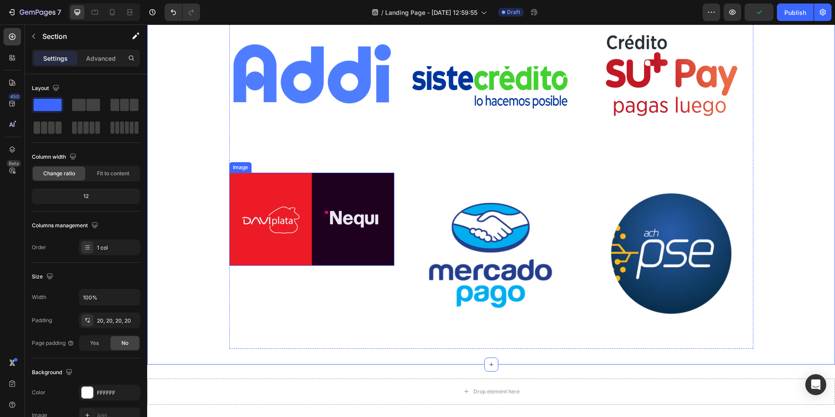
click at [318, 210] on img at bounding box center [312, 219] width 166 height 93
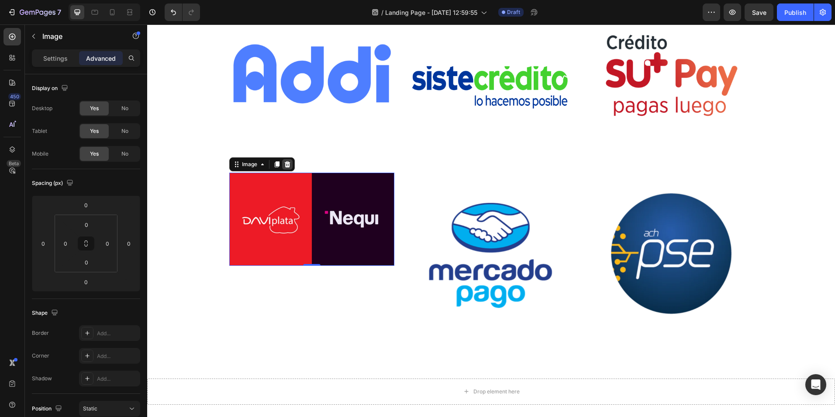
click at [287, 162] on icon at bounding box center [287, 164] width 7 height 7
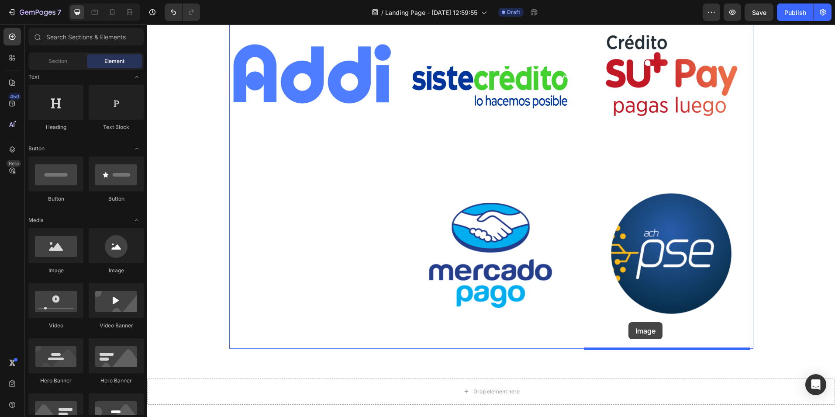
drag, startPoint x: 208, startPoint y: 277, endPoint x: 628, endPoint y: 322, distance: 422.5
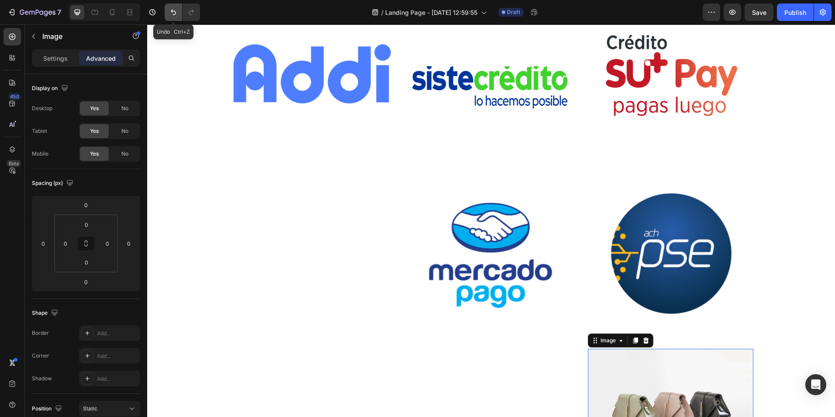
click at [172, 8] on icon "Undo/Redo" at bounding box center [173, 12] width 9 height 9
click at [644, 341] on icon at bounding box center [645, 340] width 7 height 7
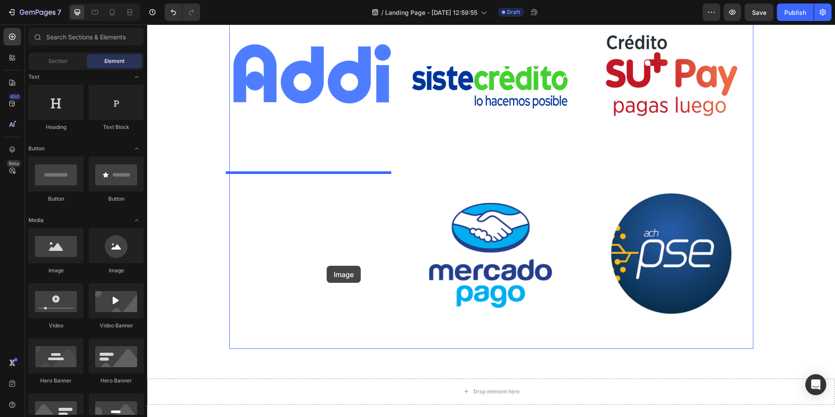
drag, startPoint x: 206, startPoint y: 280, endPoint x: 327, endPoint y: 266, distance: 121.4
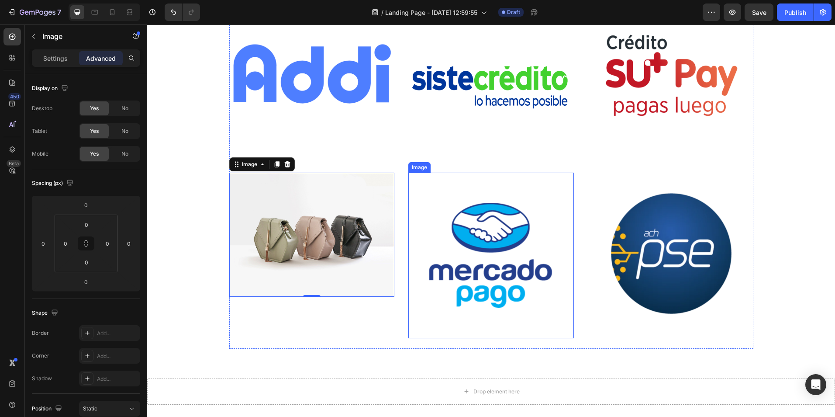
click at [459, 249] on img at bounding box center [491, 256] width 166 height 166
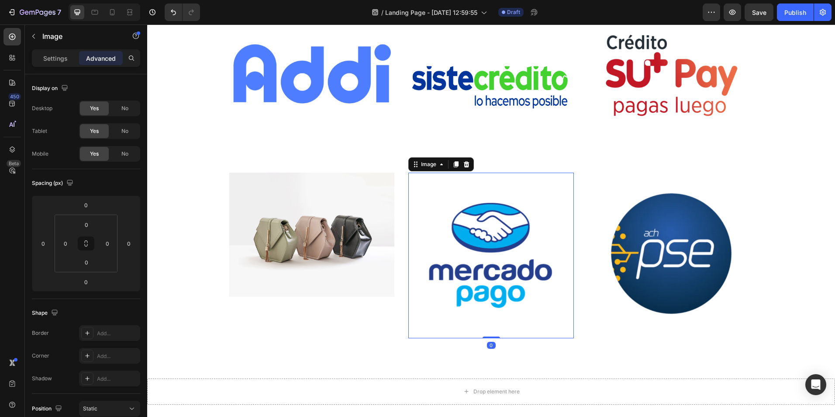
scroll to position [44, 0]
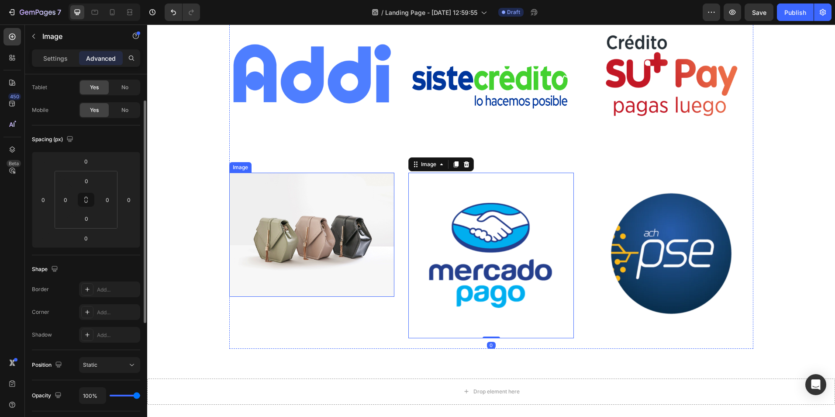
click at [327, 245] on img at bounding box center [312, 235] width 166 height 124
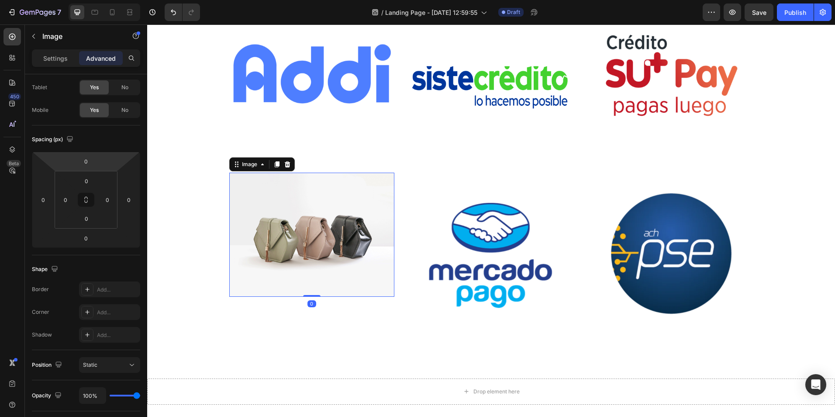
click at [59, 50] on div "Settings Advanced" at bounding box center [86, 57] width 108 height 17
click at [59, 55] on p "Settings" at bounding box center [55, 58] width 24 height 9
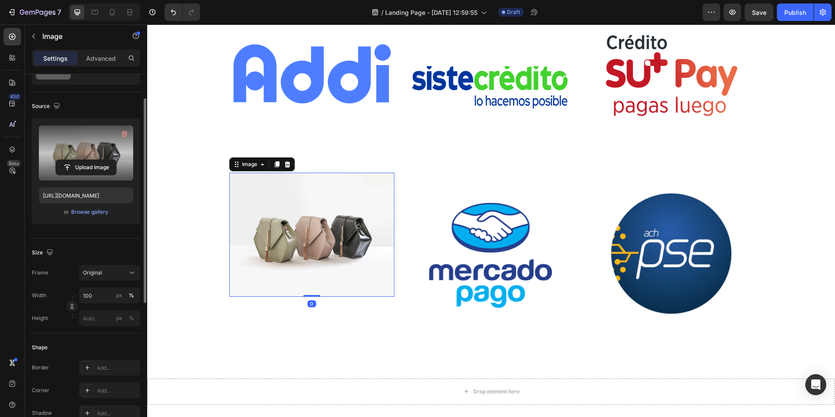
click at [87, 155] on label at bounding box center [86, 152] width 94 height 55
click at [87, 160] on input "file" at bounding box center [86, 167] width 60 height 15
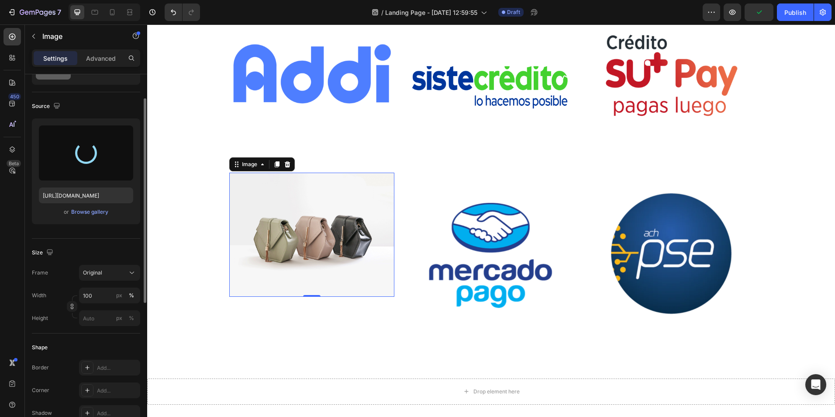
type input "https://cdn.shopify.com/s/files/1/0844/9900/5728/files/gempages_576743432421114…"
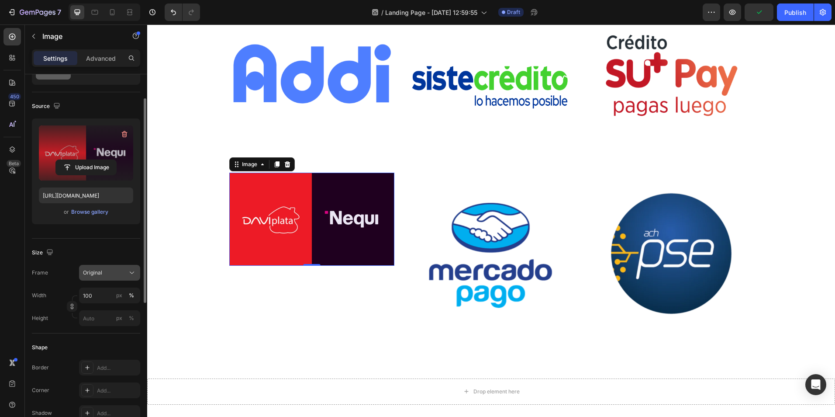
click at [113, 268] on div "Original" at bounding box center [109, 272] width 53 height 9
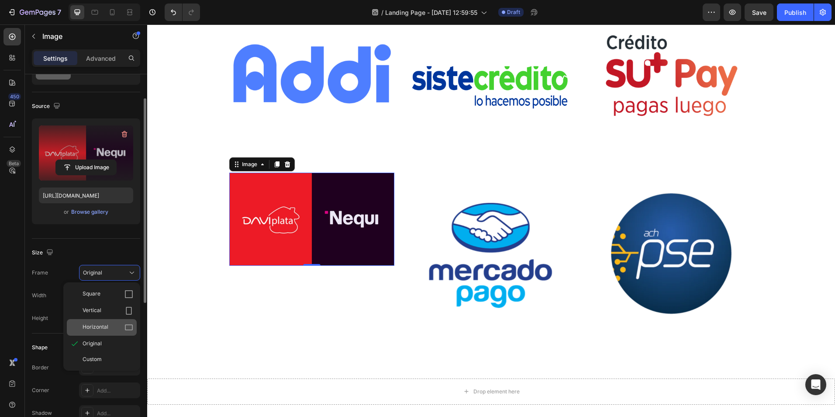
click at [100, 324] on span "Horizontal" at bounding box center [96, 327] width 26 height 9
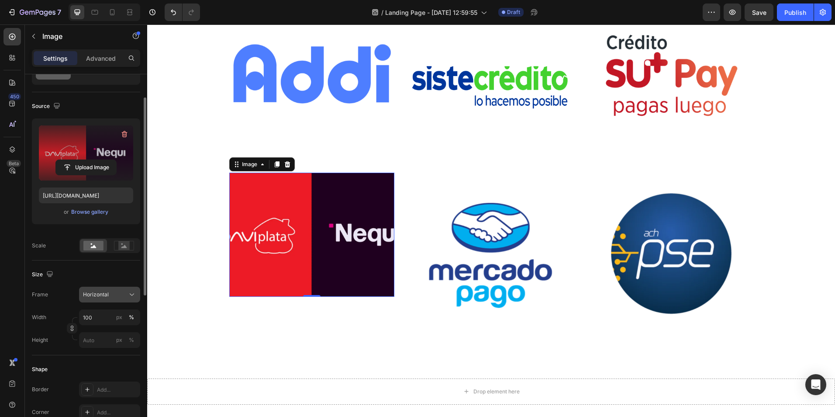
click at [116, 297] on div "Horizontal" at bounding box center [104, 294] width 43 height 8
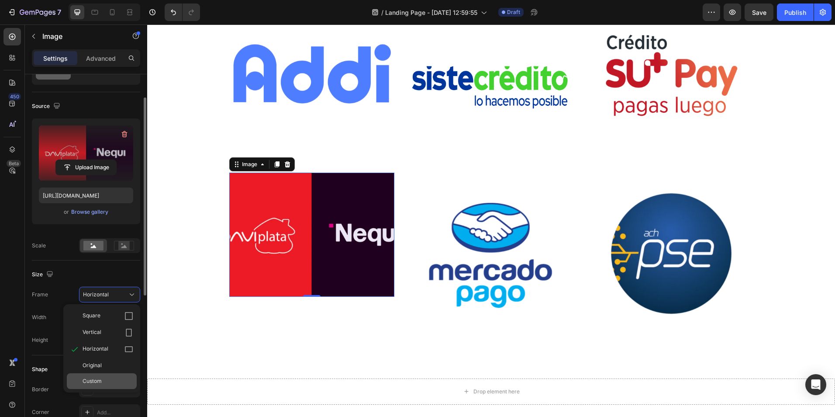
click at [90, 373] on div "Custom" at bounding box center [102, 381] width 70 height 16
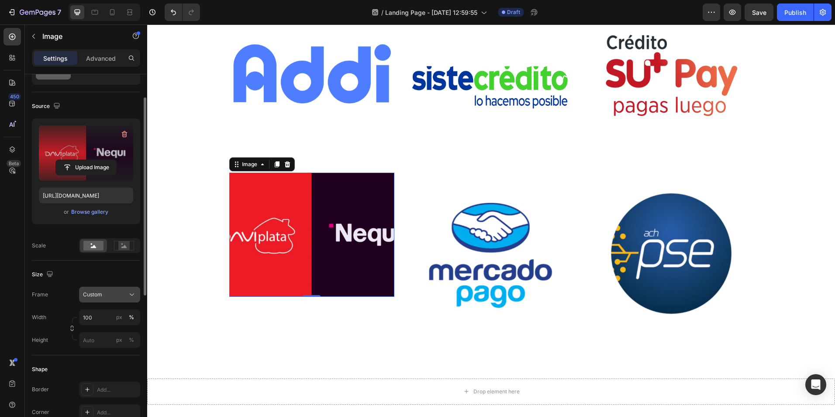
click at [115, 289] on button "Custom" at bounding box center [109, 295] width 61 height 16
click at [92, 364] on span "Original" at bounding box center [92, 365] width 19 height 8
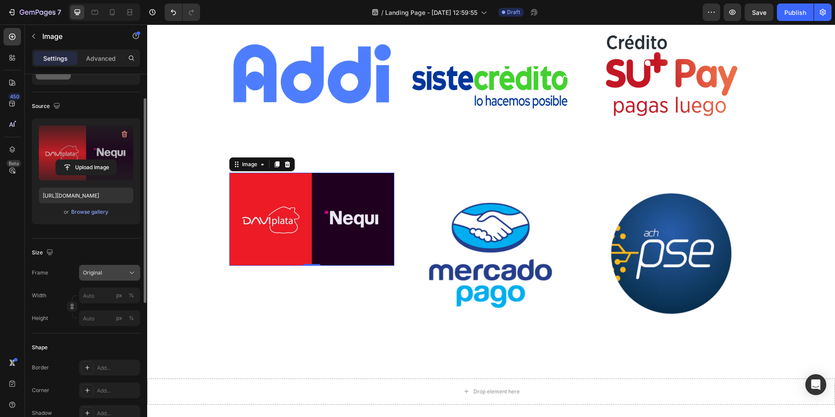
click at [119, 275] on div "Original" at bounding box center [104, 273] width 43 height 8
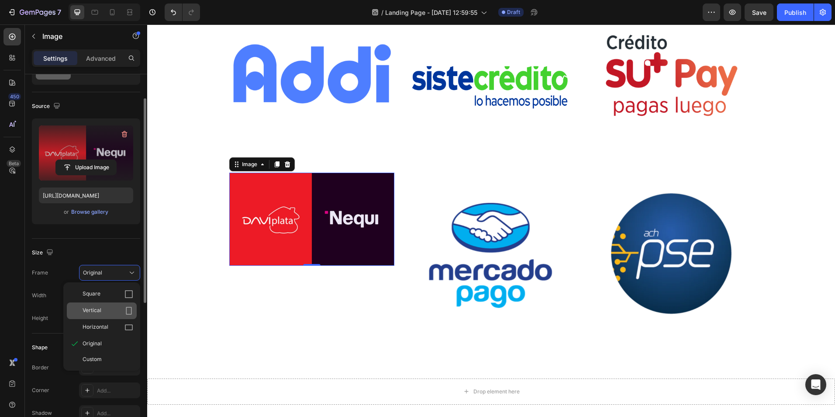
click at [114, 306] on div "Vertical" at bounding box center [108, 310] width 51 height 9
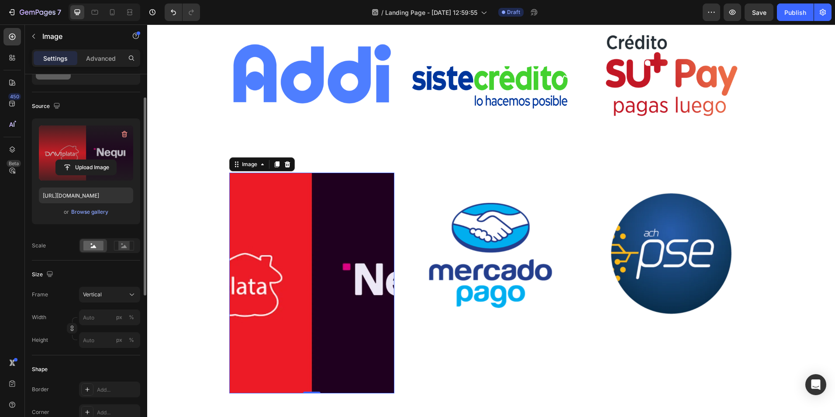
click at [110, 285] on div "Size Frame Vertical Width px % Height px %" at bounding box center [86, 307] width 108 height 95
click at [112, 295] on div "Vertical" at bounding box center [104, 294] width 43 height 8
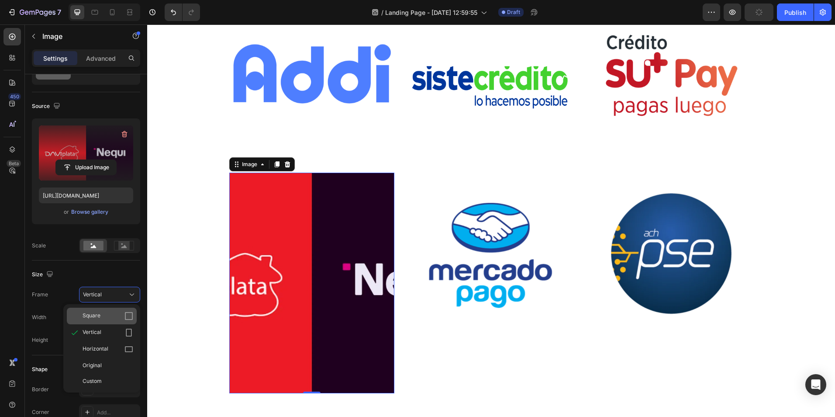
click at [112, 310] on div "Square" at bounding box center [102, 315] width 70 height 17
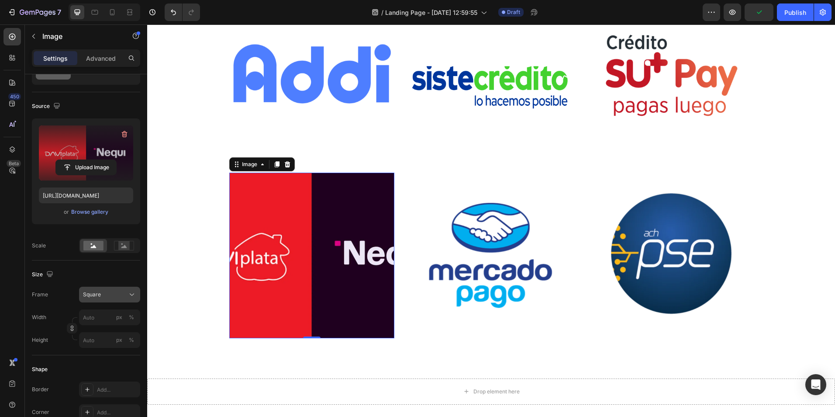
click at [111, 290] on div "Square" at bounding box center [109, 294] width 53 height 9
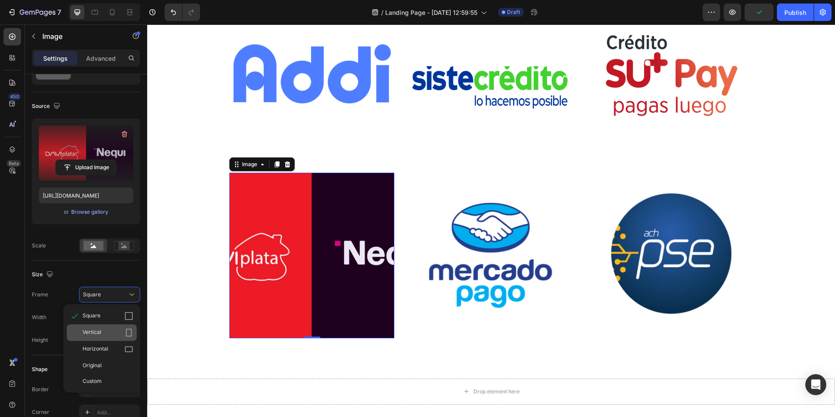
click at [98, 337] on span "Vertical" at bounding box center [92, 332] width 19 height 9
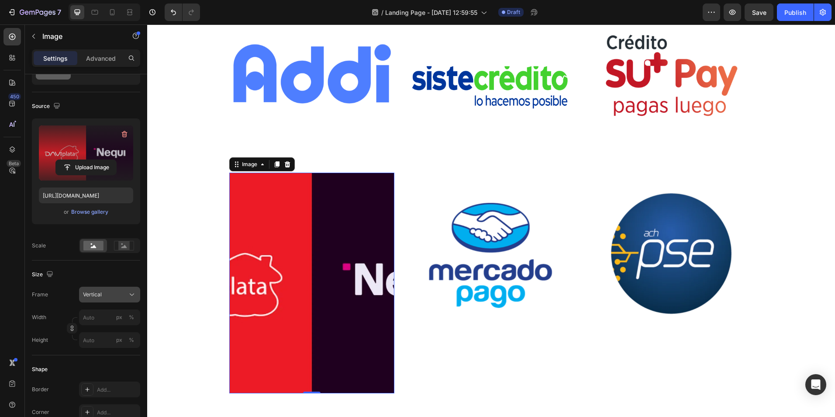
click at [117, 295] on div "Vertical" at bounding box center [104, 294] width 43 height 8
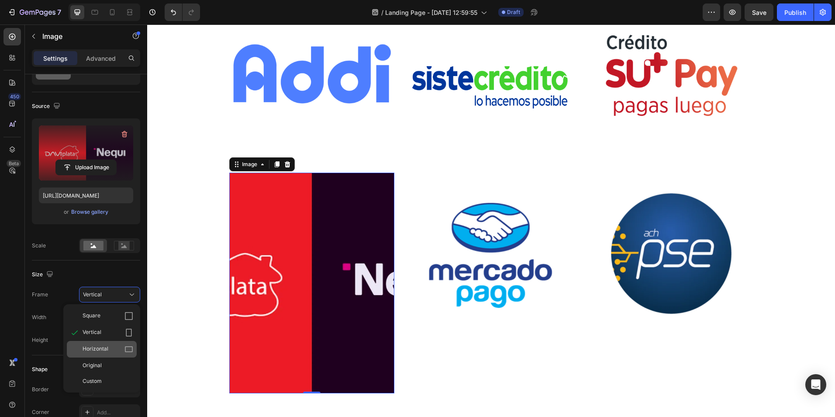
click at [96, 346] on span "Horizontal" at bounding box center [96, 349] width 26 height 9
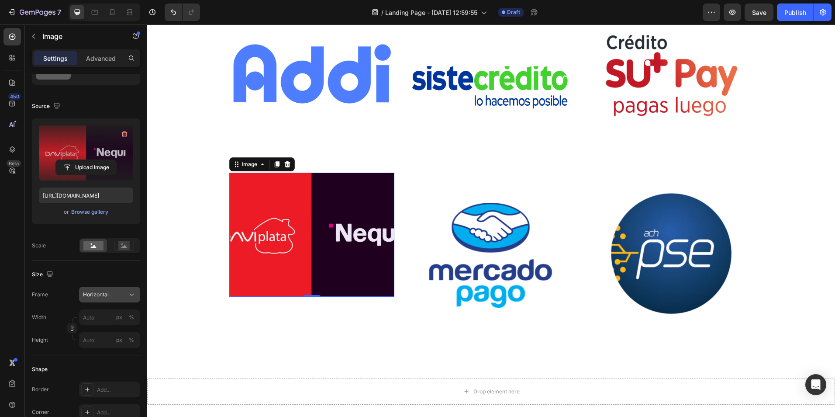
click at [115, 294] on div "Horizontal" at bounding box center [104, 294] width 43 height 8
click at [96, 360] on div "Original" at bounding box center [102, 365] width 70 height 16
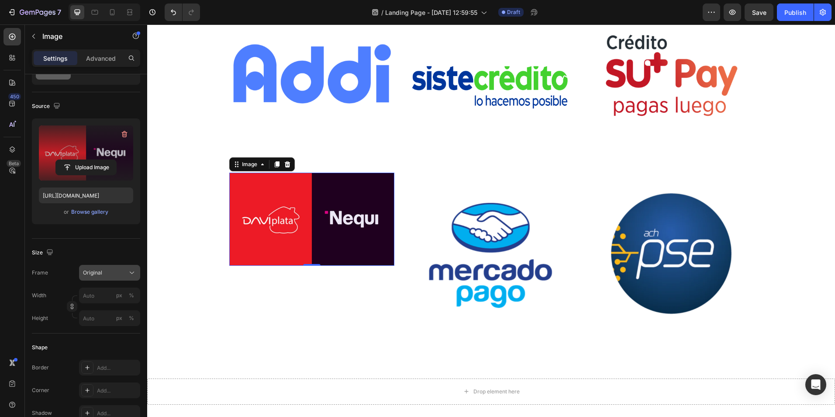
click at [115, 273] on div "Original" at bounding box center [104, 273] width 43 height 8
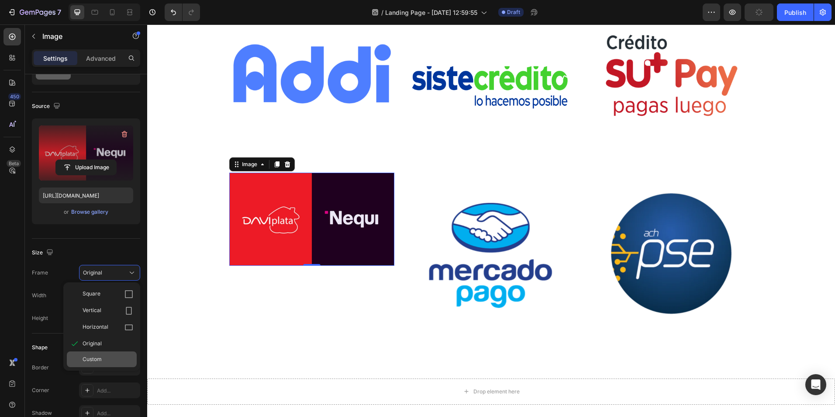
click at [97, 358] on span "Custom" at bounding box center [92, 359] width 19 height 8
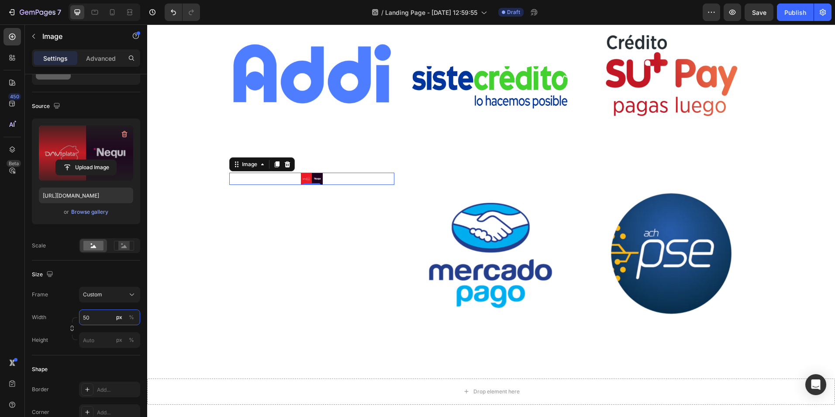
type input "5"
type input "1"
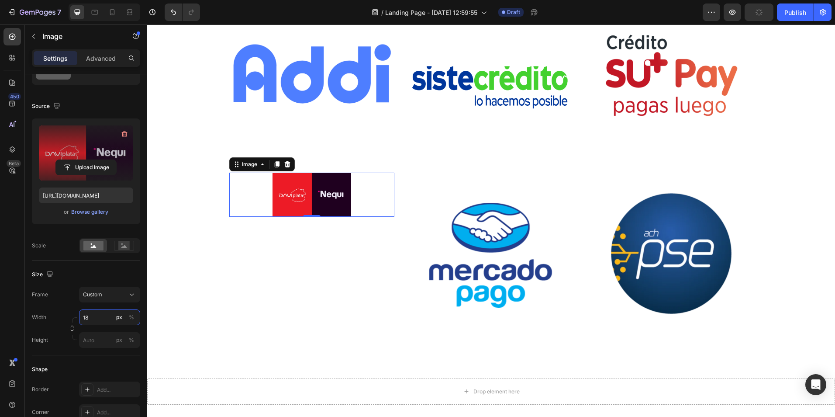
type input "1"
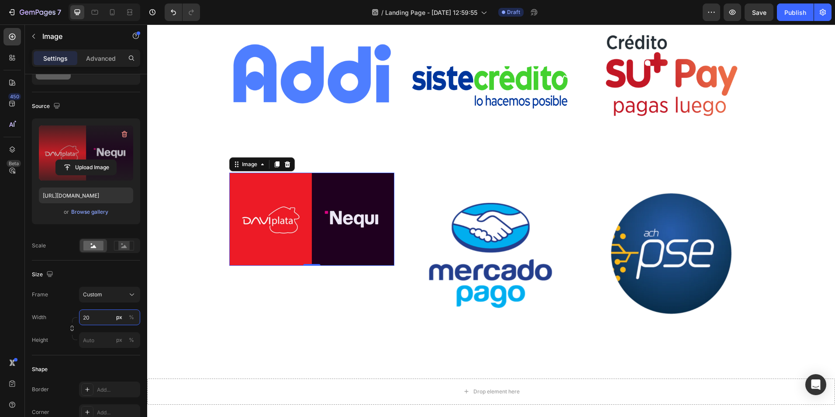
type input "2"
click at [107, 287] on div "Frame Custom Width px % Height px %" at bounding box center [86, 317] width 108 height 61
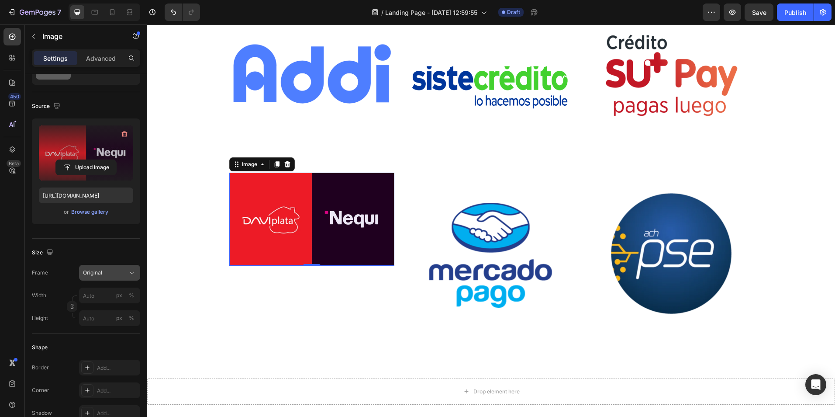
click at [115, 266] on button "Original" at bounding box center [109, 273] width 61 height 16
click at [90, 342] on span "Original" at bounding box center [92, 343] width 19 height 8
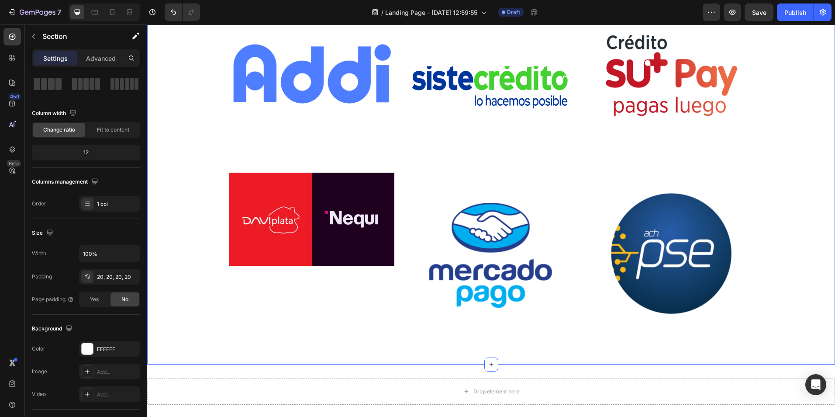
click at [175, 262] on div "COMPRA FACIL Y A CREDITO Heading Tener unas zapatillas de calidad no puede ser …" at bounding box center [491, 144] width 670 height 424
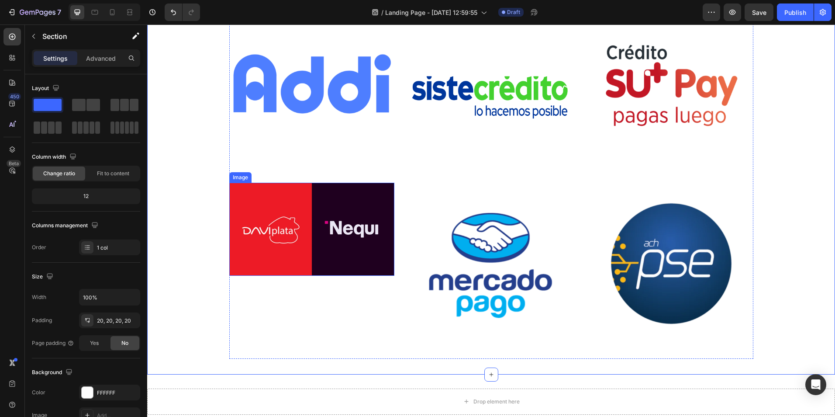
scroll to position [2664, 0]
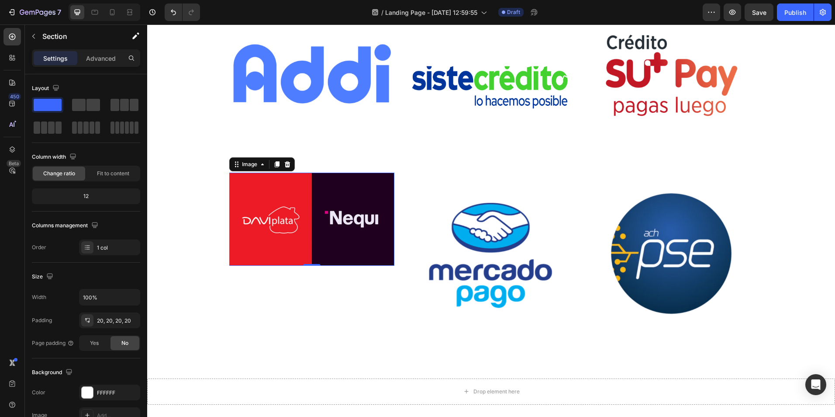
click at [242, 250] on img at bounding box center [312, 219] width 166 height 93
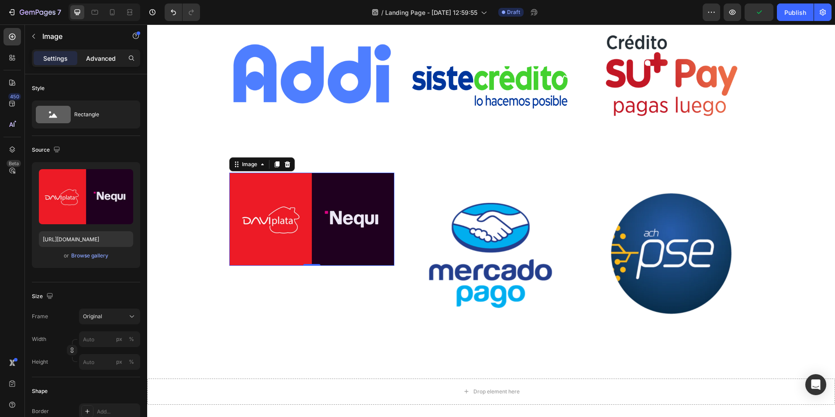
click at [98, 56] on p "Advanced" at bounding box center [101, 58] width 30 height 9
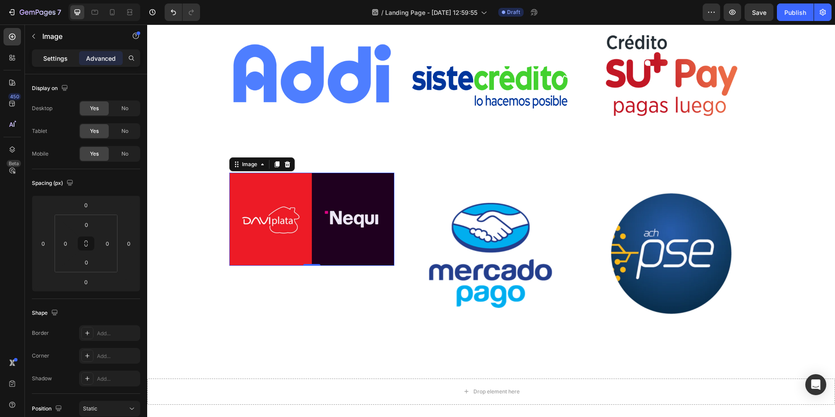
click at [58, 55] on p "Settings" at bounding box center [55, 58] width 24 height 9
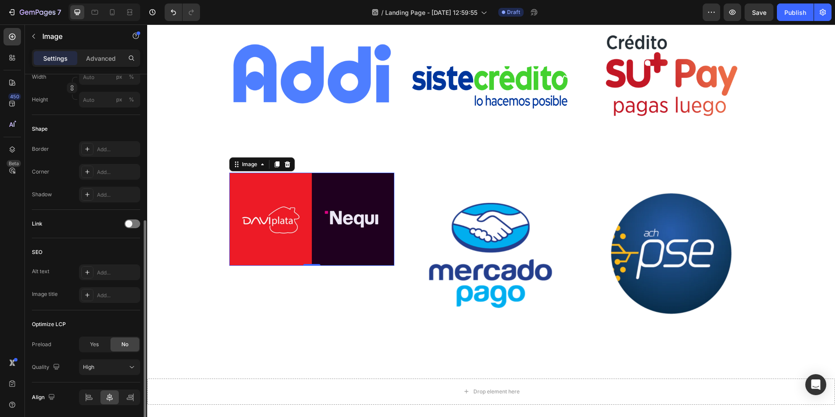
scroll to position [292, 0]
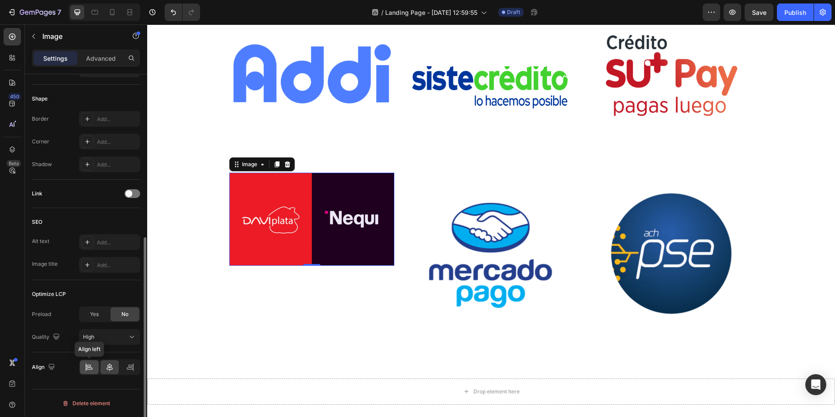
click at [87, 369] on icon at bounding box center [89, 366] width 9 height 9
click at [114, 368] on div at bounding box center [109, 367] width 19 height 14
click at [129, 363] on icon at bounding box center [130, 366] width 9 height 9
click at [109, 362] on div at bounding box center [109, 367] width 19 height 14
click at [109, 337] on div "High" at bounding box center [105, 337] width 45 height 8
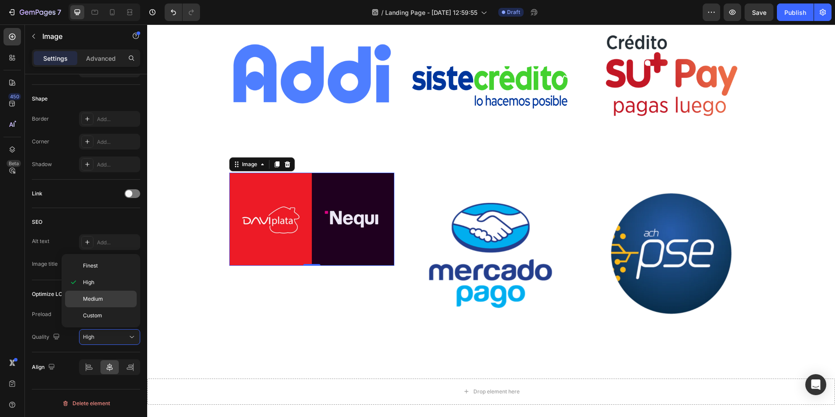
click at [105, 299] on p "Medium" at bounding box center [108, 299] width 50 height 8
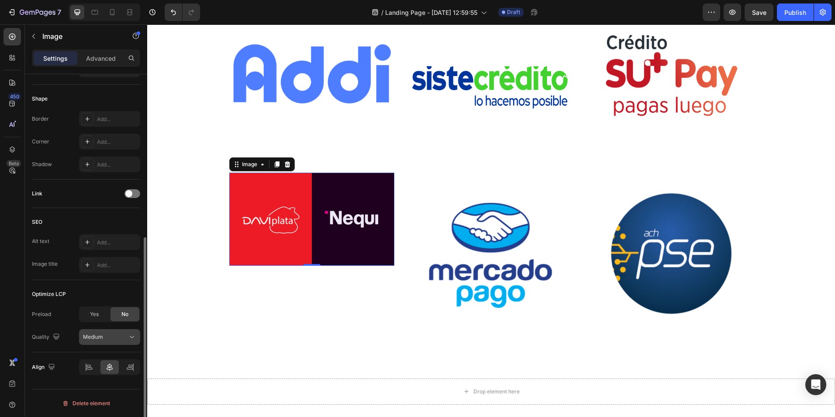
click at [102, 338] on span "Medium" at bounding box center [93, 336] width 20 height 7
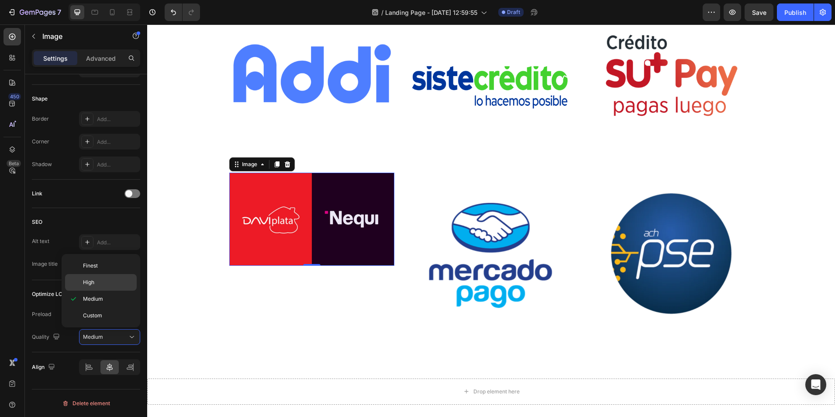
click at [101, 279] on p "High" at bounding box center [108, 282] width 50 height 8
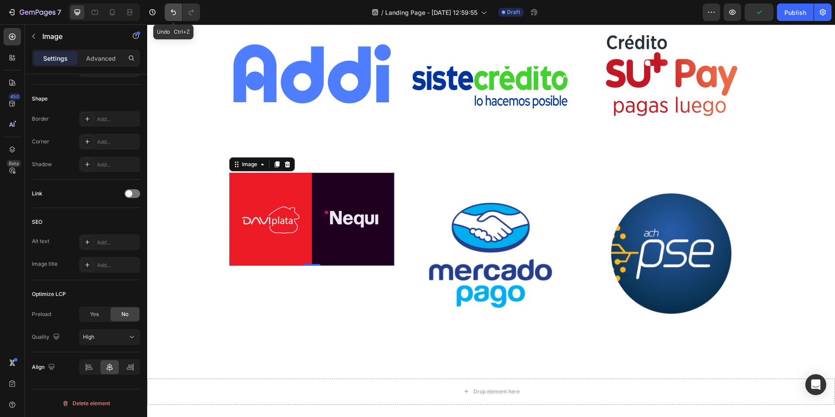
click at [169, 13] on icon "Undo/Redo" at bounding box center [173, 12] width 9 height 9
click at [118, 337] on div "High" at bounding box center [105, 337] width 45 height 8
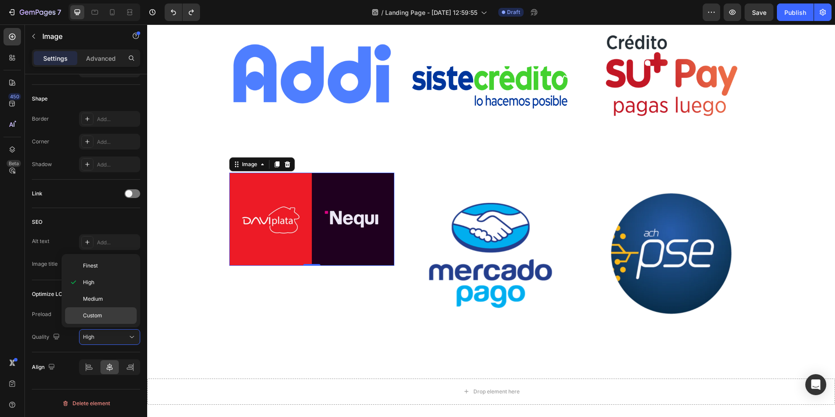
click at [108, 317] on p "Custom" at bounding box center [108, 315] width 50 height 8
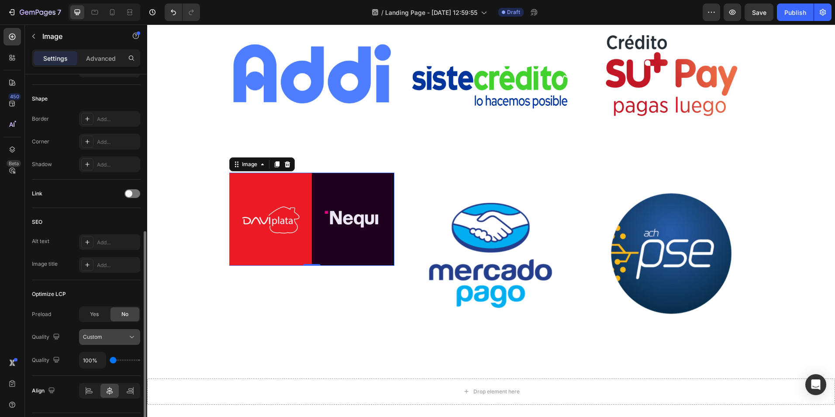
click at [110, 338] on div "Custom" at bounding box center [105, 337] width 45 height 8
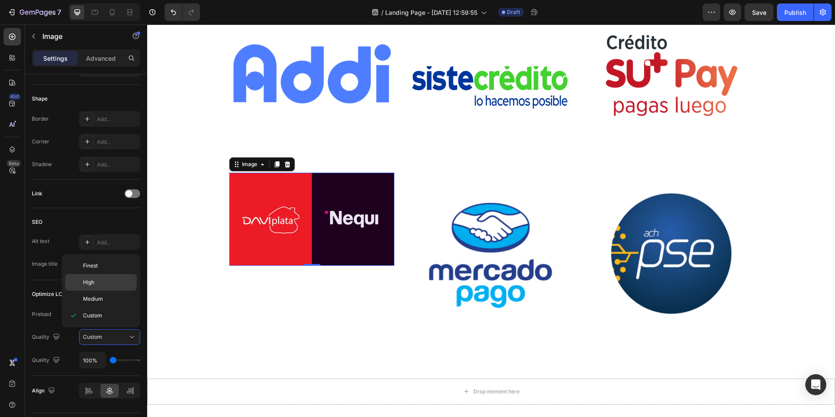
click at [96, 290] on div "High" at bounding box center [101, 298] width 72 height 17
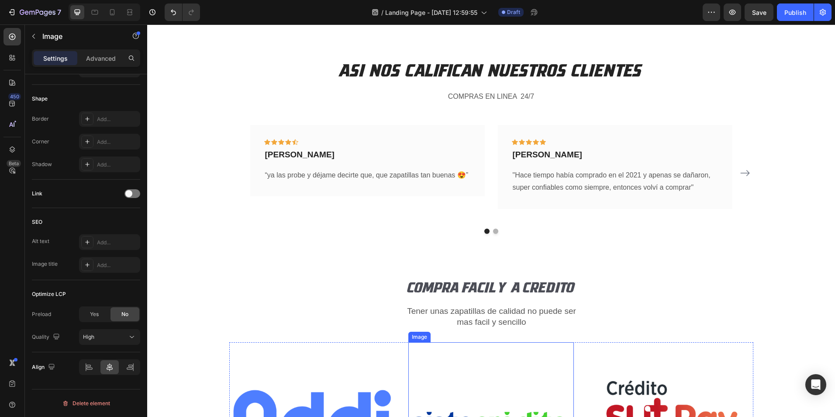
scroll to position [2315, 0]
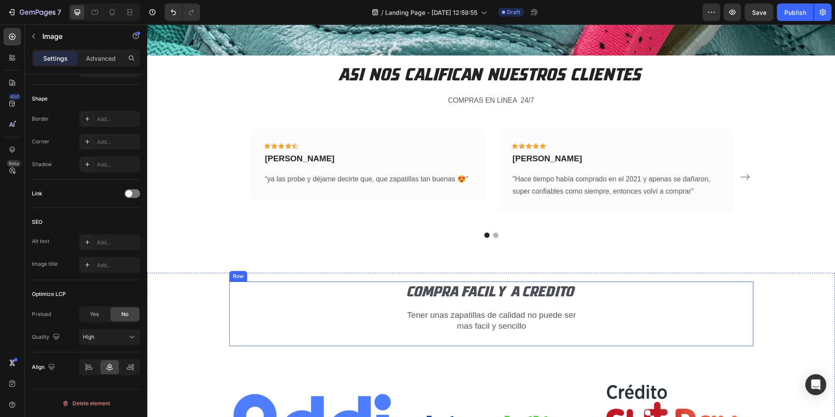
click at [375, 311] on div "COMPRA FACIL Y A CREDITO Heading Tener unas zapatillas de calidad no puede ser …" at bounding box center [491, 313] width 524 height 65
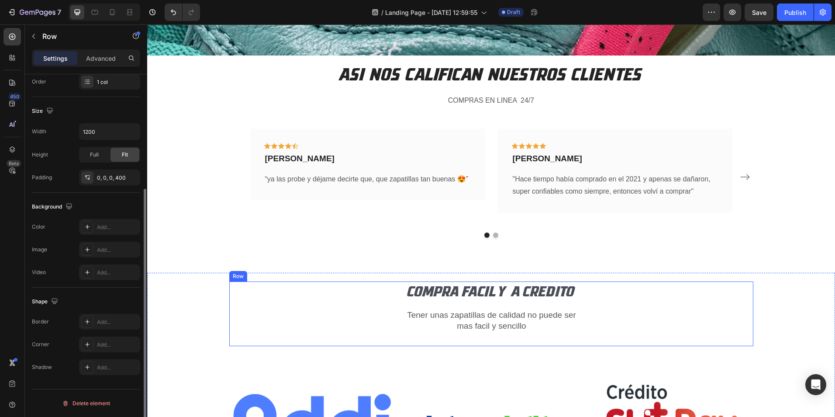
scroll to position [0, 0]
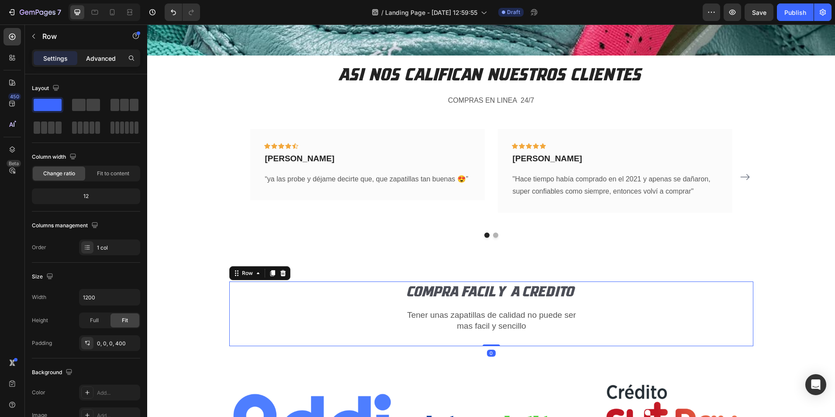
click at [100, 54] on p "Advanced" at bounding box center [101, 58] width 30 height 9
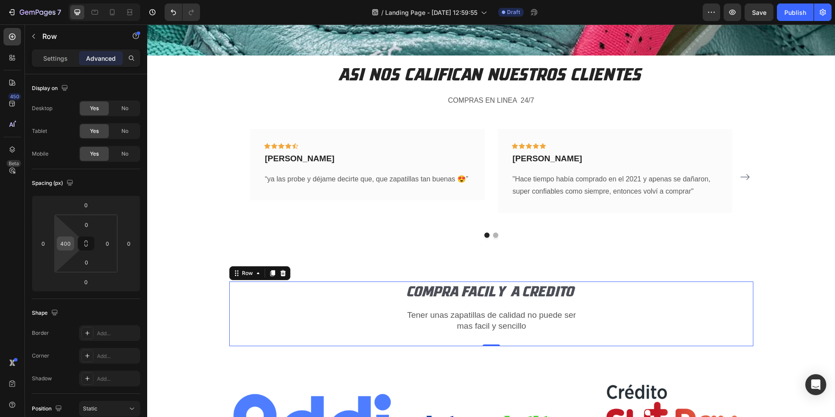
click at [66, 244] on input "400" at bounding box center [65, 243] width 13 height 13
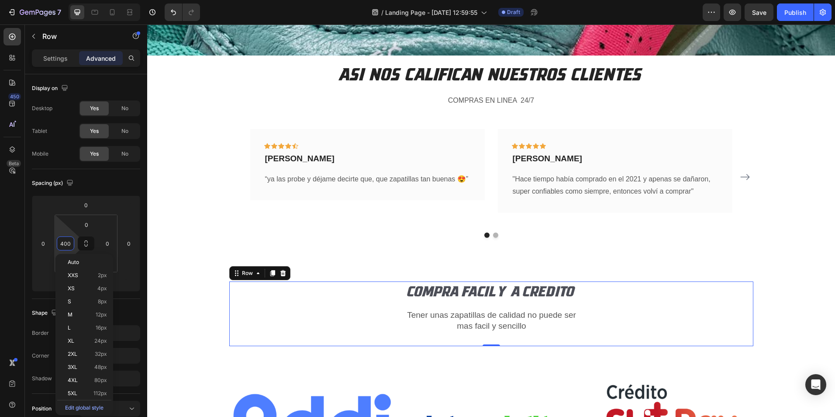
type input "0"
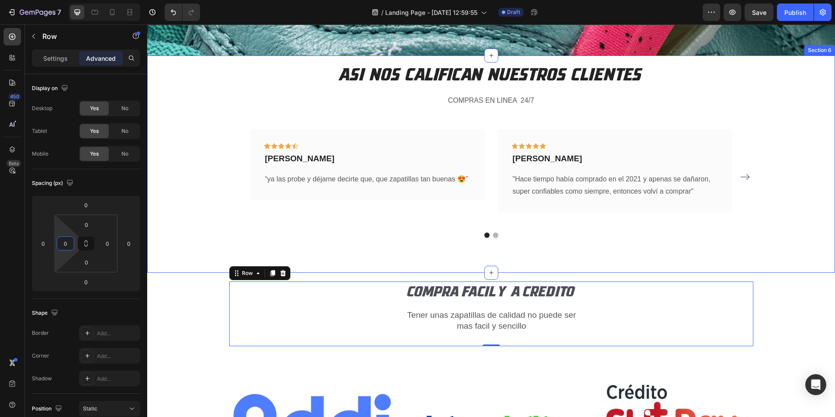
click at [179, 268] on div "ASI NOS CALIFICAN NUESTROS CLIENTES Heading COMPRAS EN LINEA 24/7 Text block Ic…" at bounding box center [491, 163] width 688 height 217
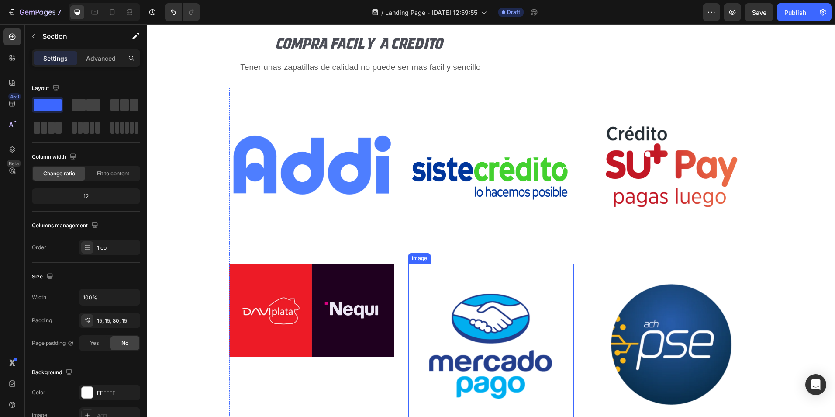
scroll to position [2388, 0]
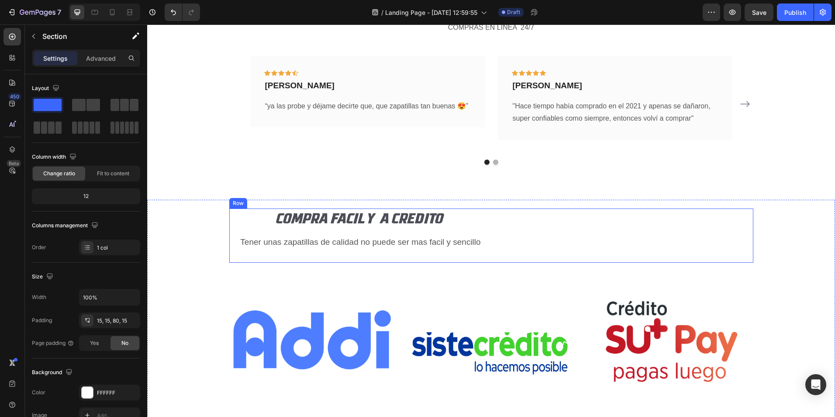
click at [728, 229] on div "COMPRA FACIL Y A CREDITO Heading Tener unas zapatillas de calidad no puede ser …" at bounding box center [491, 235] width 524 height 54
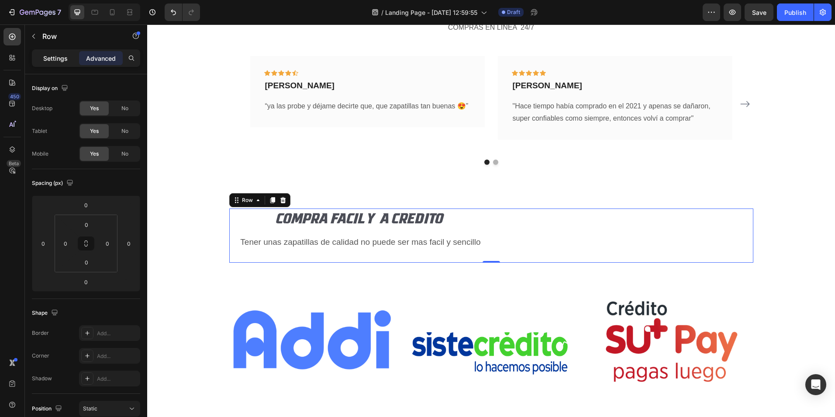
click at [57, 60] on p "Settings" at bounding box center [55, 58] width 24 height 9
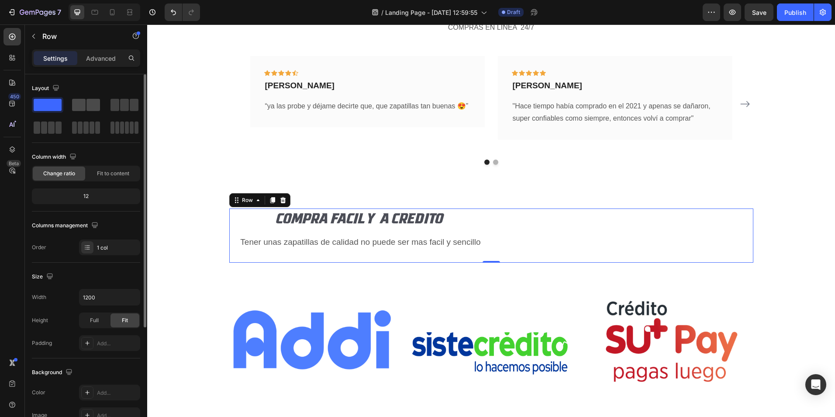
click at [86, 105] on div at bounding box center [86, 105] width 28 height 12
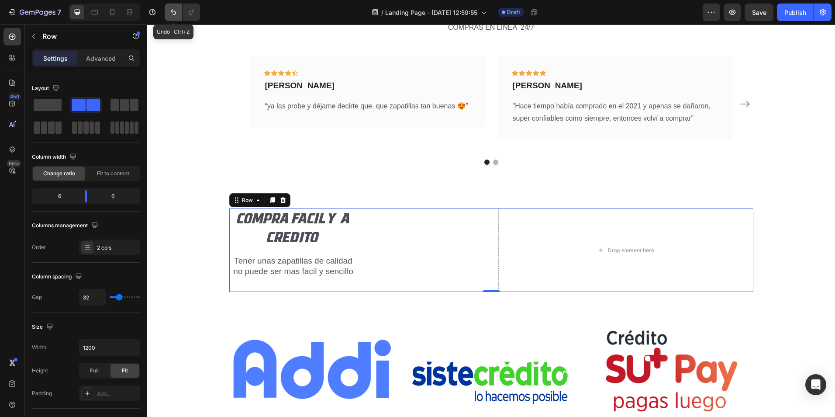
click at [170, 15] on icon "Undo/Redo" at bounding box center [173, 12] width 9 height 9
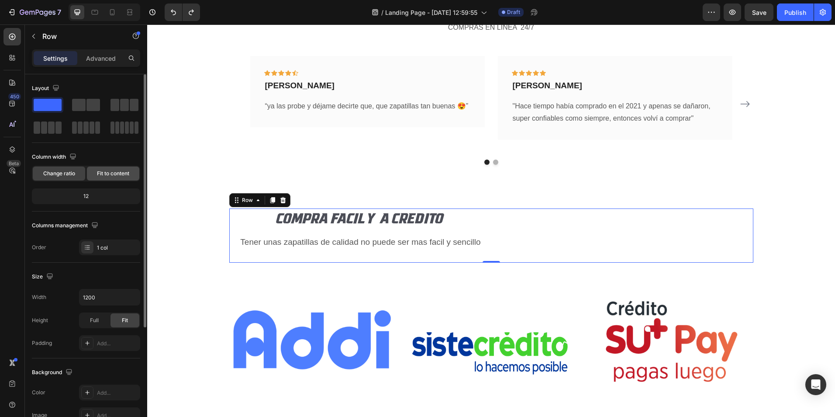
click at [116, 173] on span "Fit to content" at bounding box center [113, 173] width 32 height 8
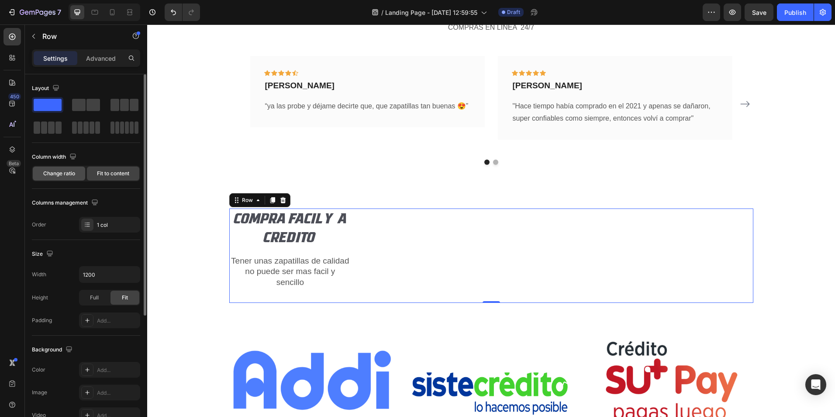
click at [63, 172] on span "Change ratio" at bounding box center [59, 173] width 32 height 8
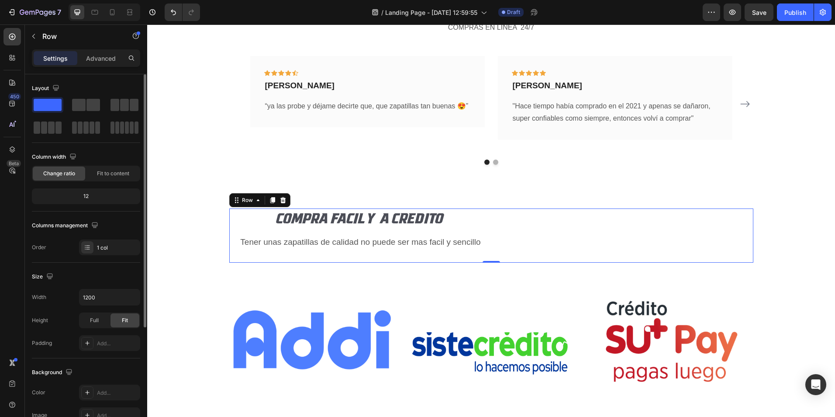
click at [97, 194] on div "12" at bounding box center [86, 196] width 105 height 12
click at [86, 194] on div "12" at bounding box center [86, 196] width 105 height 12
click at [109, 248] on div "1 col" at bounding box center [117, 248] width 41 height 8
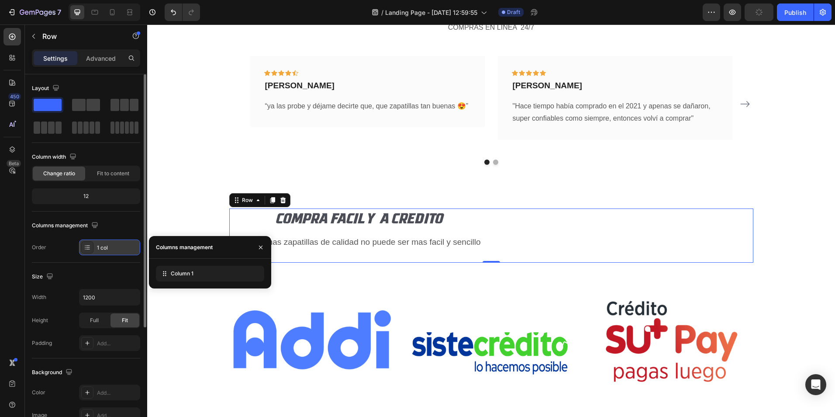
click at [109, 248] on div "1 col" at bounding box center [117, 248] width 41 height 8
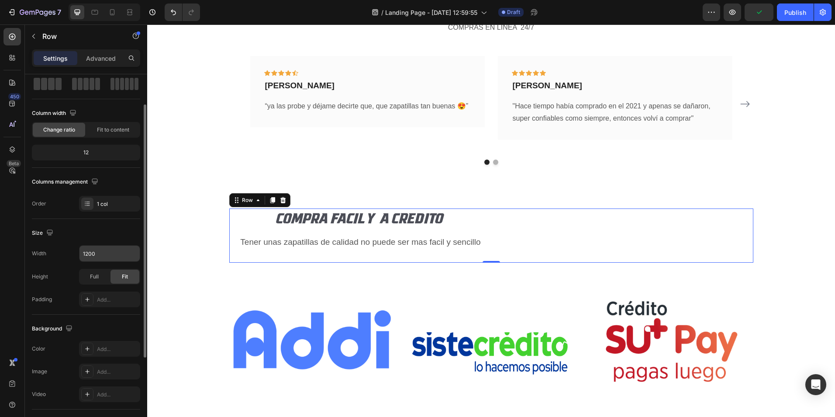
scroll to position [87, 0]
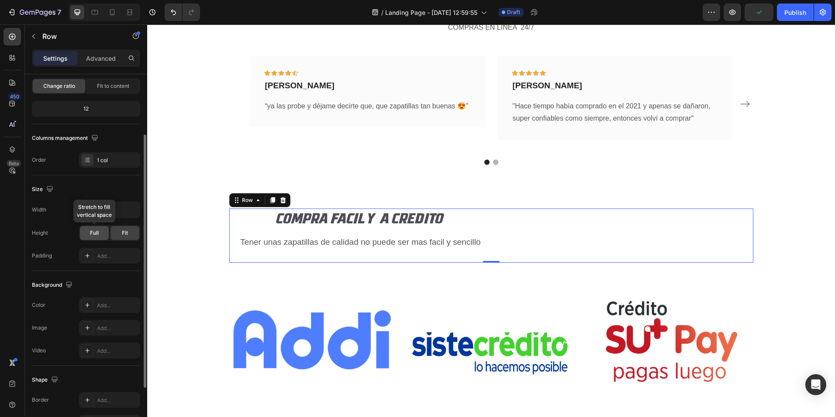
click at [91, 233] on span "Full" at bounding box center [94, 233] width 9 height 8
click at [124, 232] on span "Fit" at bounding box center [125, 233] width 6 height 8
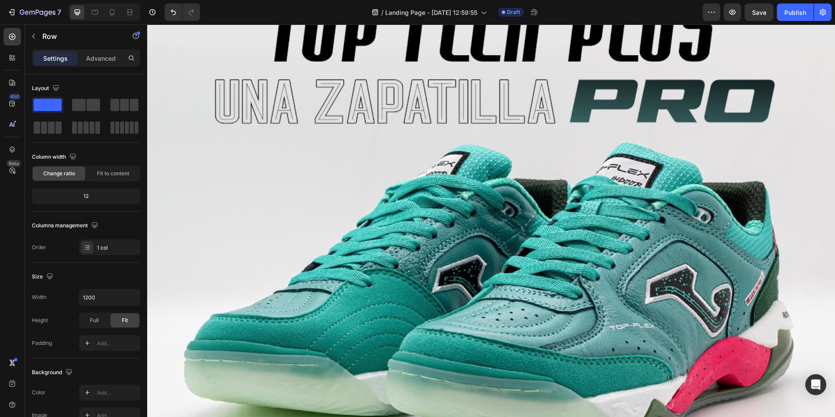
scroll to position [0, 0]
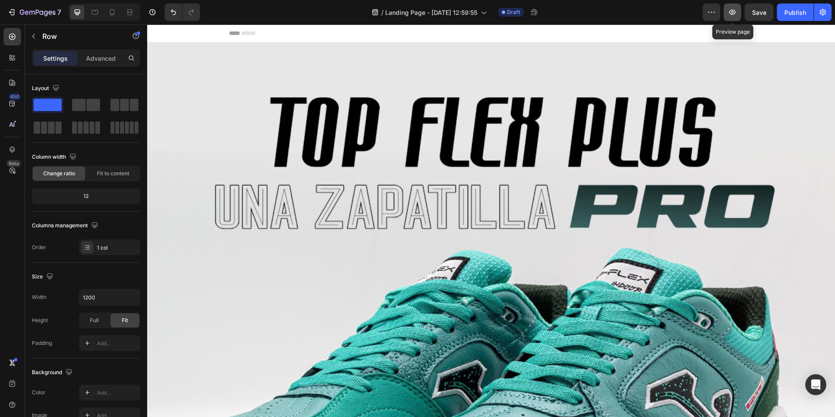
click at [735, 9] on icon "button" at bounding box center [732, 12] width 9 height 9
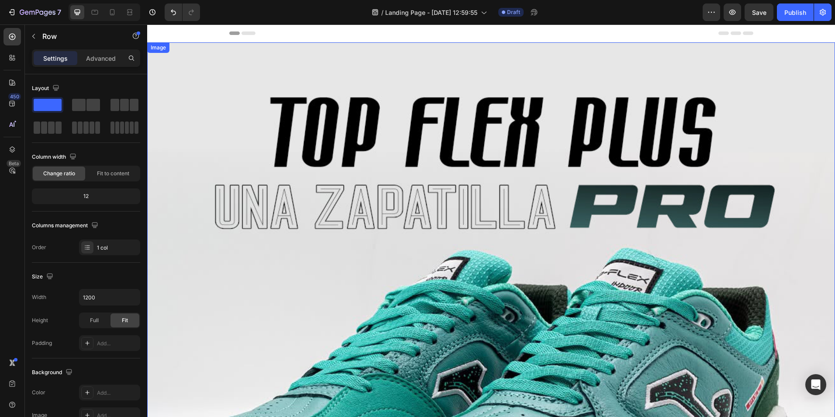
click at [194, 103] on img at bounding box center [491, 386] width 688 height 688
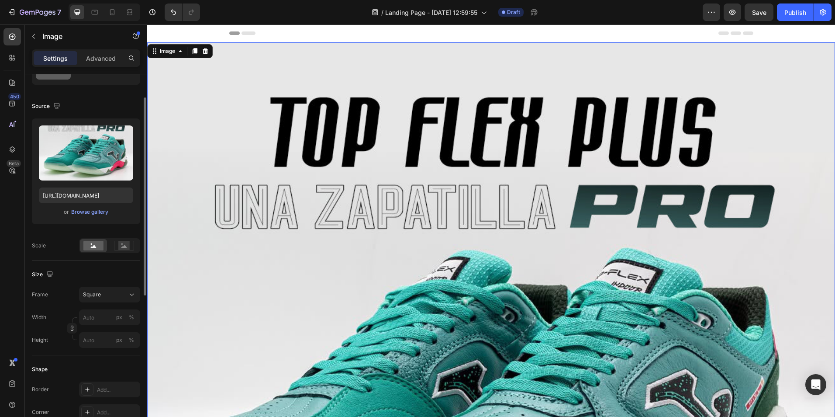
scroll to position [87, 0]
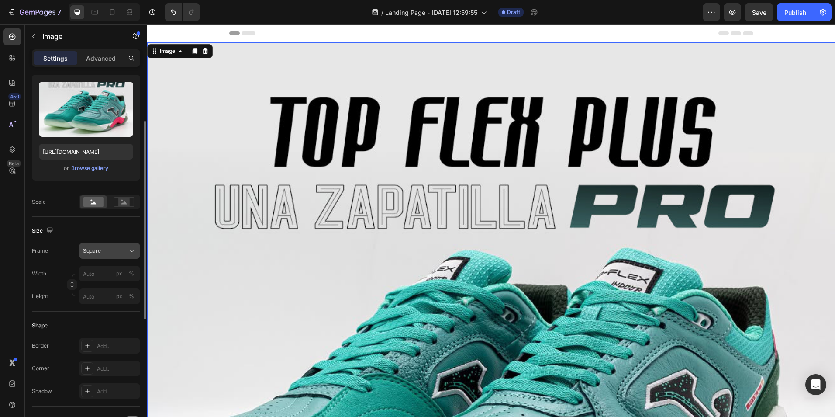
click at [113, 249] on div "Square" at bounding box center [104, 251] width 43 height 8
click at [115, 249] on div "Square" at bounding box center [104, 251] width 43 height 8
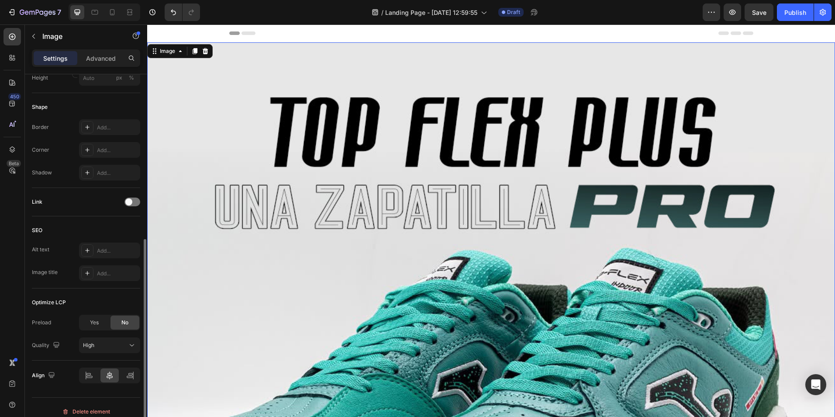
scroll to position [314, 0]
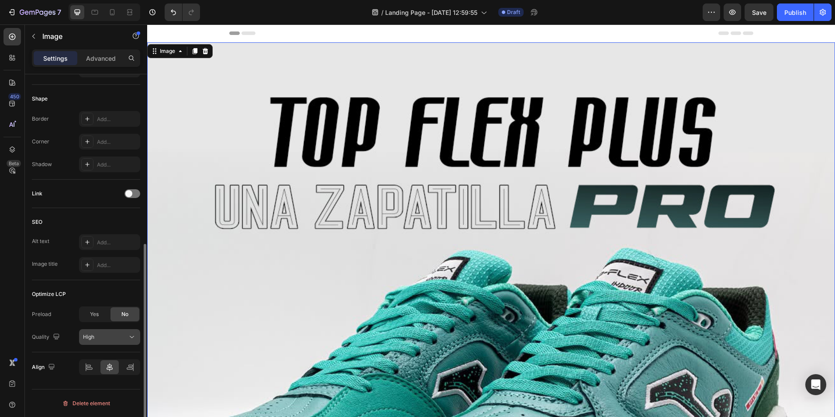
click at [115, 334] on div "High" at bounding box center [105, 337] width 45 height 8
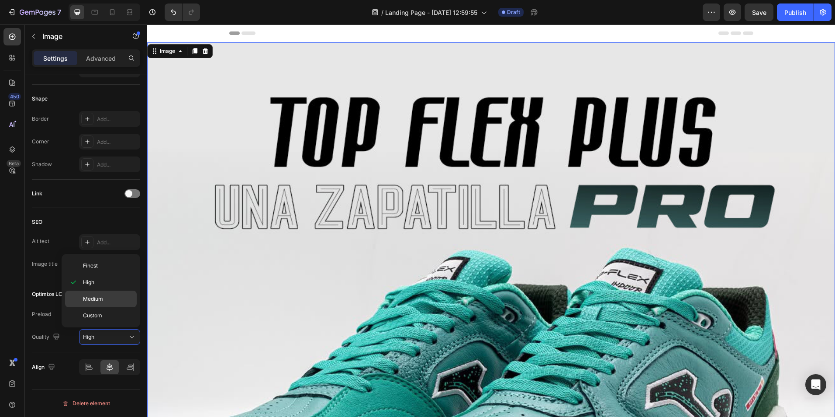
click at [110, 300] on p "Medium" at bounding box center [108, 299] width 50 height 8
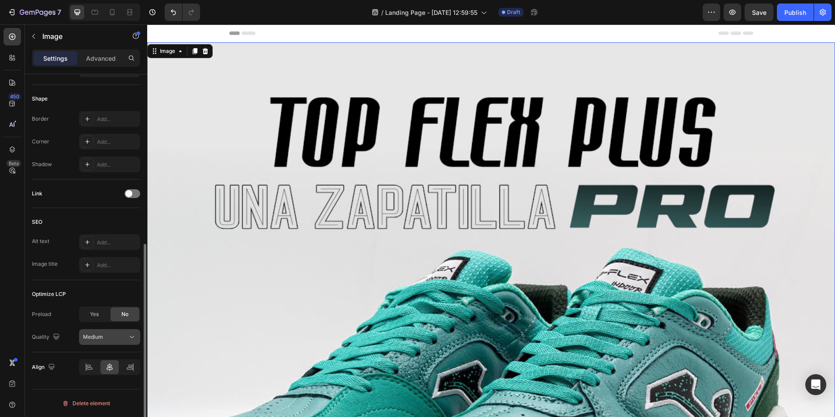
click at [110, 337] on div "Medium" at bounding box center [105, 337] width 45 height 8
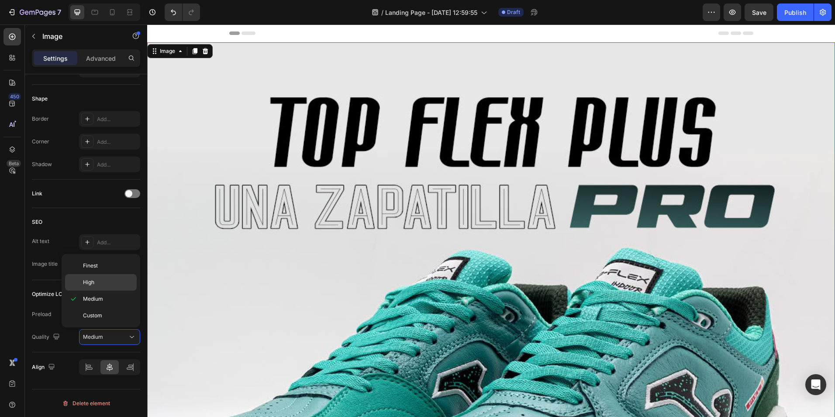
click at [99, 284] on p "High" at bounding box center [108, 282] width 50 height 8
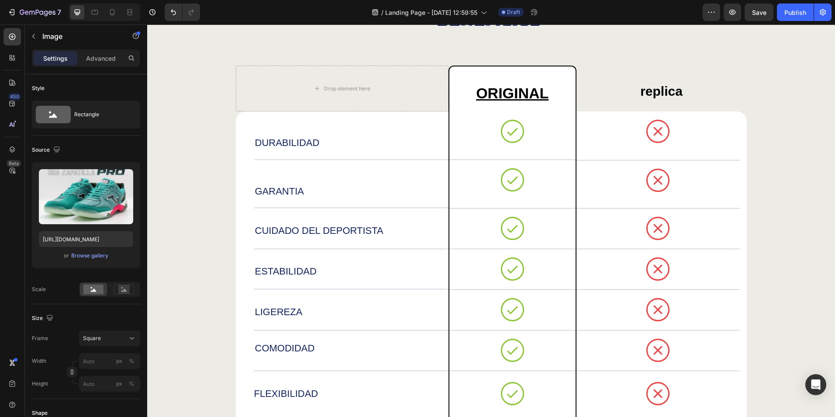
scroll to position [1310, 0]
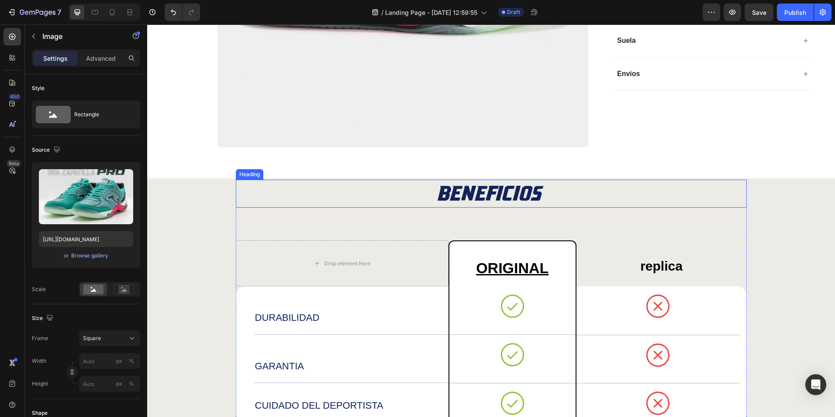
click at [426, 197] on h2 "BENEFICIOS" at bounding box center [491, 193] width 511 height 28
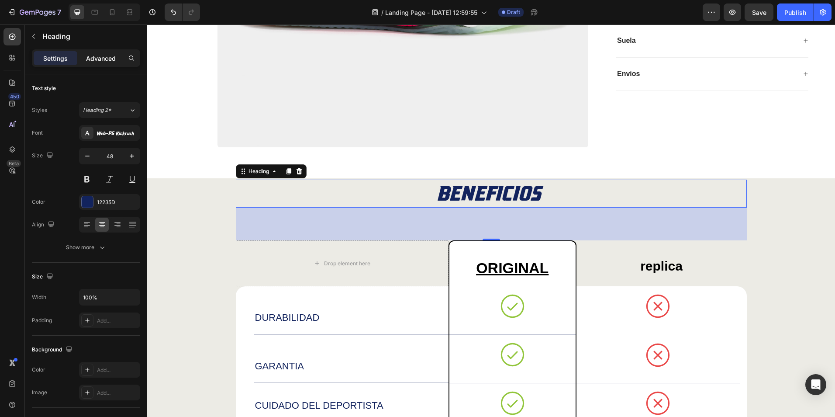
click at [100, 57] on p "Advanced" at bounding box center [101, 58] width 30 height 9
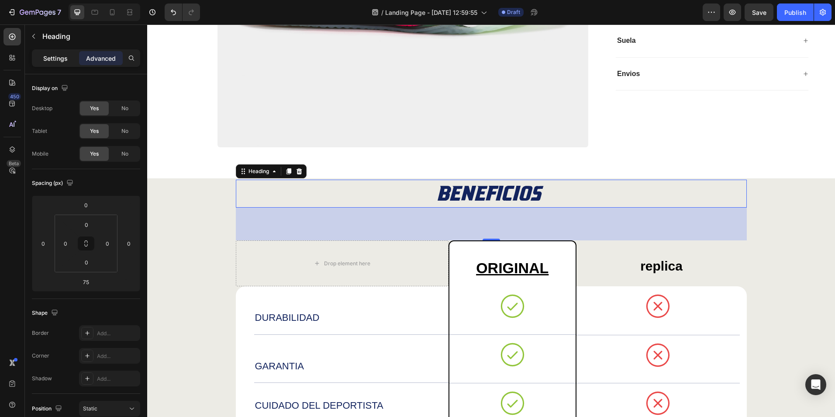
click at [59, 63] on div "Settings" at bounding box center [56, 58] width 44 height 14
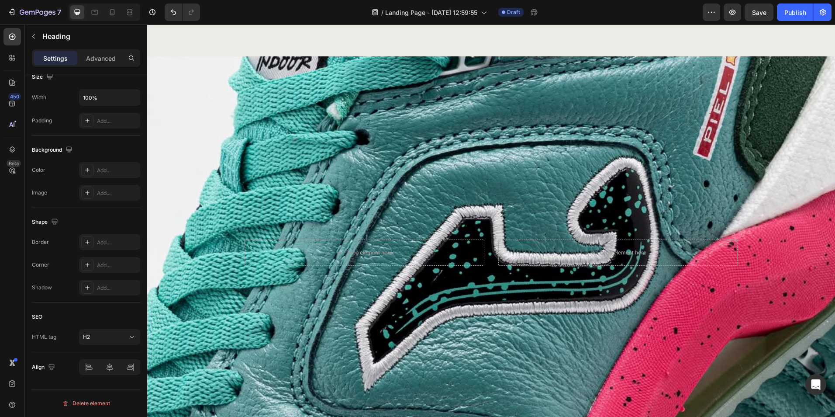
scroll to position [2450, 0]
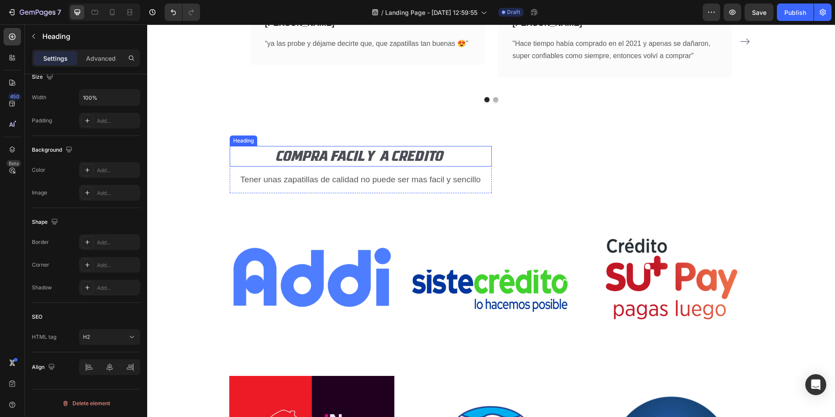
click at [459, 154] on h2 "COMPRA FACIL Y A CREDITO" at bounding box center [361, 156] width 262 height 21
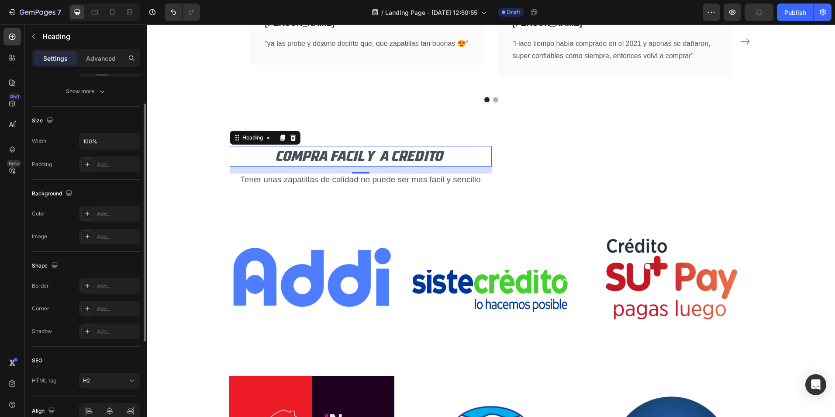
scroll to position [112, 0]
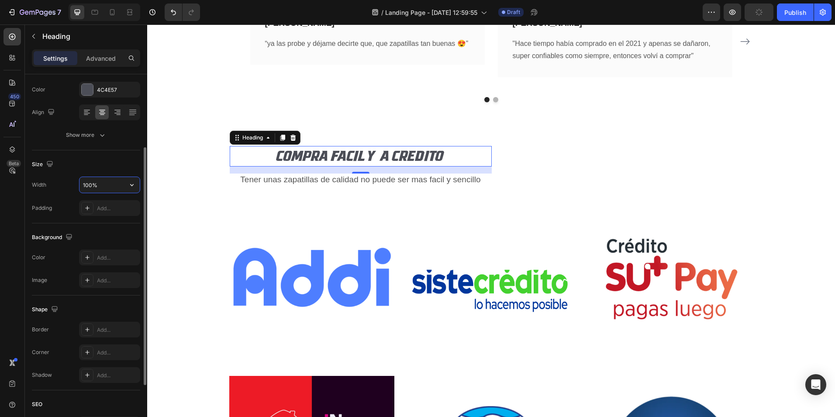
click at [99, 186] on input "100%" at bounding box center [109, 185] width 60 height 16
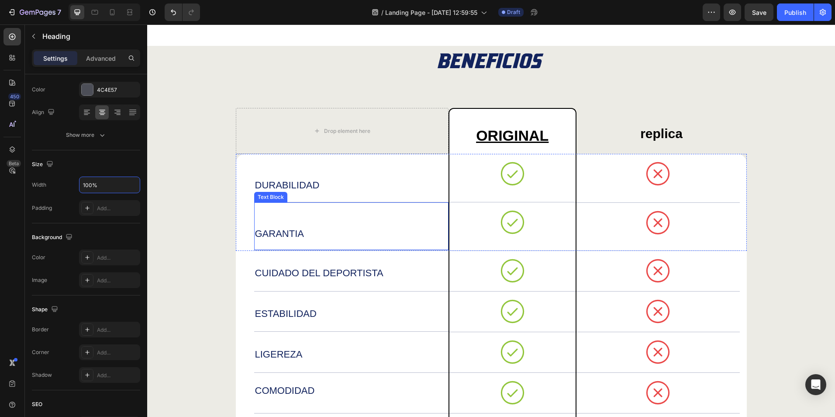
scroll to position [1315, 0]
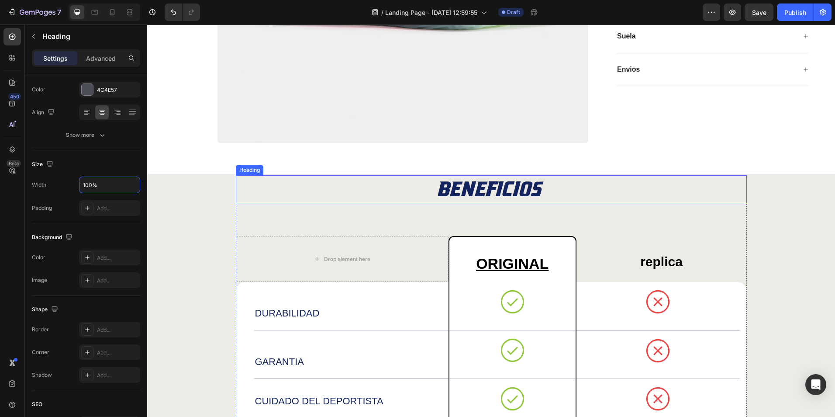
click at [411, 193] on h2 "BENEFICIOS" at bounding box center [491, 189] width 511 height 28
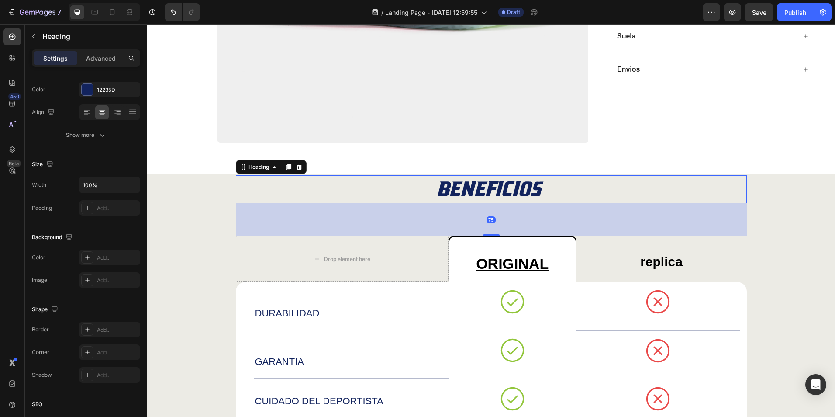
click at [411, 193] on h2 "BENEFICIOS" at bounding box center [491, 189] width 511 height 28
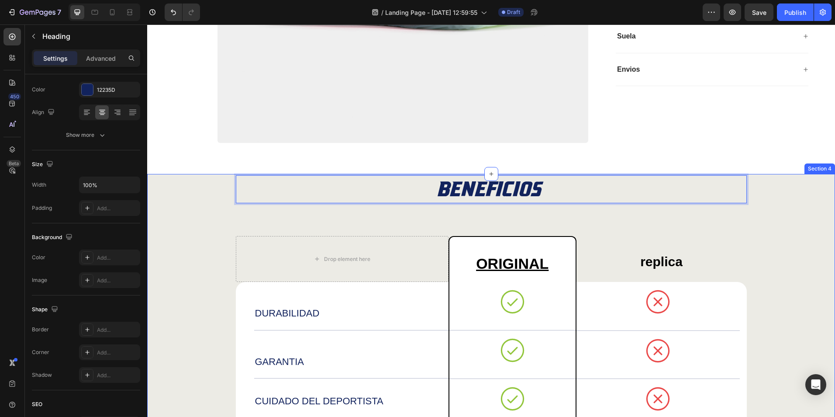
click at [200, 190] on div "BENEFICIOS Heading 75 Drop element here ORIGINAL Text Block replica Text Block …" at bounding box center [491, 399] width 670 height 449
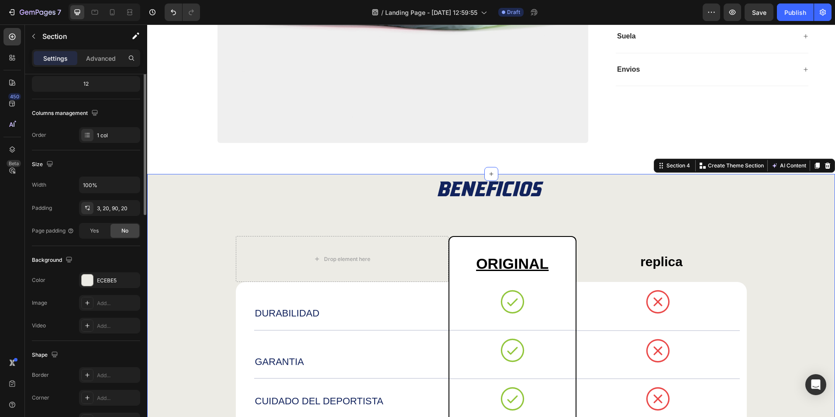
scroll to position [0, 0]
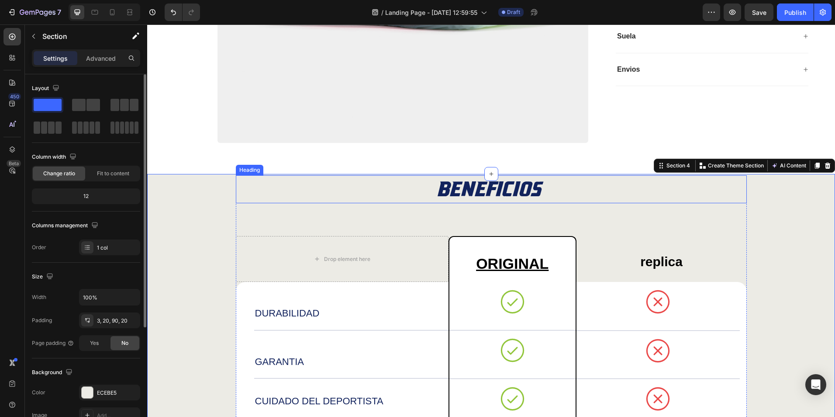
click at [314, 195] on p "BENEFICIOS" at bounding box center [491, 189] width 509 height 26
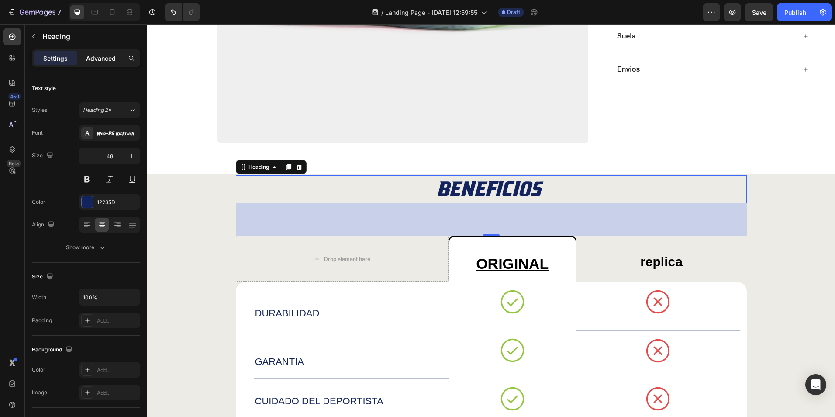
click at [103, 55] on p "Advanced" at bounding box center [101, 58] width 30 height 9
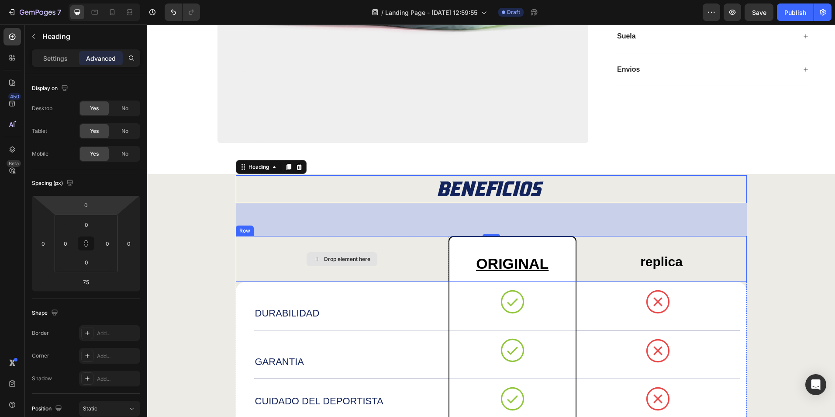
click at [221, 223] on div "BENEFICIOS Heading 75 Drop element here ORIGINAL Text Block replica Text Block …" at bounding box center [491, 399] width 670 height 449
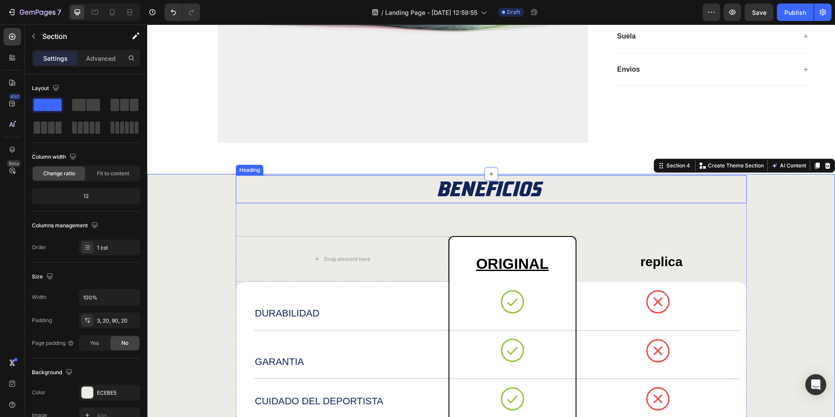
click at [274, 195] on p "BENEFICIOS" at bounding box center [491, 189] width 509 height 26
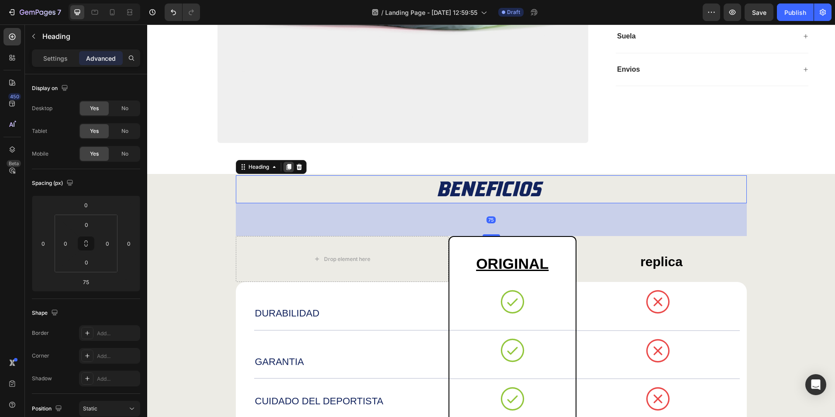
click at [286, 166] on icon at bounding box center [288, 167] width 5 height 6
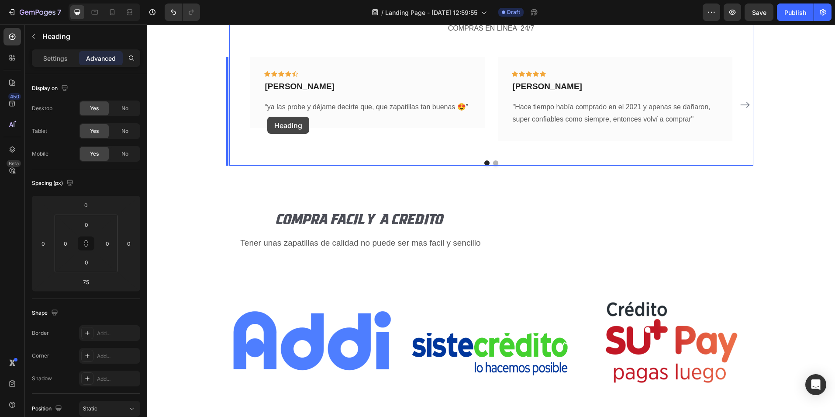
scroll to position [2439, 0]
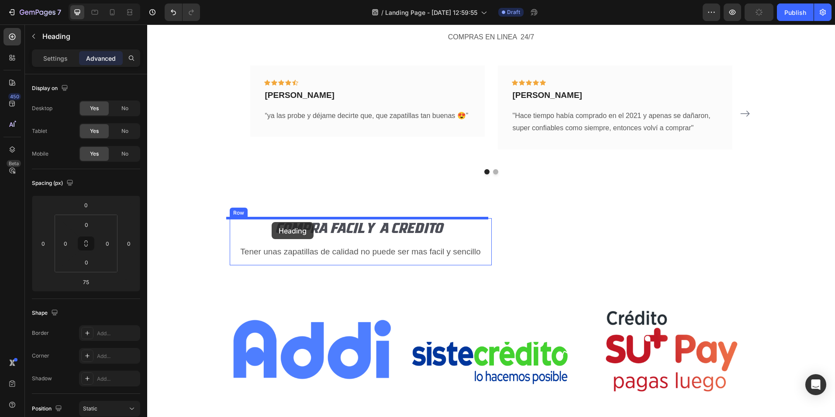
drag, startPoint x: 239, startPoint y: 227, endPoint x: 272, endPoint y: 222, distance: 33.2
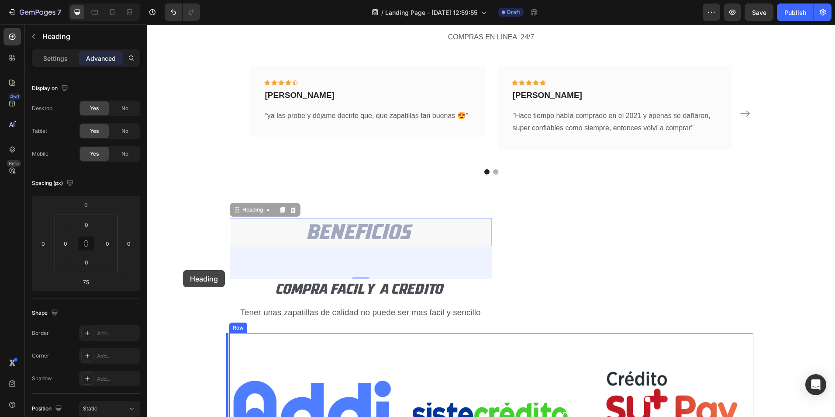
drag, startPoint x: 233, startPoint y: 209, endPoint x: 184, endPoint y: 273, distance: 81.0
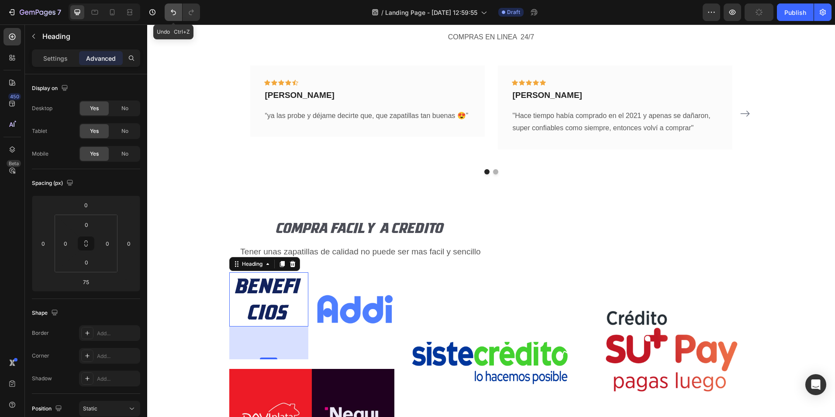
click at [173, 14] on icon "Undo/Redo" at bounding box center [173, 12] width 9 height 9
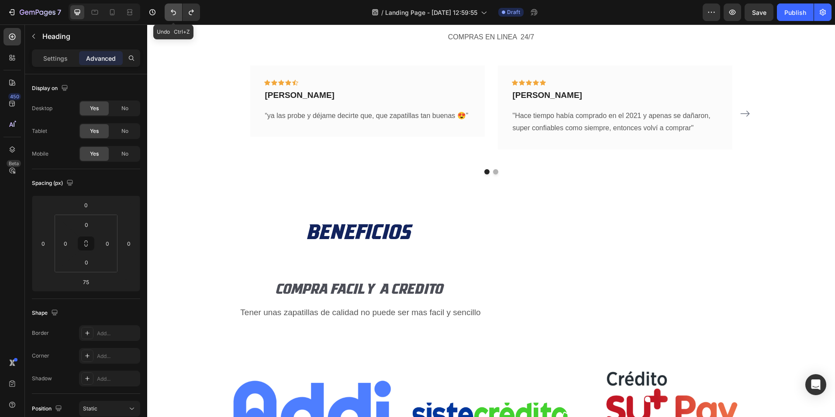
click at [170, 6] on button "Undo/Redo" at bounding box center [173, 11] width 17 height 17
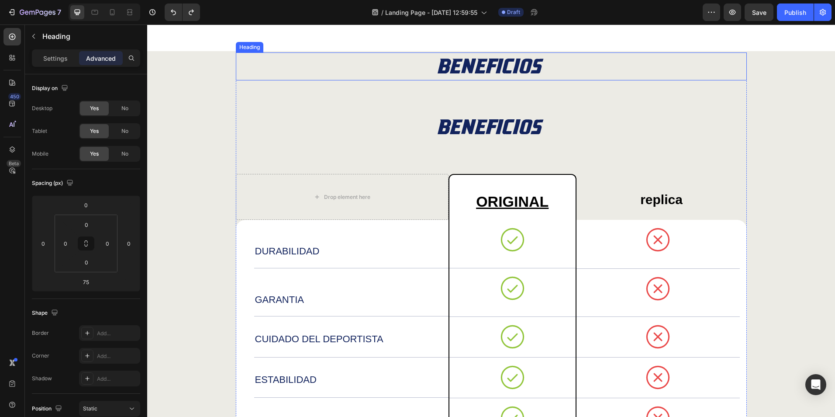
scroll to position [1347, 0]
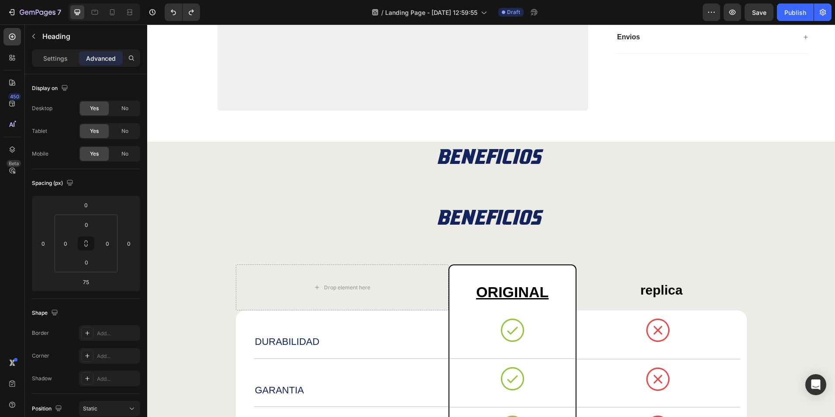
click at [401, 221] on h2 "BENEFICIOS" at bounding box center [491, 218] width 511 height 28
click at [523, 207] on p "BENEFICIOS" at bounding box center [491, 217] width 509 height 26
click at [540, 159] on h2 "BENEFICIOS" at bounding box center [491, 157] width 511 height 28
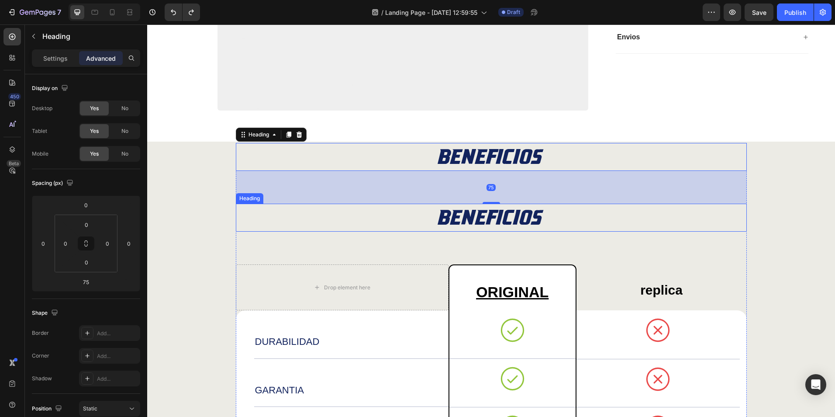
click at [431, 231] on h2 "BENEFICIOS" at bounding box center [491, 218] width 511 height 28
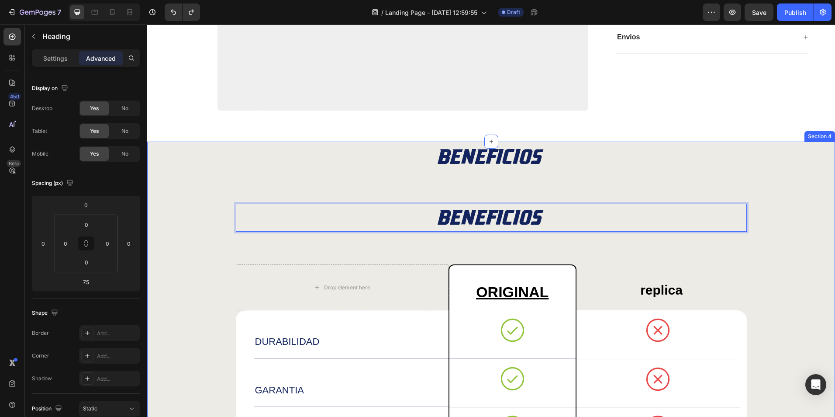
click at [199, 218] on div "BENEFICIOS Heading BENEFICIOS Heading 75 Drop element here ORIGINAL Text Block …" at bounding box center [491, 398] width 670 height 510
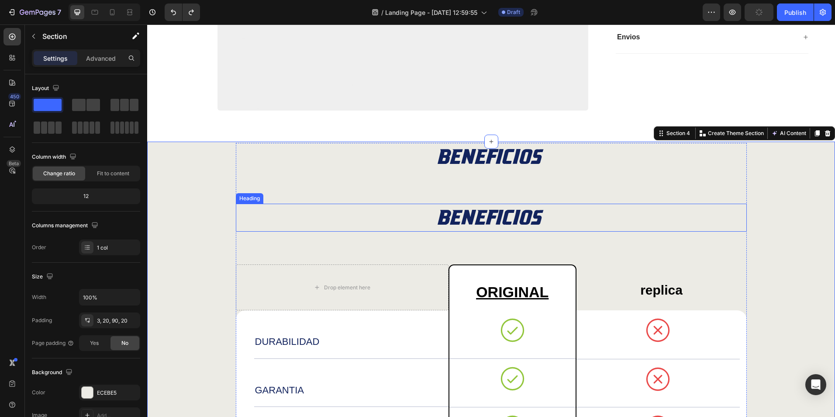
click at [299, 226] on p "BENEFICIOS" at bounding box center [491, 217] width 509 height 26
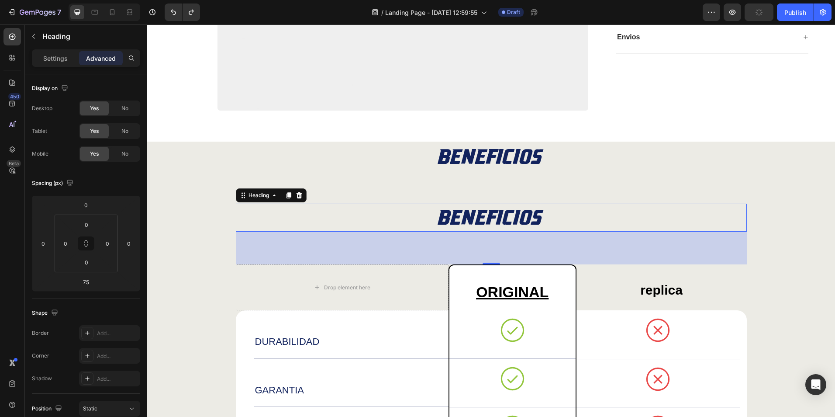
drag, startPoint x: 284, startPoint y: 193, endPoint x: 263, endPoint y: 321, distance: 129.2
click at [275, 413] on div "BENEFICIOS Heading BENEFICIOS Heading 75 Drop element here ORIGINAL Text Block …" at bounding box center [491, 398] width 511 height 510
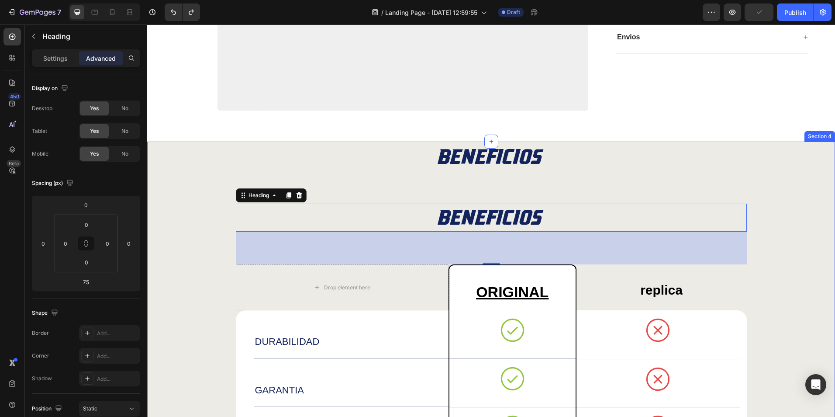
drag, startPoint x: 284, startPoint y: 193, endPoint x: 197, endPoint y: 309, distance: 145.0
click at [197, 309] on div "BENEFICIOS Heading BENEFICIOS Heading 75 Drop element here ORIGINAL Text Block …" at bounding box center [491, 398] width 670 height 510
drag, startPoint x: 284, startPoint y: 193, endPoint x: 244, endPoint y: 184, distance: 41.7
click at [245, 183] on div "BENEFICIOS Heading BENEFICIOS Heading 75 Drop element here ORIGINAL Text Block …" at bounding box center [491, 398] width 511 height 510
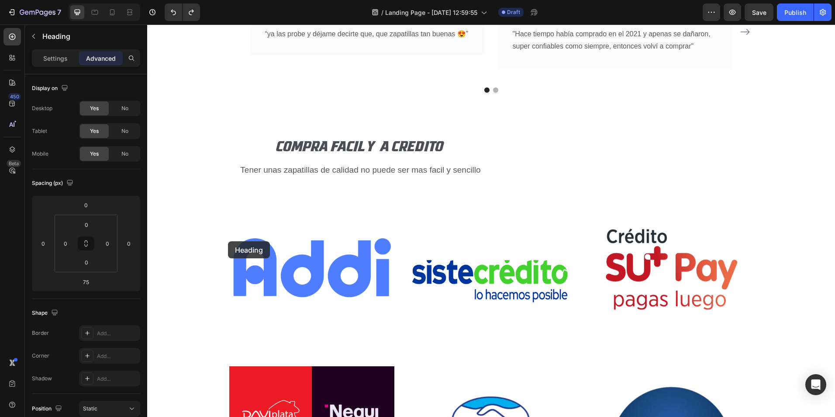
scroll to position [2478, 0]
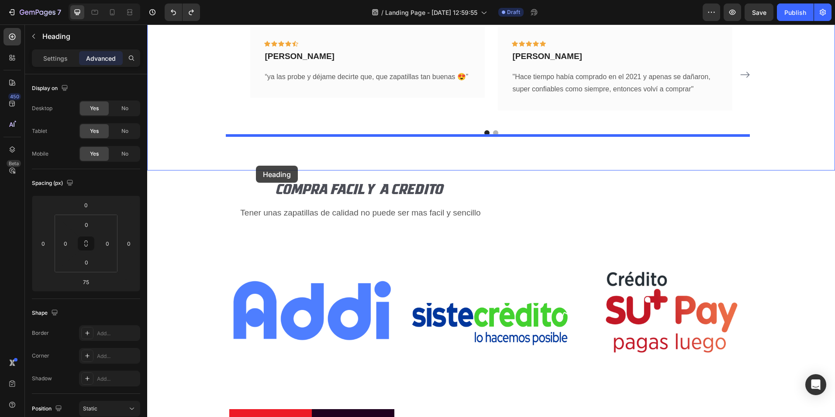
drag, startPoint x: 239, startPoint y: 197, endPoint x: 256, endPoint y: 166, distance: 35.4
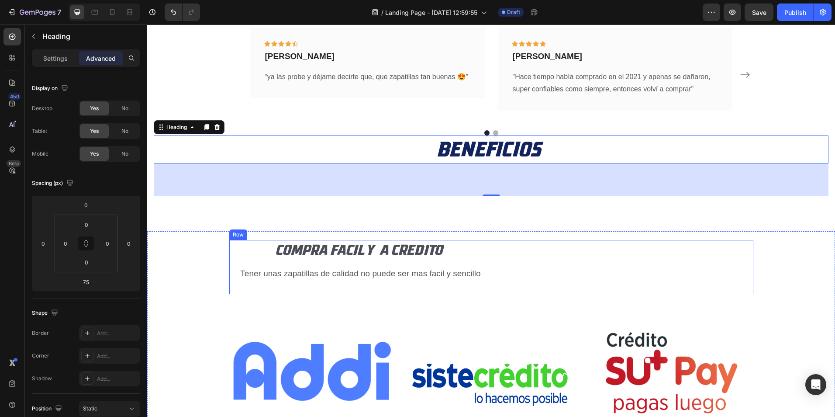
click at [505, 255] on div "COMPRA FACIL Y A CREDITO Heading Tener unas zapatillas de calidad no puede ser …" at bounding box center [491, 267] width 524 height 54
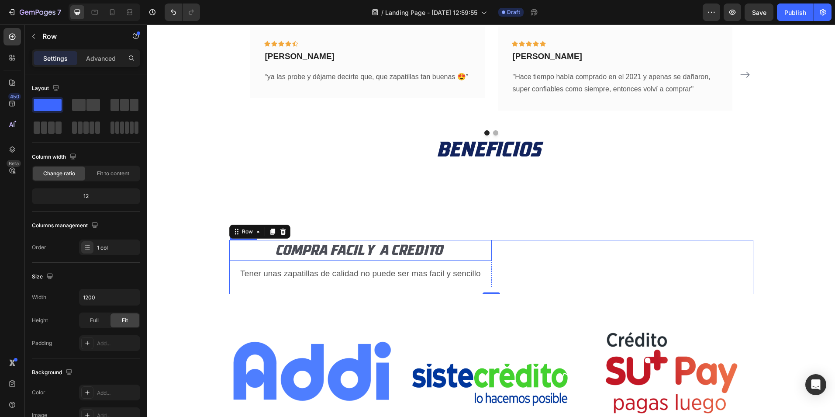
click at [406, 251] on h2 "COMPRA FACIL Y A CREDITO" at bounding box center [361, 250] width 262 height 21
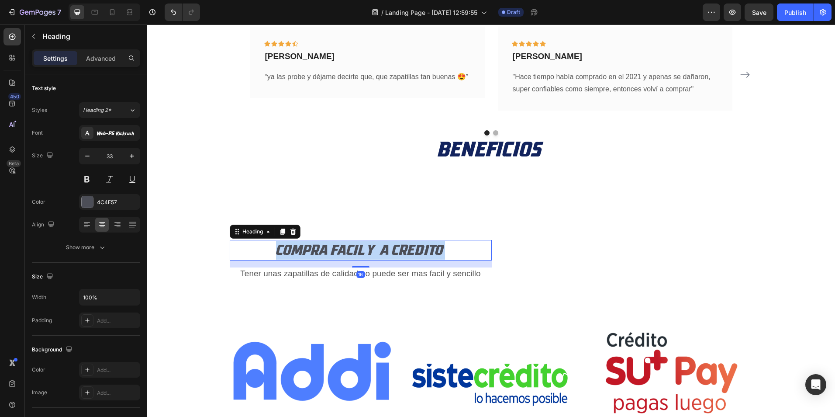
click at [406, 251] on p "COMPRA FACIL Y A CREDITO" at bounding box center [361, 250] width 260 height 19
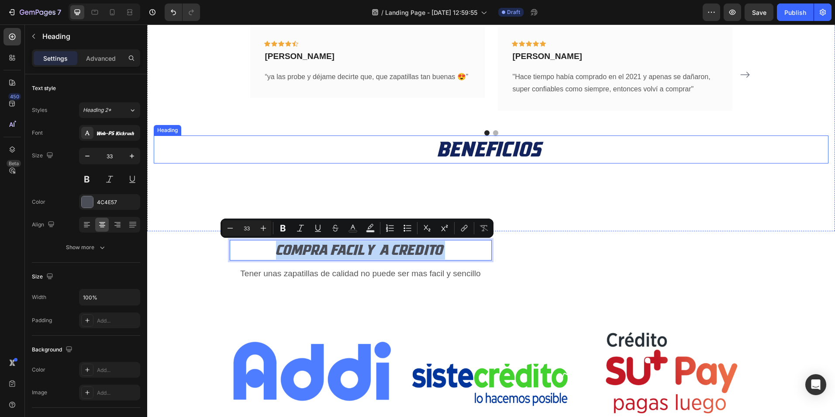
click at [487, 144] on h2 "BENEFICIOS" at bounding box center [491, 149] width 675 height 28
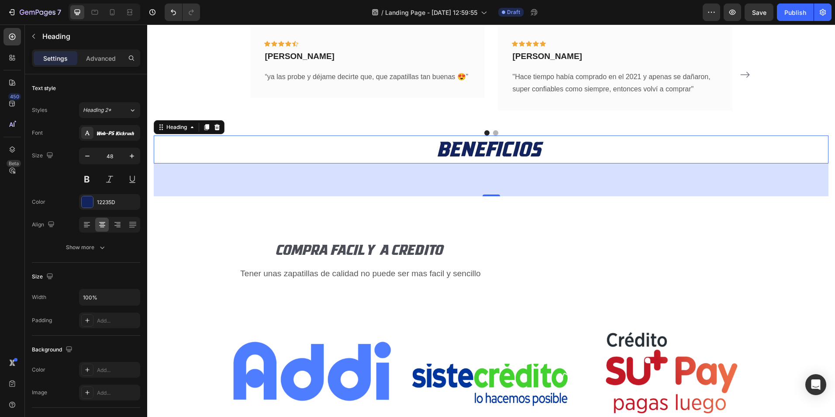
click at [487, 144] on h2 "BENEFICIOS" at bounding box center [491, 149] width 675 height 28
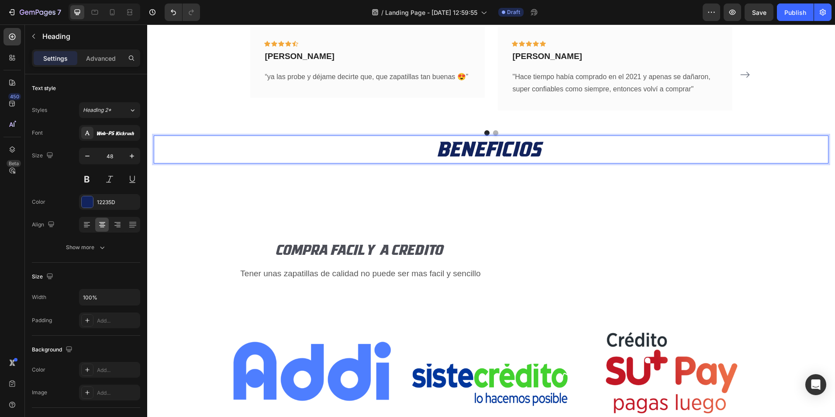
click at [487, 144] on p "BENEFICIOS" at bounding box center [491, 149] width 673 height 26
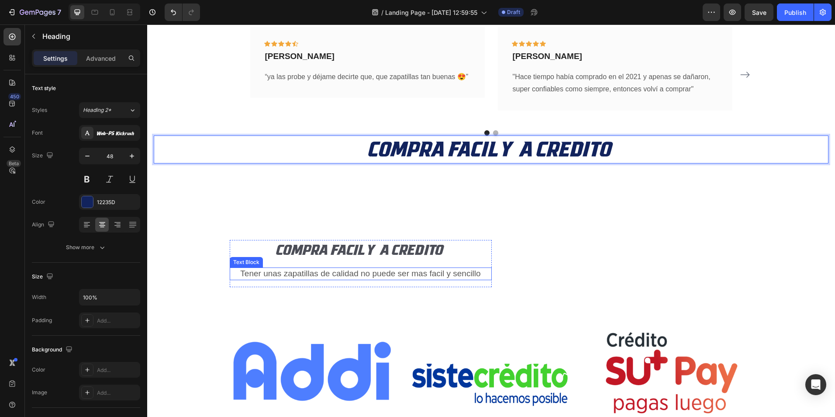
click at [430, 272] on p "Tener unas zapatillas de calidad no puede ser mas facil y sencillo" at bounding box center [361, 273] width 260 height 11
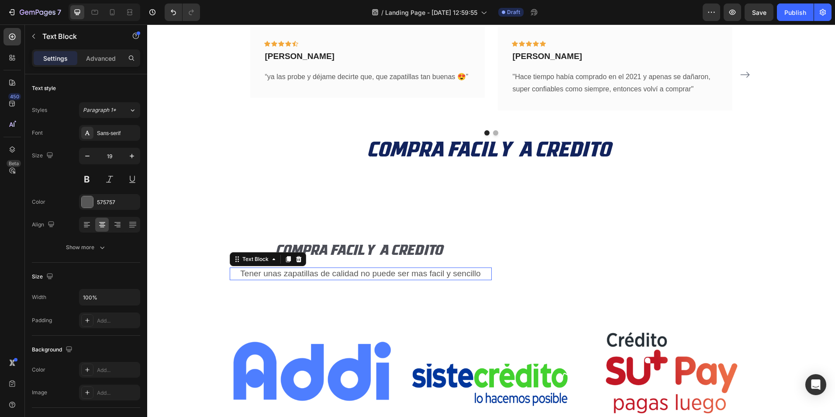
click at [431, 272] on p "Tener unas zapatillas de calidad no puede ser mas facil y sencillo" at bounding box center [361, 273] width 260 height 11
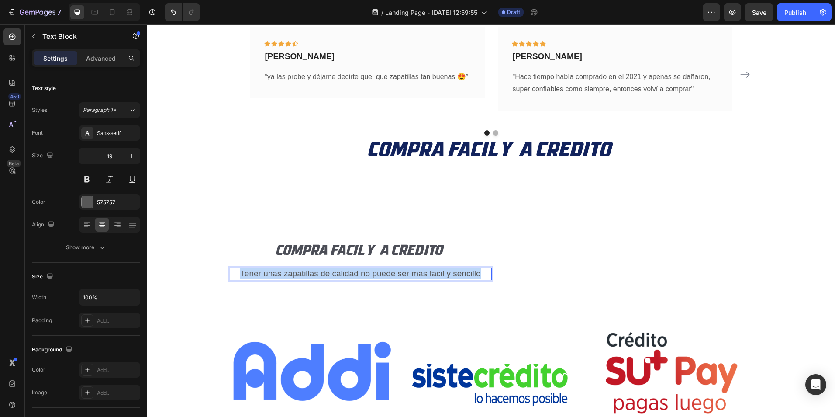
click at [431, 272] on p "Tener unas zapatillas de calidad no puede ser mas facil y sencillo" at bounding box center [361, 273] width 260 height 11
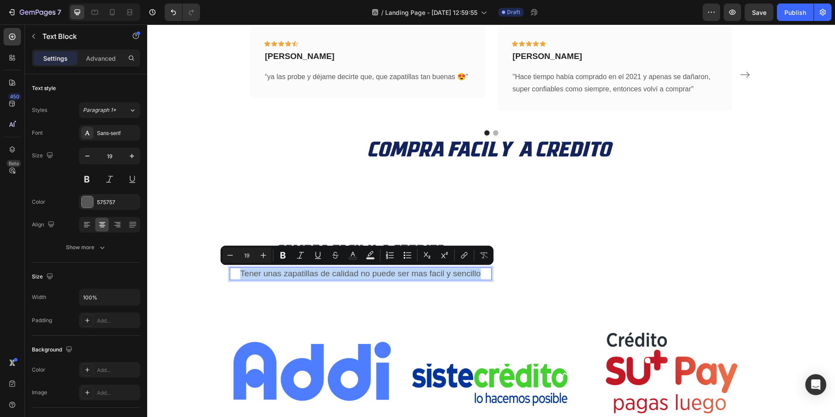
copy p "Tener unas zapatillas de calidad no puede ser mas facil y sencillo"
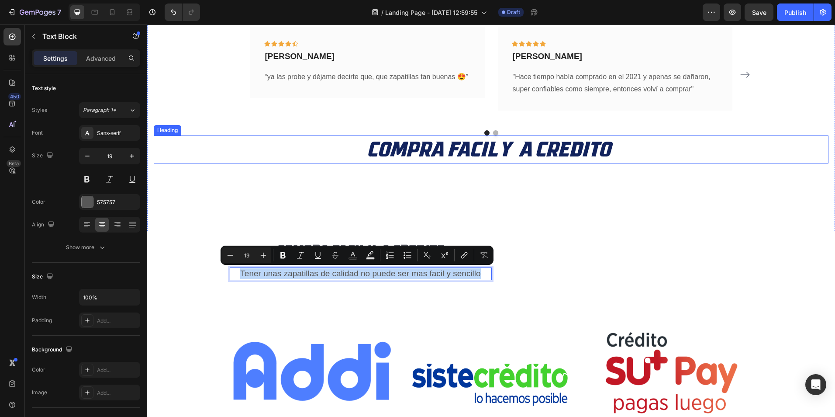
click at [613, 151] on p "COMPRA FACIL Y A CREDITO" at bounding box center [491, 149] width 673 height 26
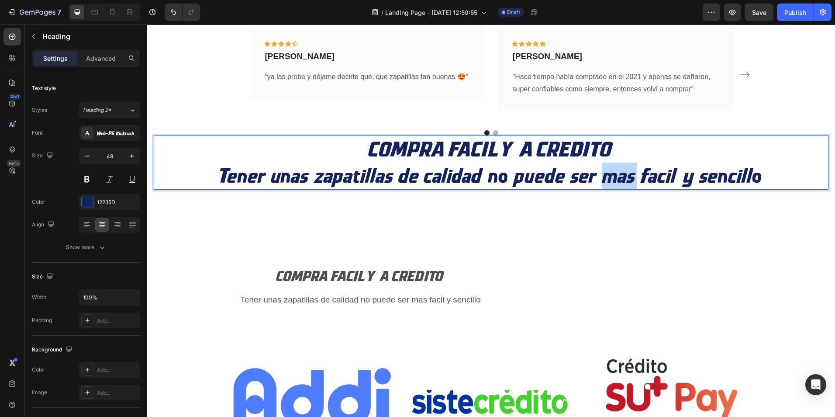
click at [627, 175] on p "COMPRA FACIL Y A CREDITO Tener unas zapatillas de calidad no puede ser mas faci…" at bounding box center [491, 162] width 673 height 52
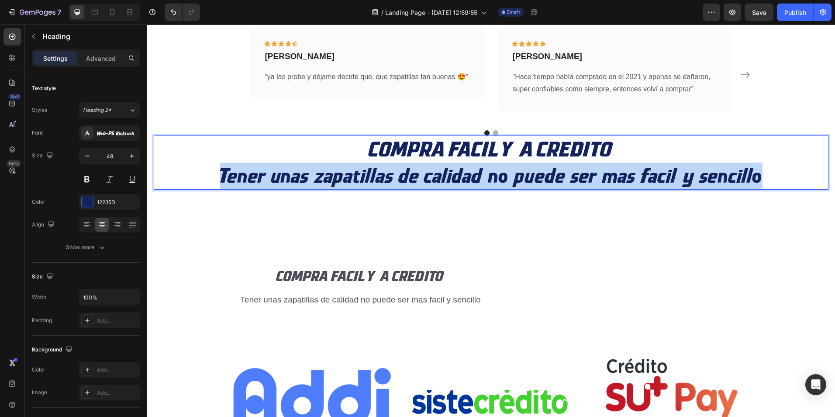
click at [627, 175] on p "COMPRA FACIL Y A CREDITO Tener unas zapatillas de calidad no puede ser mas faci…" at bounding box center [491, 162] width 673 height 52
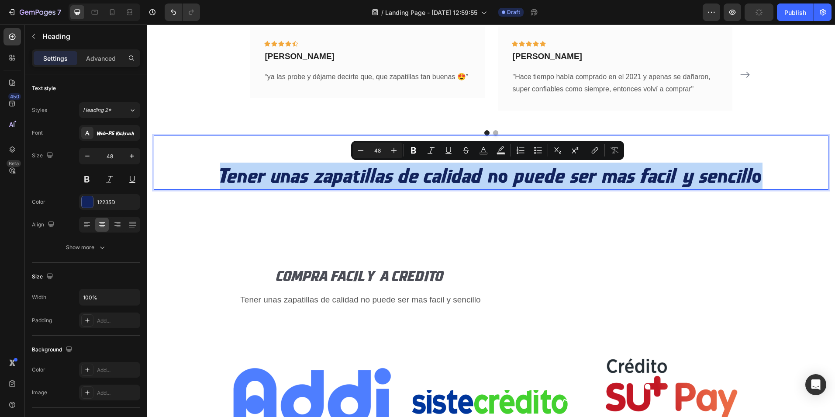
drag, startPoint x: 619, startPoint y: 176, endPoint x: 659, endPoint y: 171, distance: 40.0
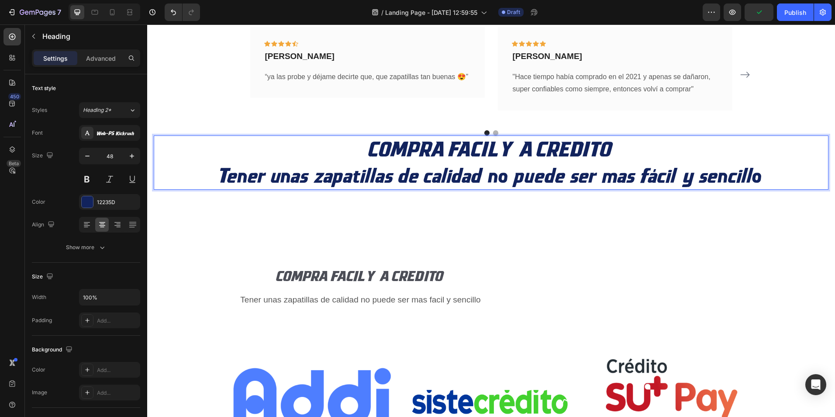
click at [601, 179] on p "COMPRA FACIL Y A CREDITO Tener unas zapatillas de calidad no puede ser mas fáci…" at bounding box center [491, 162] width 673 height 52
click at [600, 179] on p "COMPRA FACIL Y A CREDITO Tener unas zapatillas de calidad no puede ser mas fáci…" at bounding box center [491, 162] width 673 height 52
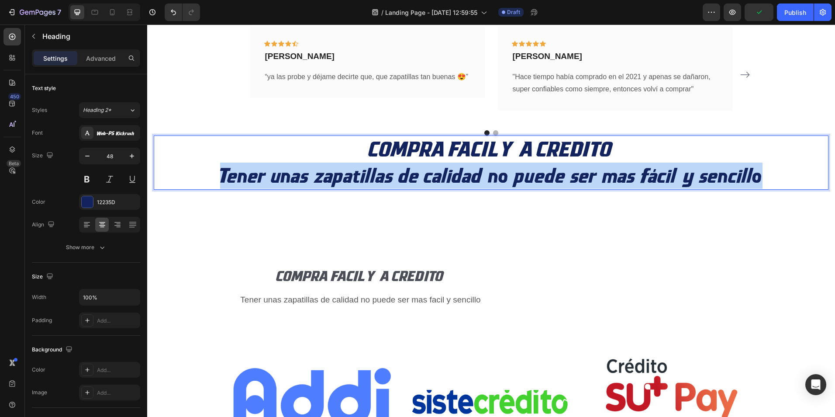
click at [600, 179] on p "COMPRA FACIL Y A CREDITO Tener unas zapatillas de calidad no puede ser mas fáci…" at bounding box center [491, 162] width 673 height 52
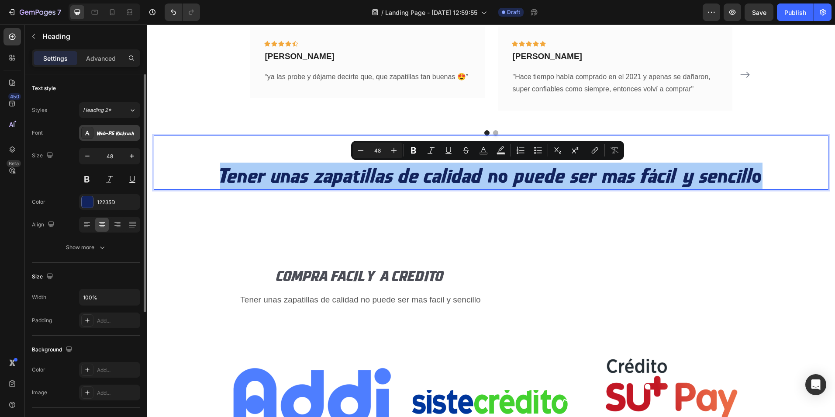
click at [108, 128] on div "Web-PS Kickrush" at bounding box center [109, 133] width 61 height 16
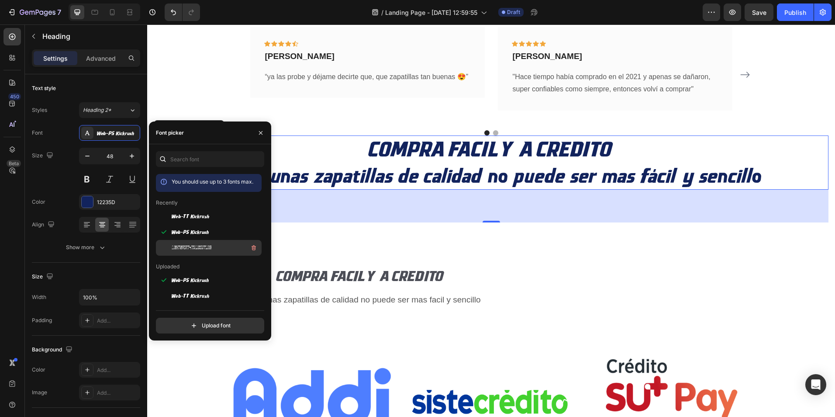
click at [197, 244] on span "LightSport-ItalicOutline" at bounding box center [192, 248] width 40 height 8
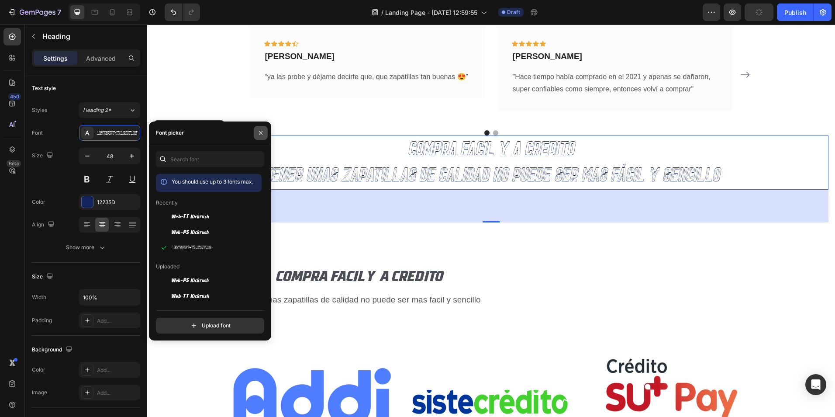
click at [258, 132] on icon "button" at bounding box center [260, 132] width 7 height 7
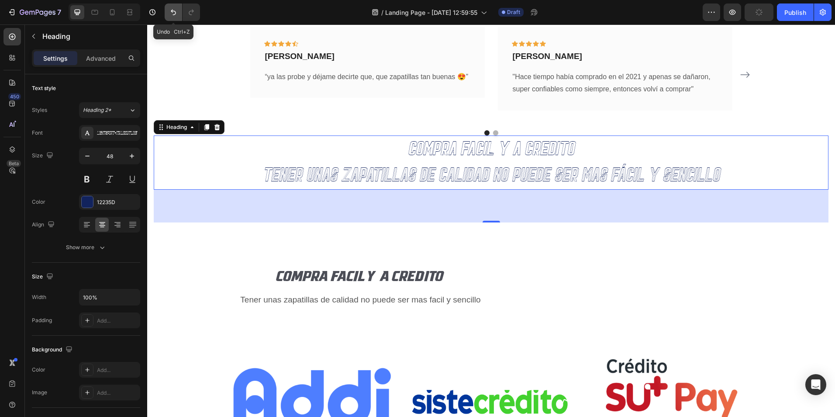
click at [173, 7] on button "Undo/Redo" at bounding box center [173, 11] width 17 height 17
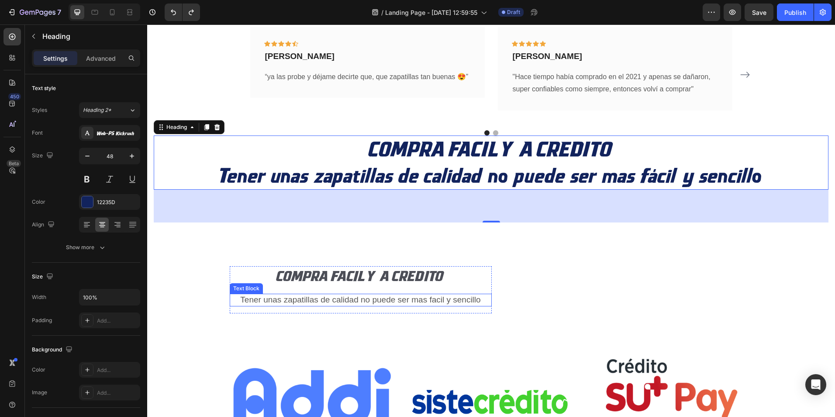
click at [266, 299] on p "Tener unas zapatillas de calidad no puede ser mas facil y sencillo" at bounding box center [361, 299] width 260 height 11
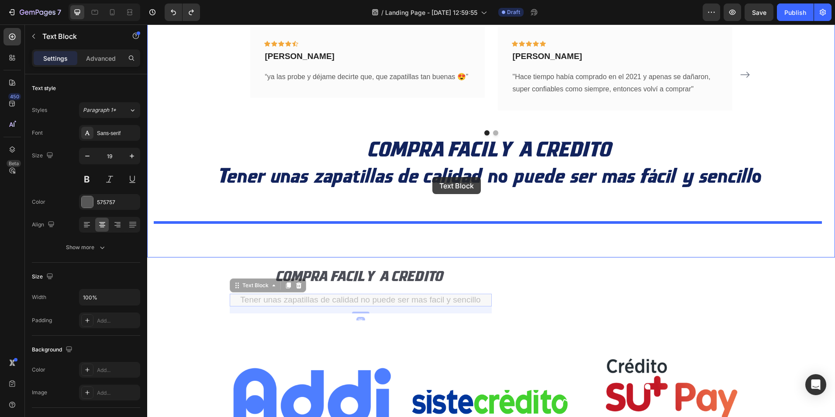
drag, startPoint x: 232, startPoint y: 287, endPoint x: 432, endPoint y: 177, distance: 228.1
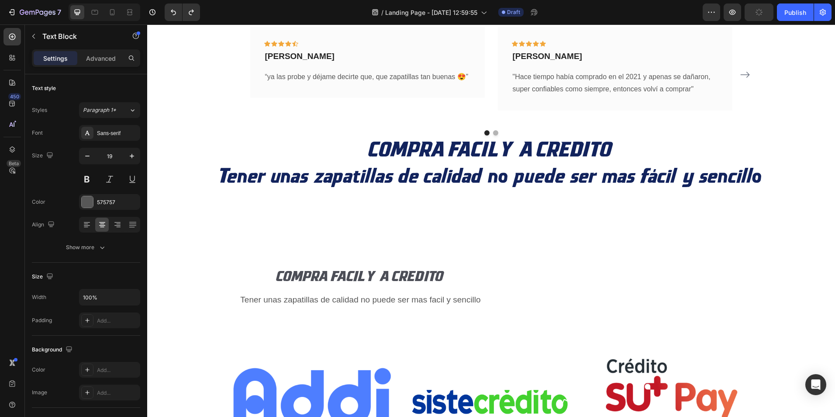
click at [272, 298] on p "Tener unas zapatillas de calidad no puede ser mas facil y sencillo" at bounding box center [361, 299] width 260 height 11
click at [365, 299] on p "Tener unas zapatillas de calidad no puede ser mas facil y sencillo" at bounding box center [361, 299] width 260 height 11
click at [487, 312] on div "COMPRA FACIL Y A CREDITO Heading Tener unas zapatillas de calidad no puede ser …" at bounding box center [361, 289] width 262 height 47
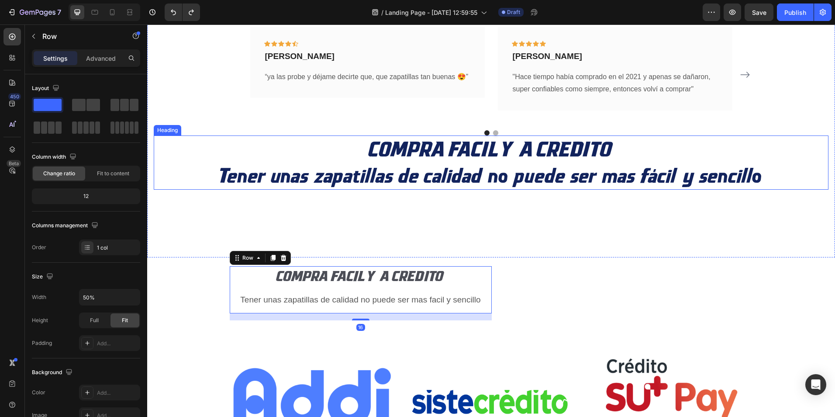
click at [538, 175] on p "COMPRA FACIL Y A CREDITO Tener unas zapatillas de calidad no puede ser mas fáci…" at bounding box center [491, 162] width 673 height 52
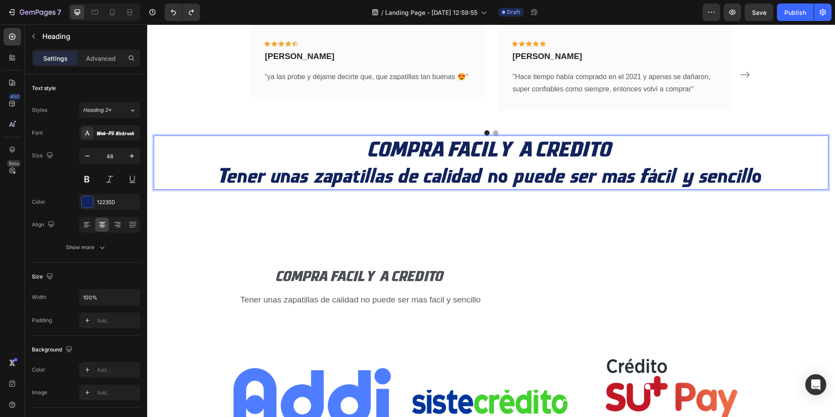
click at [538, 175] on p "COMPRA FACIL Y A CREDITO Tener unas zapatillas de calidad no puede ser mas fáci…" at bounding box center [491, 162] width 673 height 52
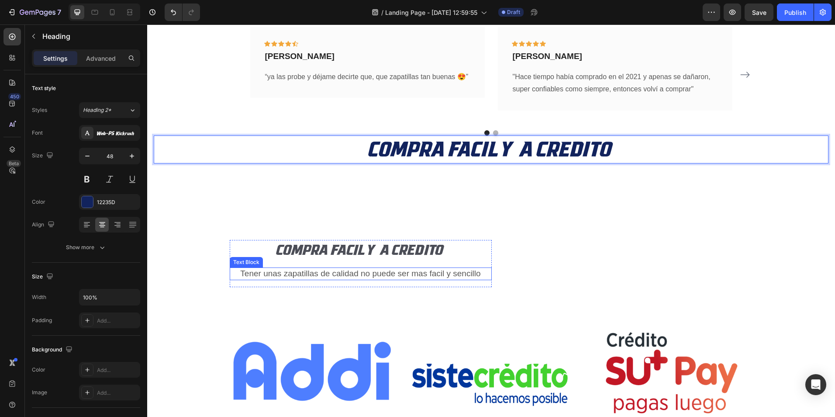
click at [305, 271] on p "Tener unas zapatillas de calidad no puede ser mas facil y sencillo" at bounding box center [361, 273] width 260 height 11
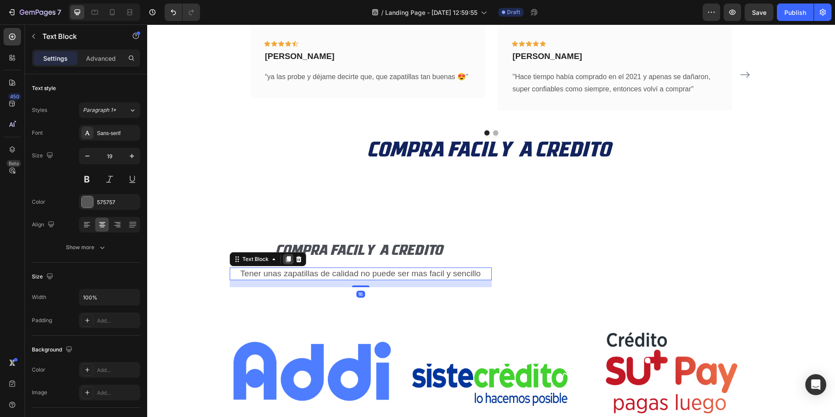
click at [285, 258] on icon at bounding box center [288, 258] width 7 height 7
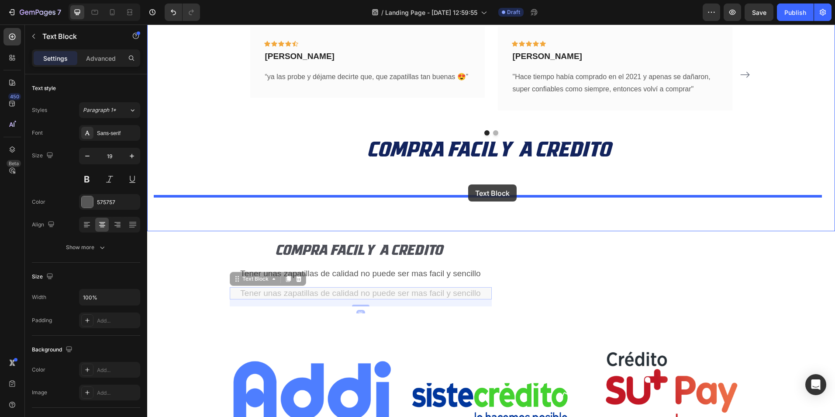
drag, startPoint x: 234, startPoint y: 283, endPoint x: 468, endPoint y: 184, distance: 254.3
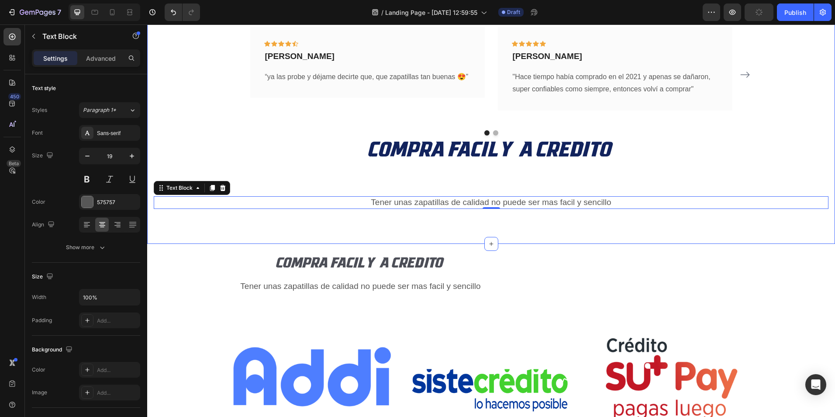
click at [453, 165] on div "ASI NOS CALIFICAN NUESTROS CLIENTES Heading COMPRAS EN LINEA 24/7 Text block Ic…" at bounding box center [491, 84] width 675 height 249
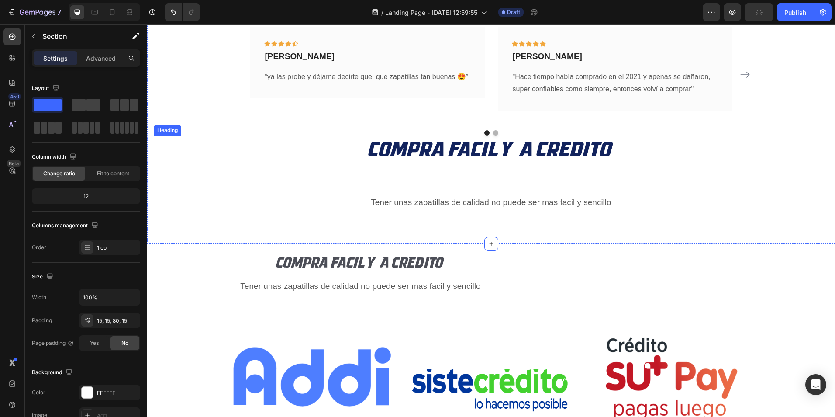
click at [450, 149] on p "COMPRA FACIL Y A CREDITO" at bounding box center [491, 149] width 673 height 26
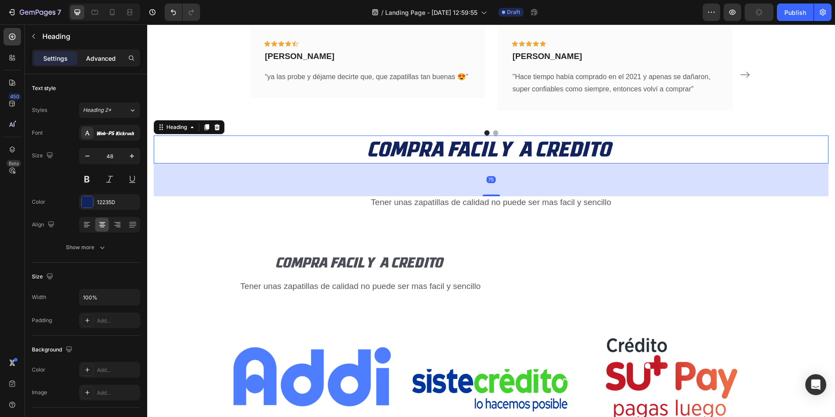
click at [108, 52] on div "Advanced" at bounding box center [101, 58] width 44 height 14
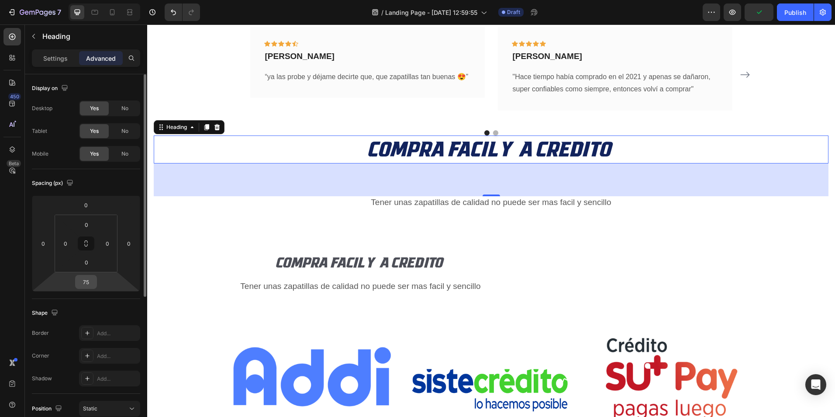
click at [94, 282] on input "75" at bounding box center [85, 281] width 17 height 13
type input "0"
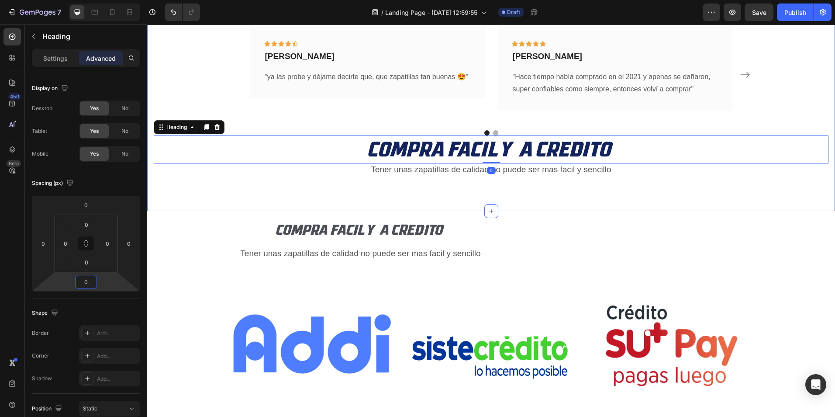
click at [400, 194] on div "ASI NOS CALIFICAN NUESTROS CLIENTES Heading COMPRAS EN LINEA 24/7 Text block Ic…" at bounding box center [491, 82] width 688 height 258
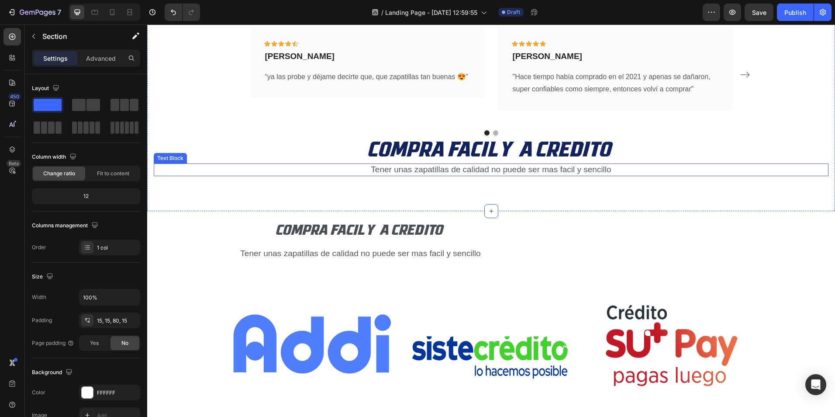
click at [452, 168] on p "Tener unas zapatillas de calidad no puede ser mas facil y sencillo" at bounding box center [491, 169] width 673 height 11
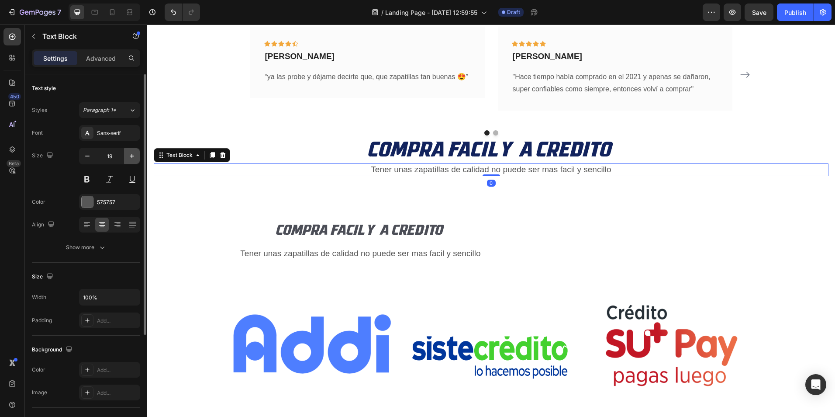
click at [131, 153] on icon "button" at bounding box center [132, 156] width 9 height 9
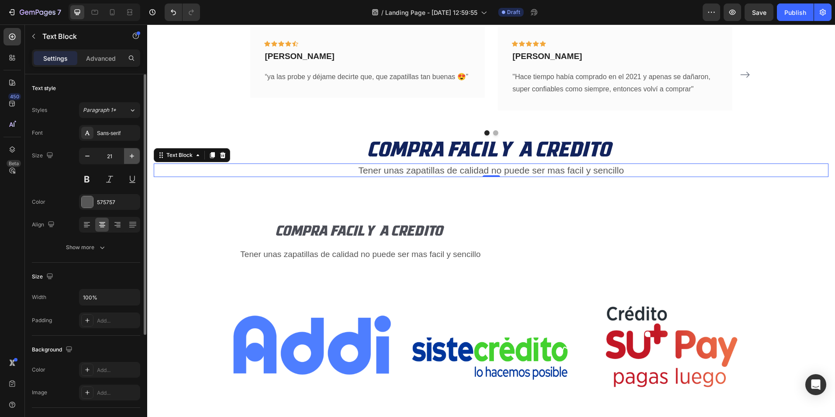
click at [131, 153] on icon "button" at bounding box center [132, 156] width 9 height 9
click at [128, 155] on icon "button" at bounding box center [132, 156] width 9 height 9
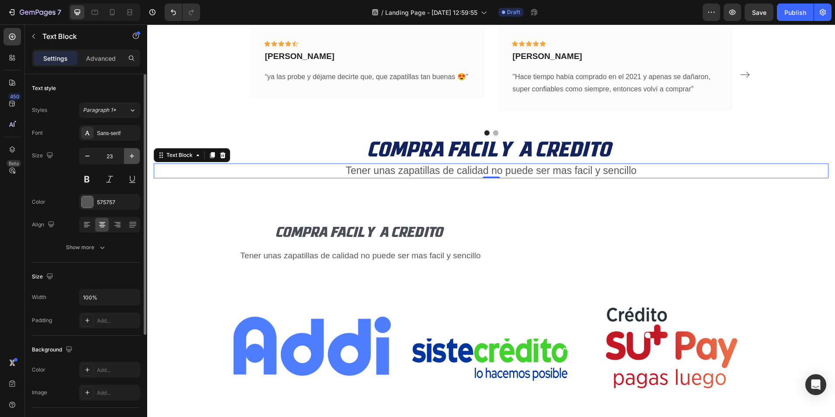
click at [128, 155] on icon "button" at bounding box center [132, 156] width 9 height 9
type input "24"
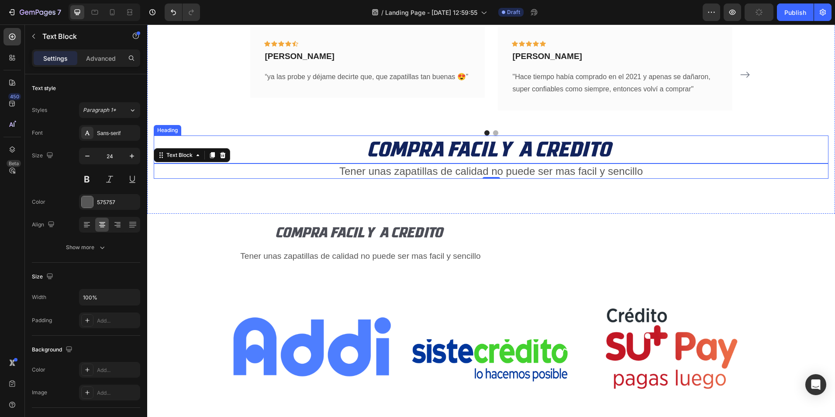
click at [409, 150] on p "COMPRA FACIL Y A CREDITO" at bounding box center [491, 149] width 673 height 26
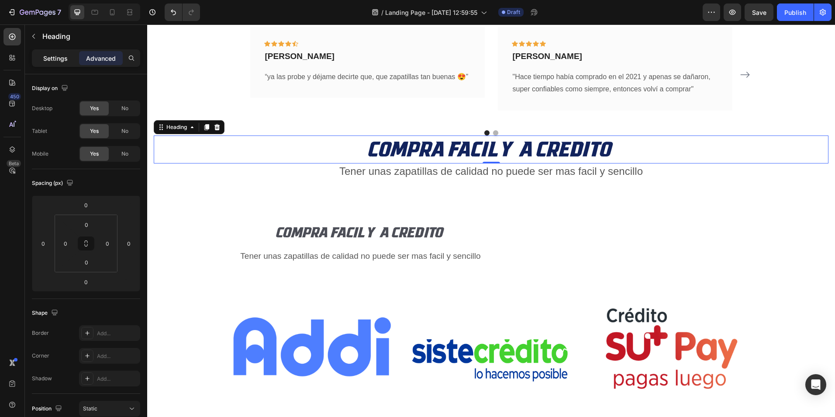
click at [69, 58] on div "Settings" at bounding box center [56, 58] width 44 height 14
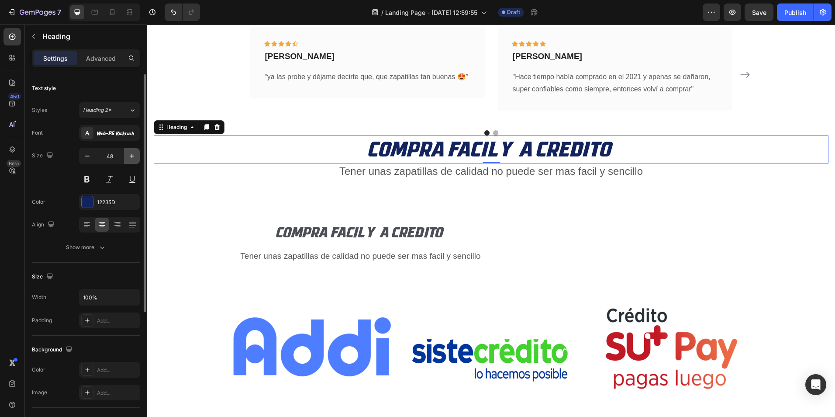
click at [131, 152] on icon "button" at bounding box center [132, 156] width 9 height 9
type input "49"
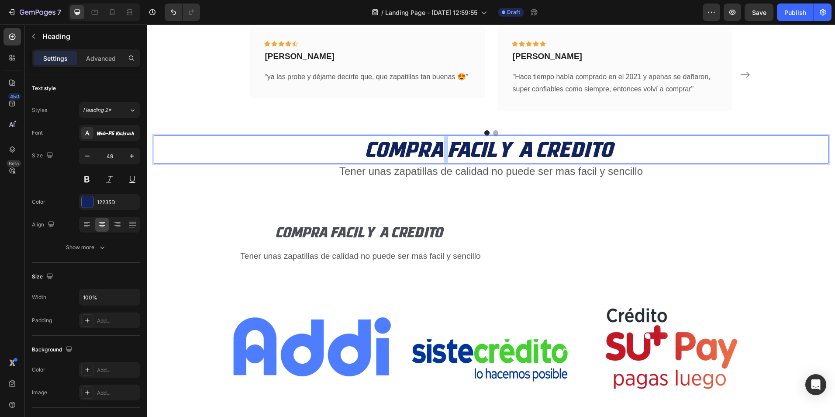
click at [439, 149] on p "COMPRA FACIL Y A CREDITO" at bounding box center [491, 149] width 673 height 26
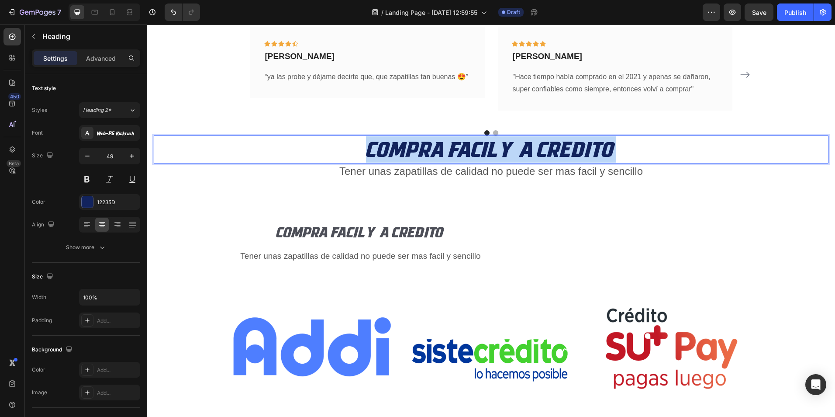
click at [439, 149] on p "COMPRA FACIL Y A CREDITO" at bounding box center [491, 149] width 673 height 26
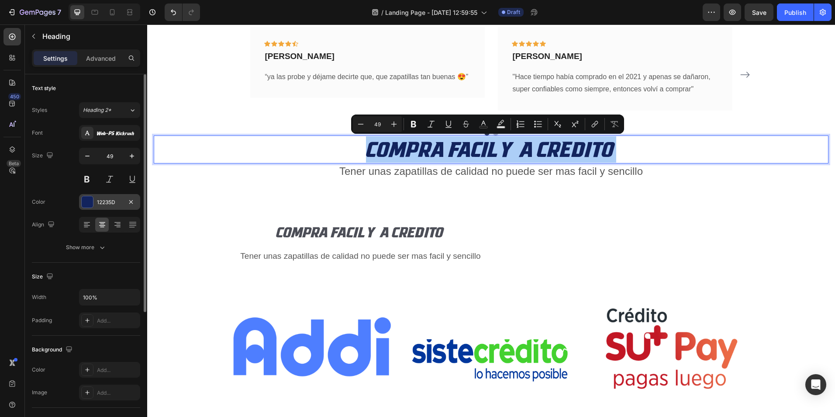
click at [91, 203] on div at bounding box center [87, 201] width 11 height 11
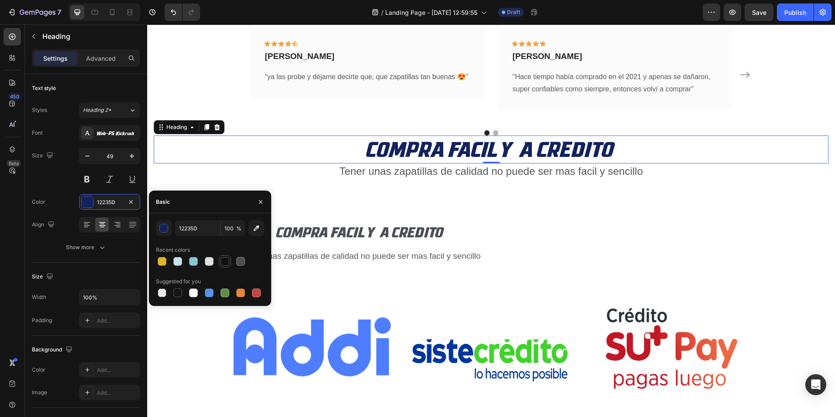
click at [221, 259] on div at bounding box center [225, 261] width 9 height 9
type input "121212"
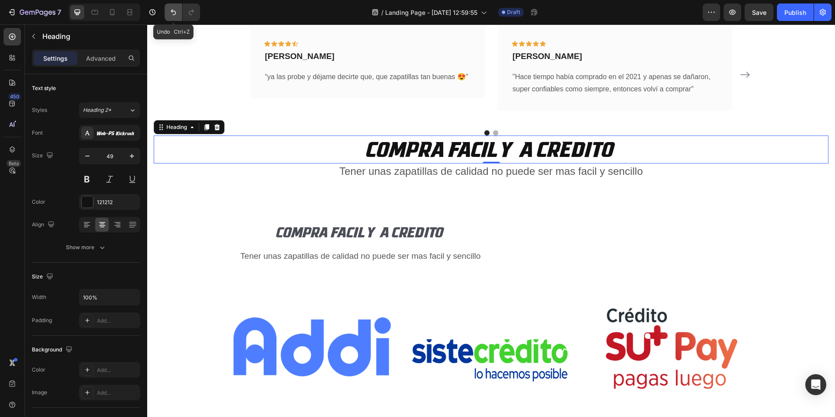
click at [173, 12] on icon "Undo/Redo" at bounding box center [173, 13] width 5 height 6
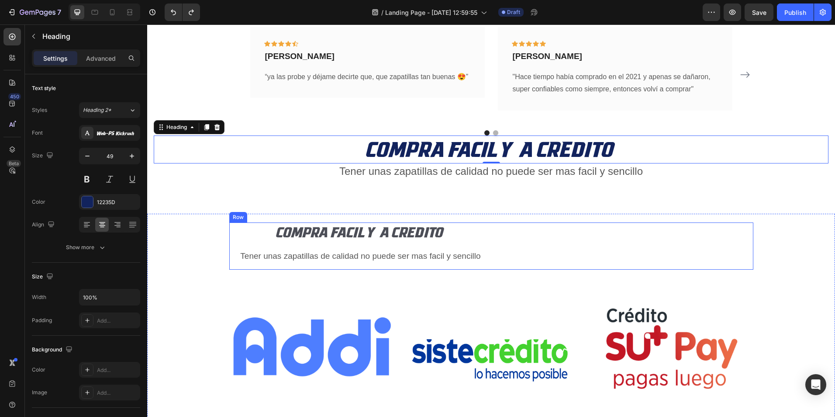
click at [519, 243] on div "COMPRA FACIL Y A CREDITO Heading Tener unas zapatillas de calidad no puede ser …" at bounding box center [491, 245] width 524 height 47
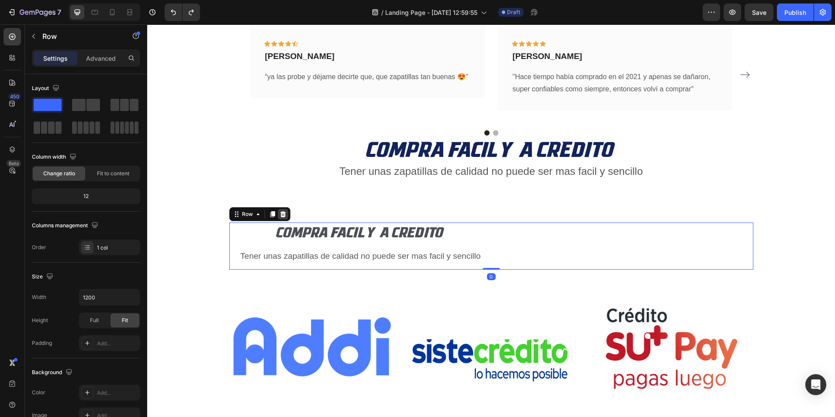
click at [281, 215] on icon at bounding box center [283, 214] width 6 height 6
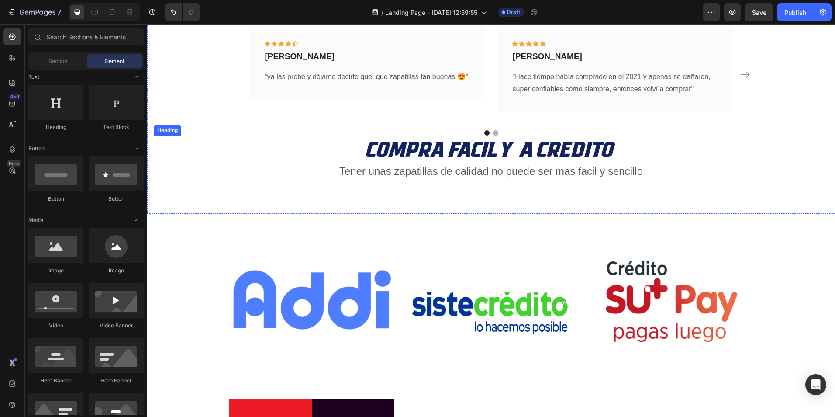
click at [502, 146] on p "COMPRA FACIL Y A CREDITO" at bounding box center [491, 149] width 673 height 26
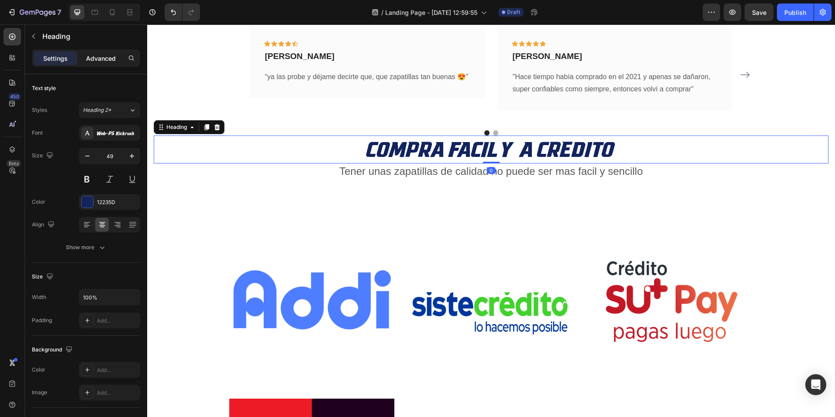
click at [114, 57] on p "Advanced" at bounding box center [101, 58] width 30 height 9
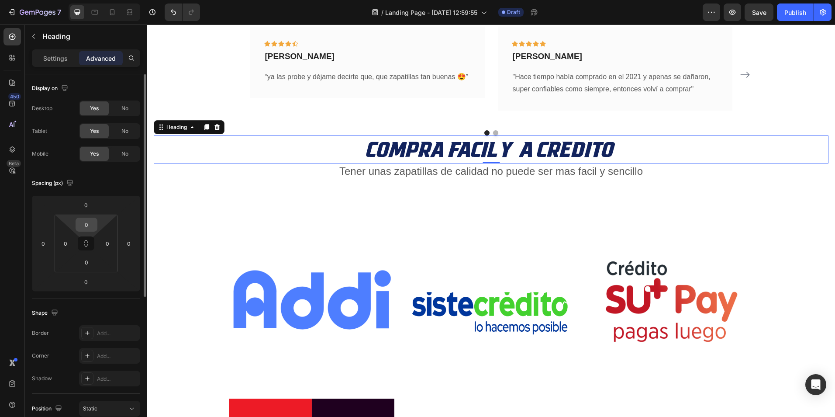
click at [93, 225] on input "0" at bounding box center [86, 224] width 17 height 13
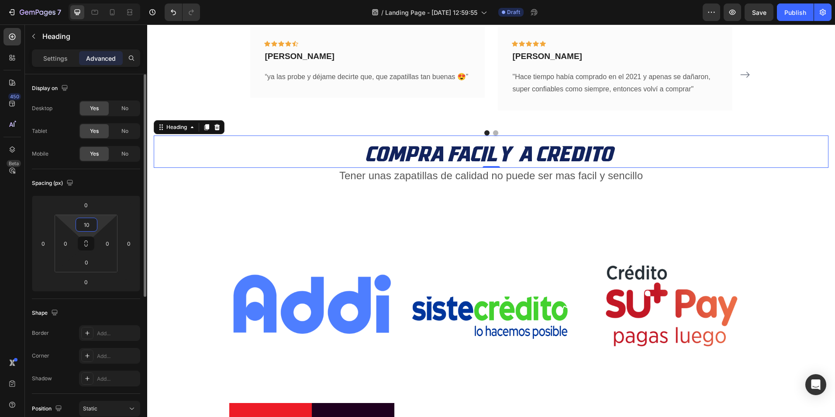
type input "1"
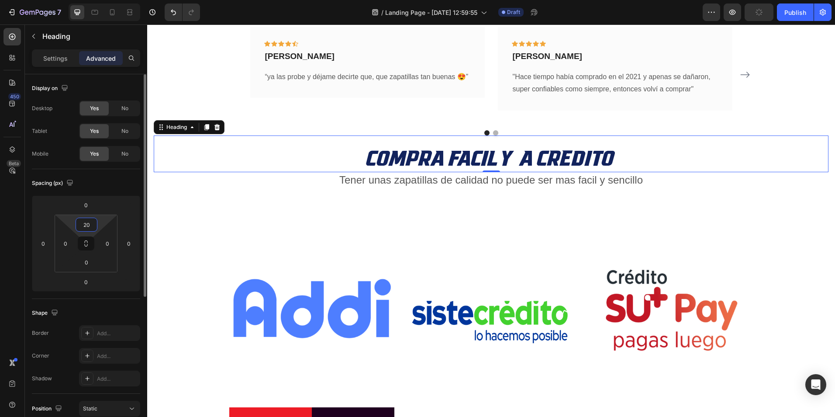
type input "2"
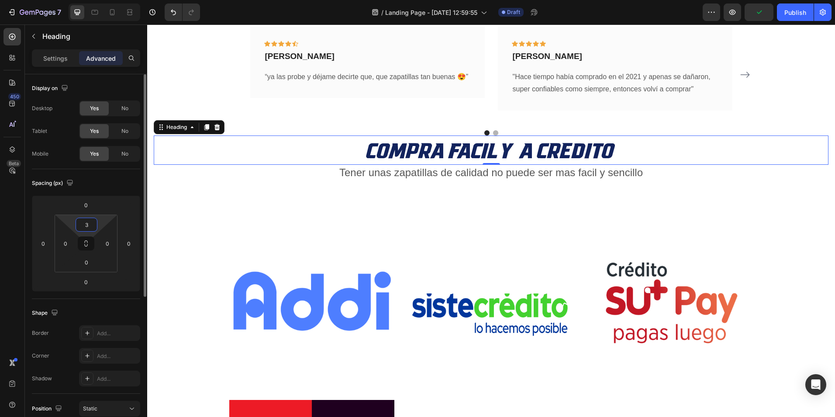
type input "30"
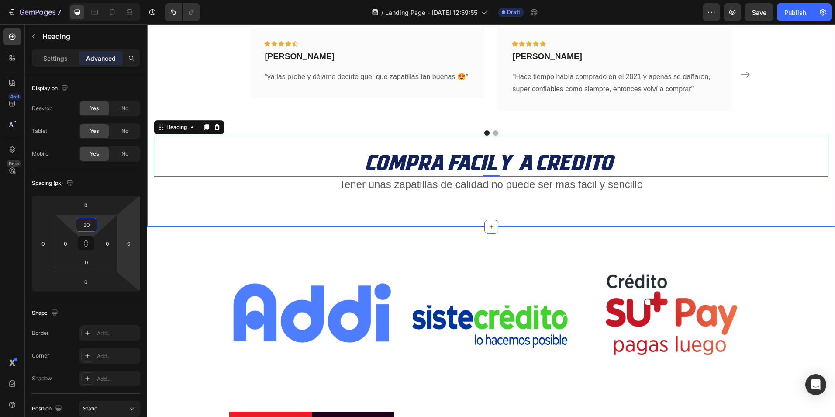
click at [439, 204] on div "ASI NOS CALIFICAN NUESTROS CLIENTES Heading COMPRAS EN LINEA 24/7 Text block Ic…" at bounding box center [491, 89] width 688 height 273
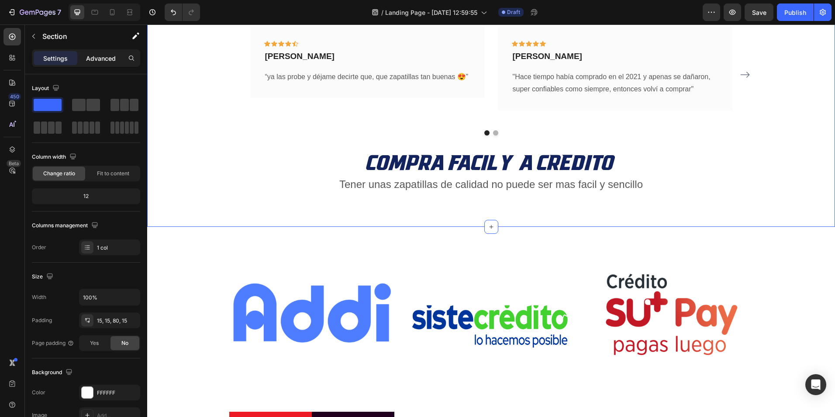
click at [114, 58] on p "Advanced" at bounding box center [101, 58] width 30 height 9
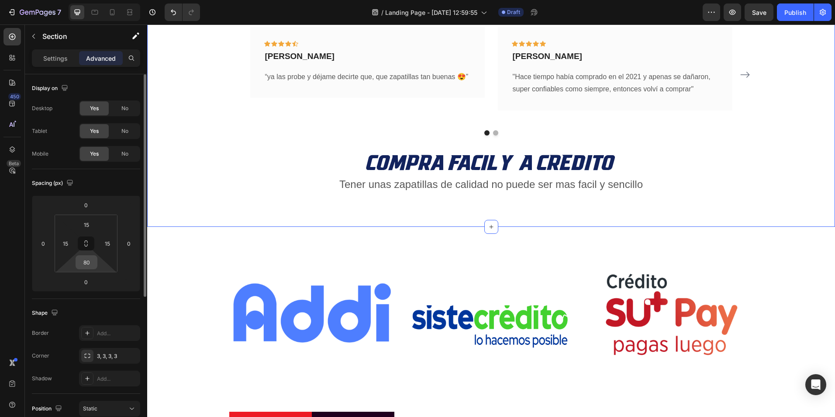
click at [86, 261] on input "80" at bounding box center [86, 261] width 17 height 13
type input "0"
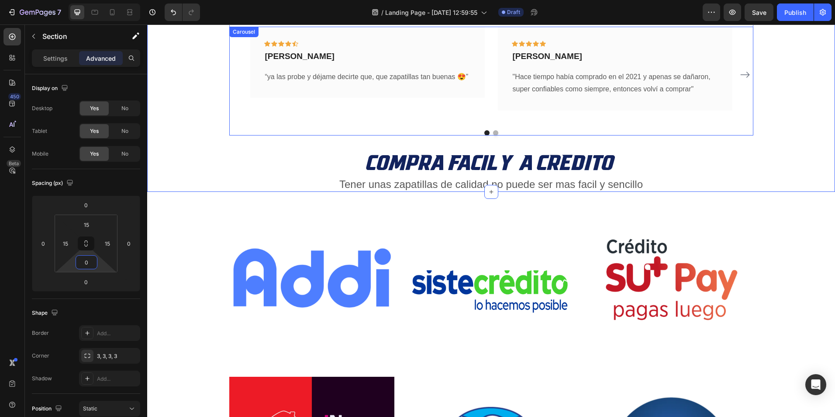
click at [246, 133] on div at bounding box center [491, 132] width 524 height 5
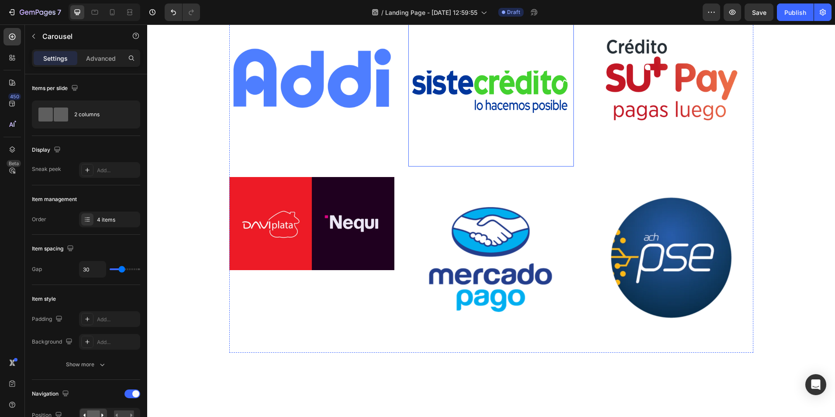
scroll to position [2403, 0]
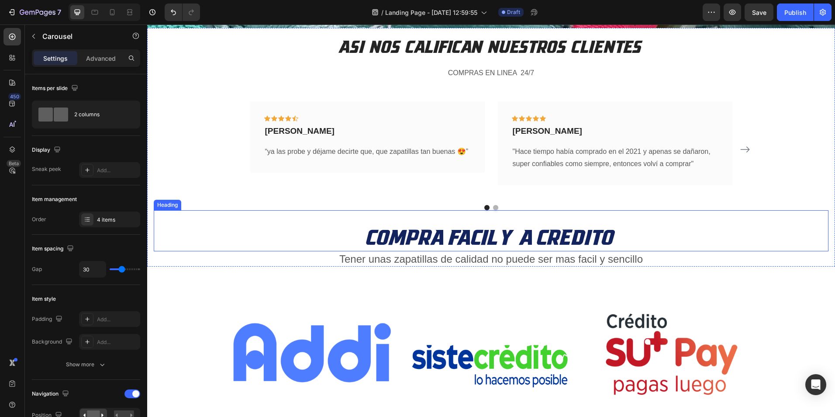
click at [428, 240] on h2 "COMPRA FACIL Y A CREDITO" at bounding box center [491, 237] width 675 height 28
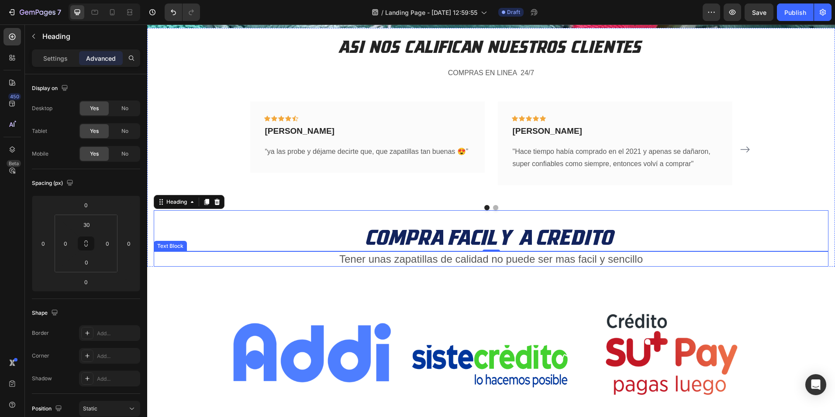
click at [436, 259] on p "Tener unas zapatillas de calidad no puede ser mas facil y sencillo" at bounding box center [491, 259] width 673 height 14
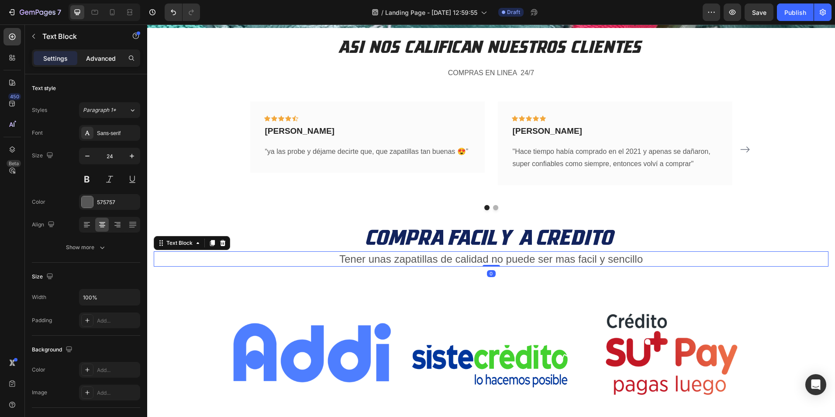
click at [114, 60] on p "Advanced" at bounding box center [101, 58] width 30 height 9
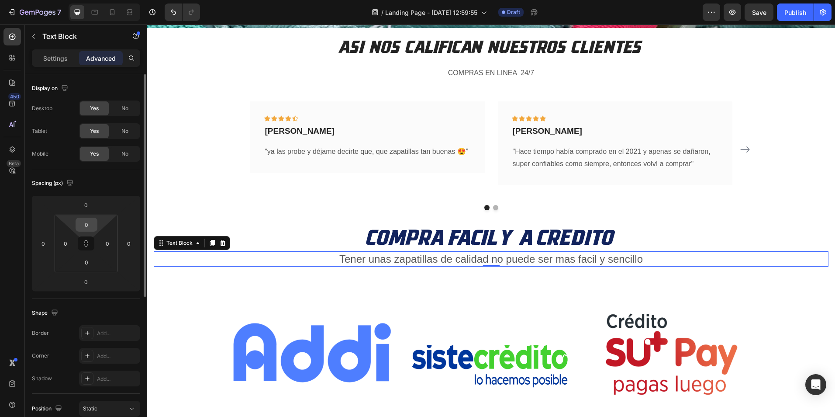
click at [89, 225] on input "0" at bounding box center [86, 224] width 17 height 13
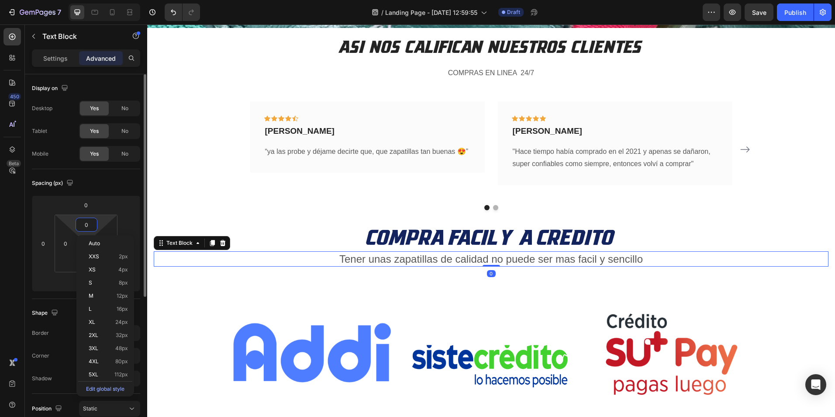
type input "5"
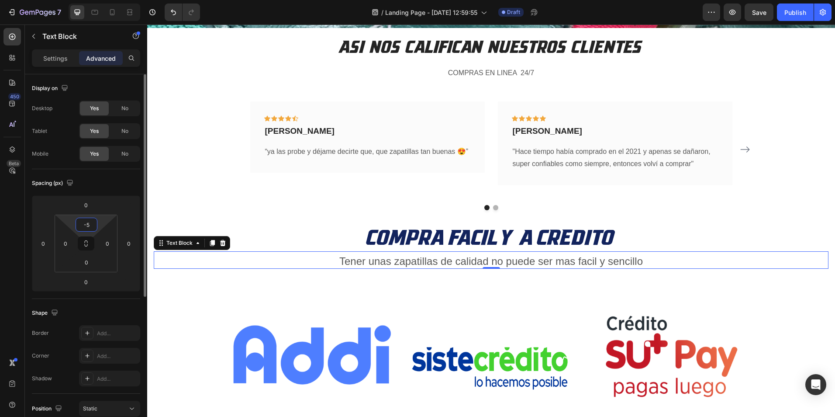
type input "-"
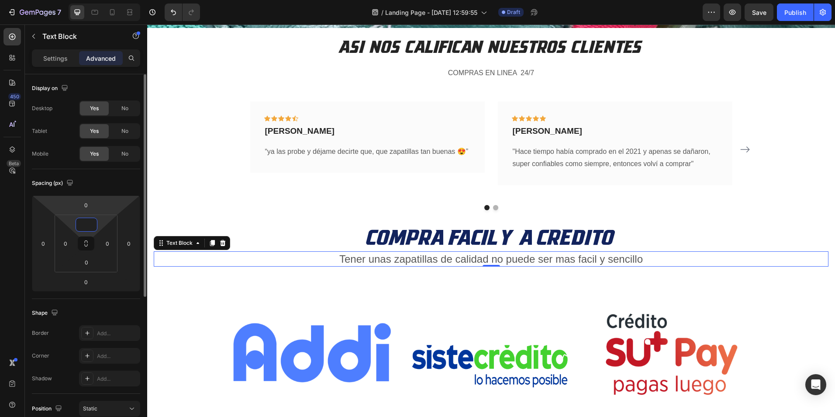
click at [98, 0] on html "7 / Landing Page - Aug 26, 12:59:55 Draft Preview Save Publish 450 Beta Section…" at bounding box center [417, 0] width 835 height 0
type input "0"
type input "-5"
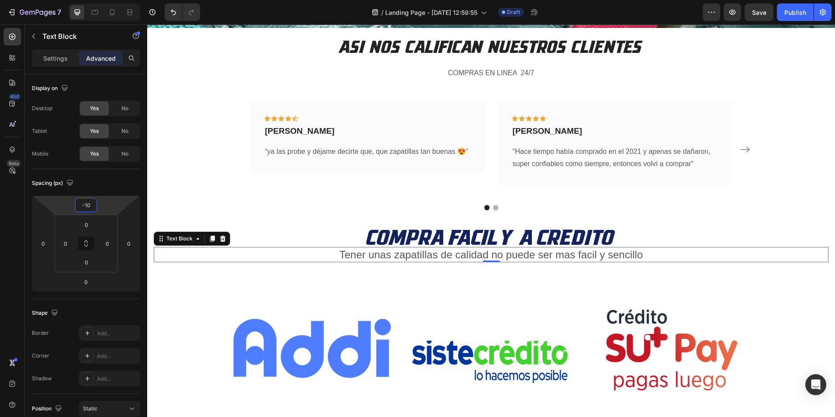
type input "-10"
click at [666, 256] on p "Tener unas zapatillas de calidad no puede ser mas facil y sencillo" at bounding box center [491, 255] width 673 height 14
click at [70, 62] on div "Settings" at bounding box center [56, 58] width 44 height 14
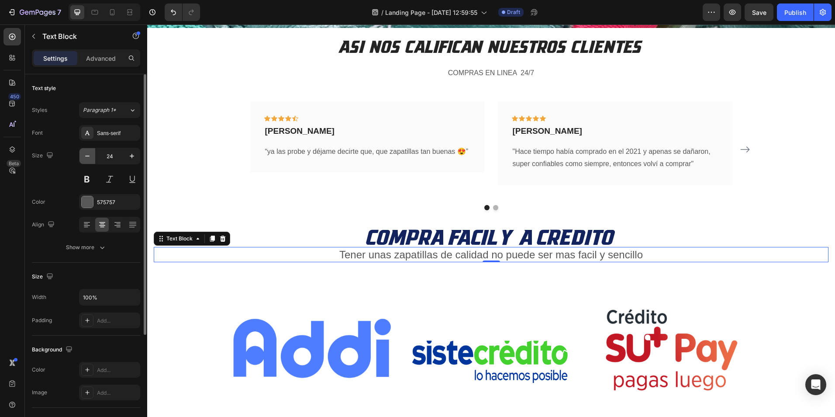
click at [89, 155] on icon "button" at bounding box center [87, 156] width 9 height 9
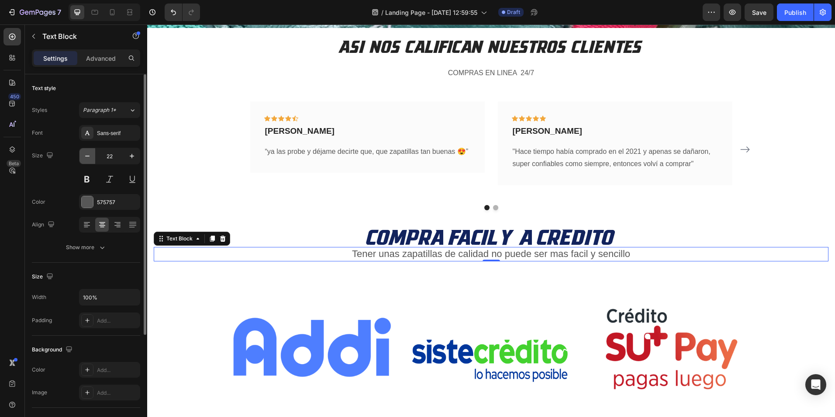
click at [89, 155] on icon "button" at bounding box center [87, 156] width 9 height 9
type input "21"
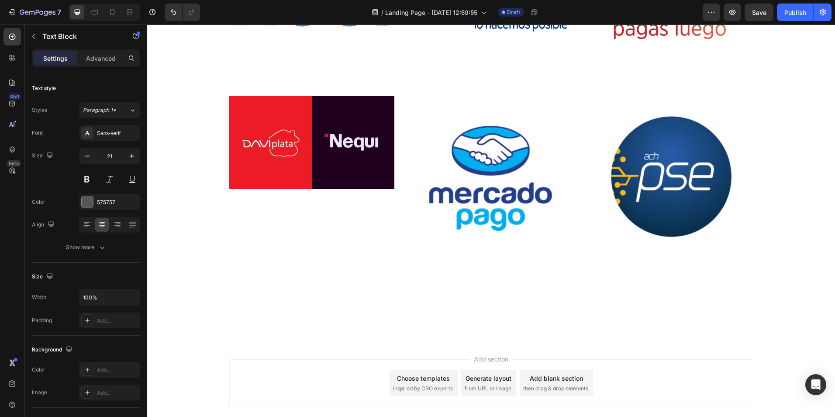
scroll to position [2496, 0]
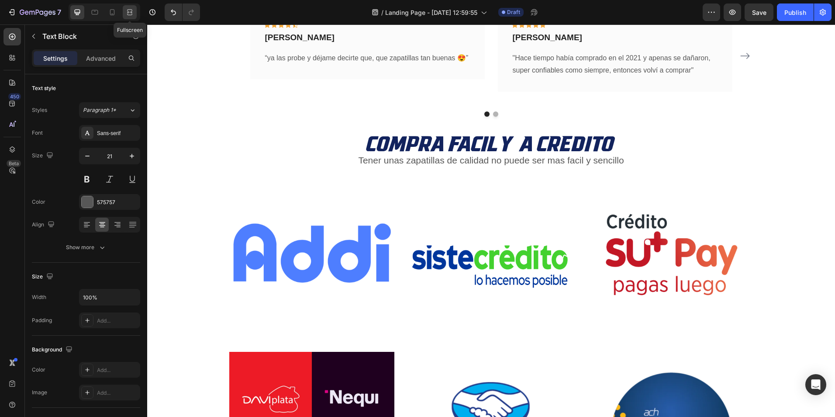
click at [130, 14] on icon at bounding box center [129, 15] width 5 height 2
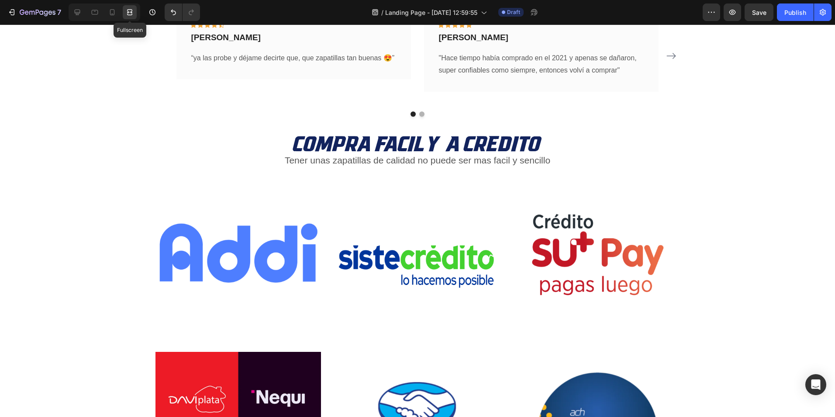
click at [130, 14] on icon at bounding box center [129, 15] width 5 height 2
click at [79, 14] on icon at bounding box center [78, 13] width 6 height 6
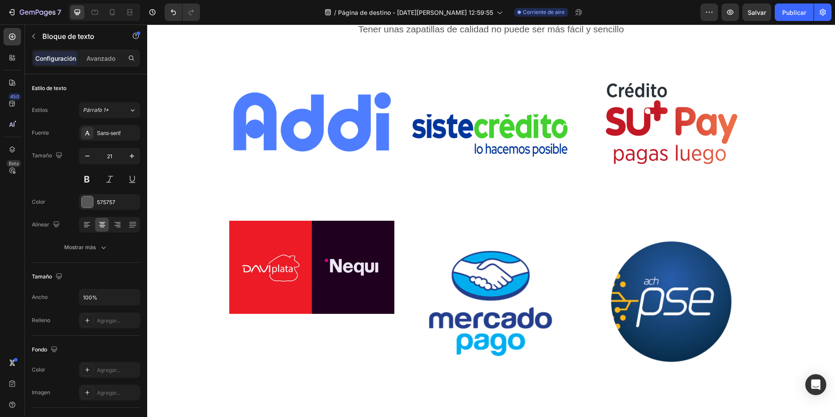
scroll to position [2365, 0]
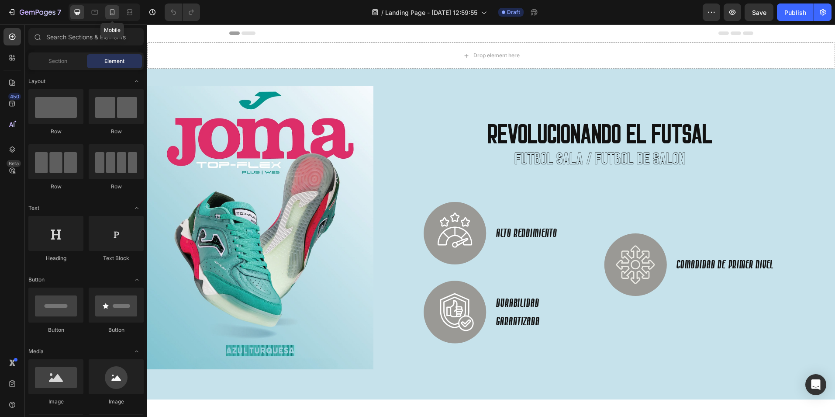
click at [111, 11] on icon at bounding box center [112, 12] width 9 height 9
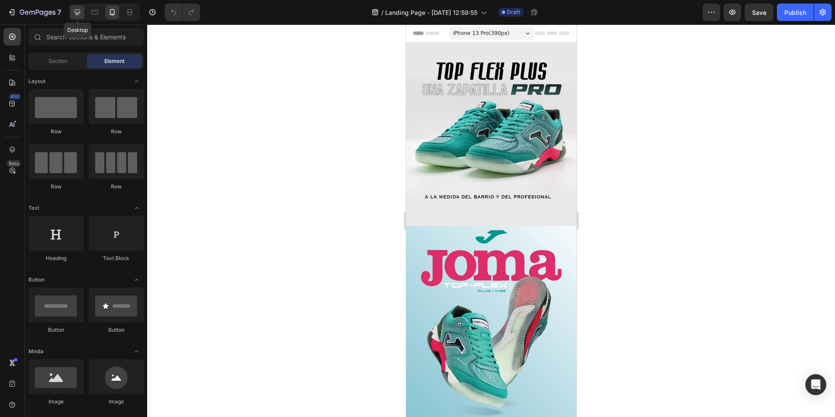
click at [78, 11] on icon at bounding box center [77, 12] width 9 height 9
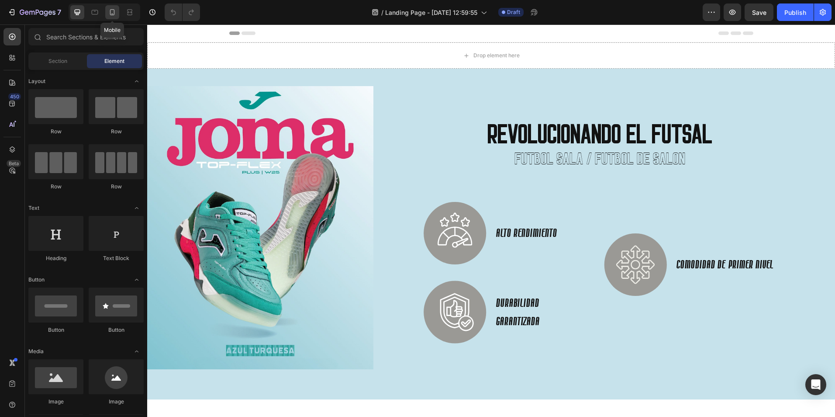
click at [114, 13] on icon at bounding box center [112, 12] width 5 height 6
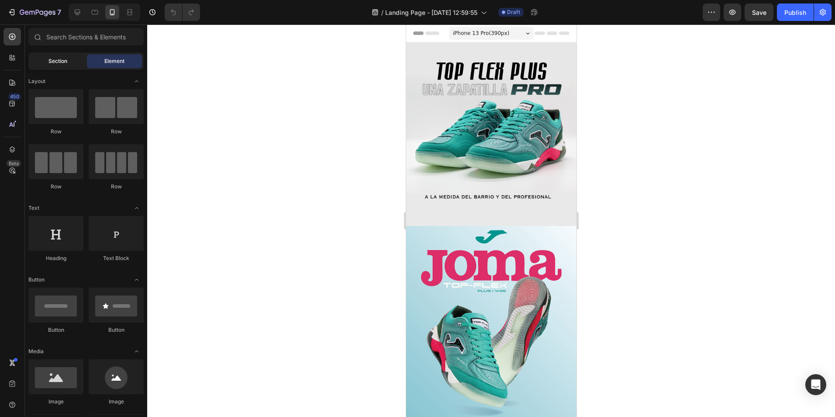
click at [63, 57] on span "Section" at bounding box center [57, 61] width 19 height 8
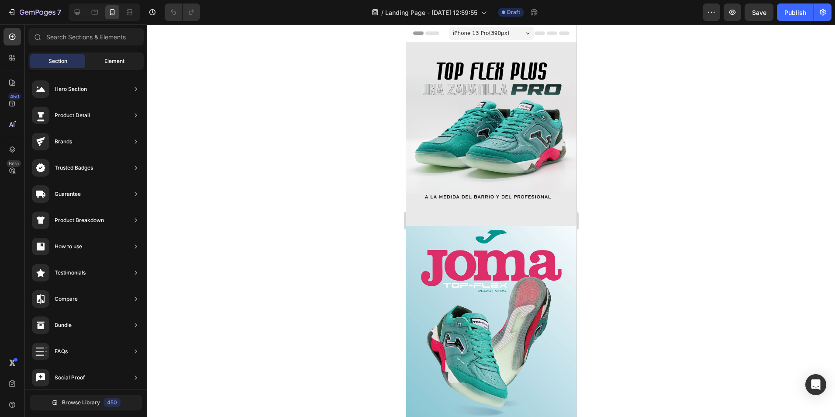
click at [121, 55] on div "Element" at bounding box center [114, 61] width 55 height 14
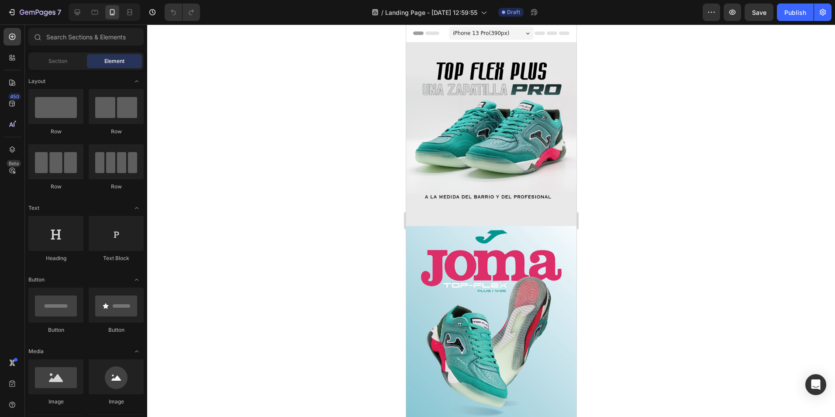
click at [70, 9] on div at bounding box center [105, 11] width 72 height 17
click at [79, 12] on icon at bounding box center [78, 13] width 6 height 6
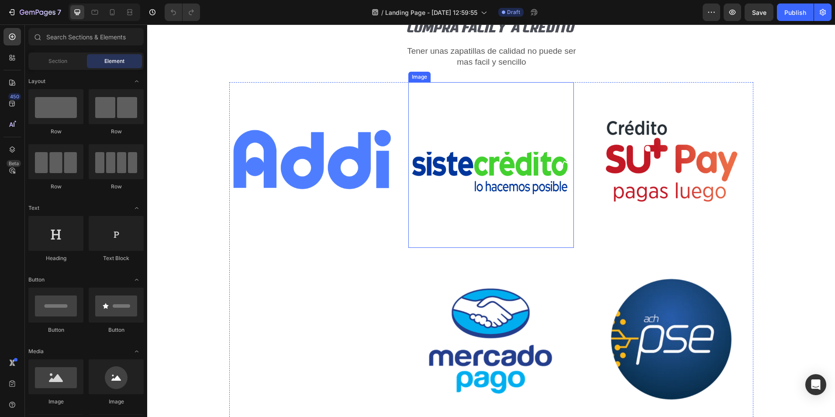
scroll to position [1918, 0]
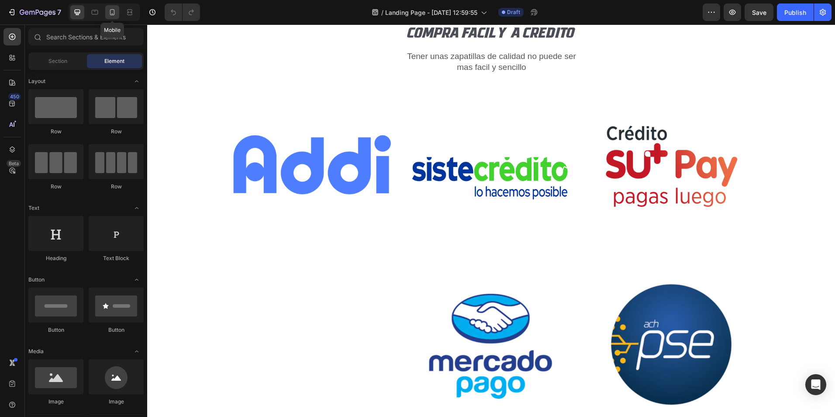
click at [115, 11] on icon at bounding box center [112, 12] width 9 height 9
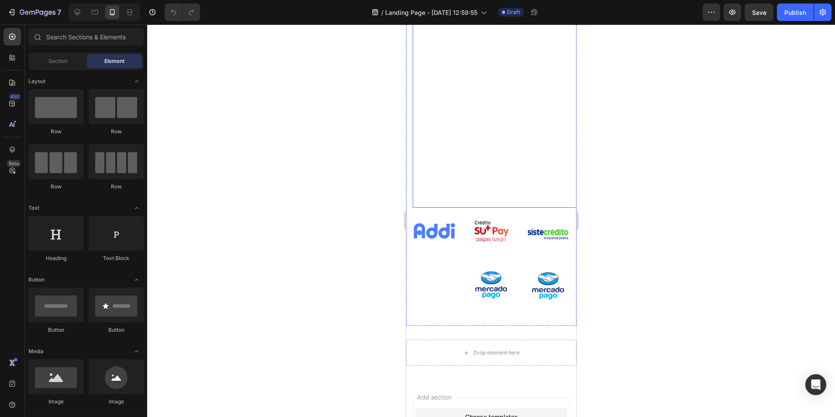
scroll to position [2482, 0]
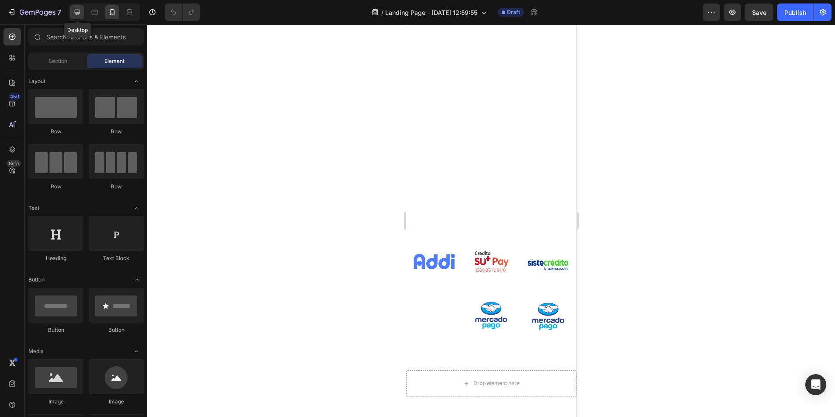
click at [72, 11] on div at bounding box center [77, 12] width 14 height 14
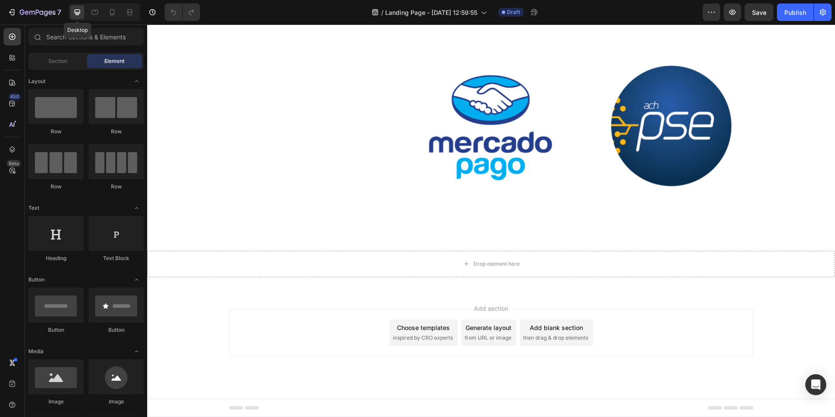
scroll to position [1976, 0]
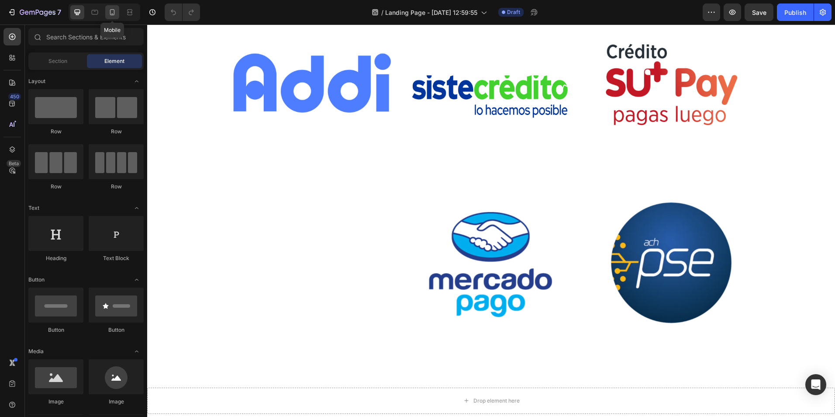
click at [117, 11] on div at bounding box center [112, 12] width 14 height 14
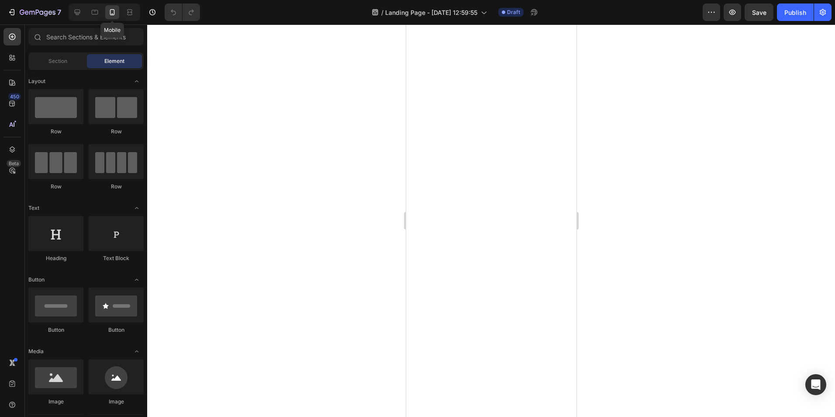
scroll to position [2656, 0]
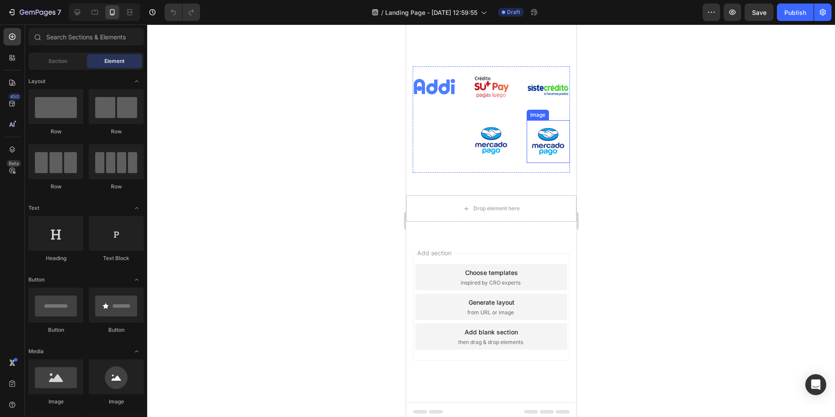
click at [538, 134] on img at bounding box center [547, 141] width 43 height 43
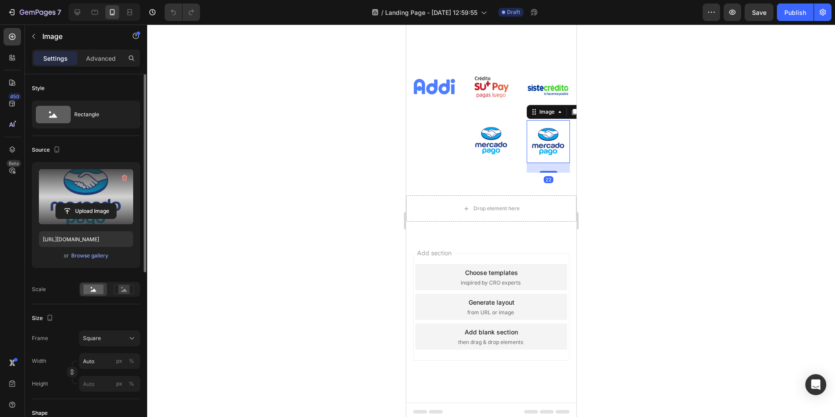
click at [73, 190] on label at bounding box center [86, 196] width 94 height 55
click at [73, 204] on input "file" at bounding box center [86, 211] width 60 height 15
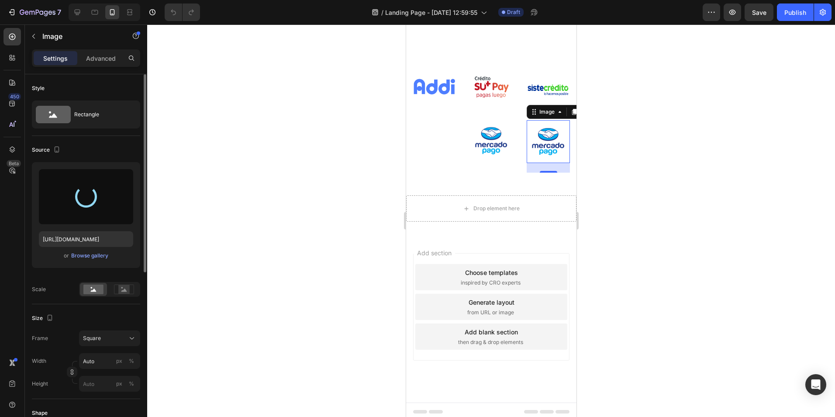
type input "[URL][DOMAIN_NAME]"
